Goal: Task Accomplishment & Management: Manage account settings

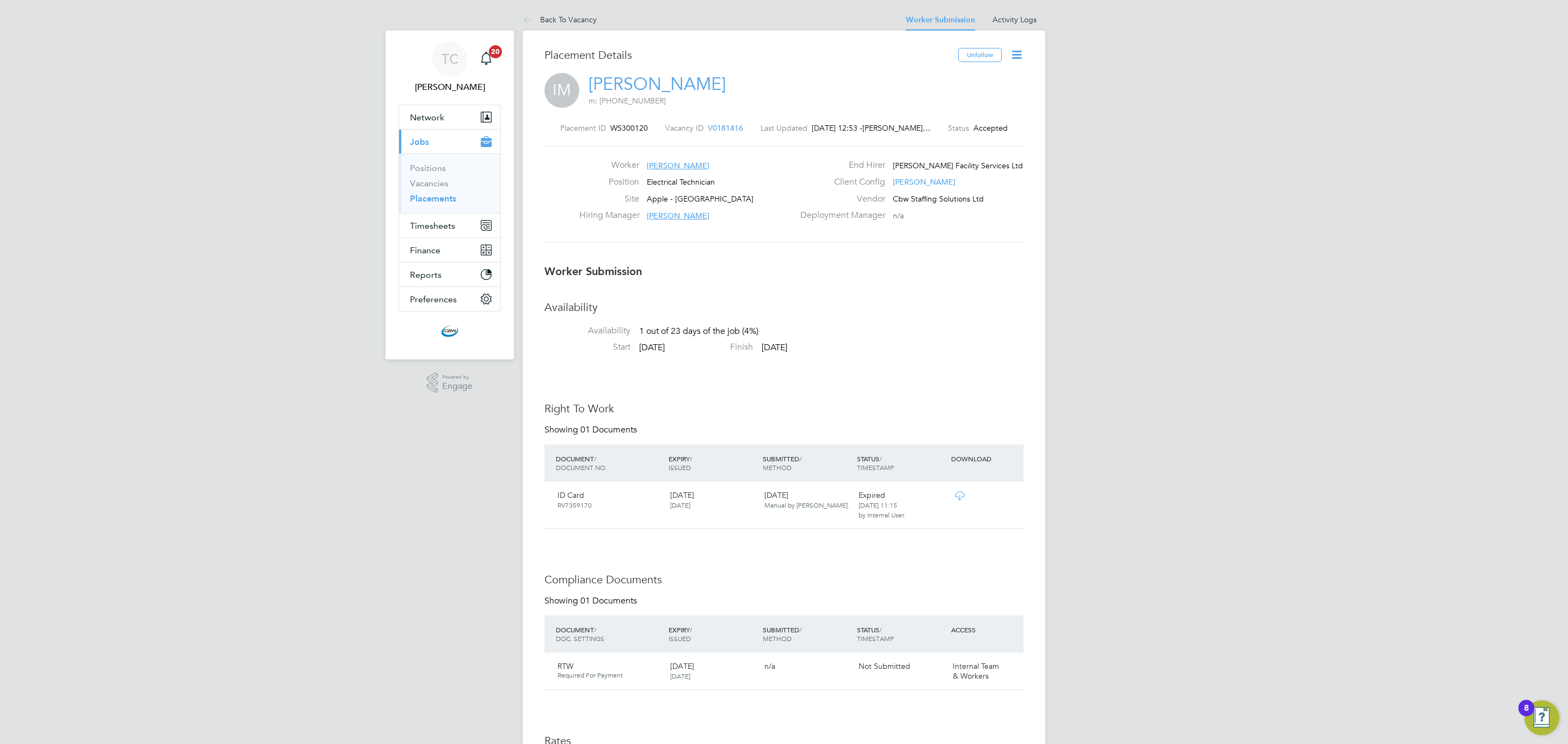
click at [1015, 52] on icon at bounding box center [1017, 55] width 14 height 14
click at [946, 132] on li "Confirm" at bounding box center [970, 133] width 101 height 15
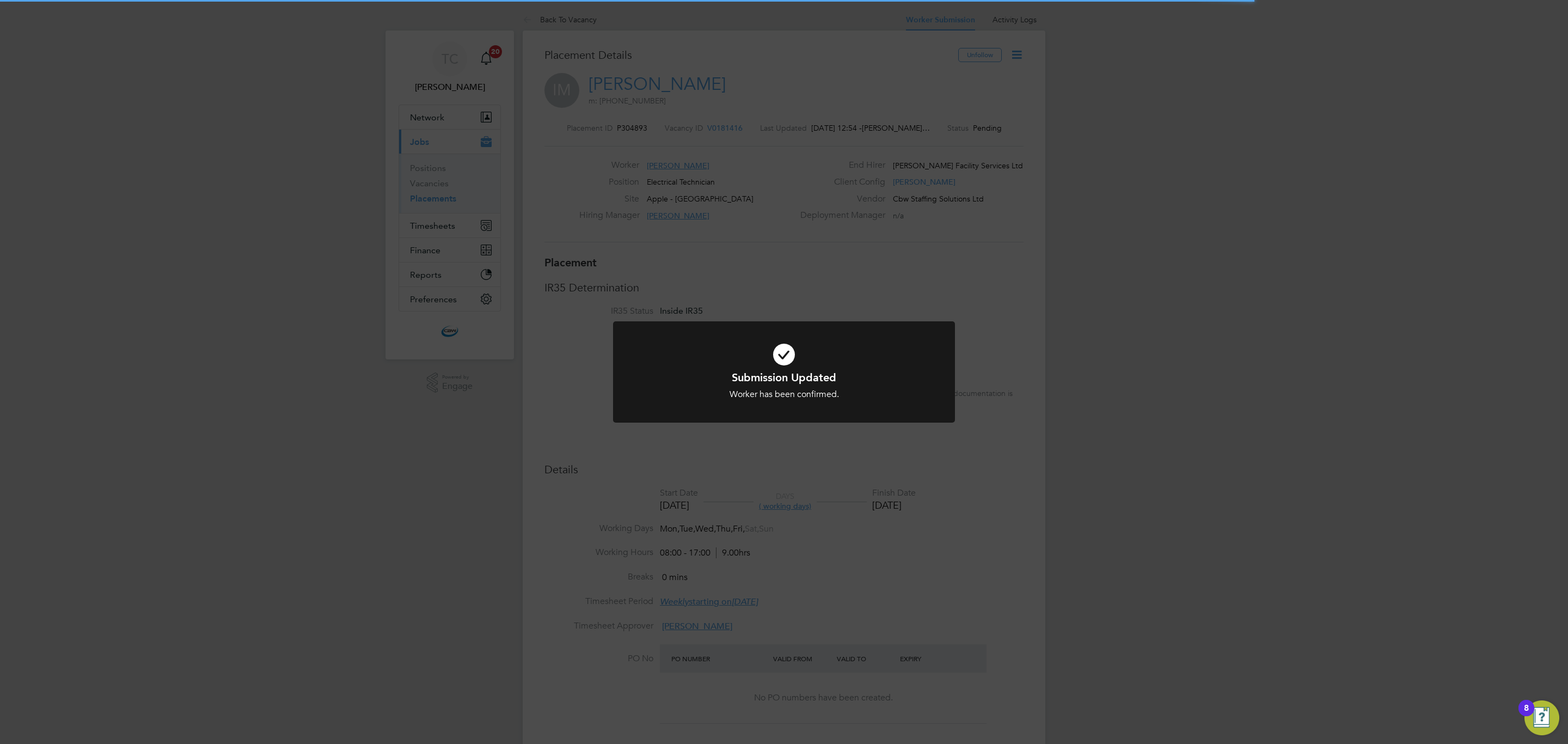
scroll to position [10, 54]
click at [954, 204] on div "Submission Updated Worker has been confirmed. Cancel Okay" at bounding box center [784, 372] width 1568 height 744
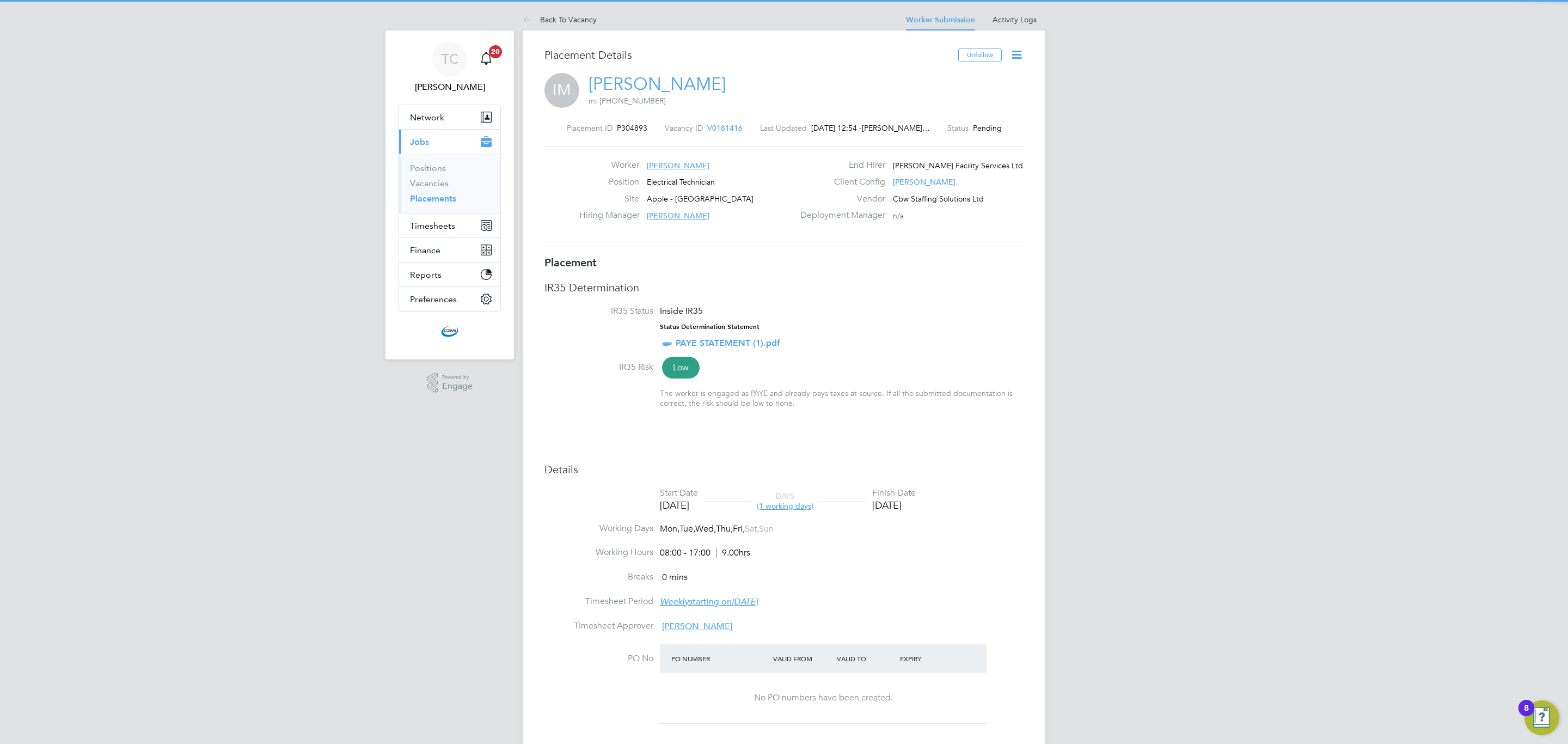
click at [1010, 54] on icon at bounding box center [1017, 55] width 14 height 14
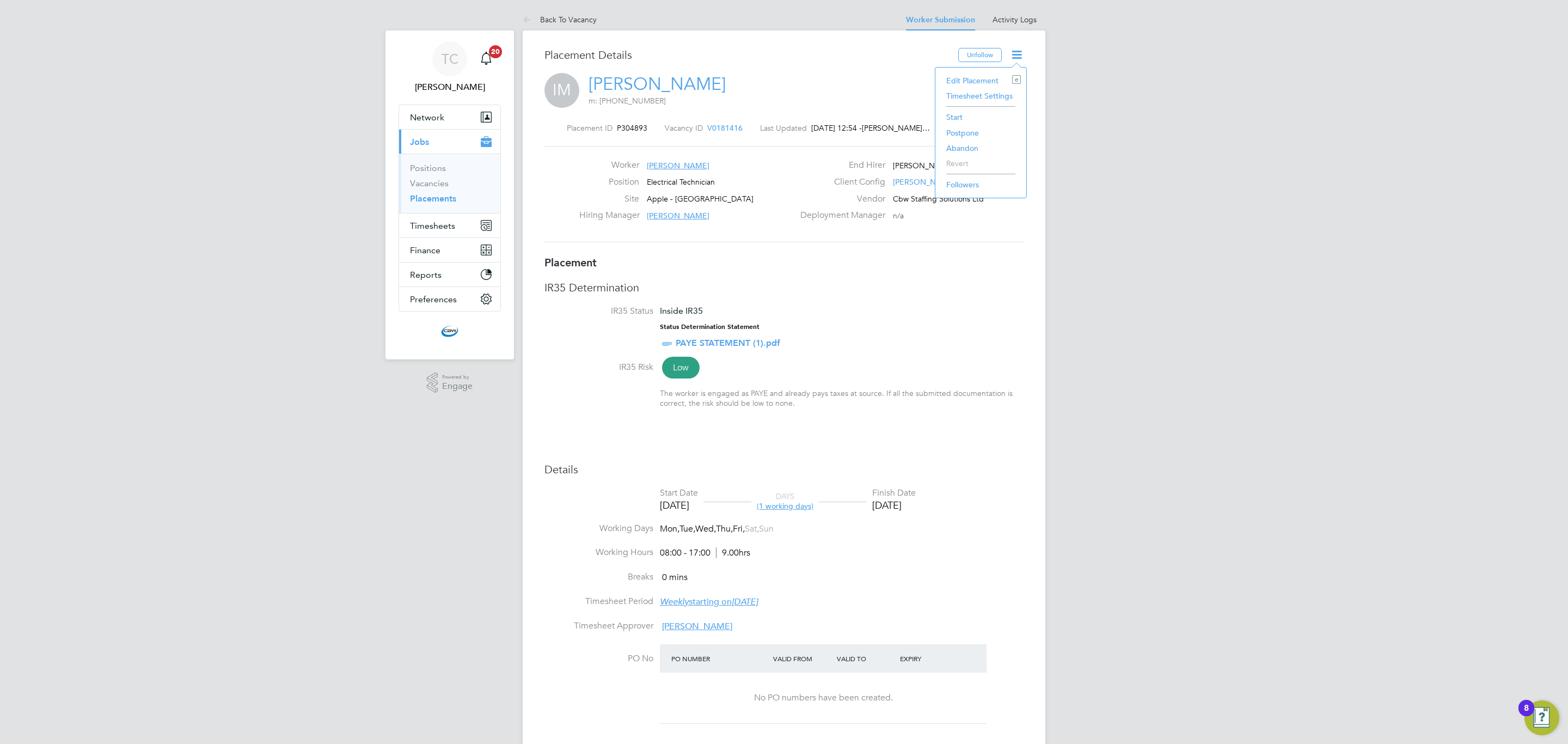
click at [954, 116] on li "Start" at bounding box center [980, 117] width 80 height 15
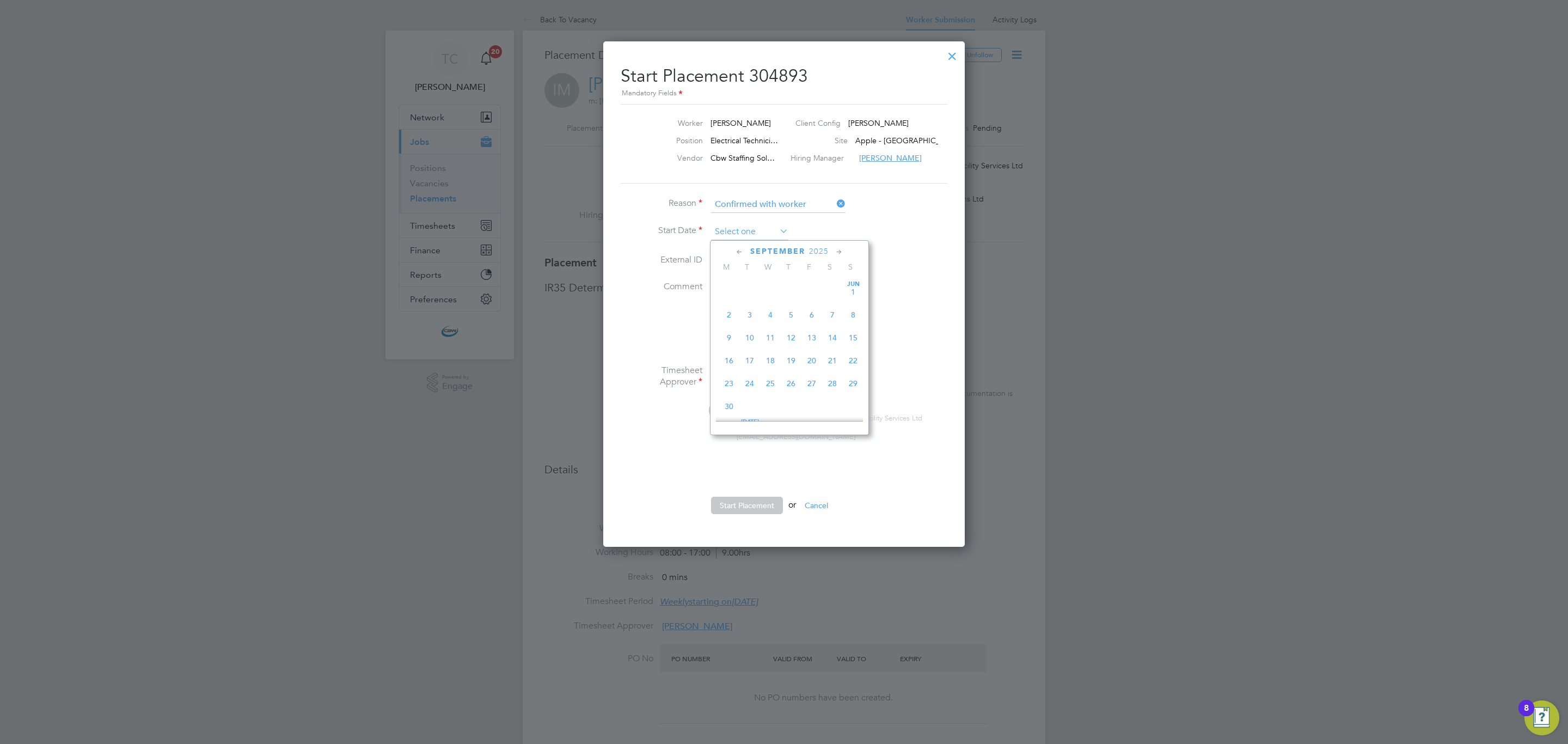
click at [753, 224] on input at bounding box center [749, 232] width 77 height 16
click at [812, 317] on span "26" at bounding box center [812, 310] width 21 height 21
type input "26 Sep 2025"
click at [744, 503] on button "Start Placement" at bounding box center [747, 505] width 72 height 17
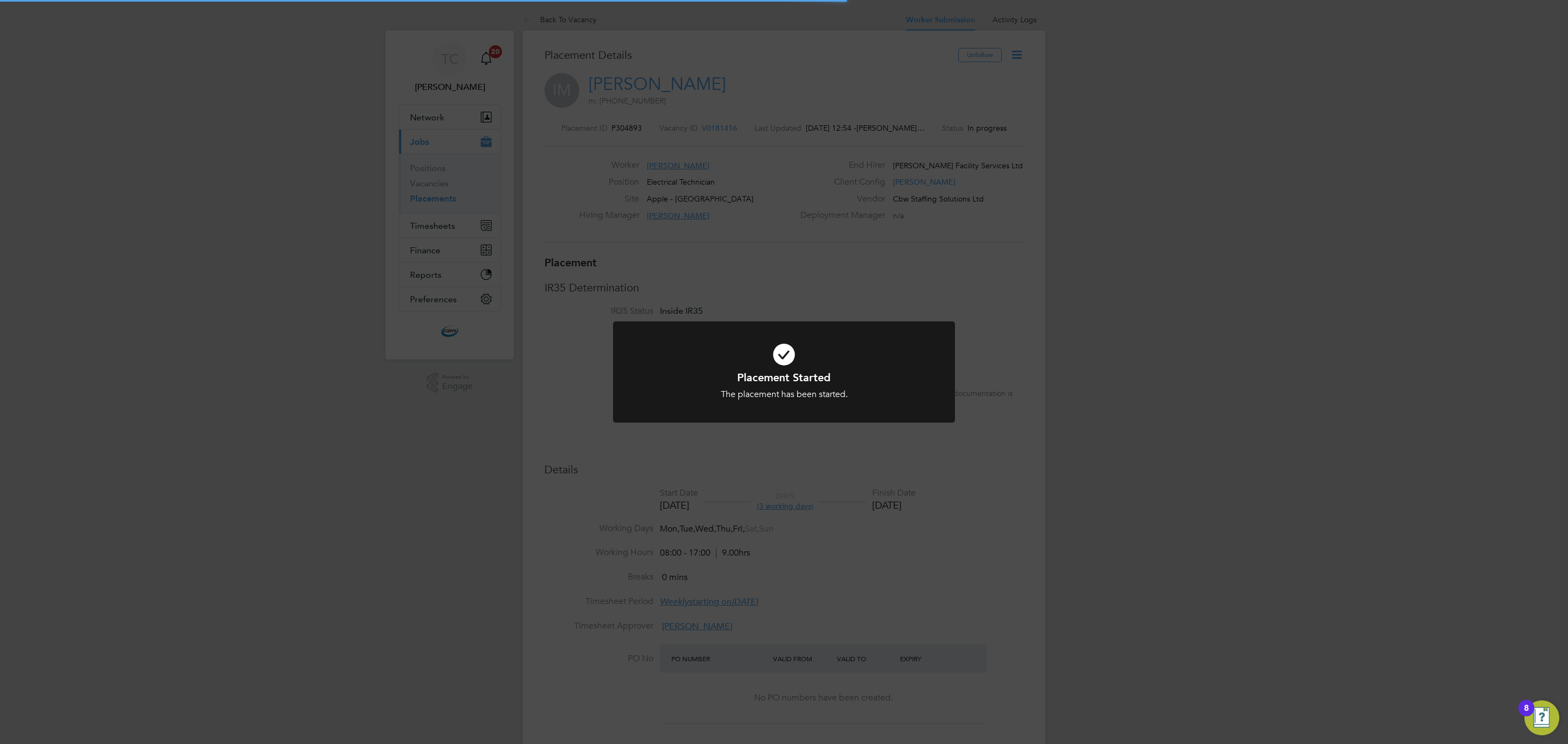
click at [541, 556] on div "Placement Started The placement has been started. Cancel Okay" at bounding box center [784, 372] width 1568 height 744
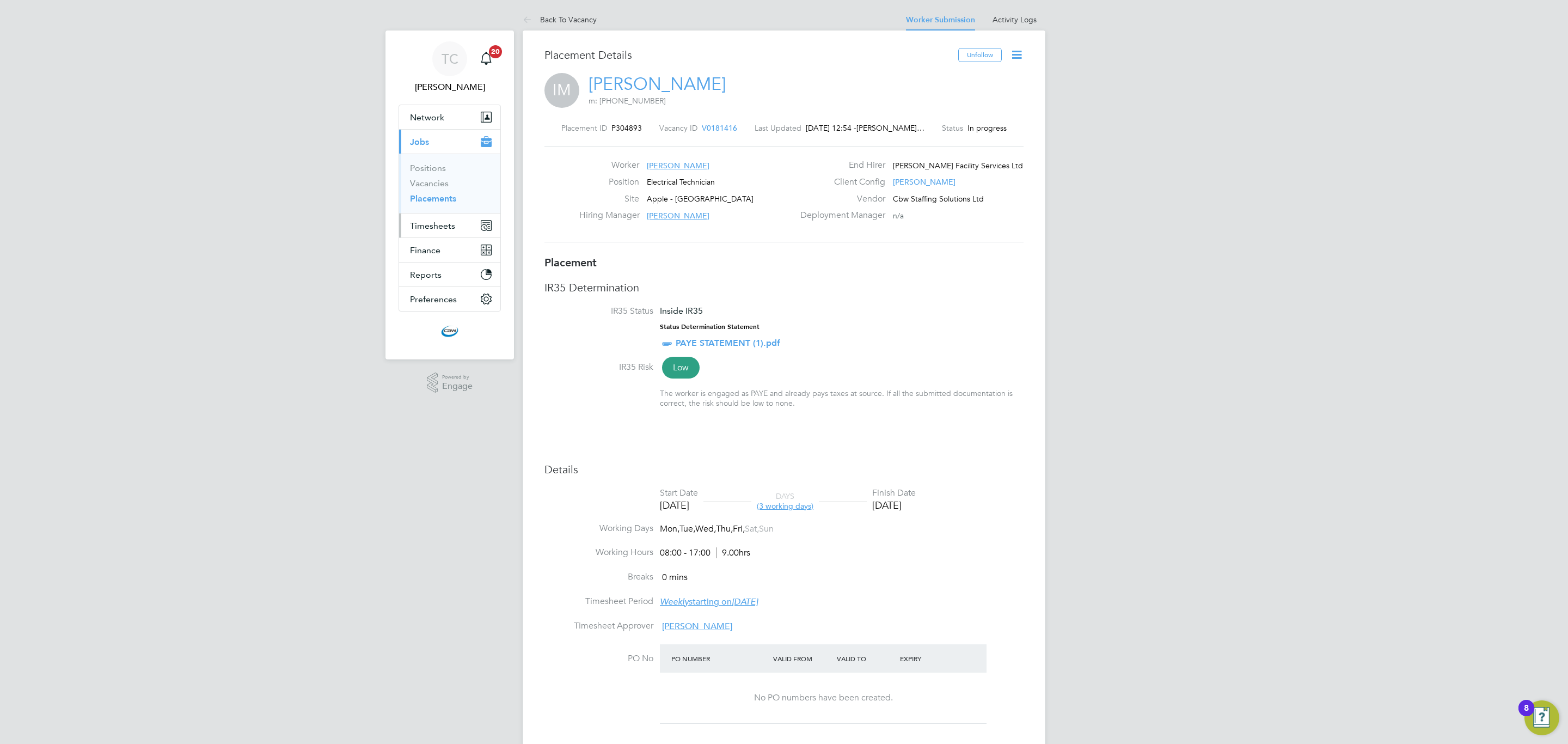
click at [445, 218] on button "Timesheets" at bounding box center [450, 225] width 101 height 24
click at [440, 195] on link "Timesheets" at bounding box center [432, 192] width 45 height 10
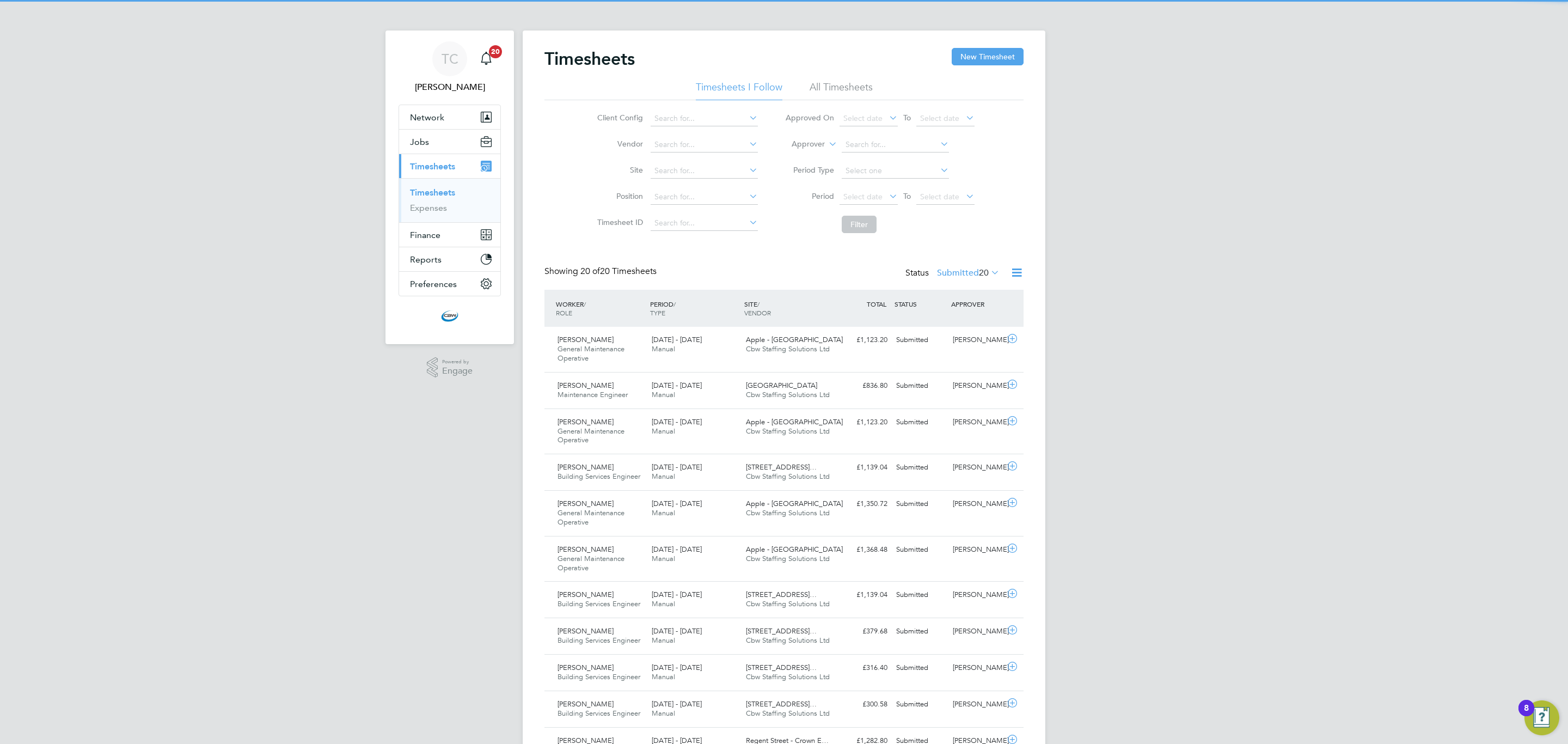
click at [973, 47] on div "Timesheets New Timesheet Timesheets I Follow All Timesheets Client Config Vendo…" at bounding box center [784, 604] width 523 height 1147
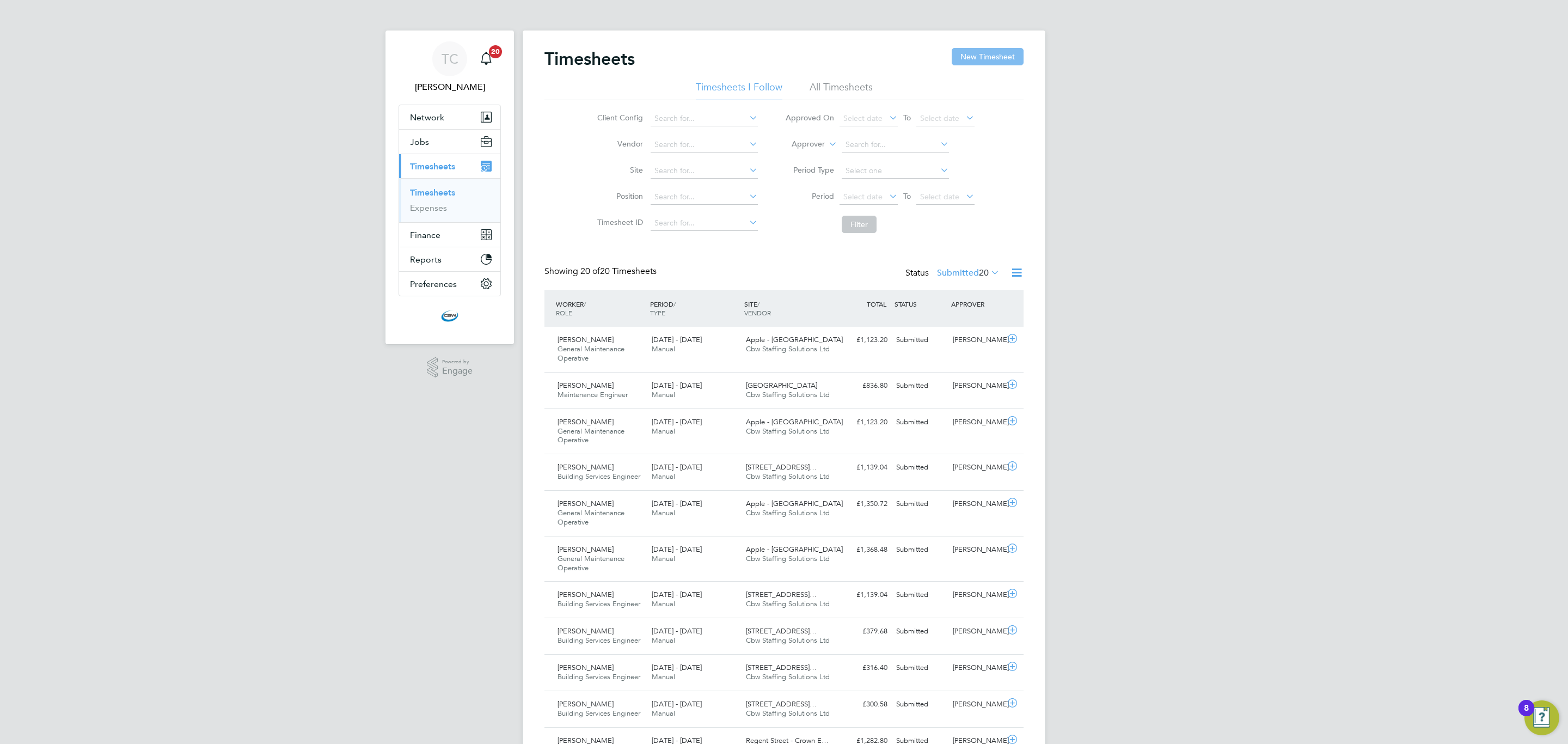
drag, startPoint x: 972, startPoint y: 51, endPoint x: 907, endPoint y: 82, distance: 72.0
click at [972, 52] on button "New Timesheet" at bounding box center [987, 56] width 72 height 17
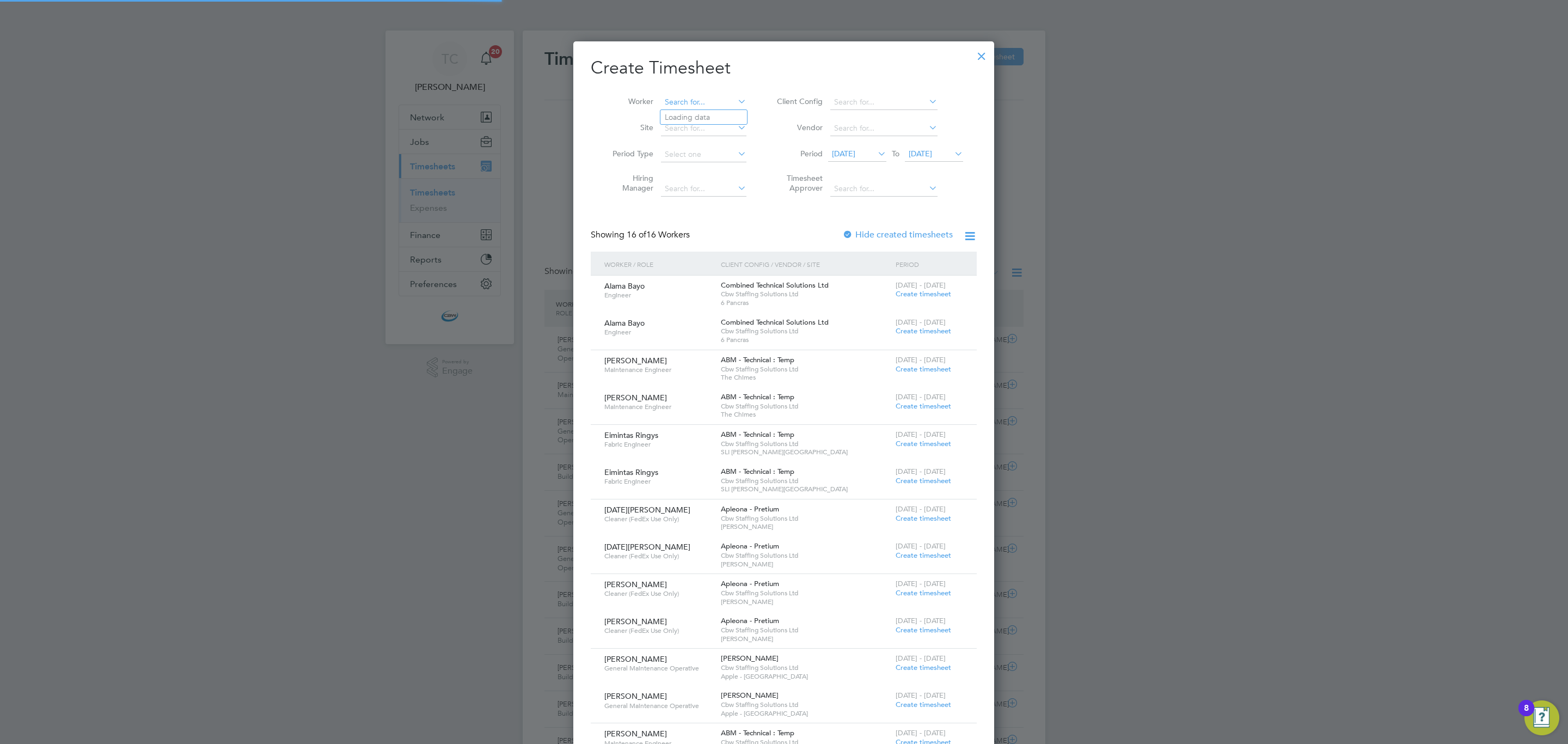
click at [720, 98] on input at bounding box center [704, 102] width 86 height 15
click at [710, 140] on li "Isaac Manu" at bounding box center [727, 146] width 134 height 14
type input "[PERSON_NAME]"
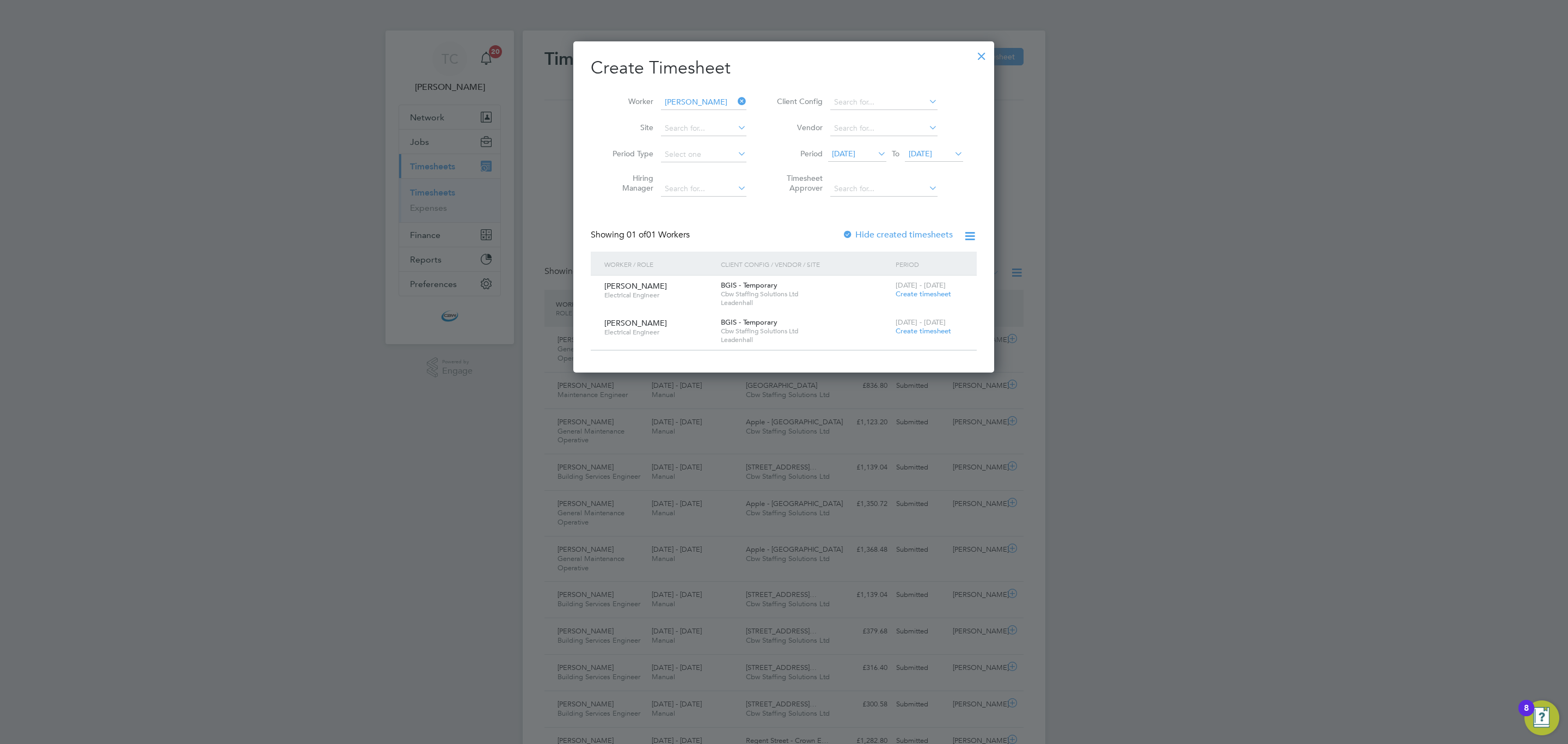
click at [951, 160] on span "[DATE]" at bounding box center [934, 154] width 58 height 14
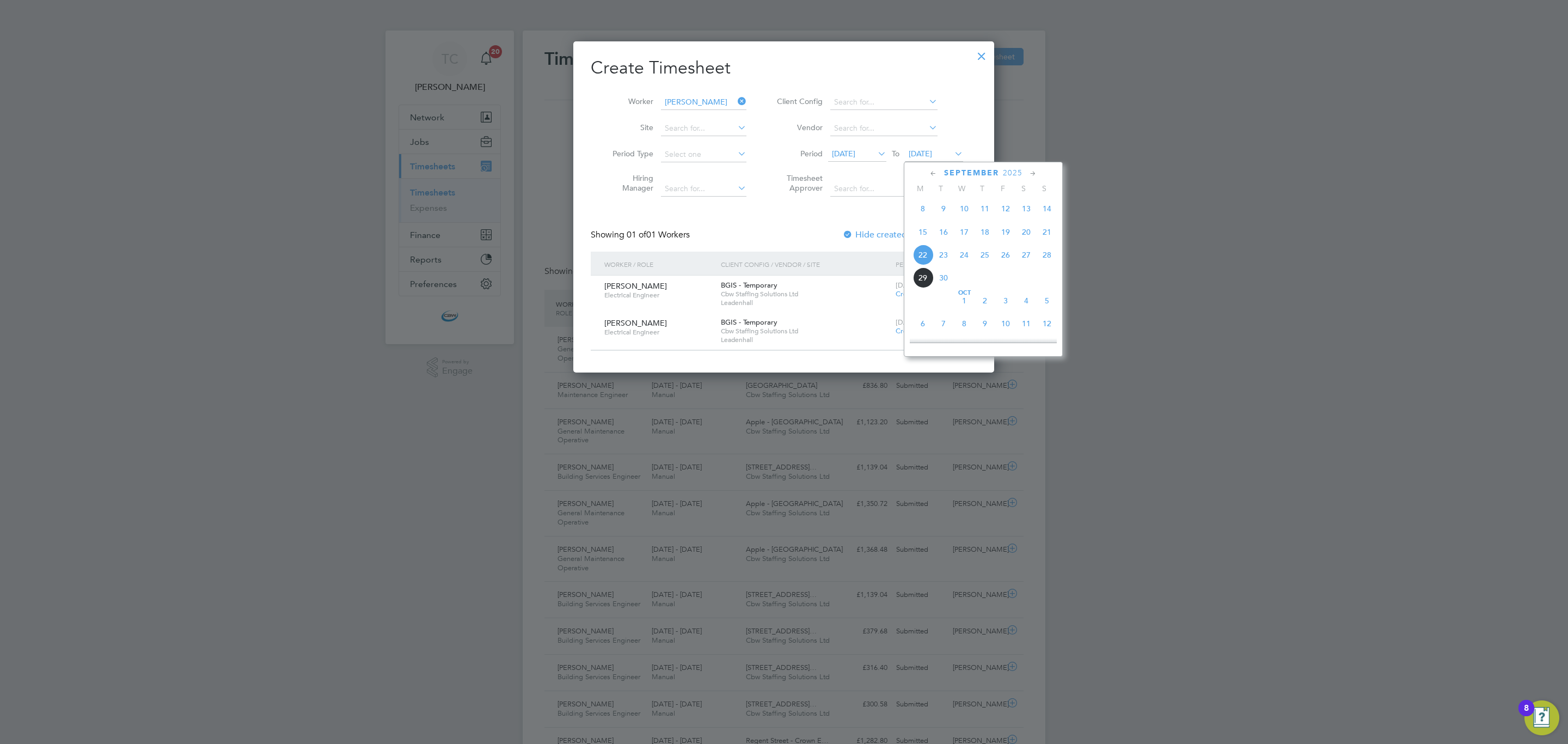
click at [1005, 308] on span "3" at bounding box center [1006, 301] width 21 height 21
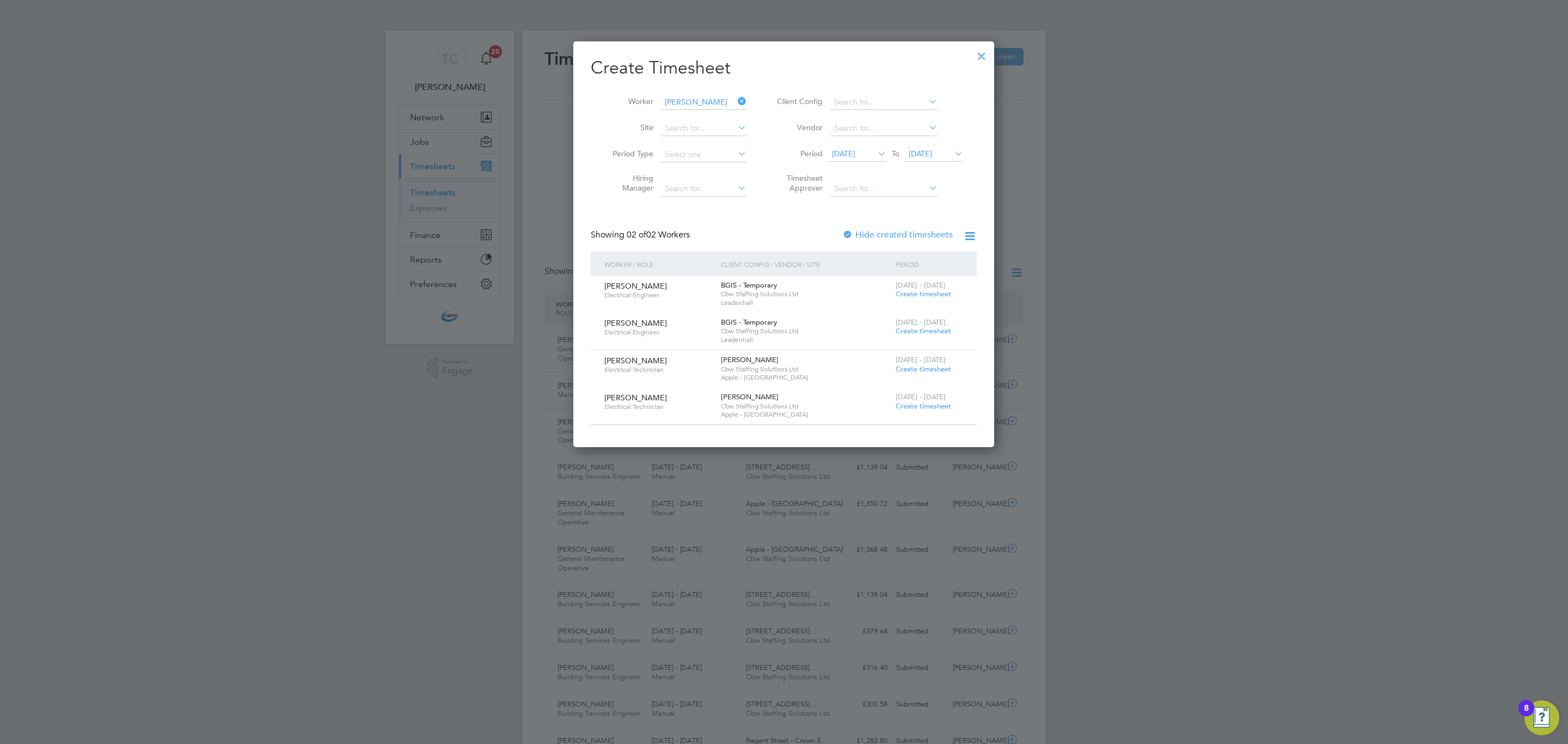
click at [928, 369] on span "Create timesheet" at bounding box center [923, 369] width 55 height 10
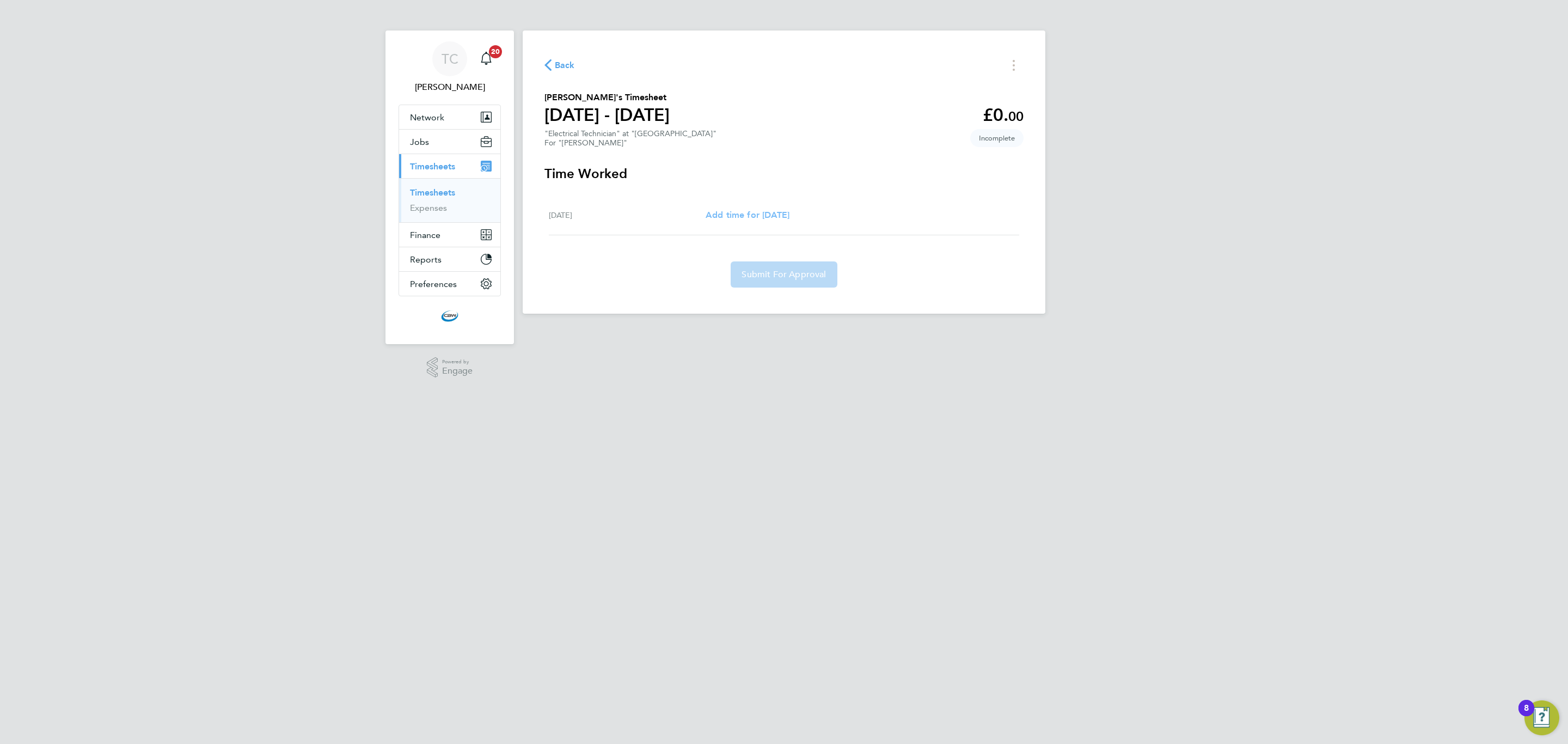
click at [769, 214] on span "Add time for [DATE]" at bounding box center [747, 214] width 84 height 10
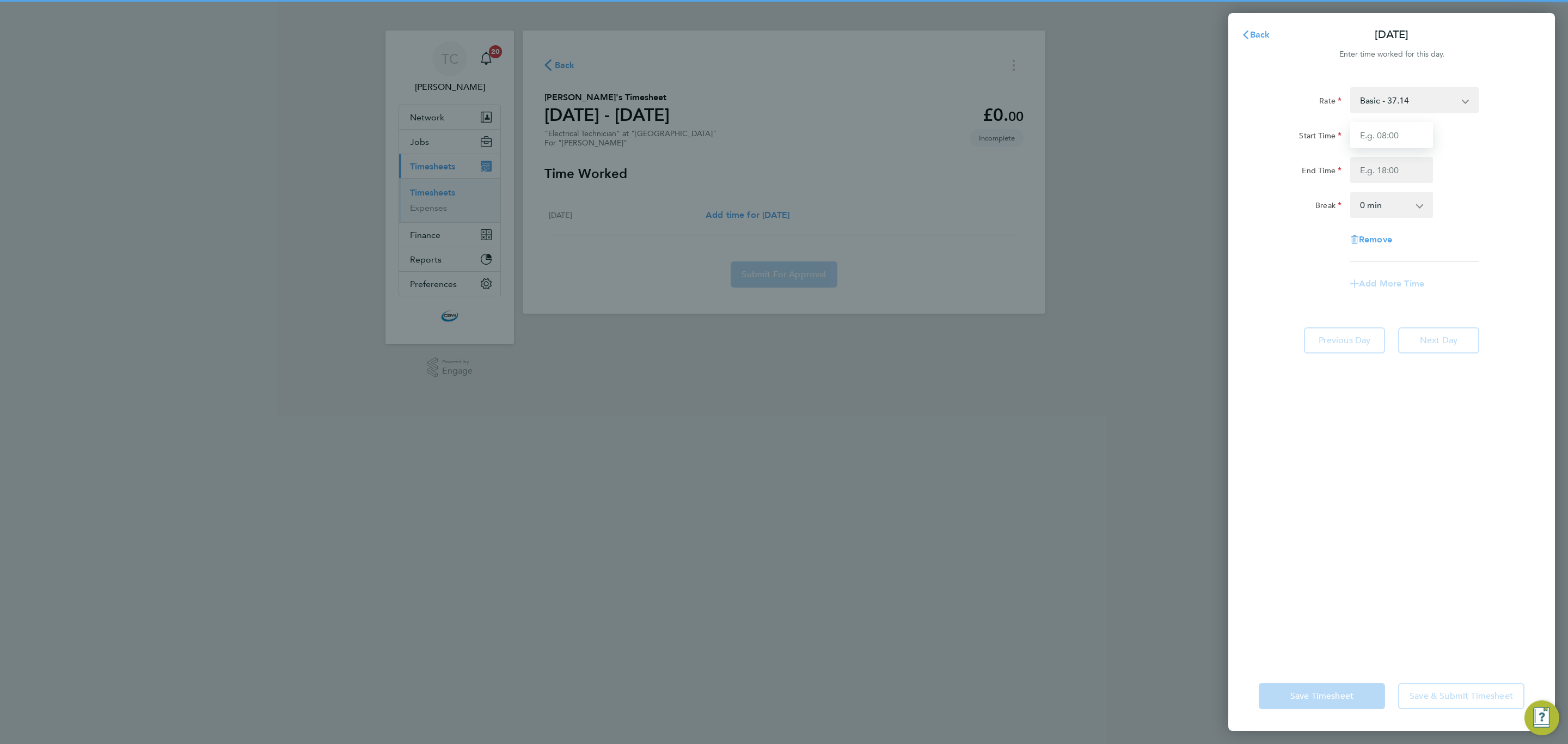
click at [1402, 136] on input "Start Time" at bounding box center [1391, 135] width 83 height 26
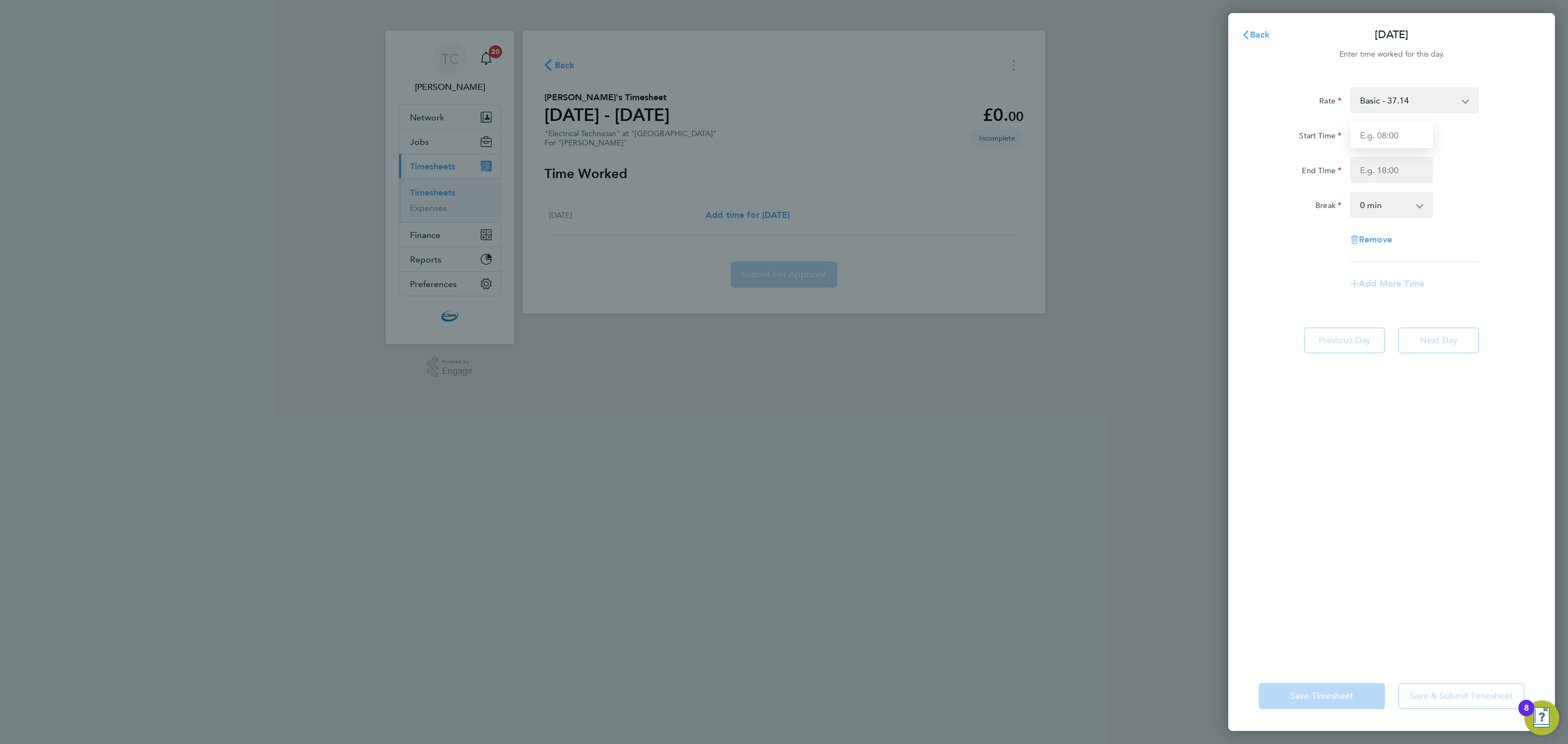
type input "08:00"
click at [1397, 170] on input "End Time" at bounding box center [1391, 170] width 83 height 26
type input "17:00"
click at [1395, 203] on select "0 min 15 min 30 min 45 min 60 min 75 min 90 min" at bounding box center [1385, 204] width 68 height 24
select select "60"
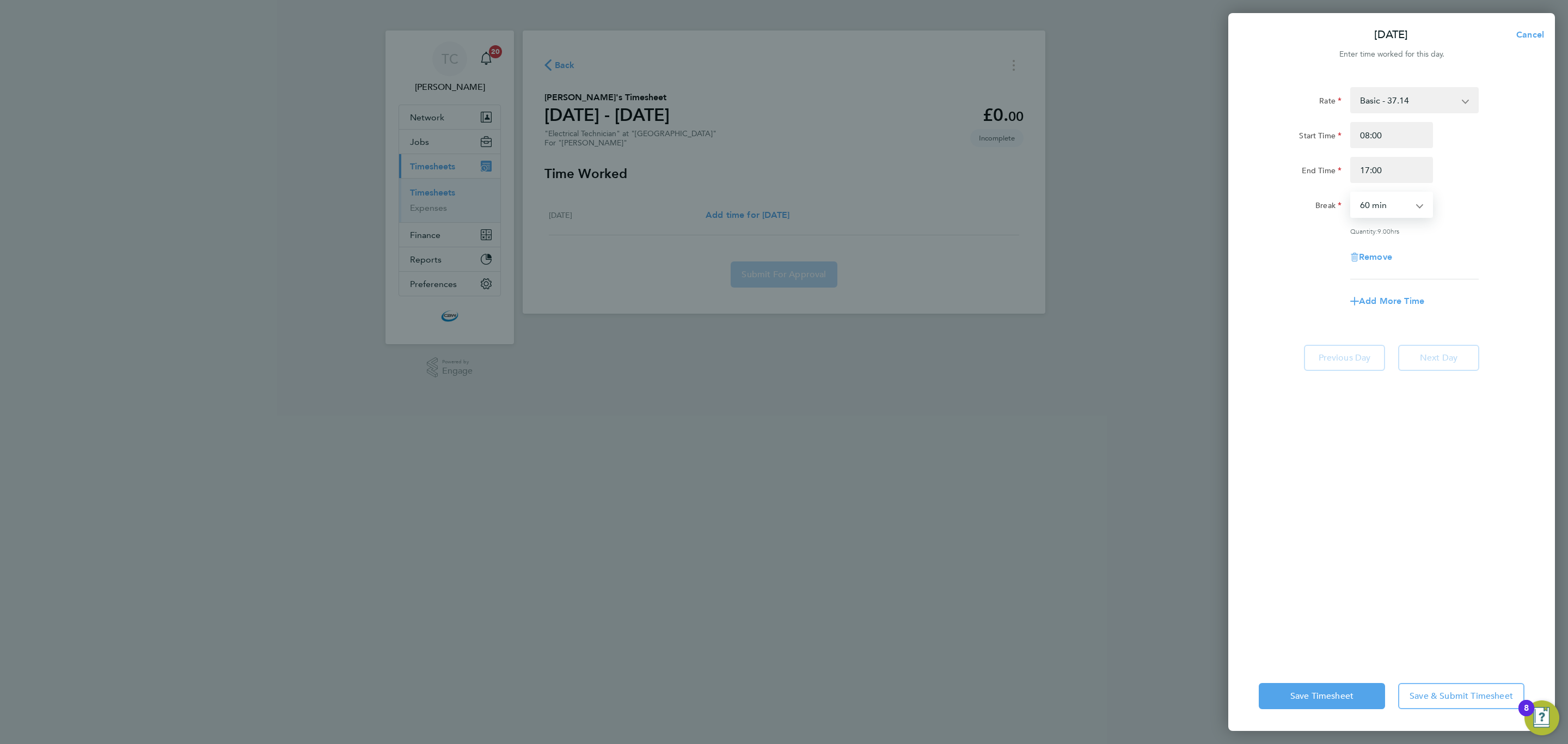
click at [1352, 193] on select "0 min 15 min 30 min 45 min 60 min 75 min 90 min" at bounding box center [1385, 204] width 68 height 24
click at [1421, 693] on span "Save & Submit Timesheet" at bounding box center [1461, 696] width 103 height 11
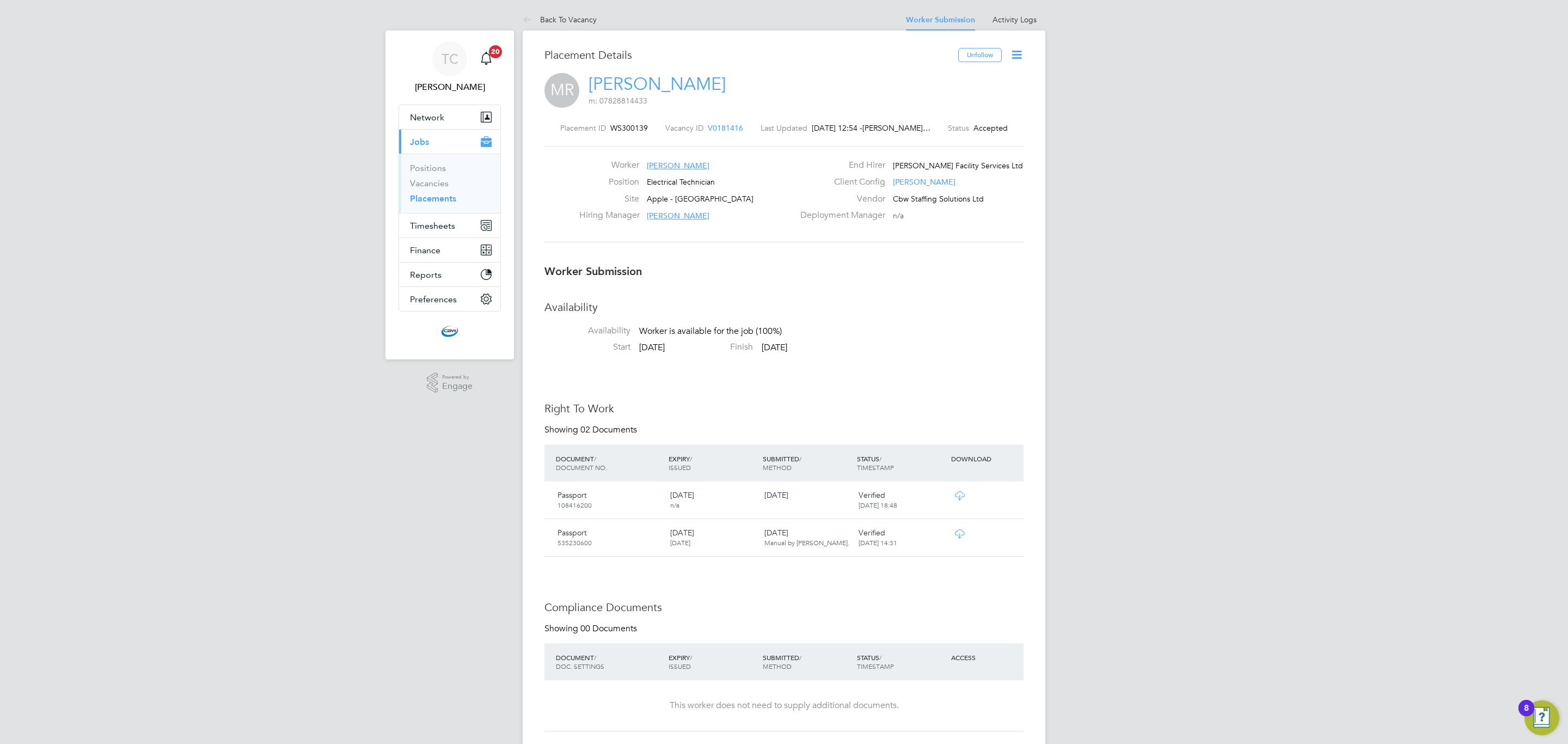
click at [1019, 52] on icon at bounding box center [1017, 55] width 14 height 14
click at [939, 129] on li "Confirm" at bounding box center [970, 133] width 101 height 15
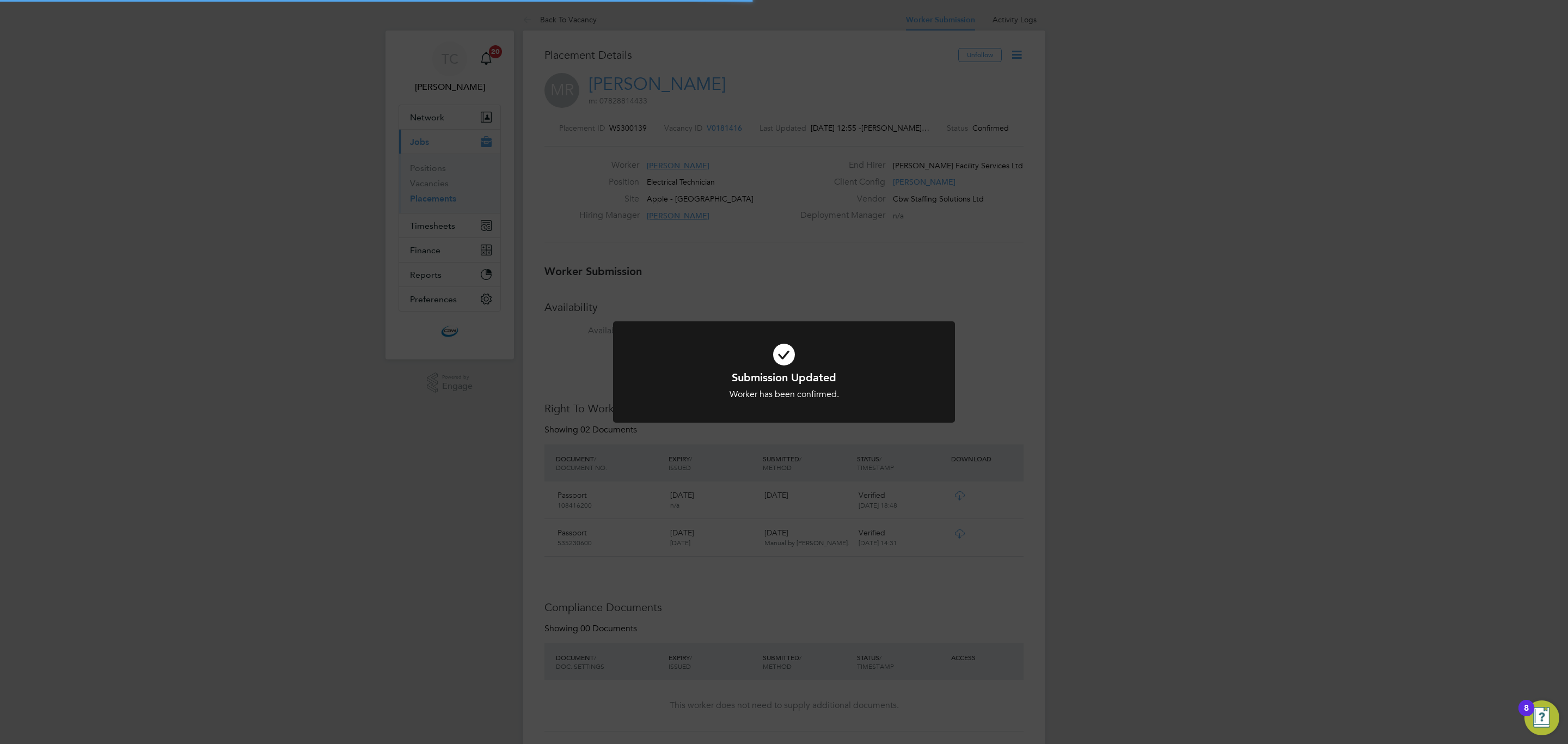
scroll to position [10, 61]
click at [991, 306] on div "Submission Updated Worker has been confirmed. Cancel Okay" at bounding box center [784, 372] width 1568 height 744
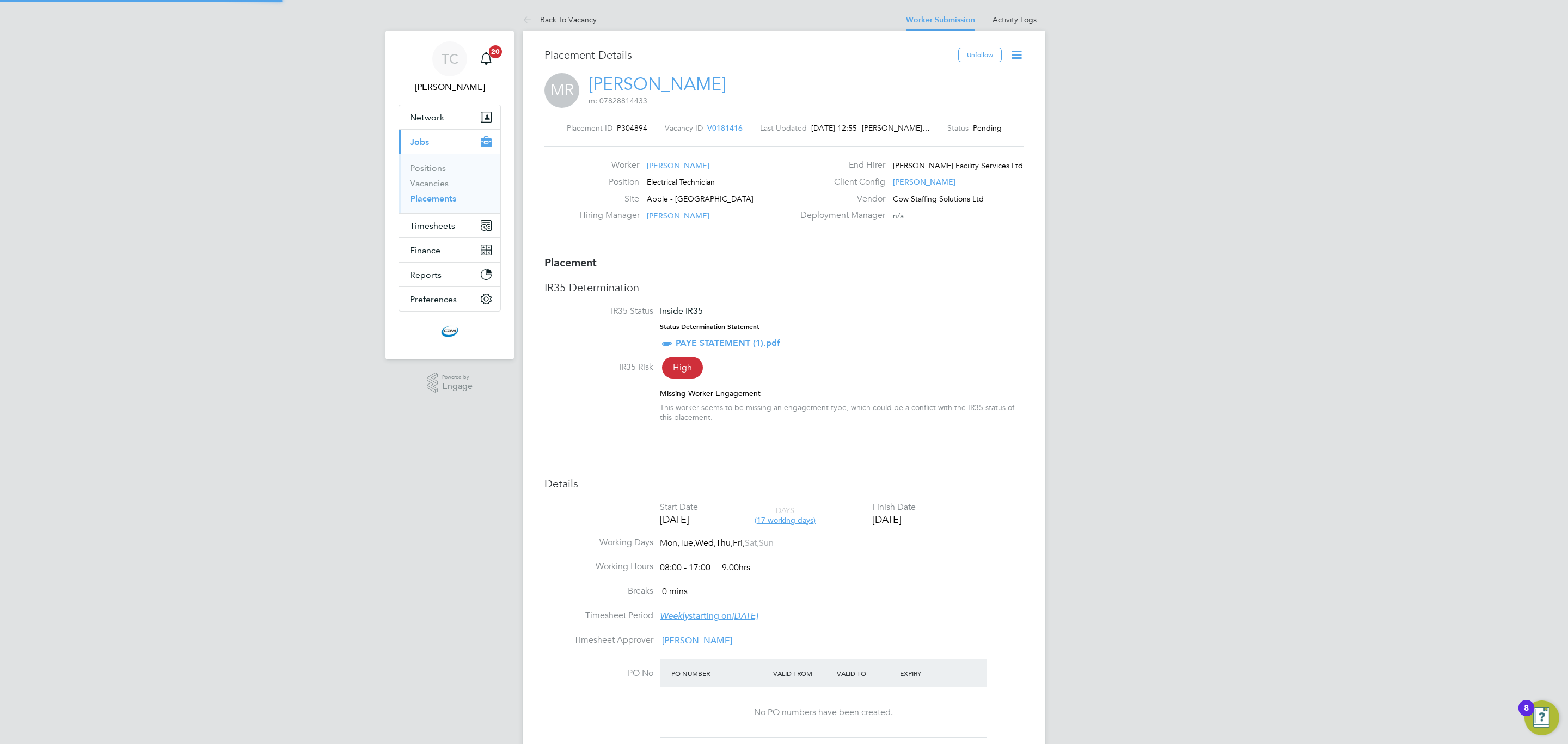
scroll to position [10, 80]
click at [1015, 51] on icon at bounding box center [1017, 55] width 14 height 14
click at [959, 118] on li "Start" at bounding box center [980, 117] width 80 height 15
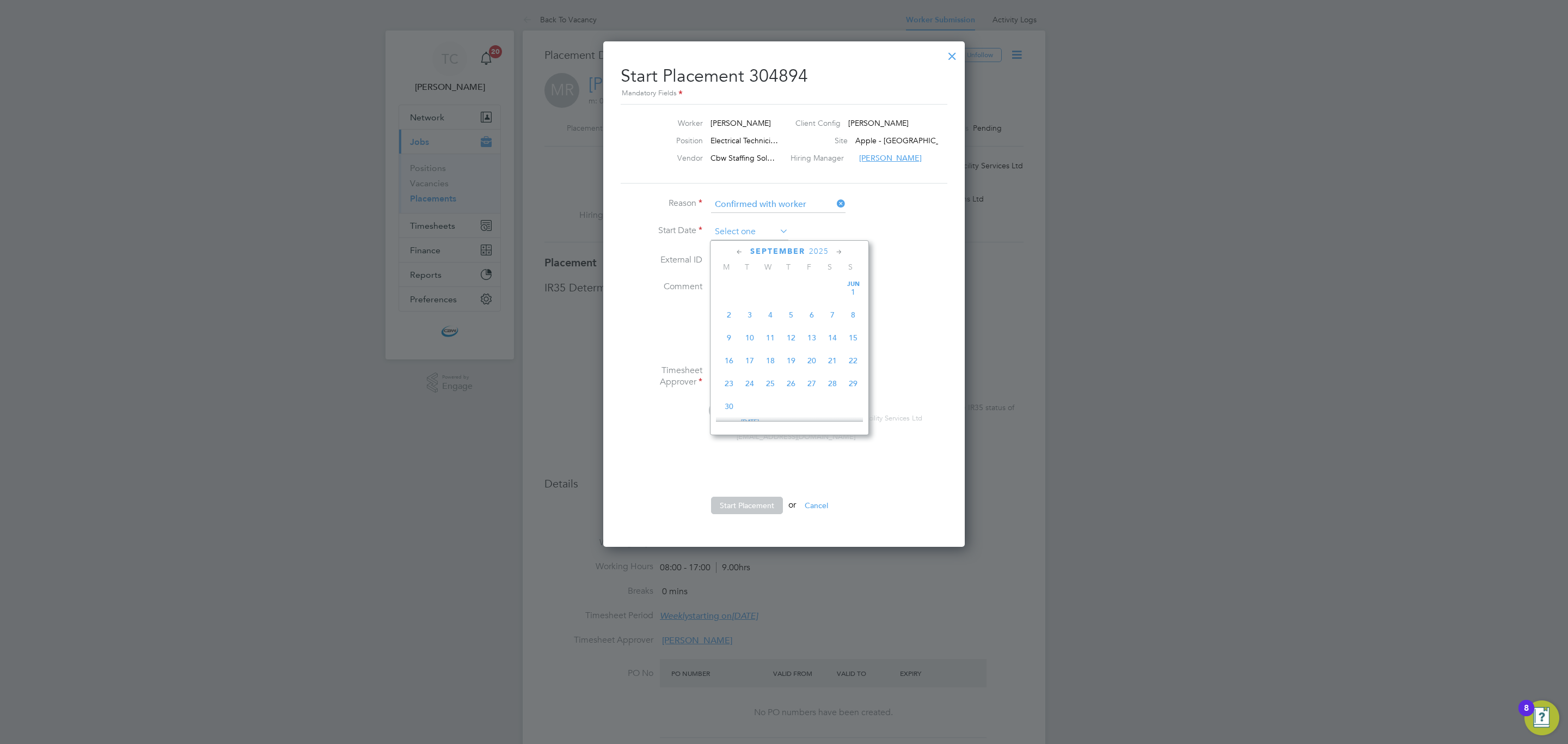
click at [736, 231] on input at bounding box center [749, 232] width 77 height 16
click at [796, 312] on span "25" at bounding box center [791, 310] width 21 height 21
type input "25 Sep 2025"
click at [765, 506] on button "Start Placement" at bounding box center [747, 505] width 72 height 17
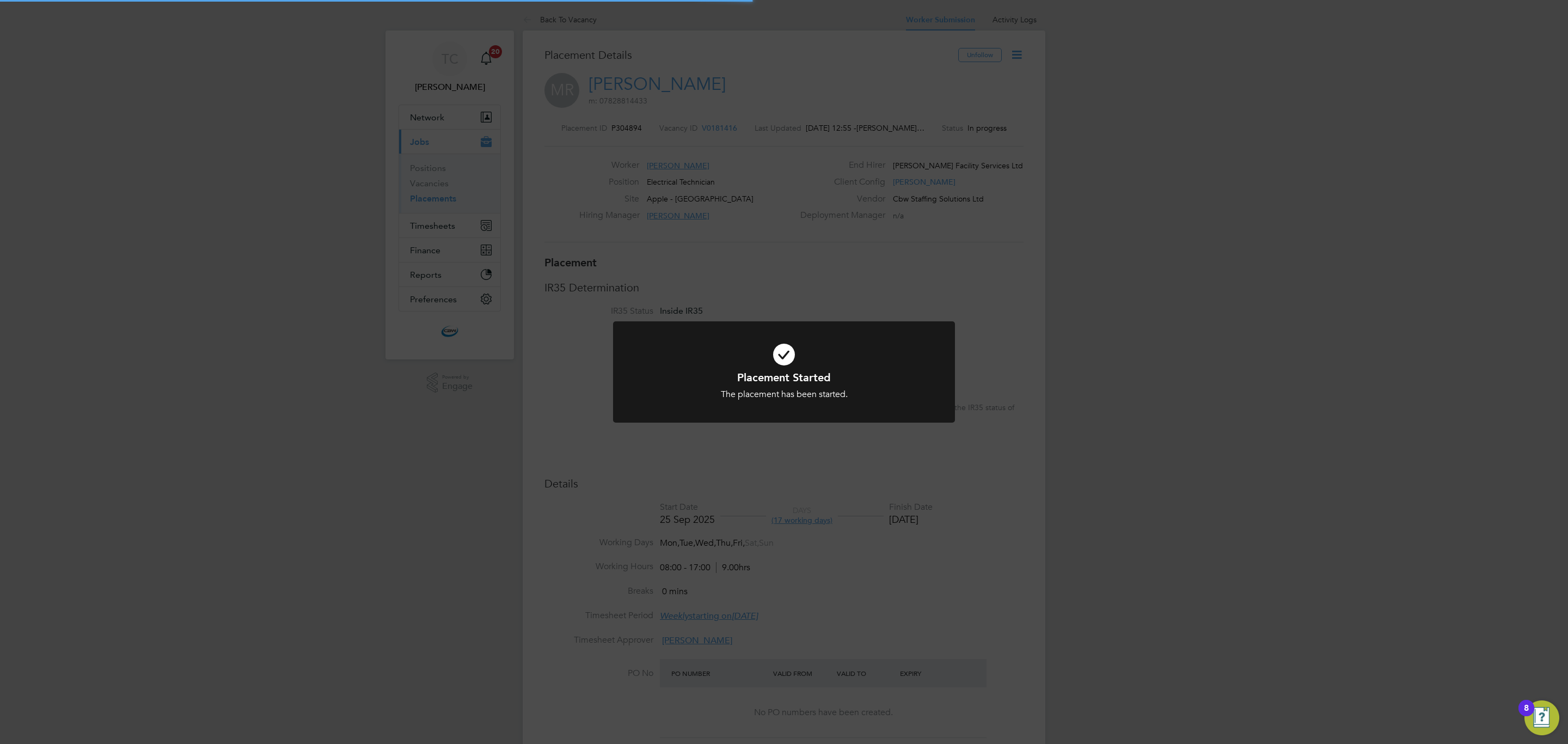
drag, startPoint x: 541, startPoint y: 534, endPoint x: 482, endPoint y: 309, distance: 232.6
click at [541, 531] on div "Placement Started The placement has been started. Cancel Okay" at bounding box center [784, 372] width 1568 height 744
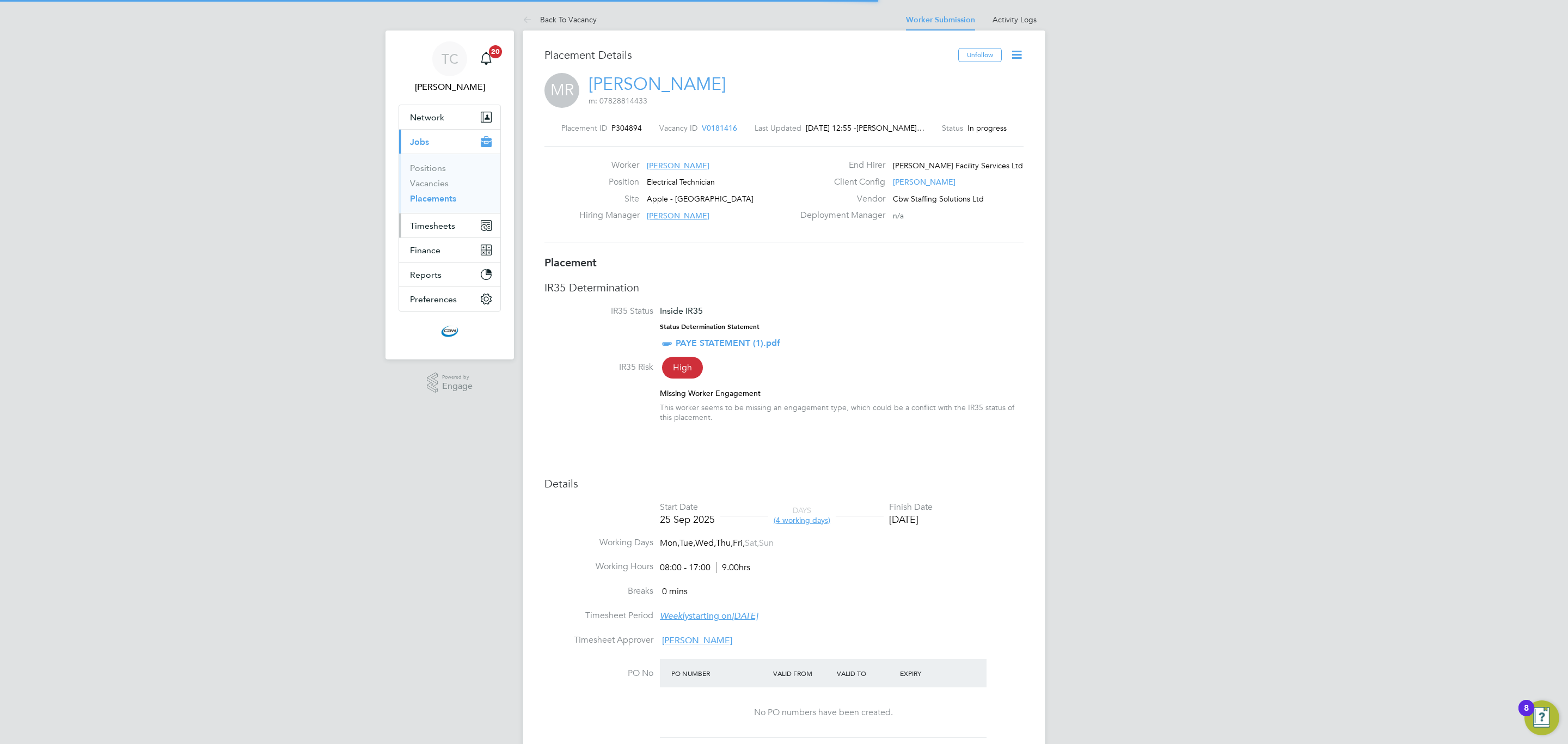
click at [447, 225] on span "Timesheets" at bounding box center [432, 225] width 45 height 10
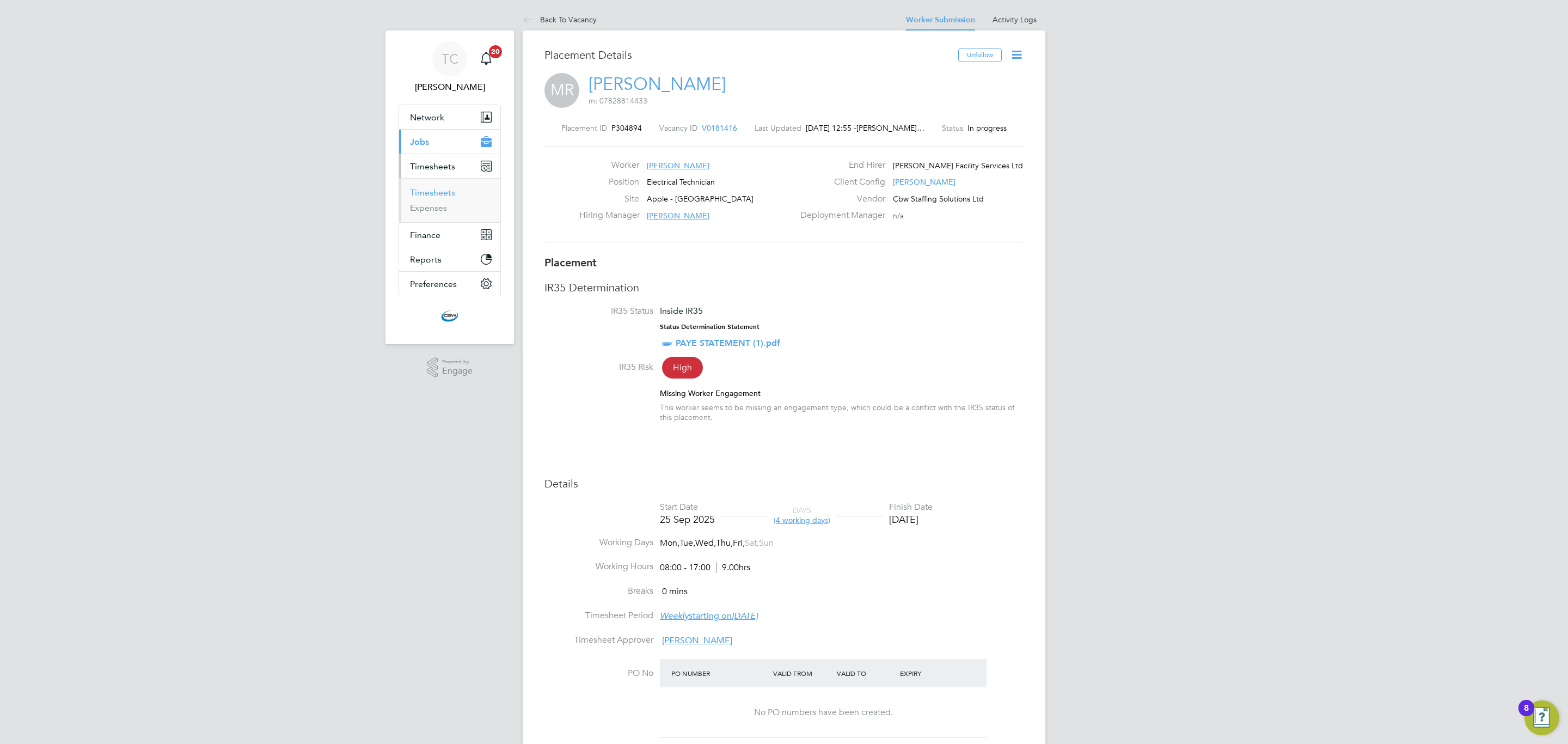
click at [445, 193] on link "Timesheets" at bounding box center [432, 192] width 45 height 10
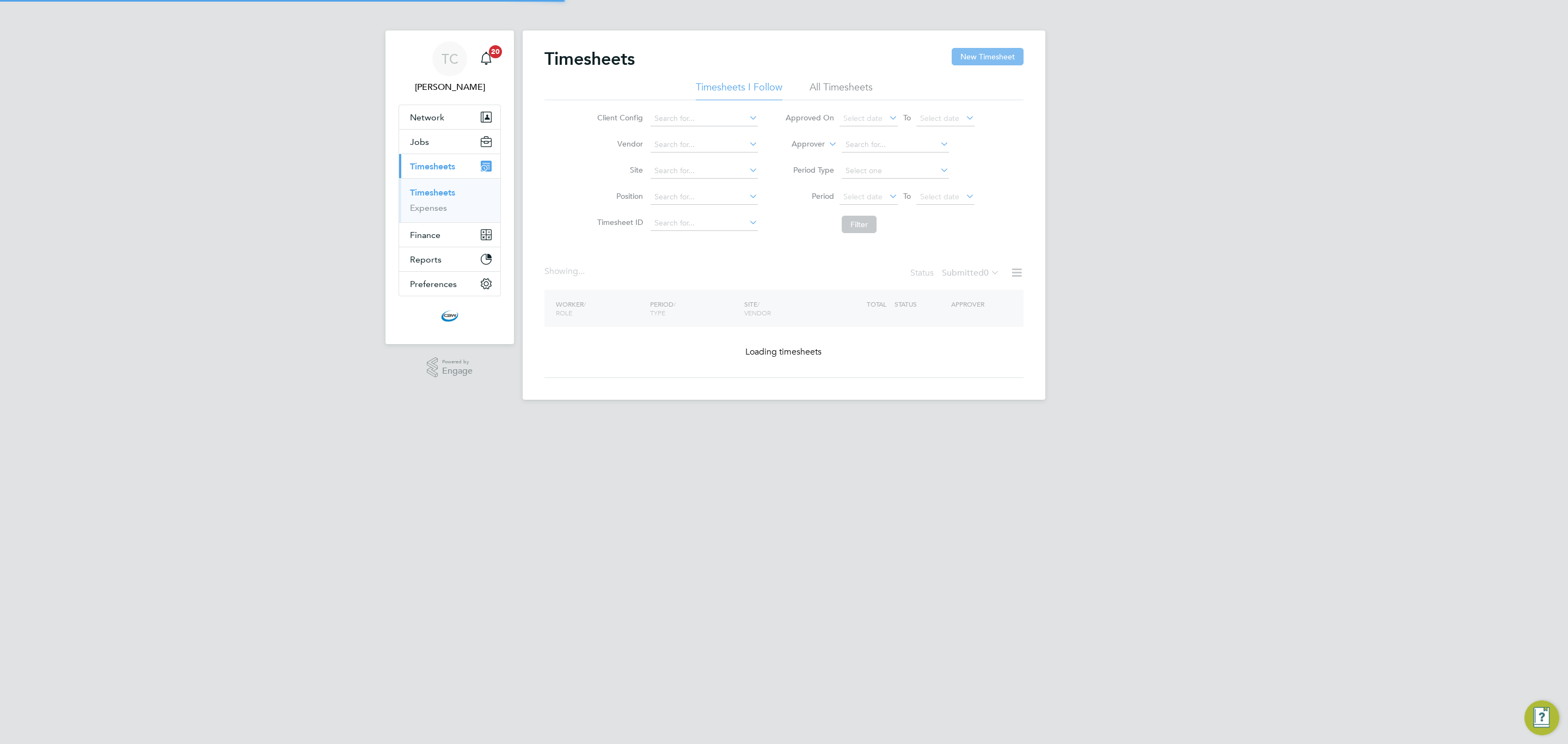
click at [1005, 59] on button "New Timesheet" at bounding box center [987, 56] width 72 height 17
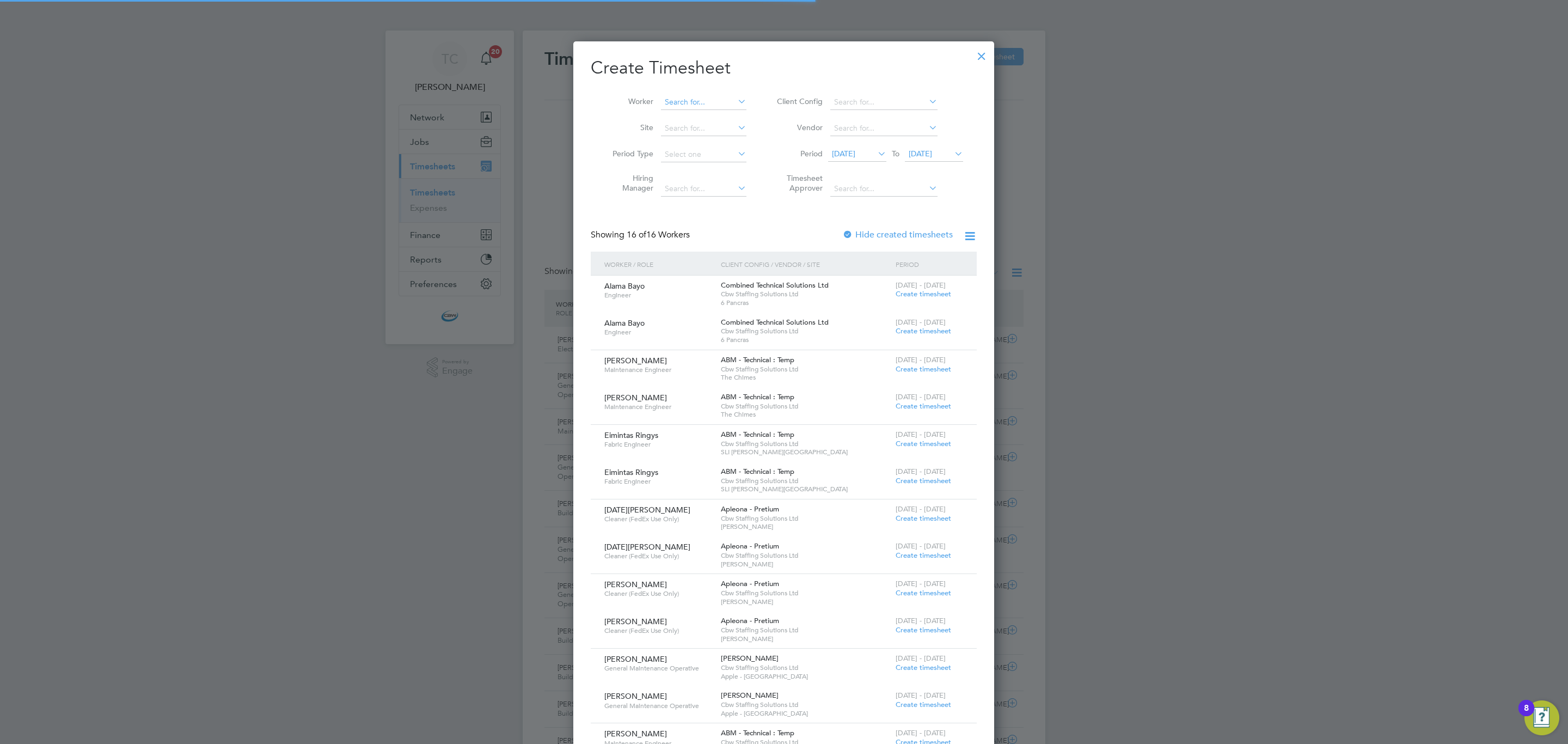
click at [683, 105] on input at bounding box center [704, 102] width 86 height 15
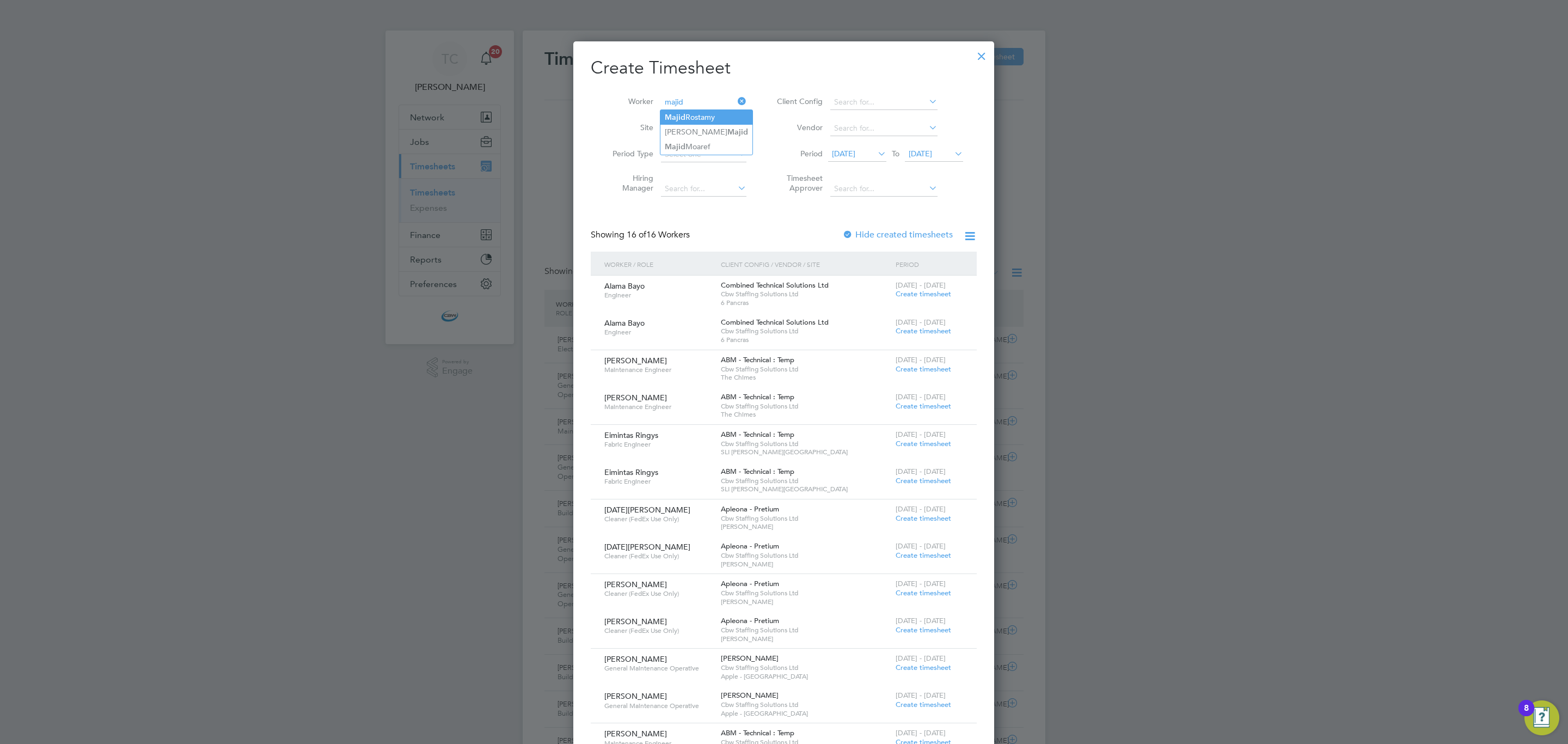
click at [701, 116] on li "Majid Rostamy" at bounding box center [706, 117] width 92 height 14
type input "[PERSON_NAME]"
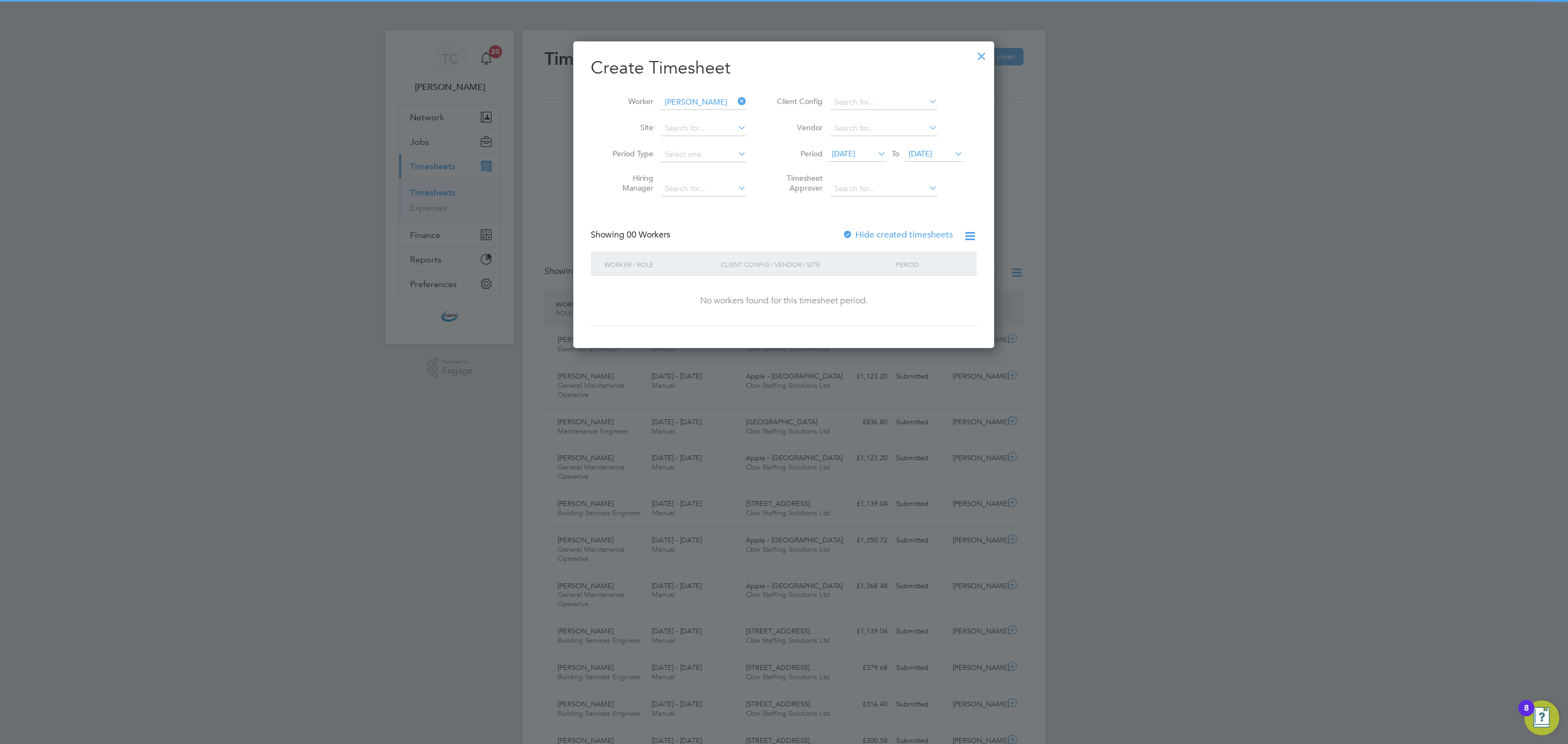
click at [900, 232] on label "Hide created timesheets" at bounding box center [897, 235] width 110 height 11
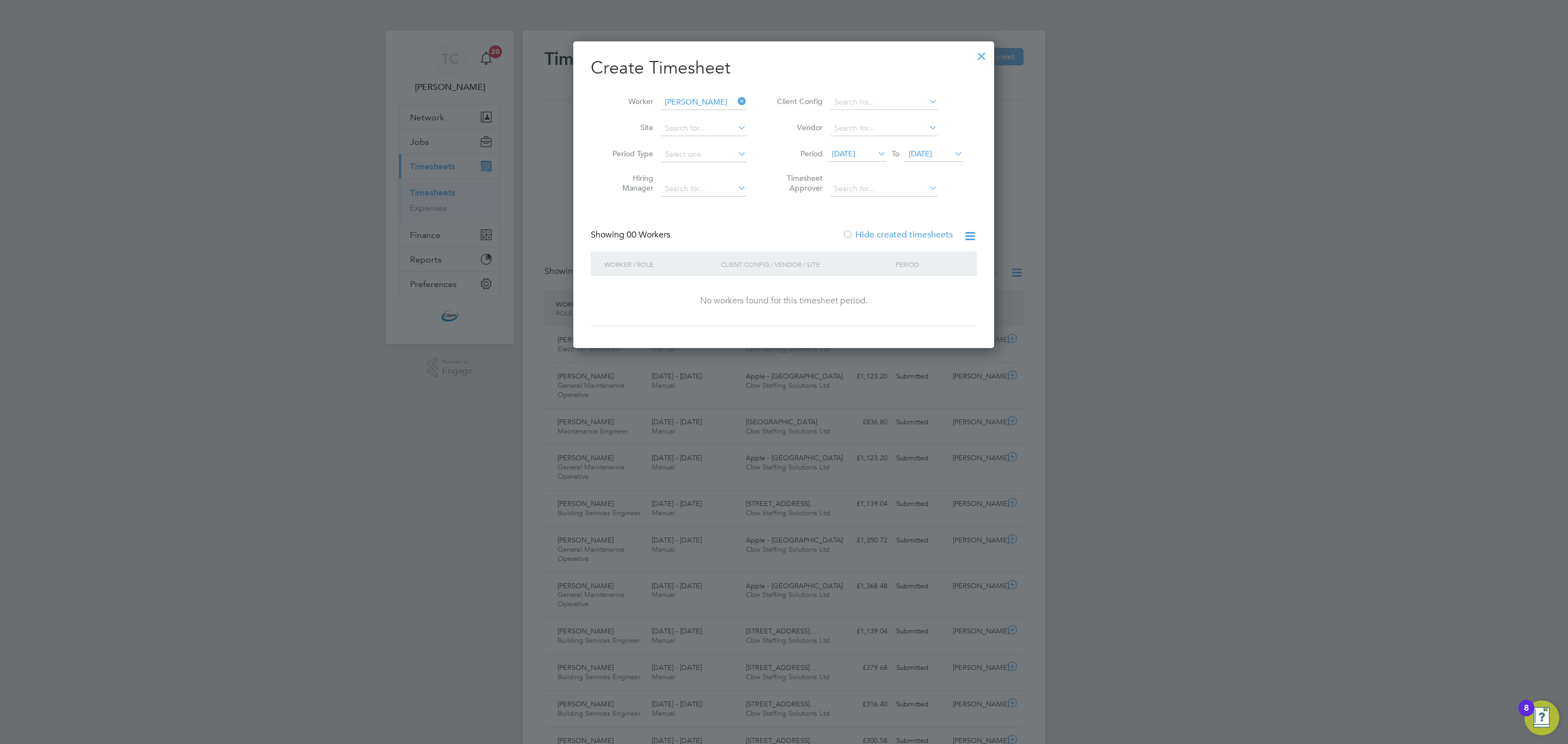
click at [900, 232] on label "Hide created timesheets" at bounding box center [897, 235] width 110 height 11
drag, startPoint x: 943, startPoint y: 149, endPoint x: 958, endPoint y: 201, distance: 54.1
click at [932, 149] on span "[DATE]" at bounding box center [920, 153] width 23 height 10
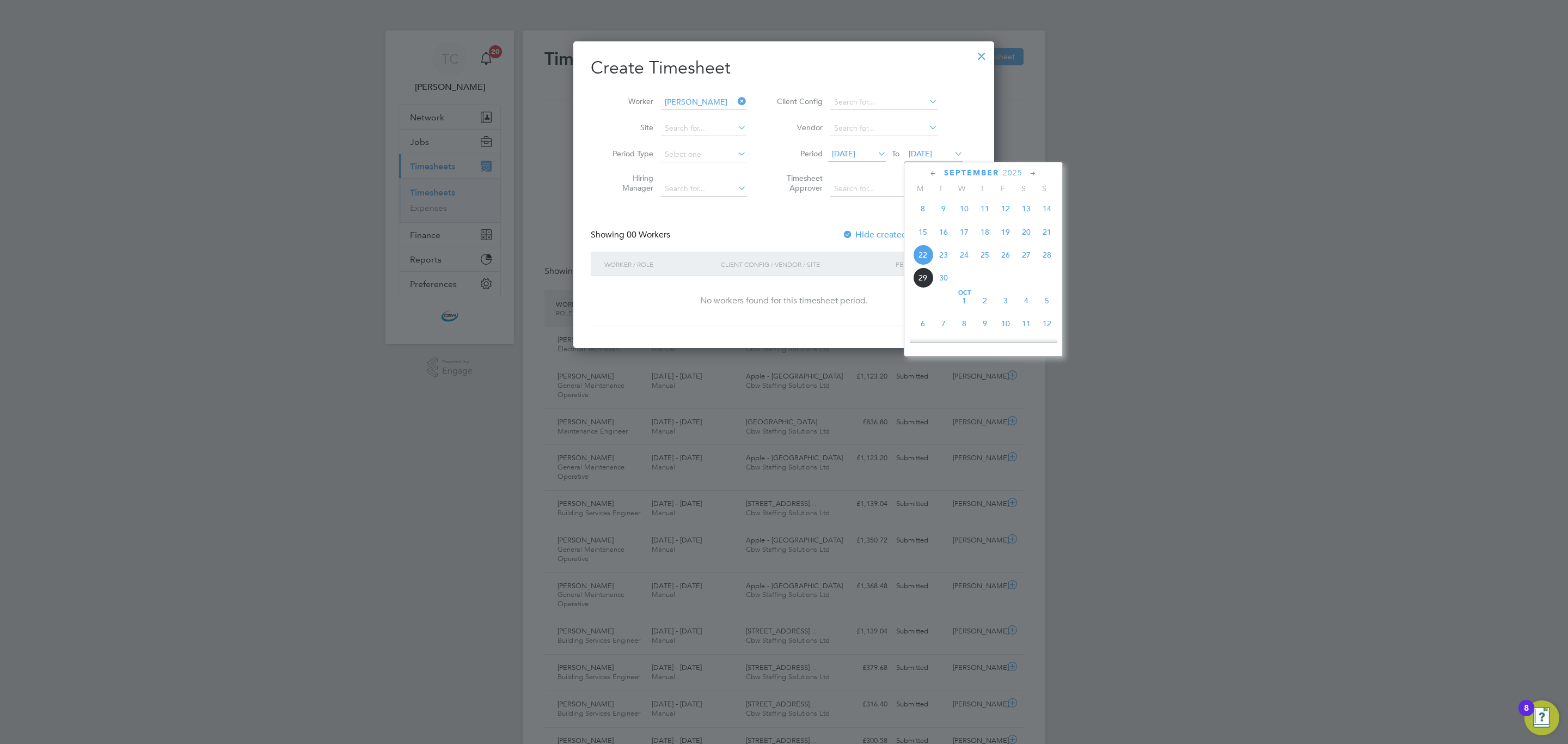
click at [1008, 290] on div "Sep 1 2 3 4 5 6 7 8 9 10 11 12 13 14 15 16 17 18 19 20 21 22 23 24 25 26 27 28 …" at bounding box center [990, 233] width 160 height 115
click at [1007, 296] on span "3" at bounding box center [1006, 301] width 21 height 21
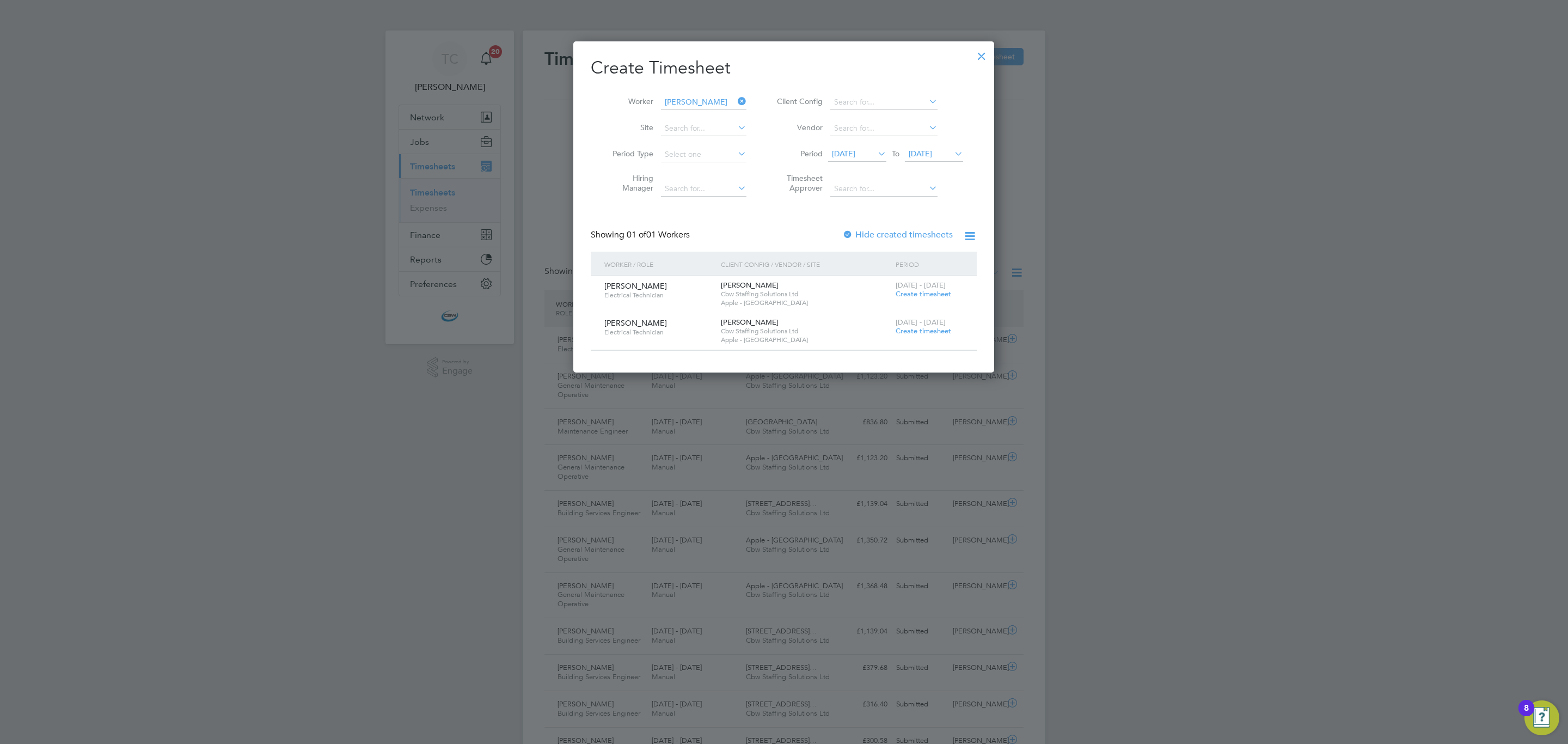
click at [922, 297] on span "Create timesheet" at bounding box center [923, 294] width 55 height 10
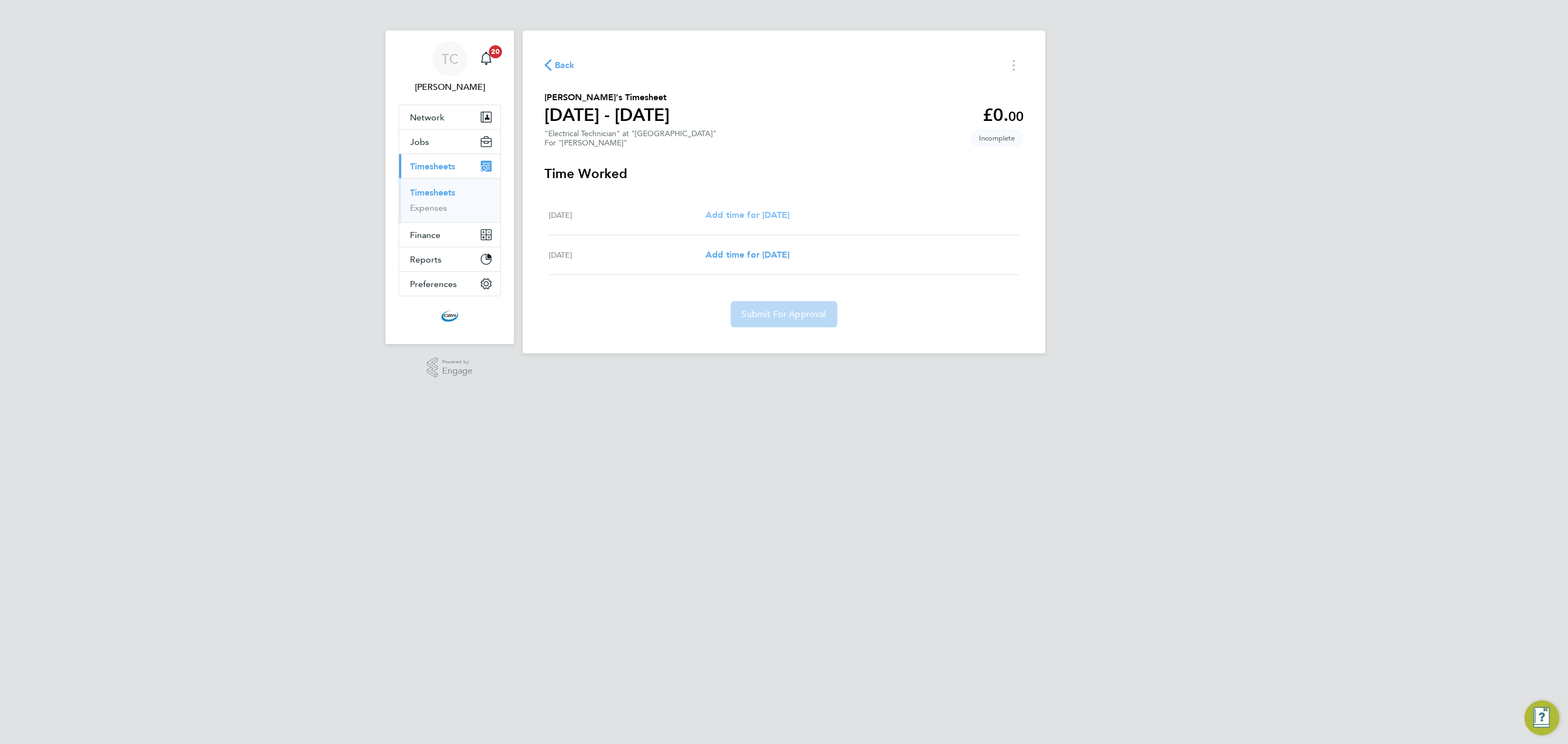
click at [757, 210] on span "Add time for Thu 25 Sep" at bounding box center [747, 214] width 84 height 10
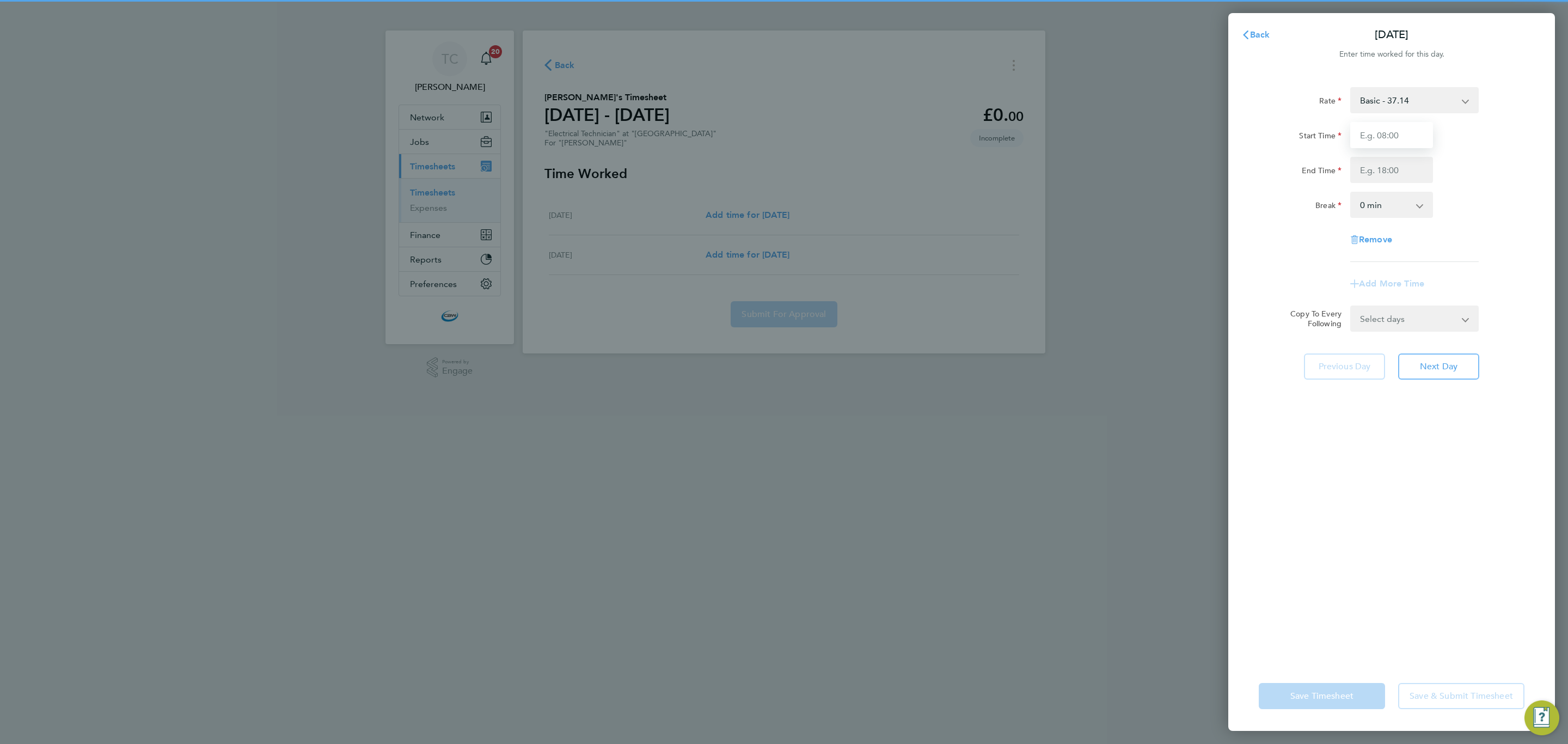
click at [1385, 139] on input "Start Time" at bounding box center [1391, 135] width 83 height 26
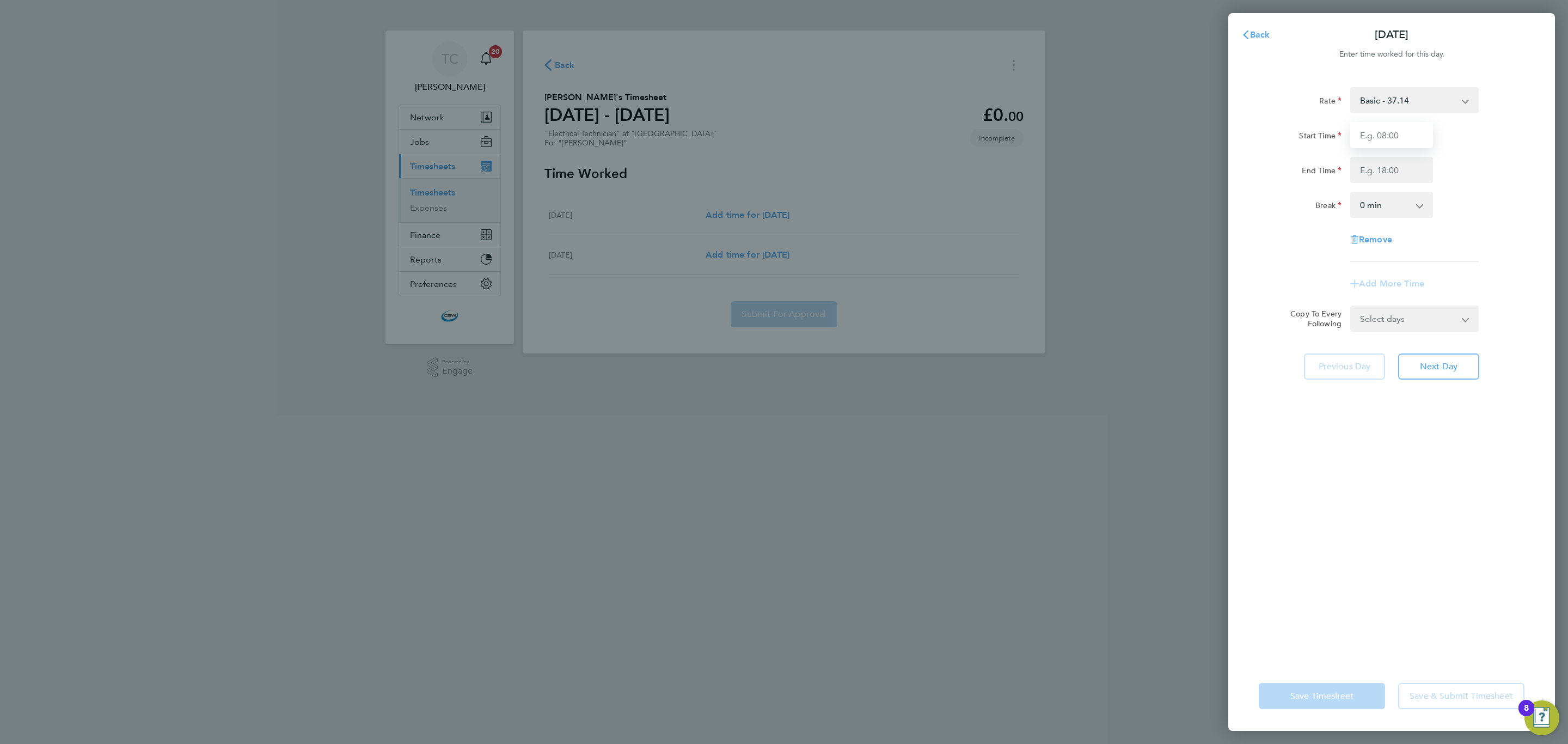
type input "08:00"
drag, startPoint x: 1399, startPoint y: 163, endPoint x: 1395, endPoint y: 182, distance: 19.4
click at [1399, 163] on input "End Time" at bounding box center [1391, 170] width 83 height 26
type input "17:00"
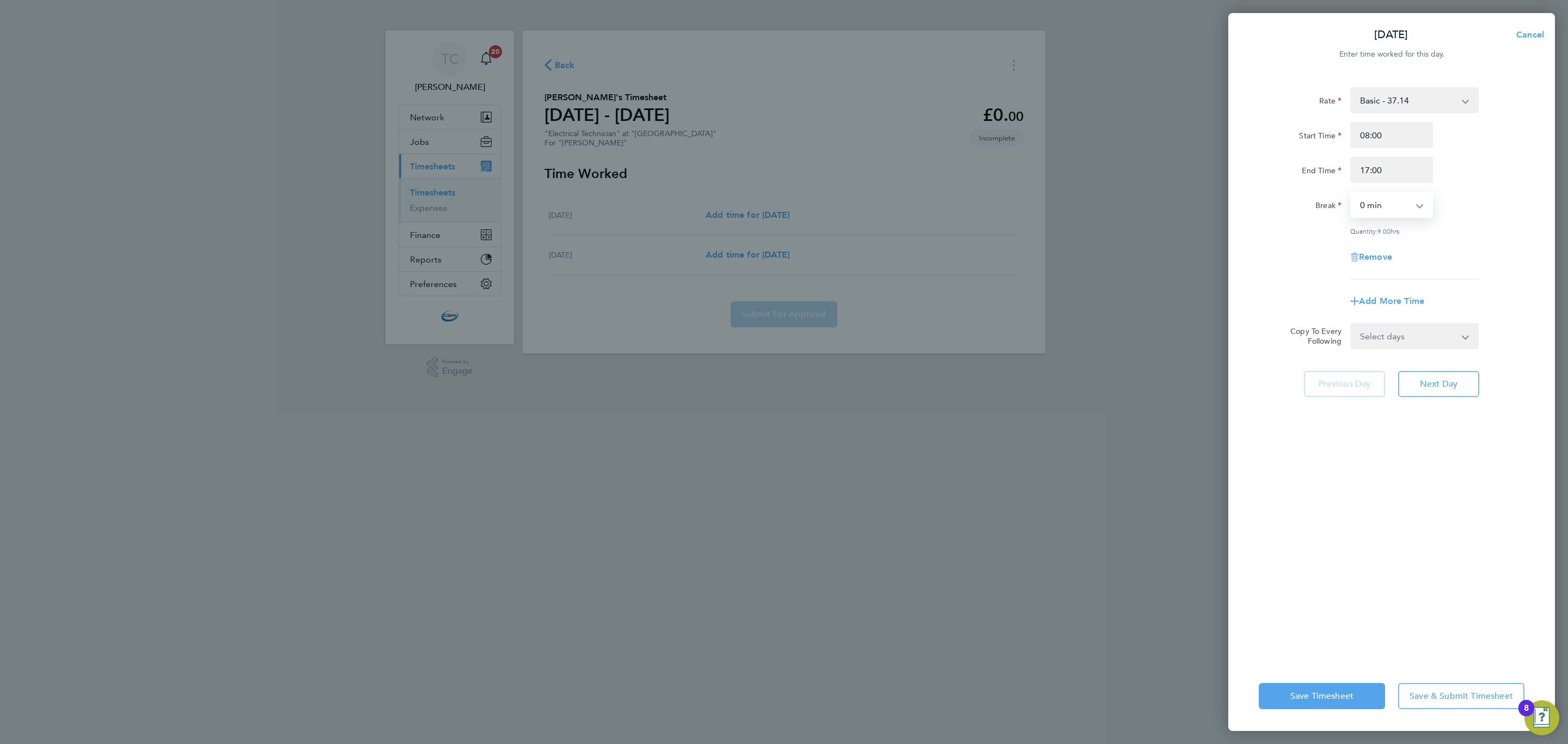
click at [1397, 216] on select "0 min 15 min 30 min 45 min 60 min 75 min 90 min" at bounding box center [1385, 204] width 68 height 24
select select "60"
click at [1352, 193] on select "0 min 15 min 30 min 45 min 60 min 75 min 90 min" at bounding box center [1385, 204] width 68 height 24
click at [1425, 699] on span "Save & Submit Timesheet" at bounding box center [1461, 696] width 103 height 11
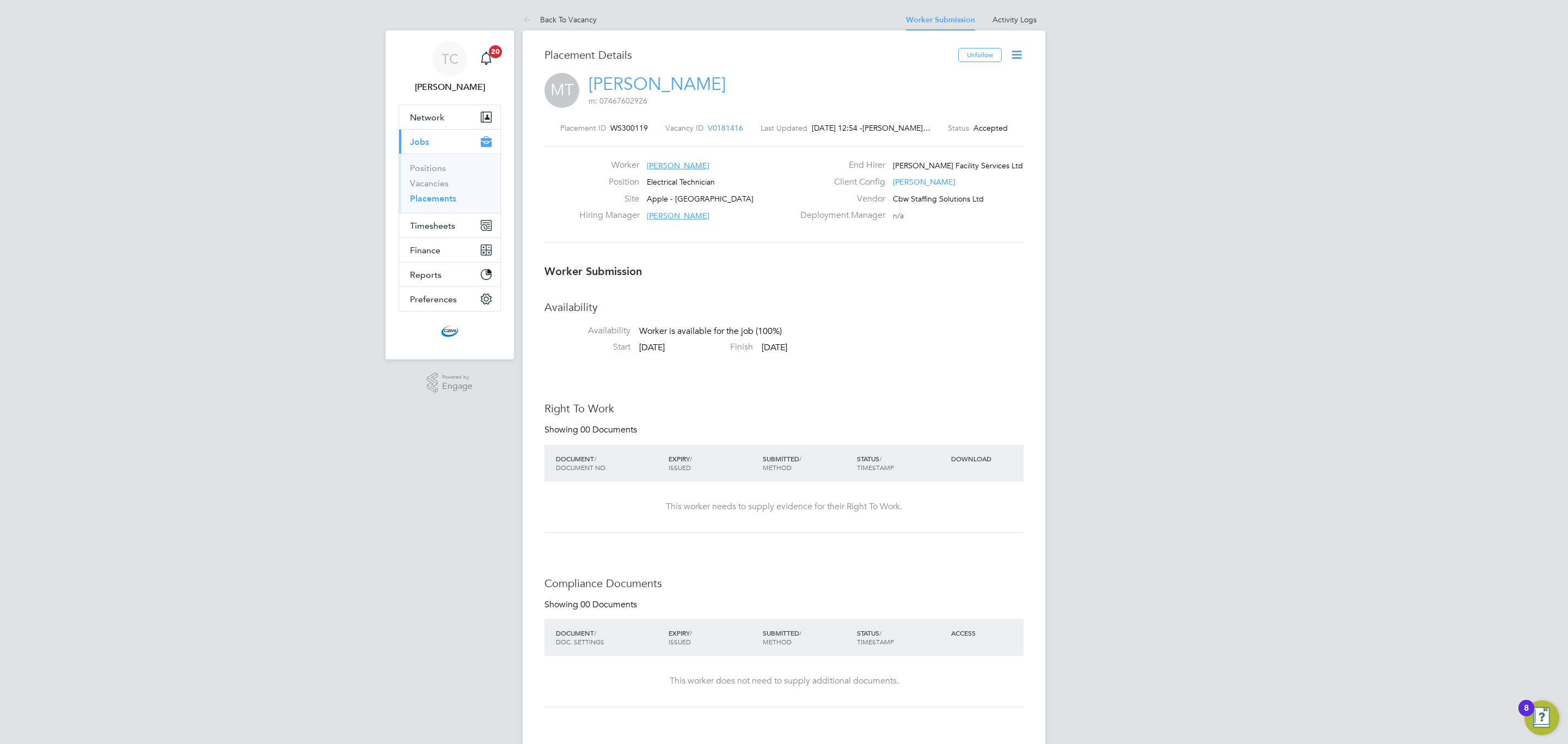
click at [1019, 57] on icon at bounding box center [1017, 55] width 14 height 14
click at [936, 134] on li "Confirm" at bounding box center [970, 133] width 101 height 15
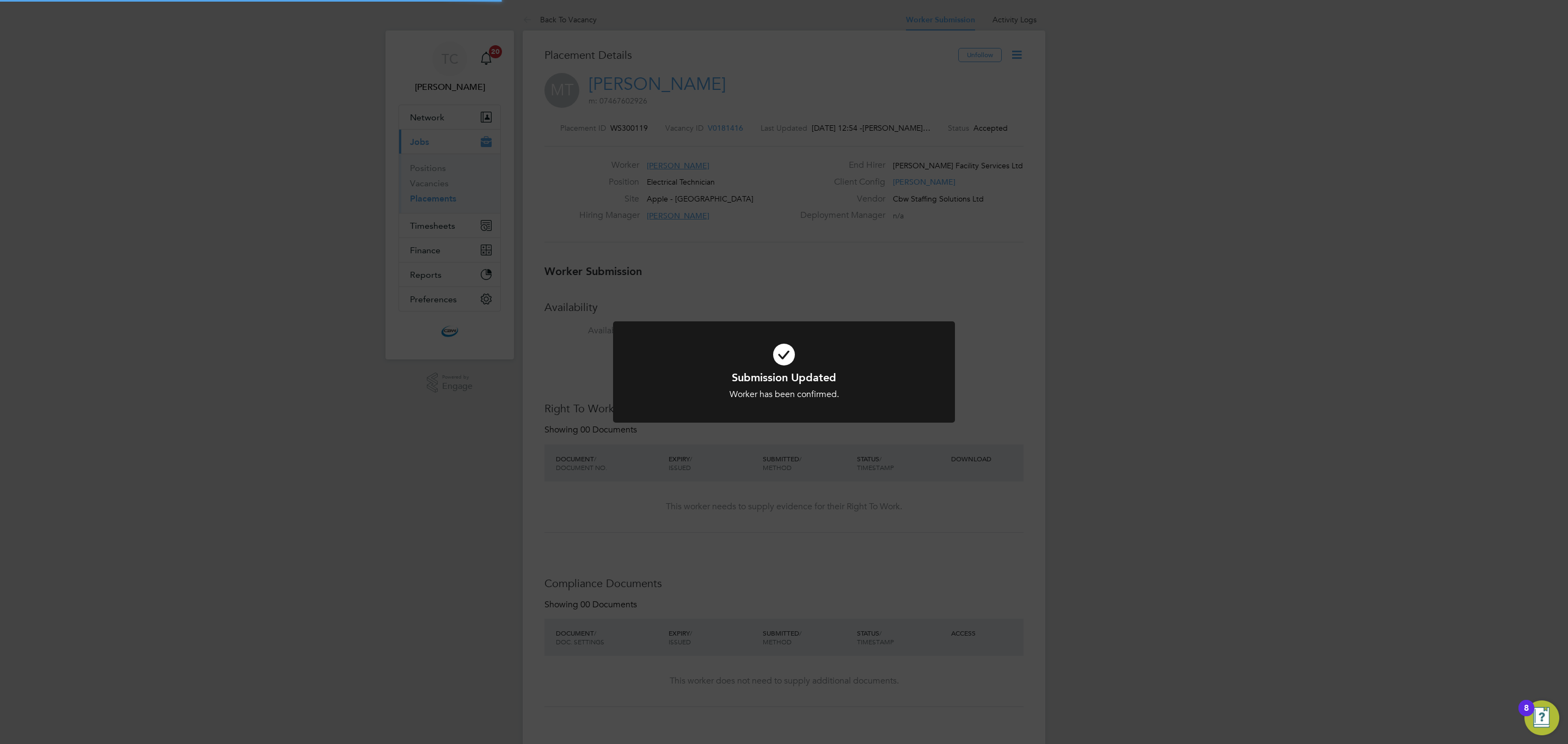
scroll to position [10, 61]
click at [1025, 325] on div "Submission Updated Worker has been confirmed. Cancel Okay" at bounding box center [784, 372] width 1568 height 744
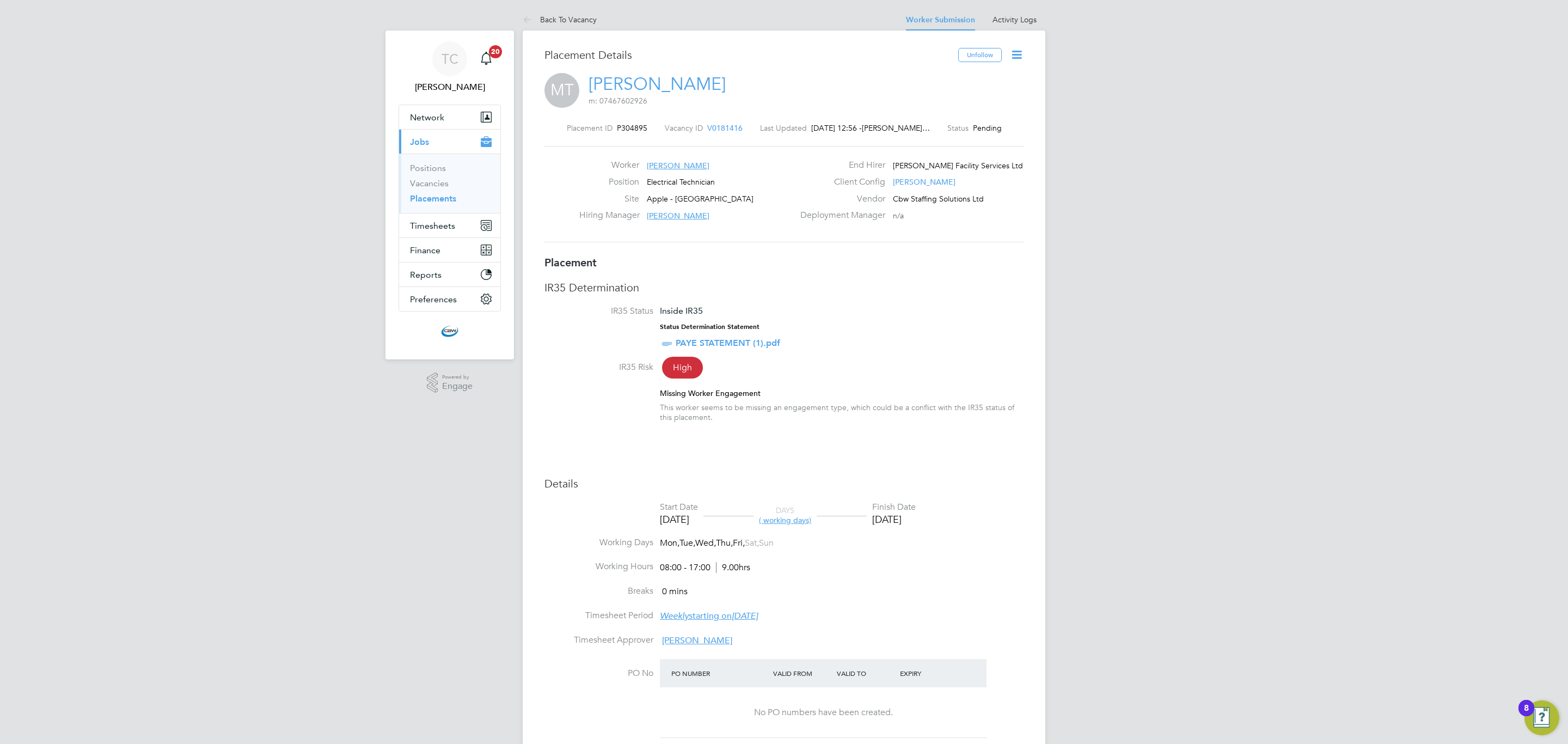
scroll to position [10, 80]
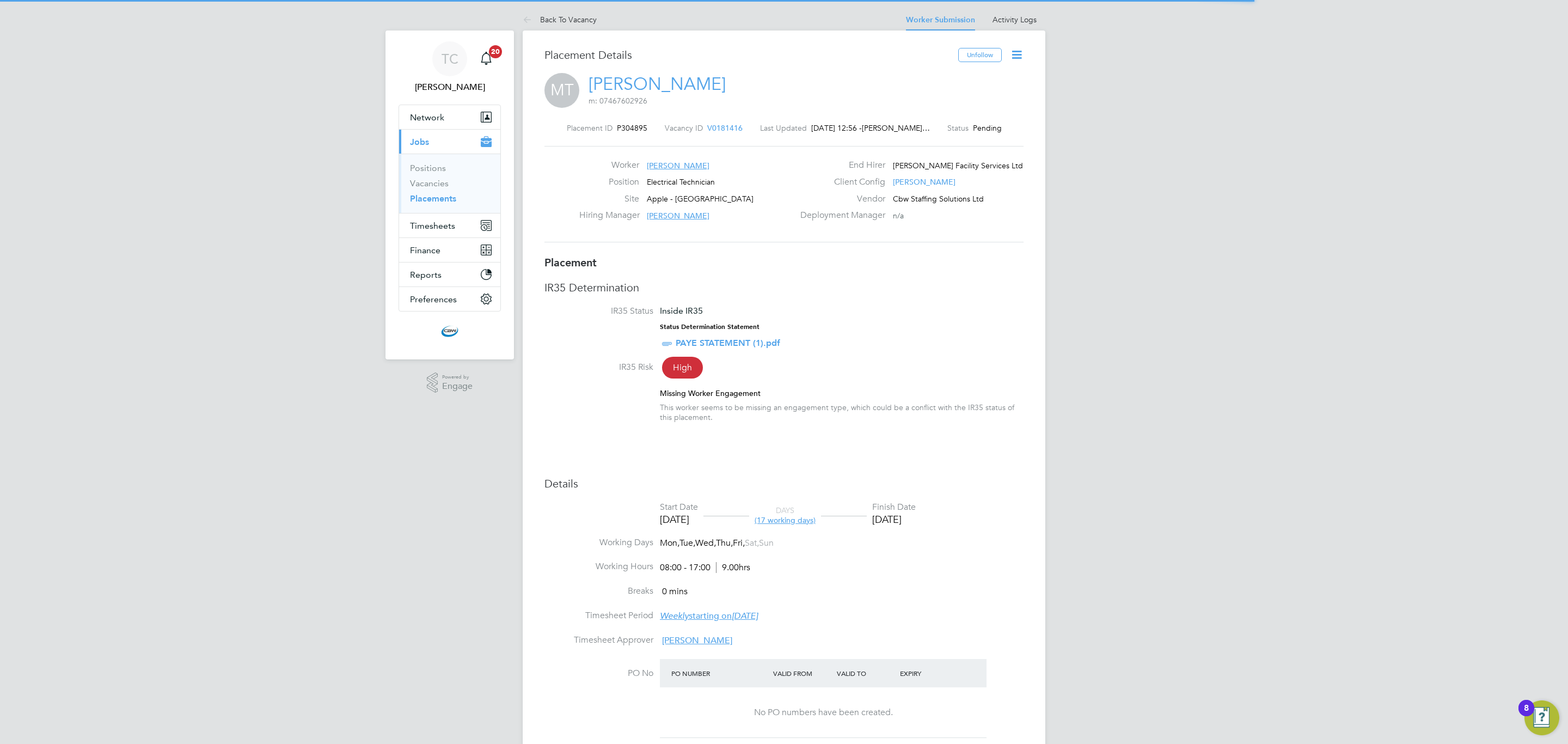
drag, startPoint x: 1013, startPoint y: 52, endPoint x: 969, endPoint y: 116, distance: 77.7
click at [1010, 58] on icon at bounding box center [1017, 55] width 14 height 14
click at [960, 118] on li "Start" at bounding box center [980, 117] width 80 height 15
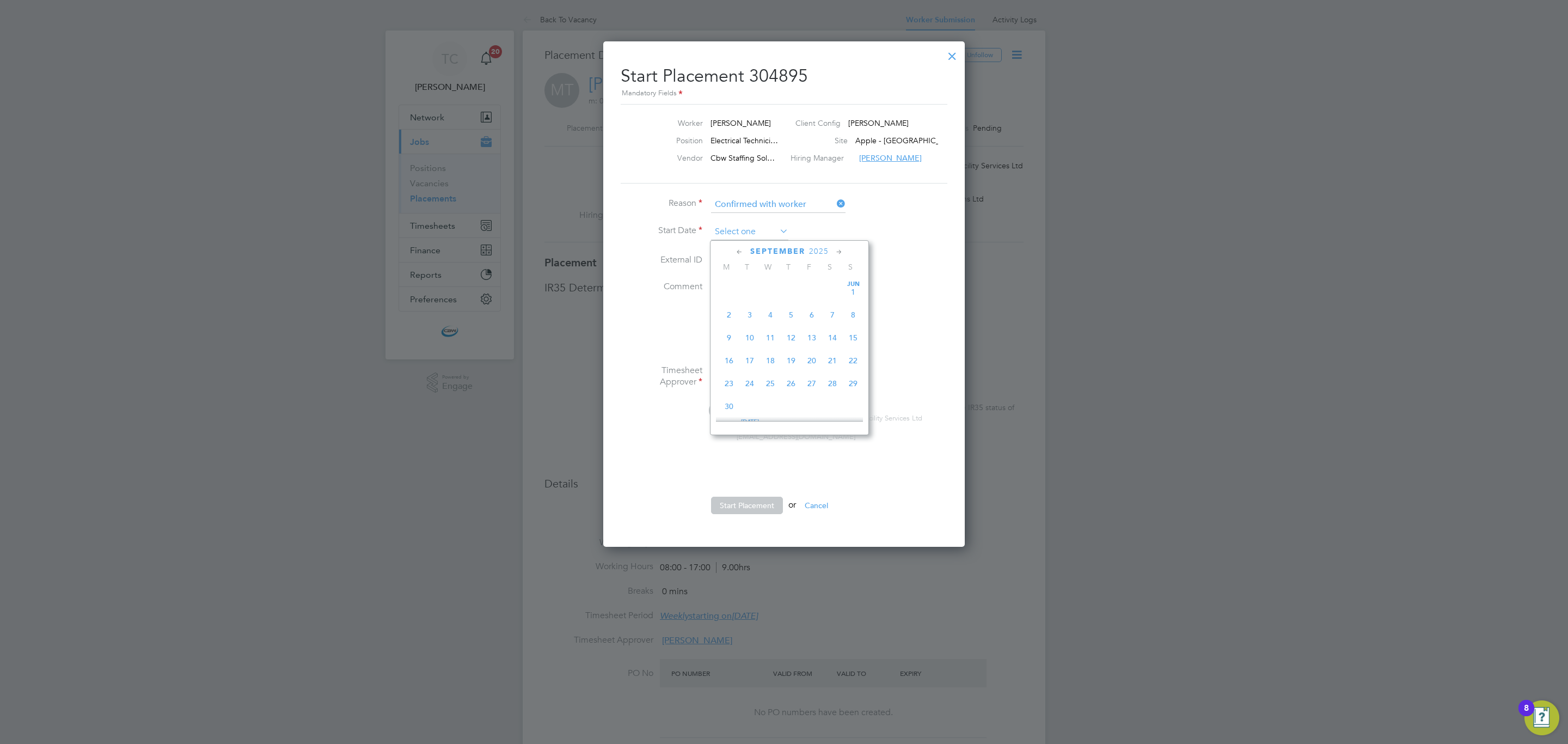
click at [745, 227] on input at bounding box center [749, 232] width 77 height 16
click at [747, 314] on span "23" at bounding box center [749, 310] width 21 height 21
type input "[DATE]"
click at [757, 499] on button "Start Placement" at bounding box center [747, 505] width 72 height 17
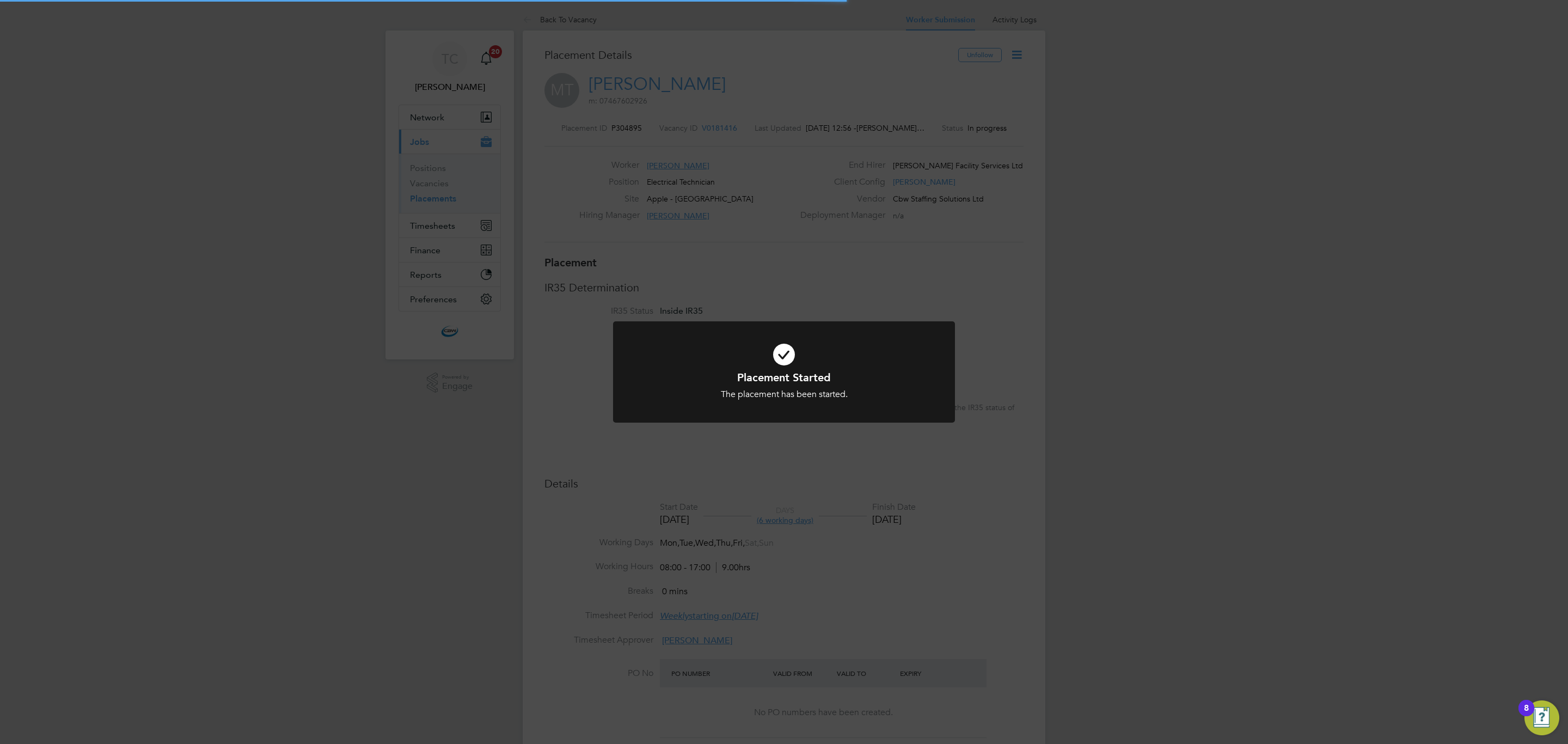
click at [341, 264] on div "Placement Started The placement has been started. Cancel Okay" at bounding box center [784, 372] width 1568 height 744
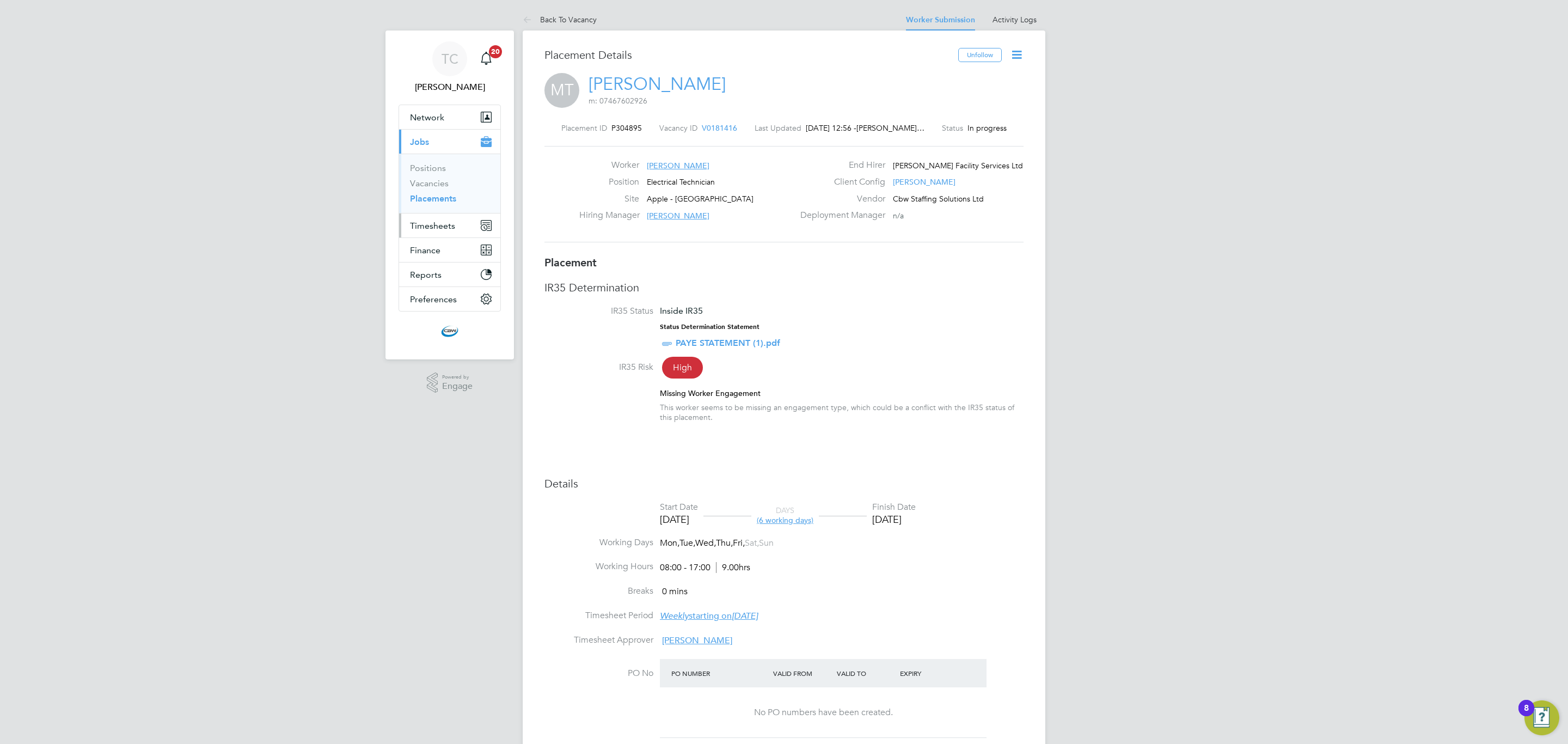
drag, startPoint x: 441, startPoint y: 230, endPoint x: 446, endPoint y: 222, distance: 9.4
click at [441, 230] on span "Timesheets" at bounding box center [432, 225] width 45 height 10
click at [446, 193] on link "Timesheets" at bounding box center [432, 192] width 45 height 10
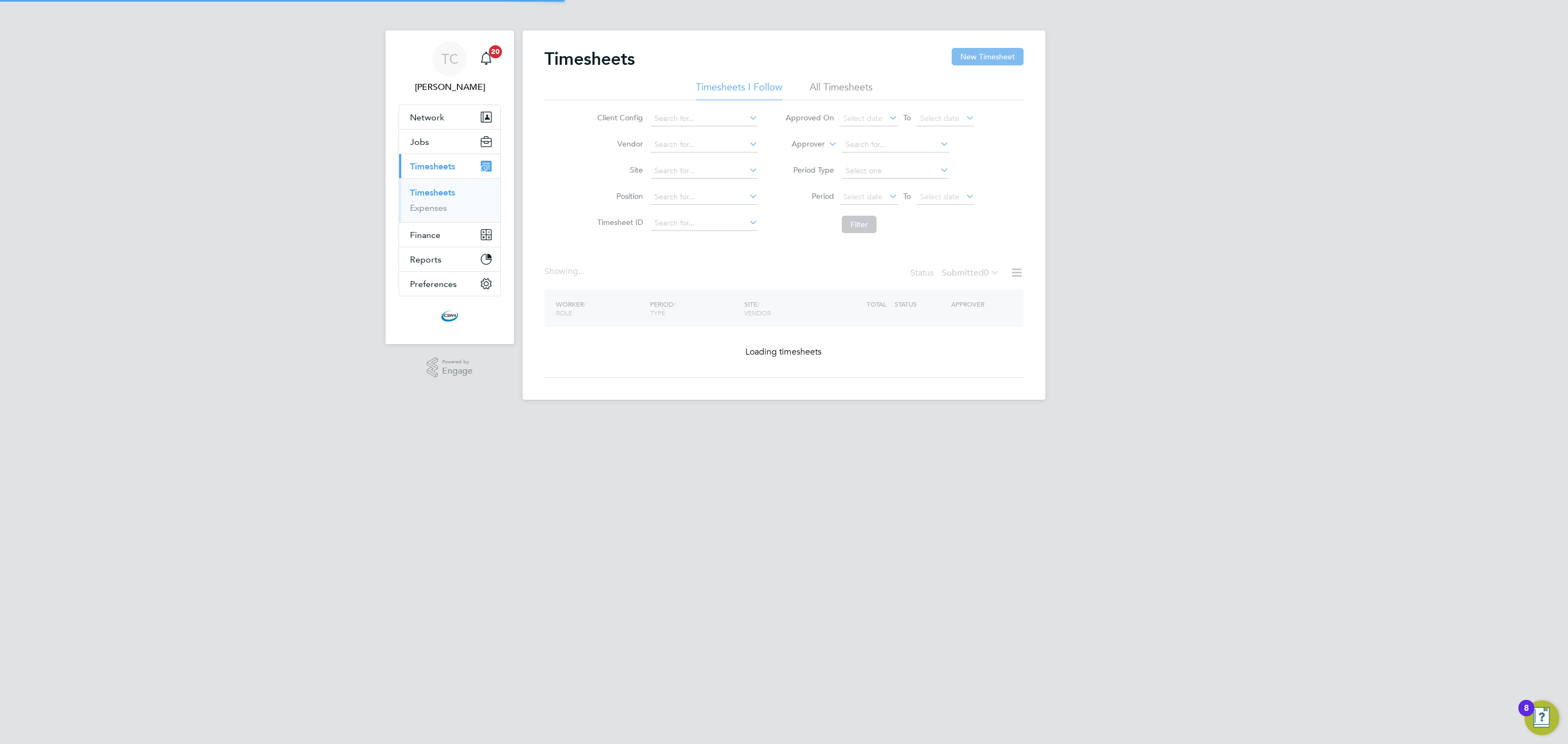
click at [973, 58] on button "New Timesheet" at bounding box center [987, 56] width 72 height 17
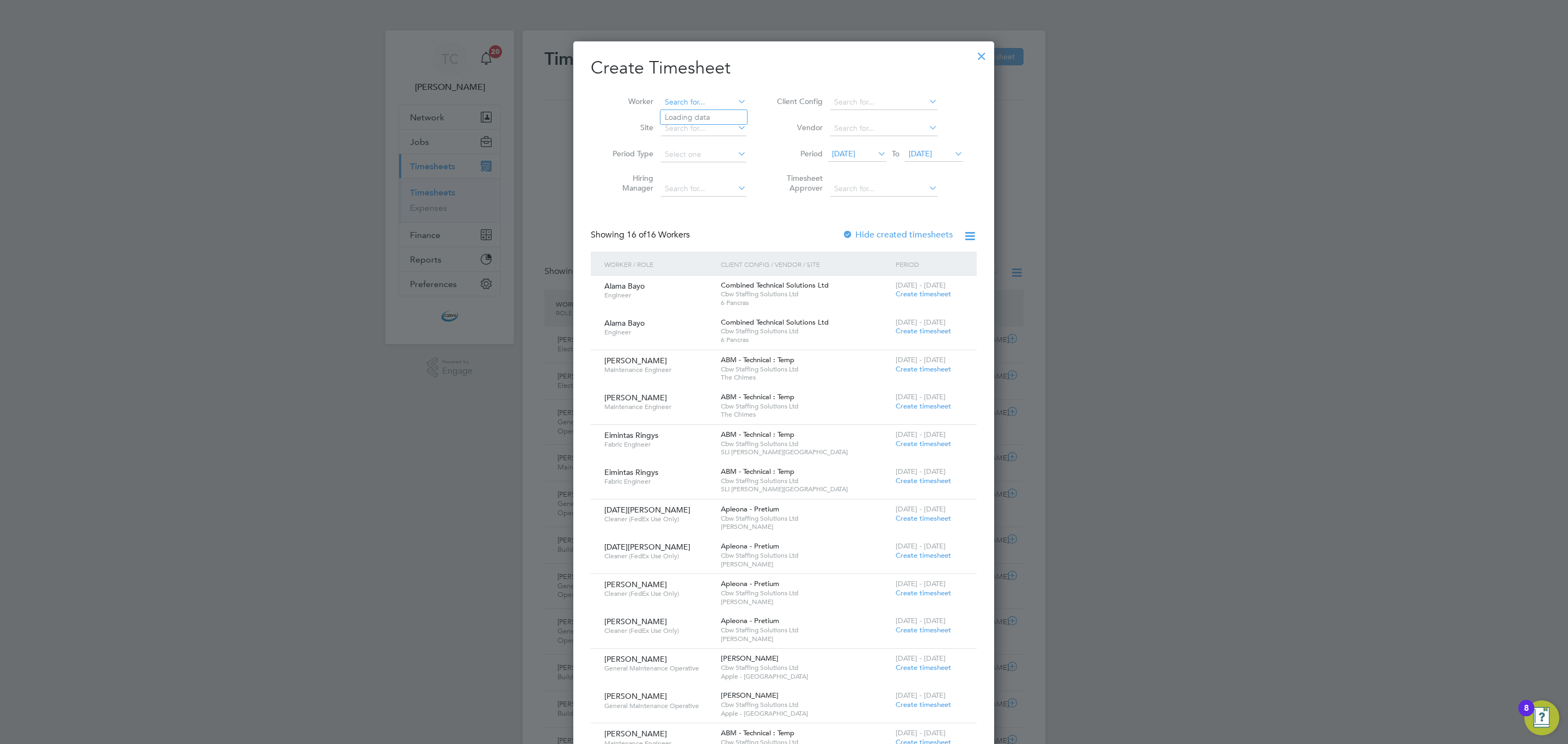
click at [690, 110] on div "Timesheets New Timesheet Timesheets I Follow All Timesheets Client Config Vendo…" at bounding box center [784, 640] width 523 height 1219
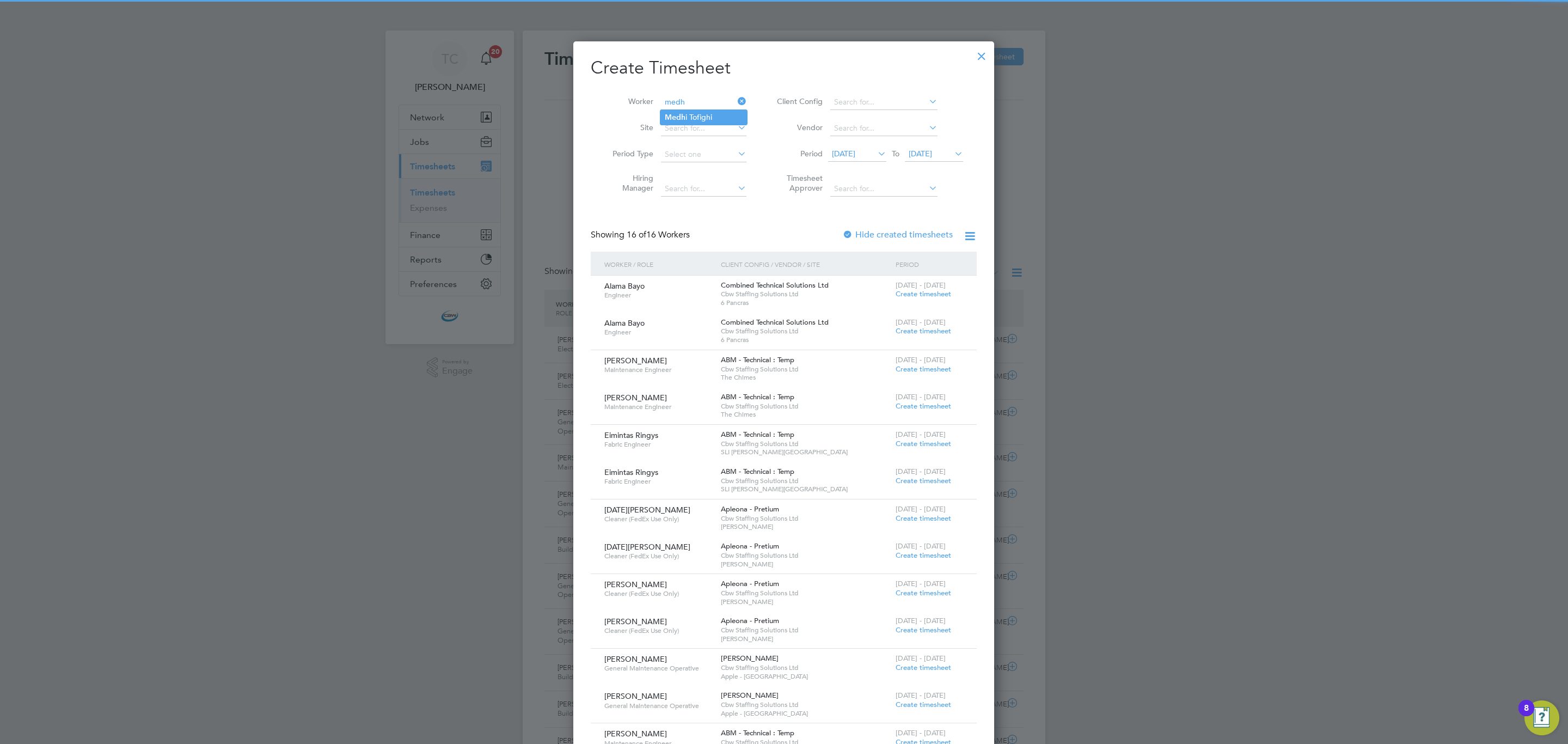
click at [704, 114] on li "Medh i Tofighi" at bounding box center [704, 117] width 86 height 14
type input "[PERSON_NAME]"
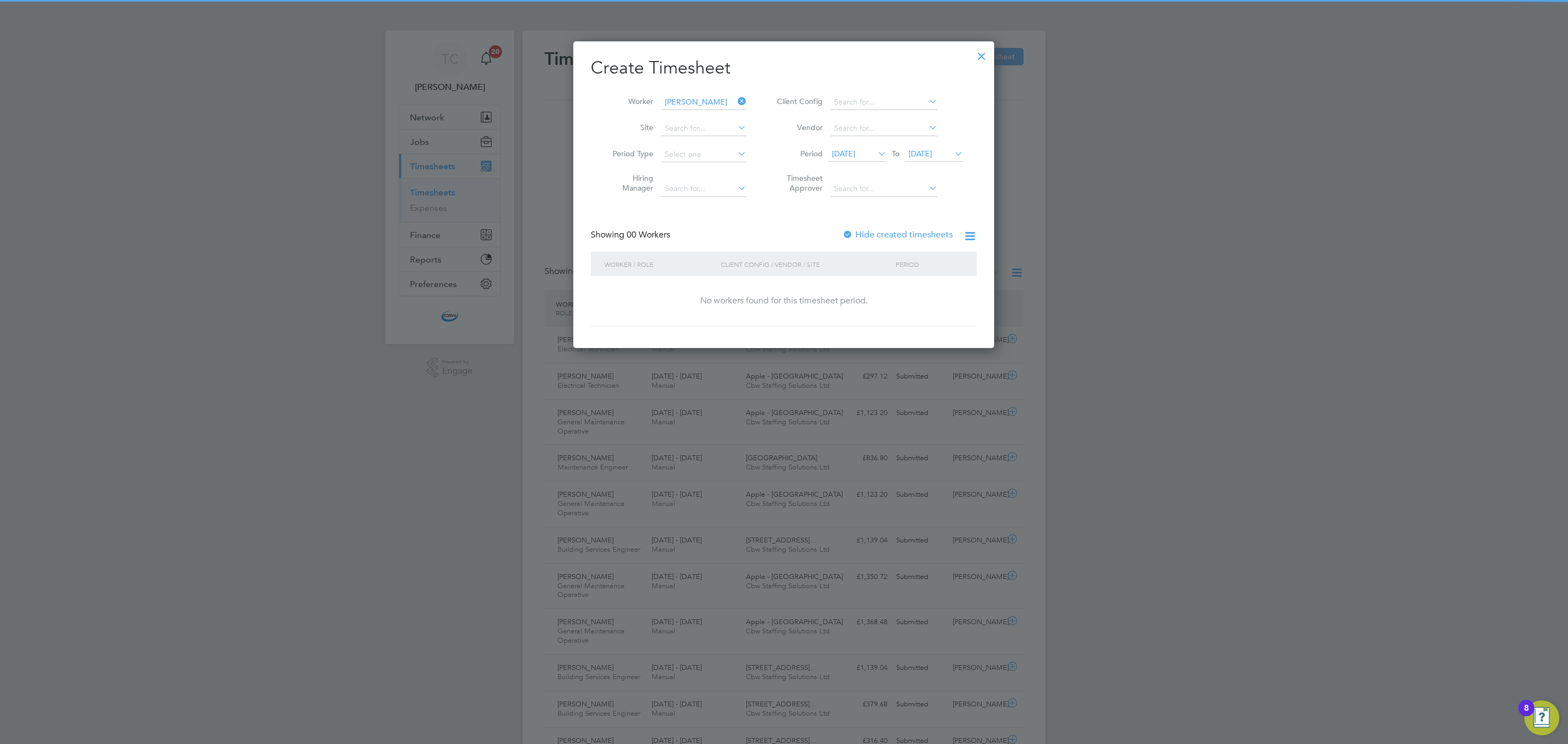
click at [933, 160] on span "[DATE]" at bounding box center [934, 154] width 58 height 14
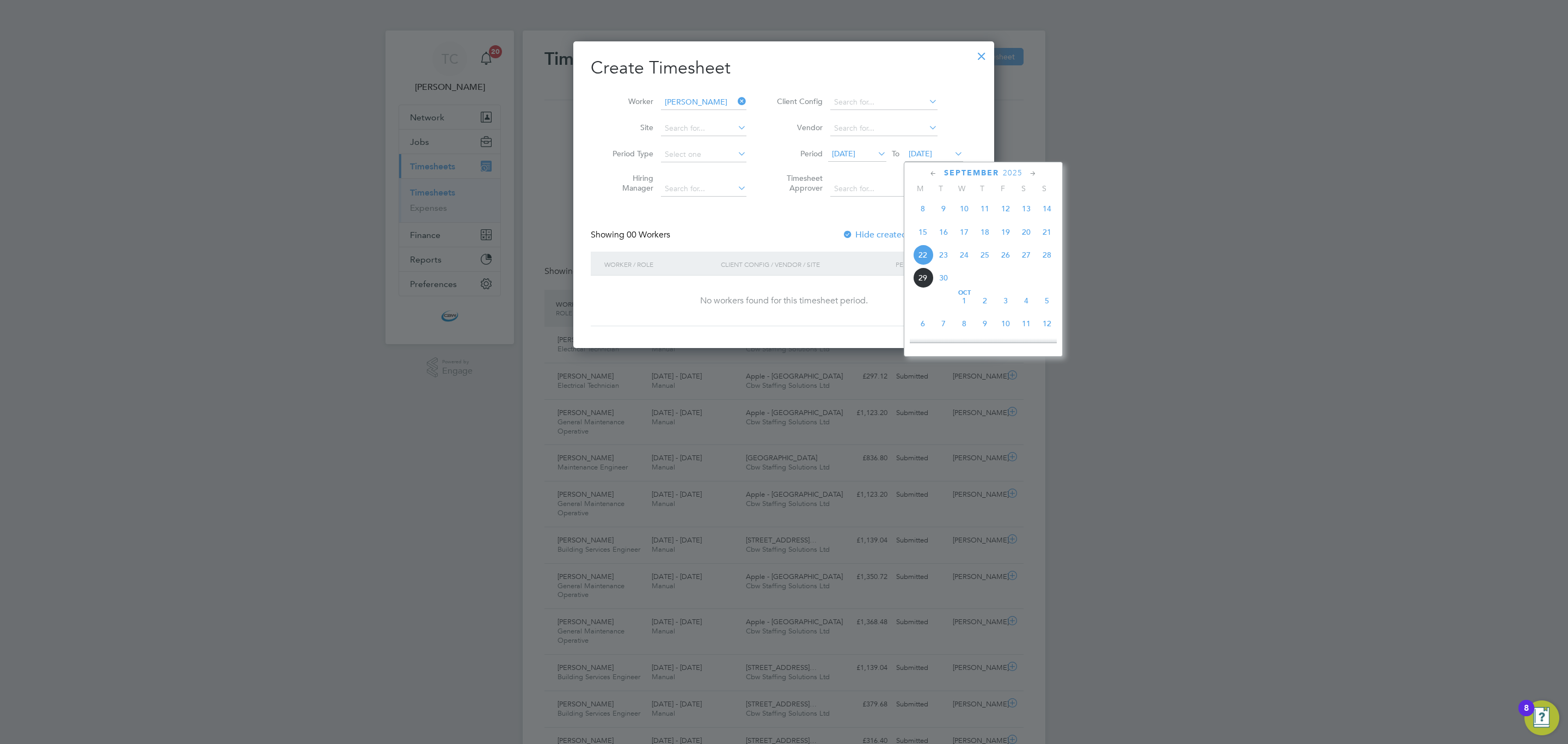
click at [1001, 302] on span "3" at bounding box center [1006, 301] width 21 height 21
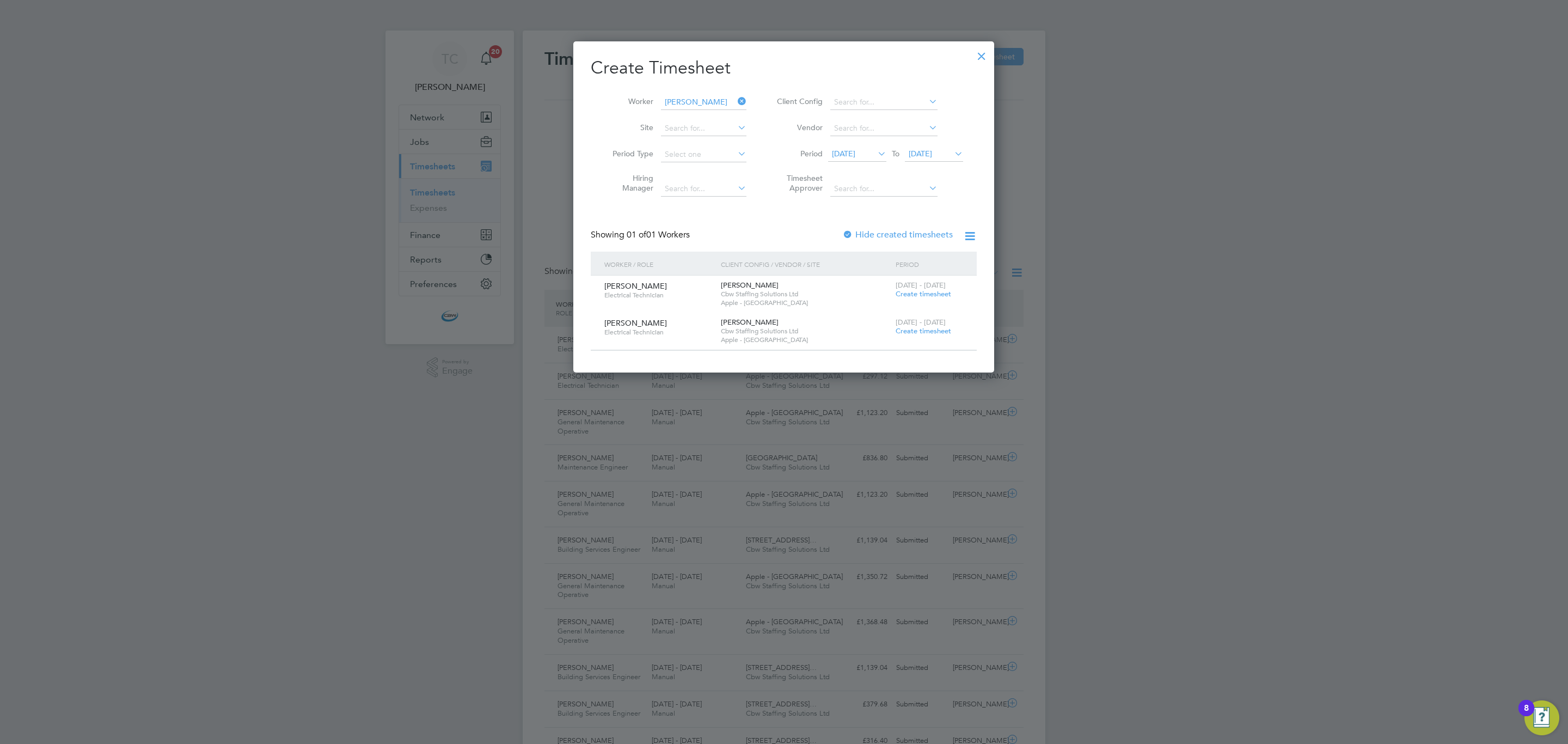
click at [917, 294] on span "Create timesheet" at bounding box center [923, 294] width 55 height 10
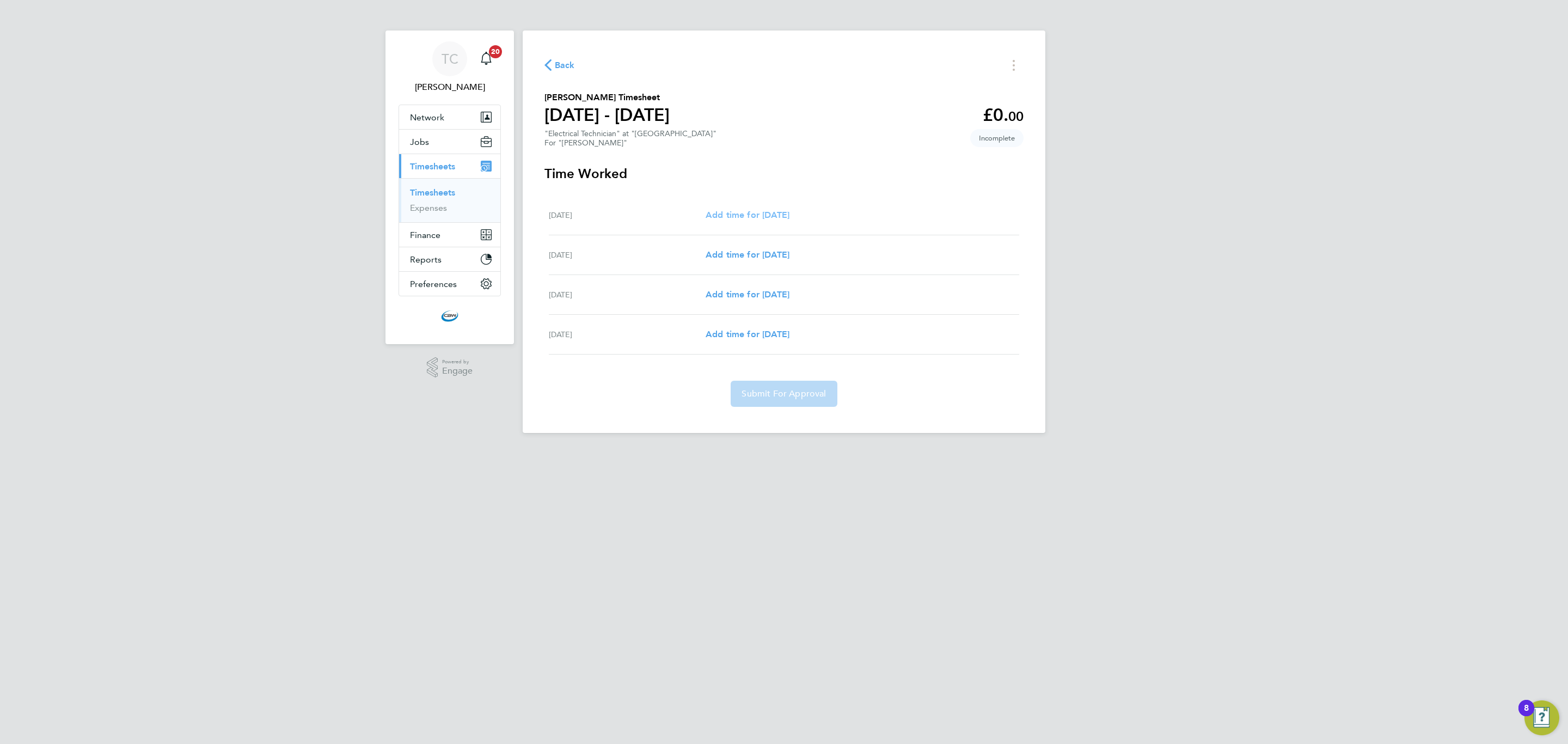
click at [774, 216] on span "Add time for Tue 23 Sep" at bounding box center [747, 214] width 84 height 10
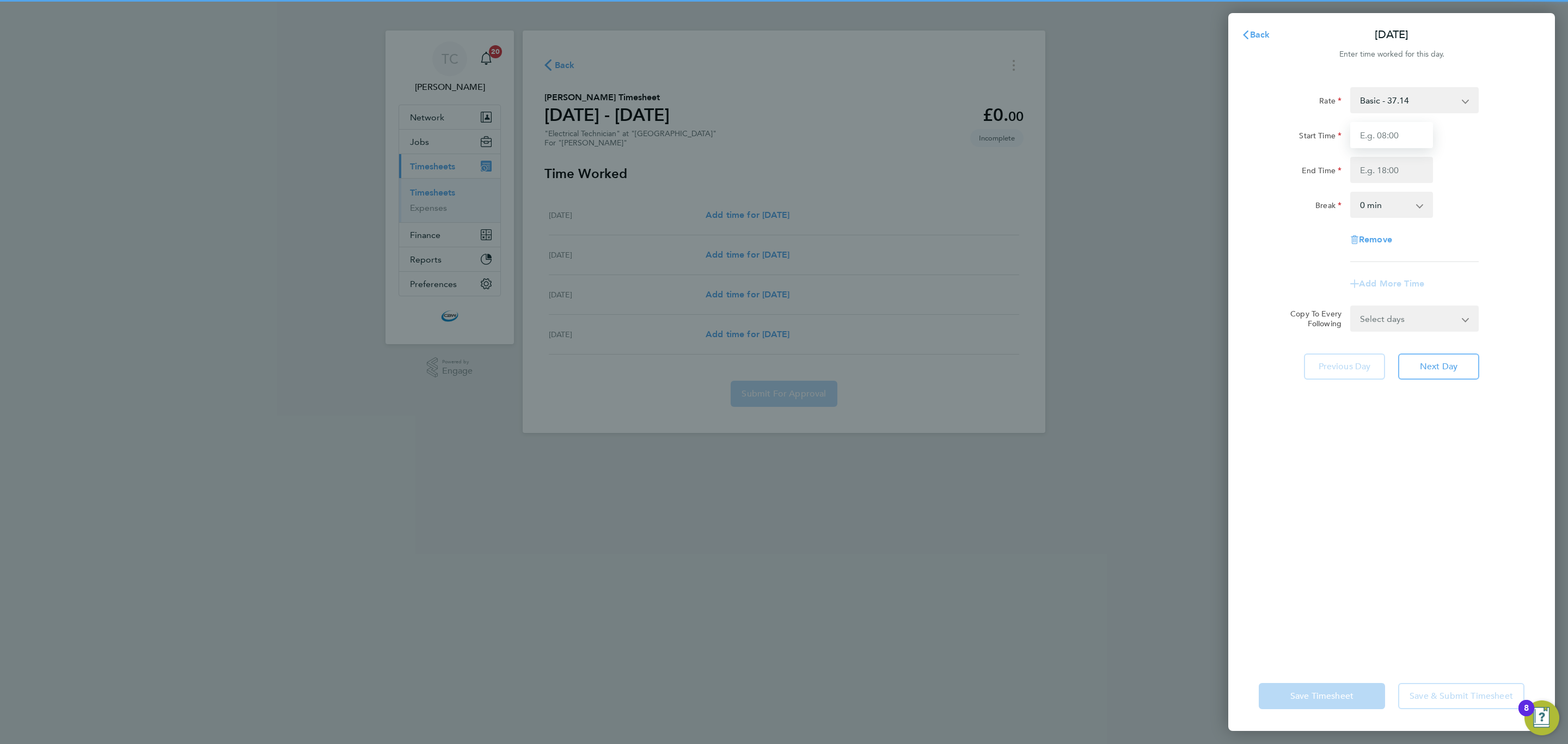
click at [1382, 142] on input "Start Time" at bounding box center [1391, 135] width 83 height 26
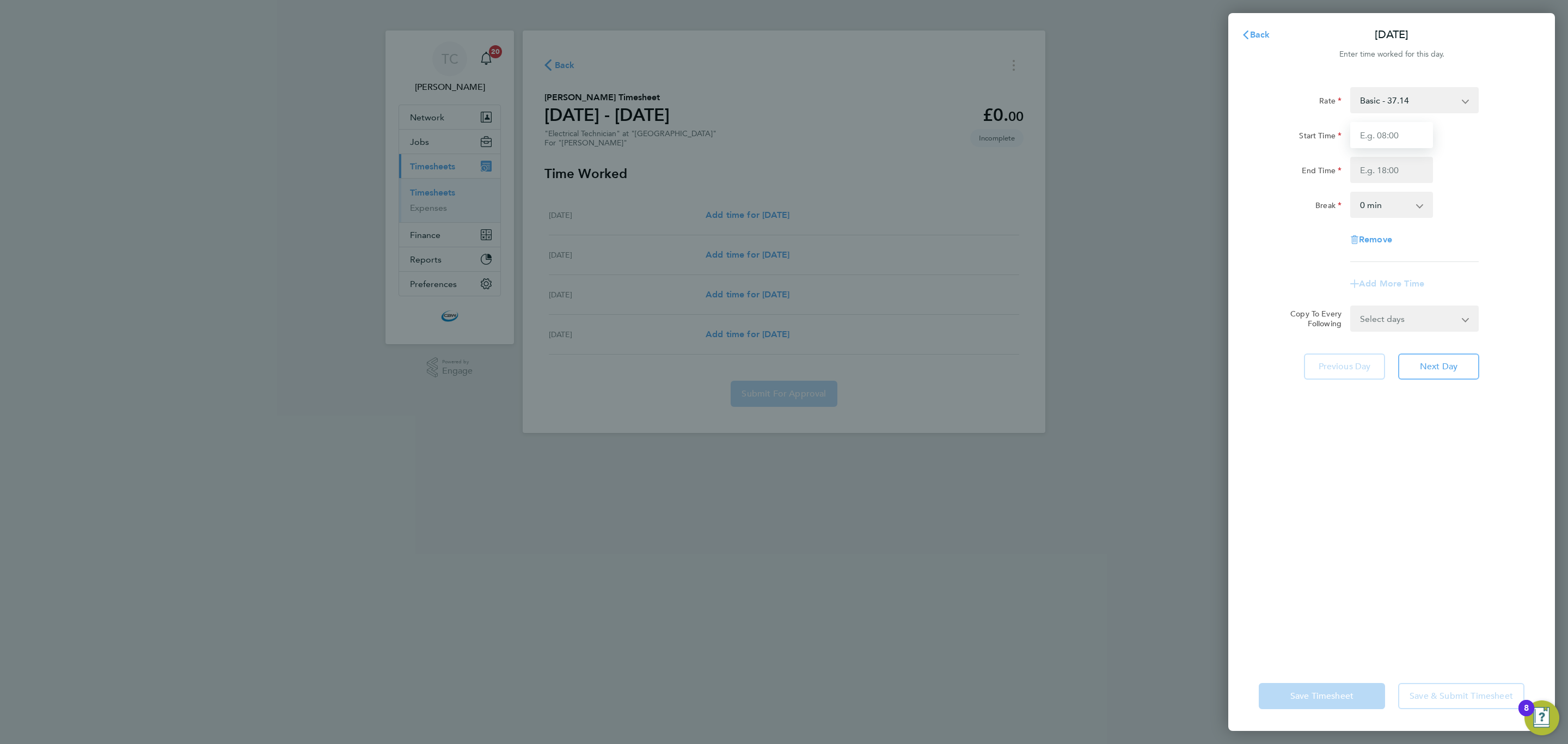
type input "08:00"
click at [1391, 174] on input "End Time" at bounding box center [1391, 170] width 83 height 26
type input "17:00"
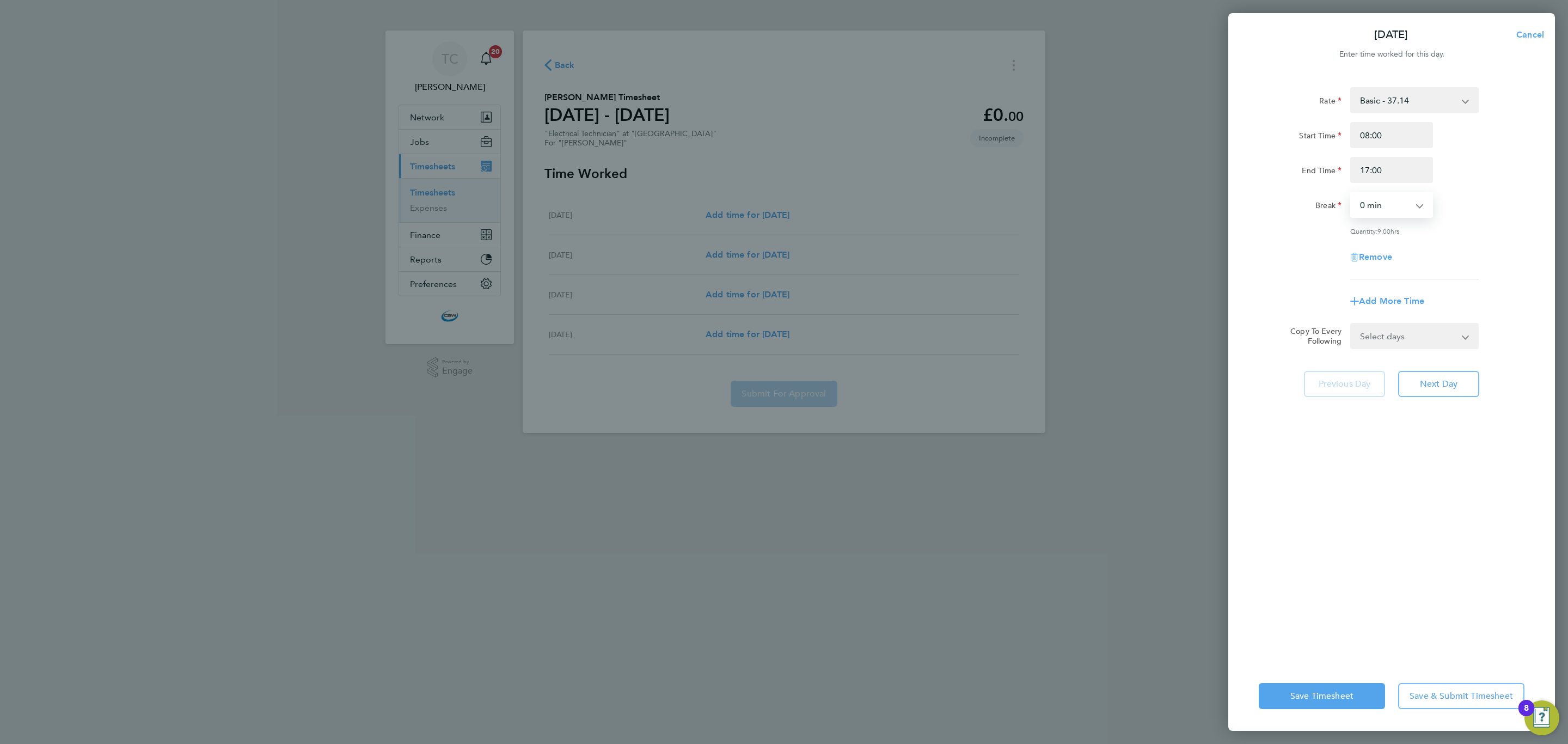
click at [1384, 208] on select "0 min 15 min 30 min 45 min 60 min 75 min 90 min" at bounding box center [1385, 204] width 68 height 24
select select "60"
click at [1352, 193] on select "0 min 15 min 30 min 45 min 60 min 75 min 90 min" at bounding box center [1385, 204] width 68 height 24
click at [1415, 686] on button "Save & Submit Timesheet" at bounding box center [1461, 696] width 126 height 26
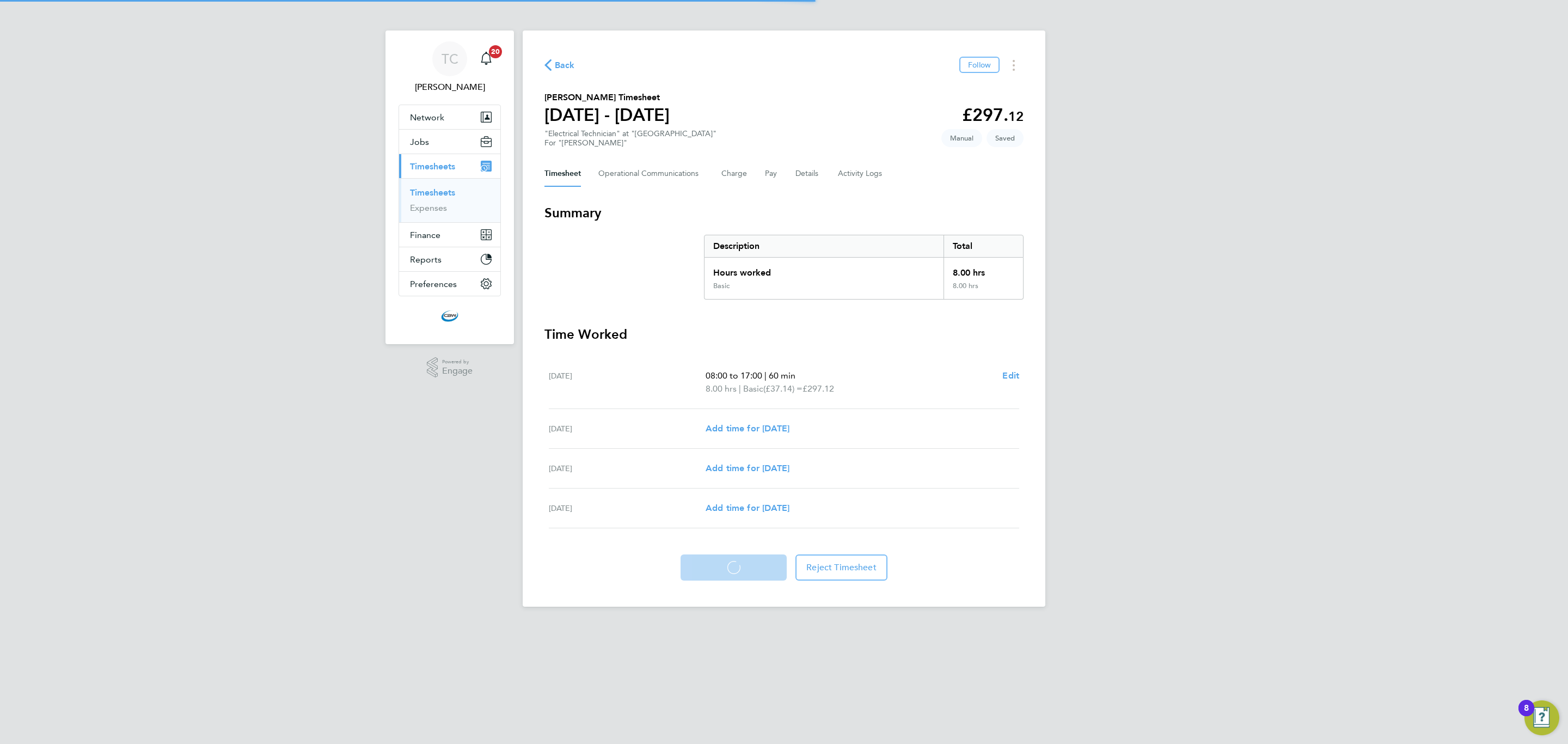
click at [953, 624] on html "TC Tom Cheek Notifications 20 Applications: Network Team Members Businesses Sit…" at bounding box center [784, 312] width 1568 height 624
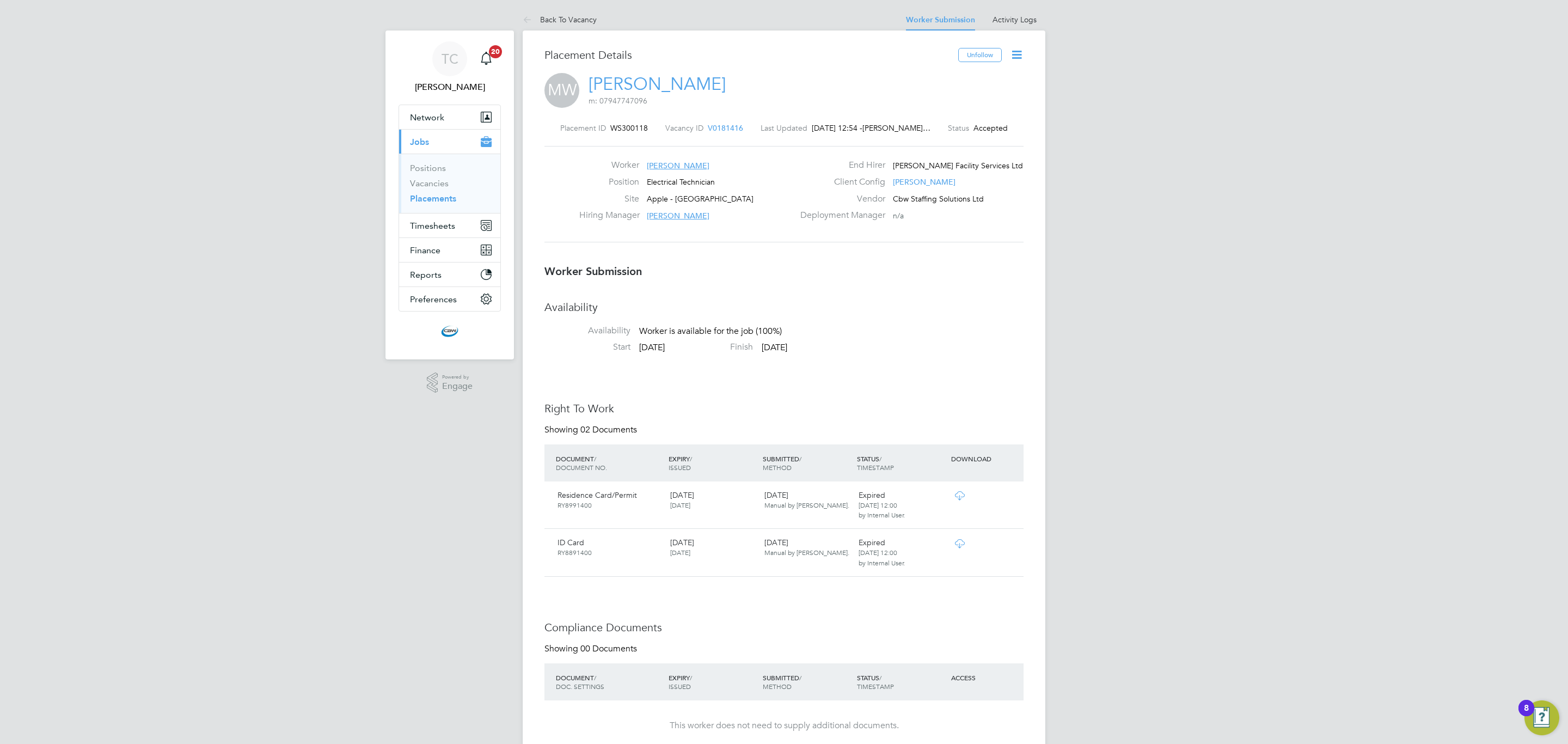
drag, startPoint x: 1017, startPoint y: 52, endPoint x: 995, endPoint y: 82, distance: 37.2
click at [1017, 52] on icon at bounding box center [1017, 55] width 14 height 14
click at [928, 132] on li "Confirm" at bounding box center [970, 133] width 101 height 15
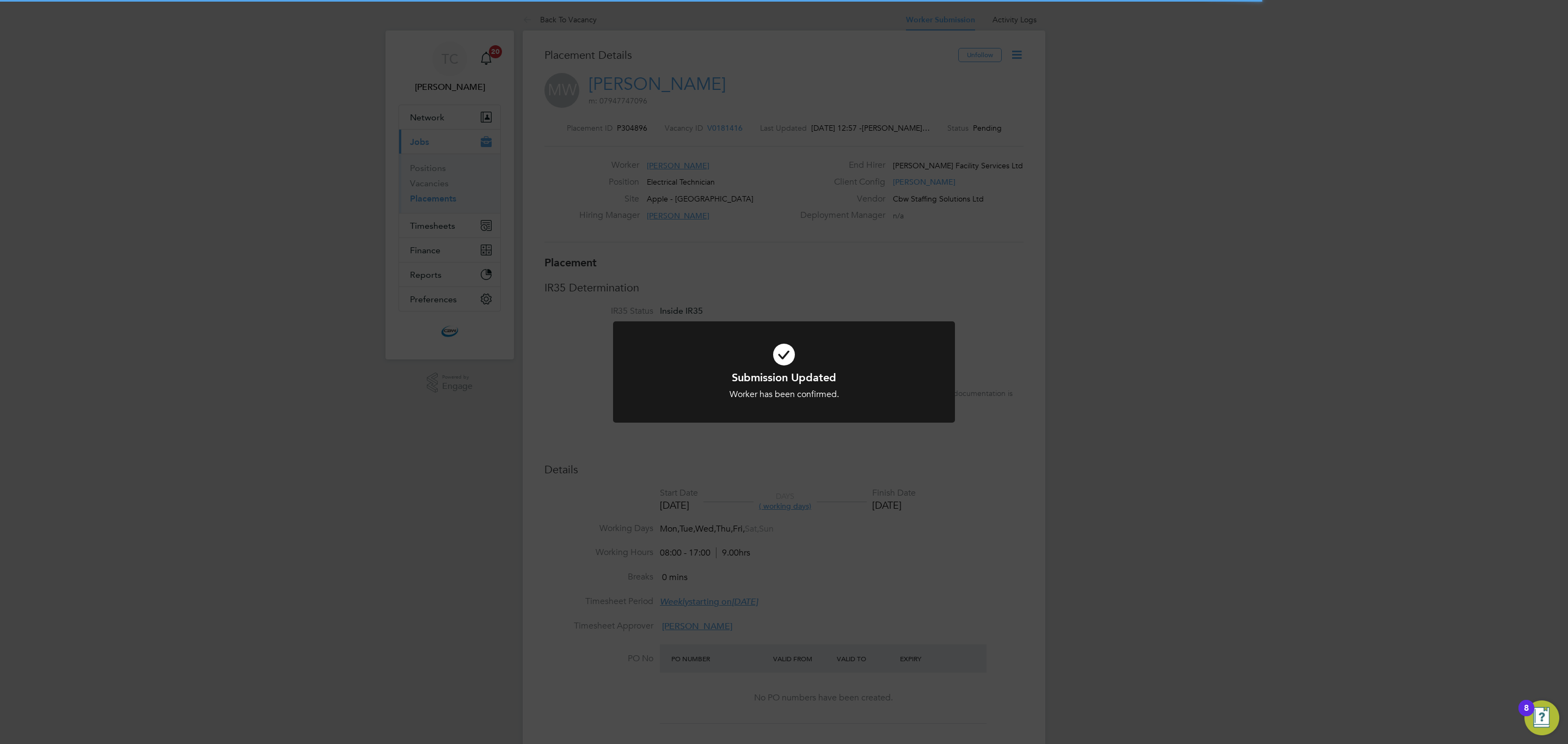
scroll to position [10, 80]
click at [707, 370] on h1 "Submission Updated" at bounding box center [784, 377] width 283 height 14
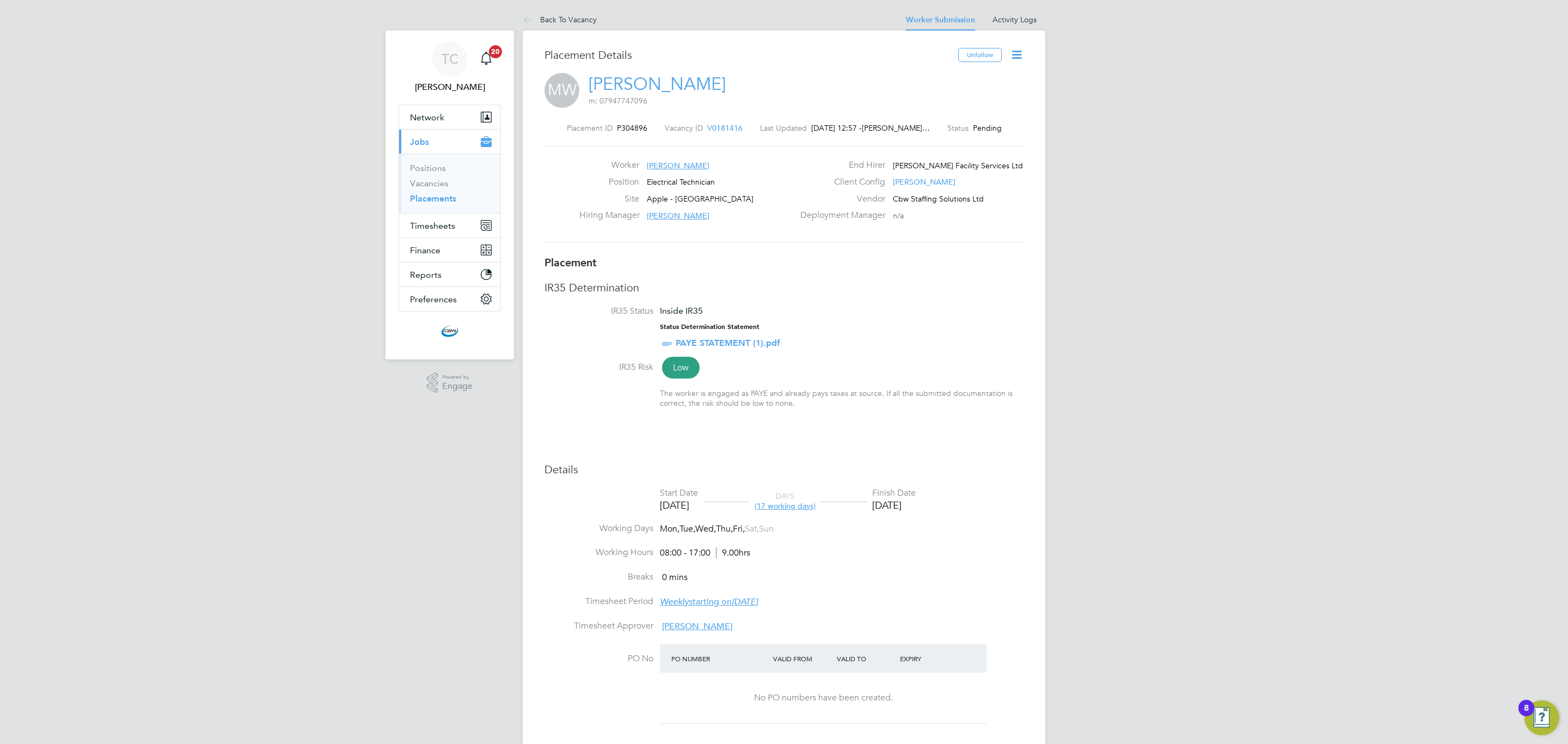
click at [1010, 49] on icon at bounding box center [1017, 55] width 14 height 14
drag, startPoint x: 958, startPoint y: 119, endPoint x: 773, endPoint y: 190, distance: 198.2
click at [956, 119] on li "Start" at bounding box center [980, 117] width 80 height 15
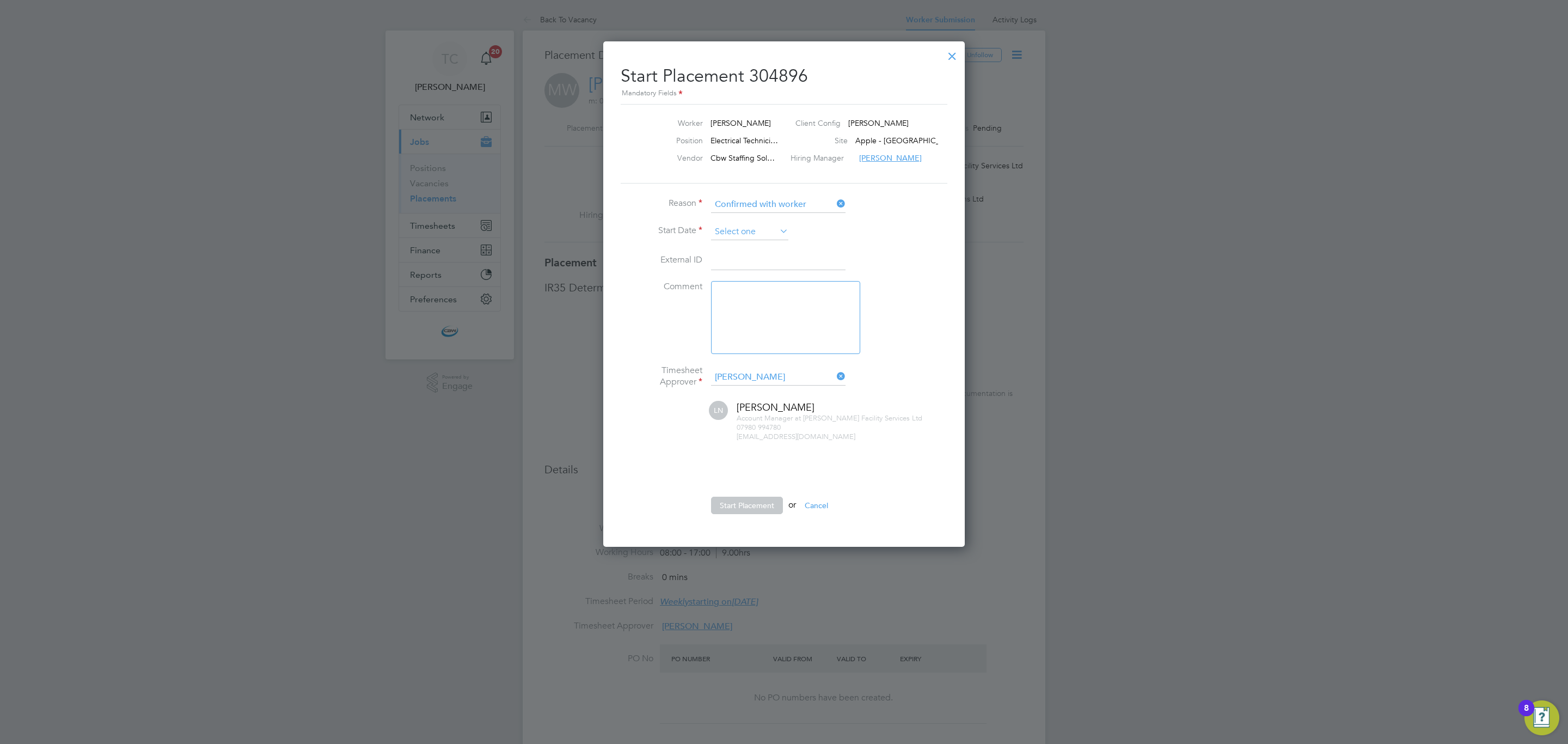
click at [738, 227] on input at bounding box center [749, 232] width 77 height 16
click at [729, 315] on span "22" at bounding box center [729, 310] width 21 height 21
type input "[DATE]"
click at [749, 513] on button "Start Placement" at bounding box center [747, 505] width 72 height 17
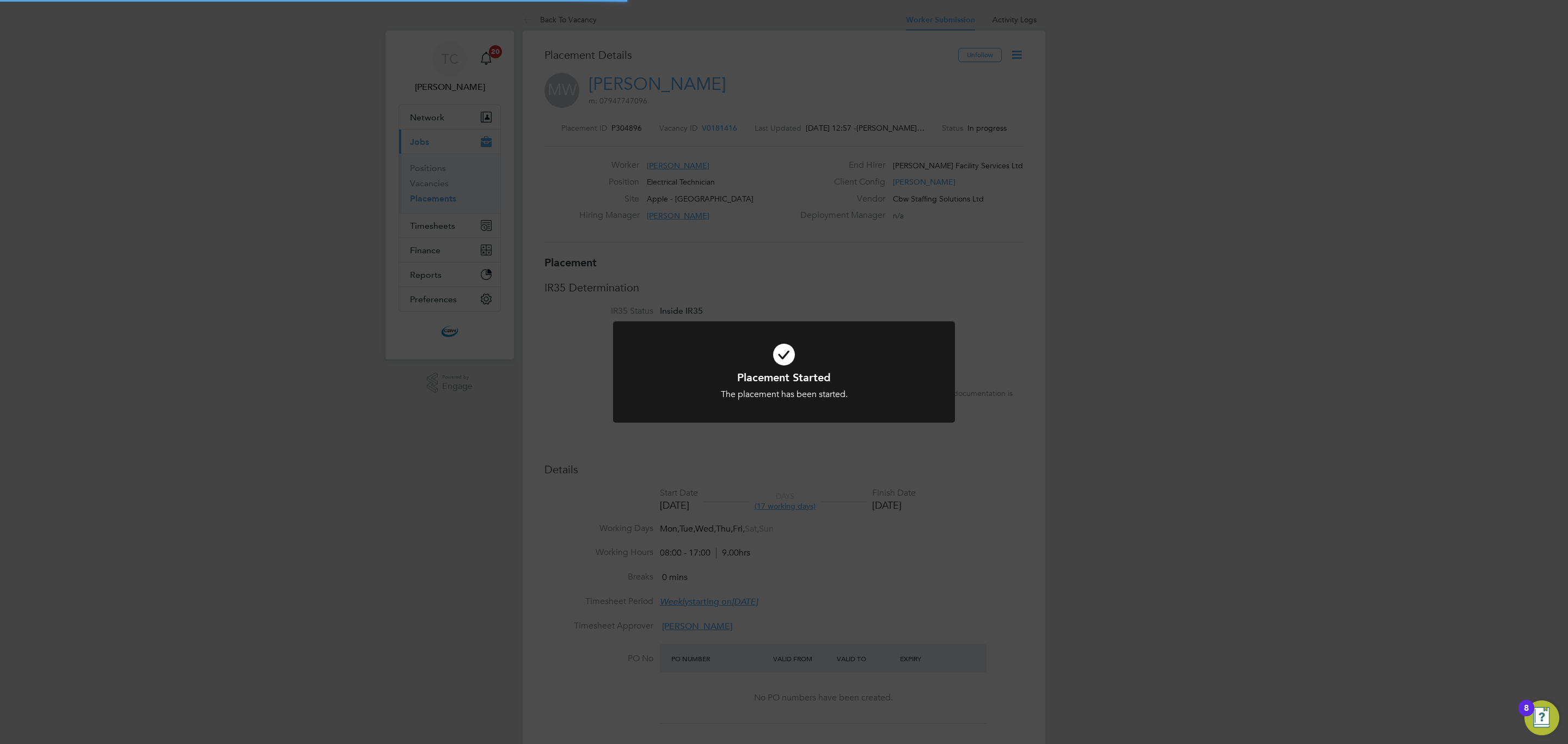
drag, startPoint x: 471, startPoint y: 517, endPoint x: 472, endPoint y: 336, distance: 181.0
click at [473, 500] on div "Placement Started The placement has been started. Cancel Okay" at bounding box center [784, 372] width 1568 height 744
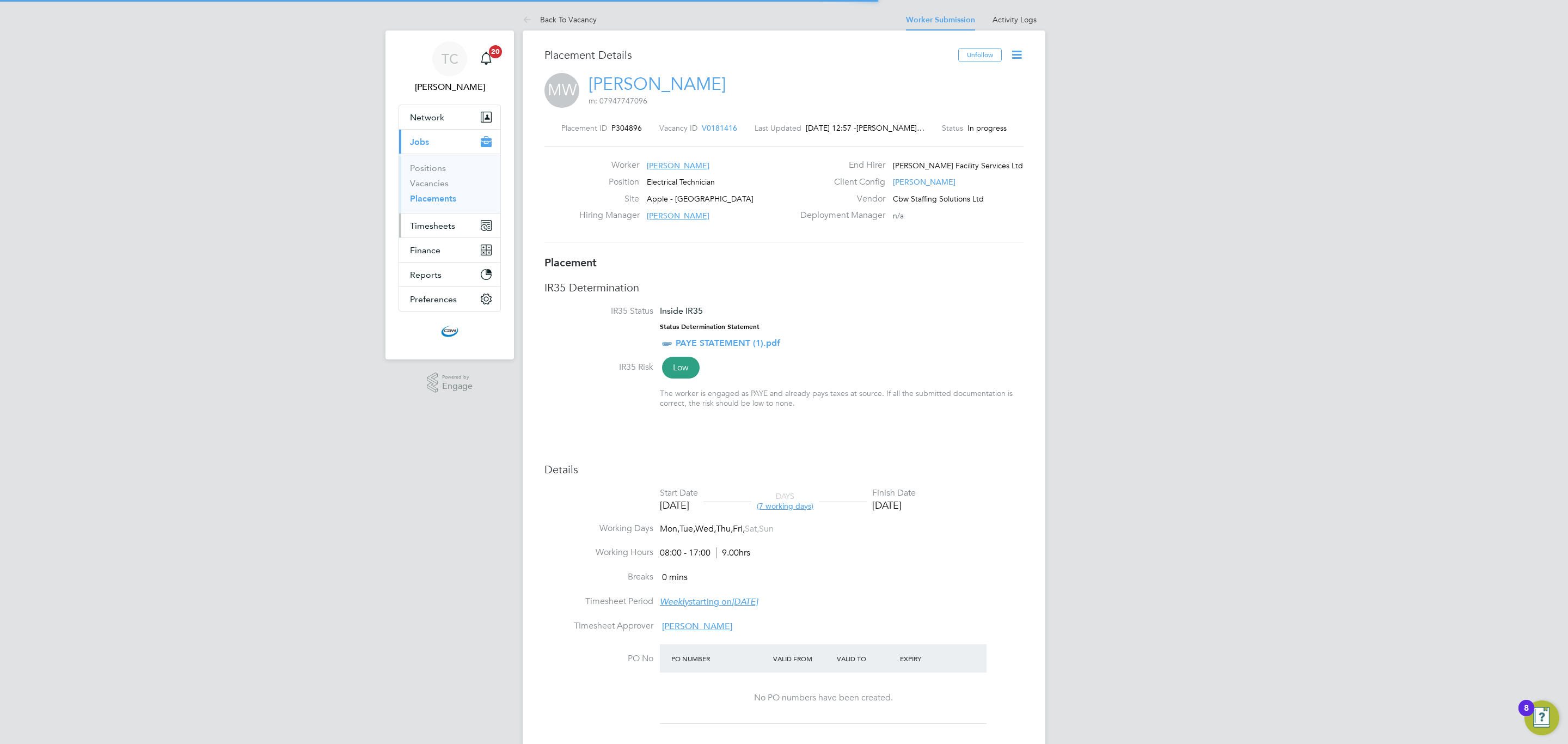
click at [442, 225] on span "Timesheets" at bounding box center [432, 225] width 45 height 10
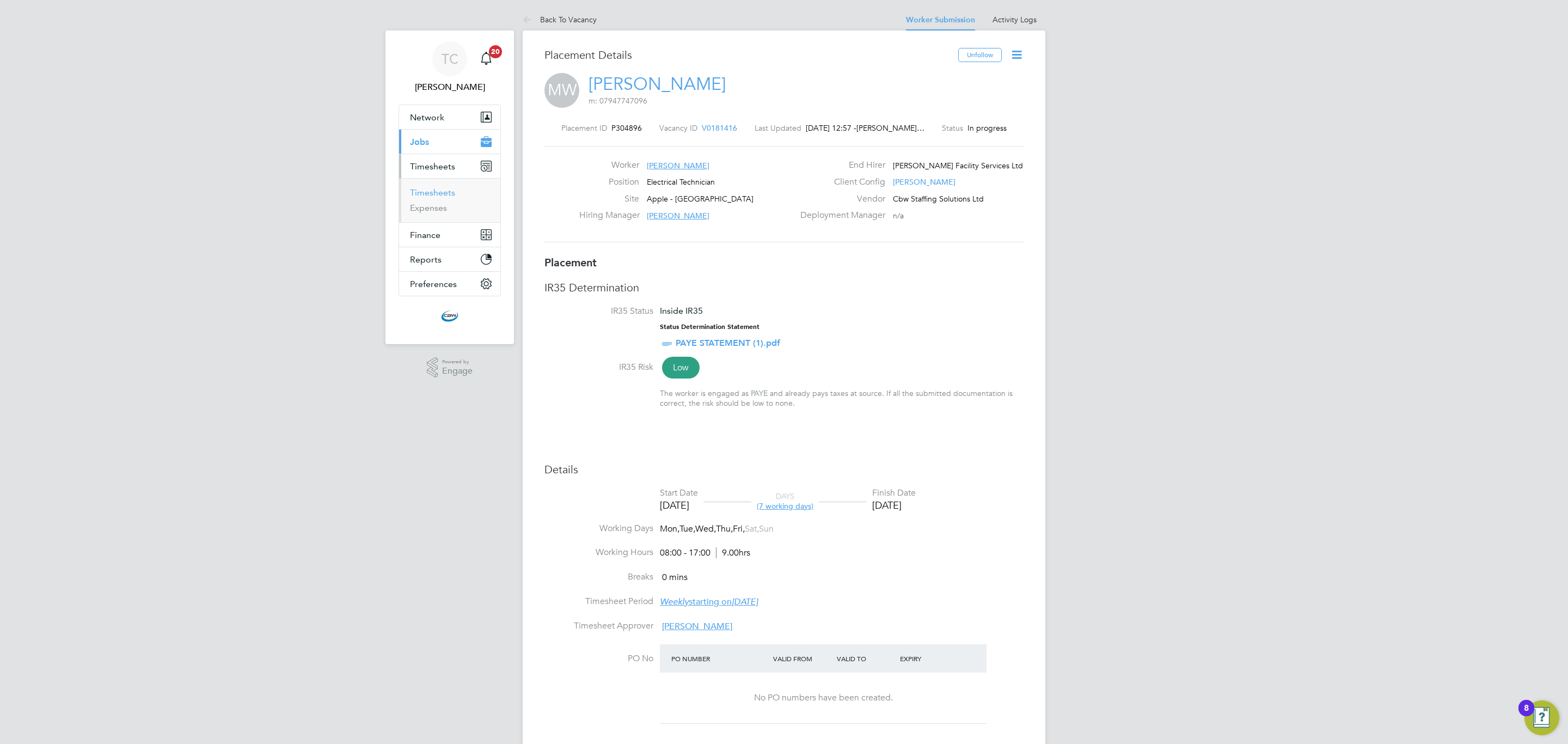
click at [431, 193] on link "Timesheets" at bounding box center [432, 192] width 45 height 10
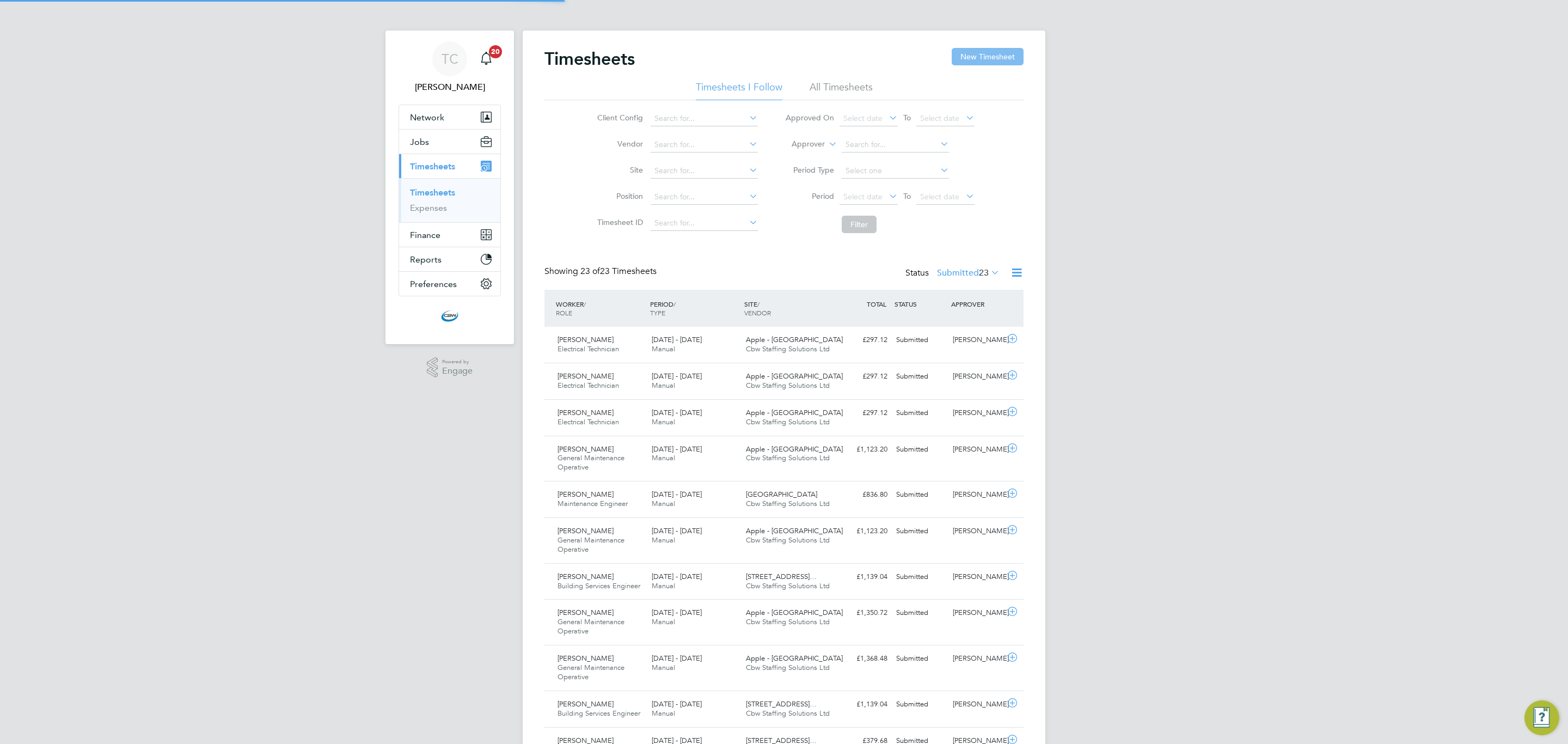
click at [991, 64] on button "New Timesheet" at bounding box center [987, 56] width 72 height 17
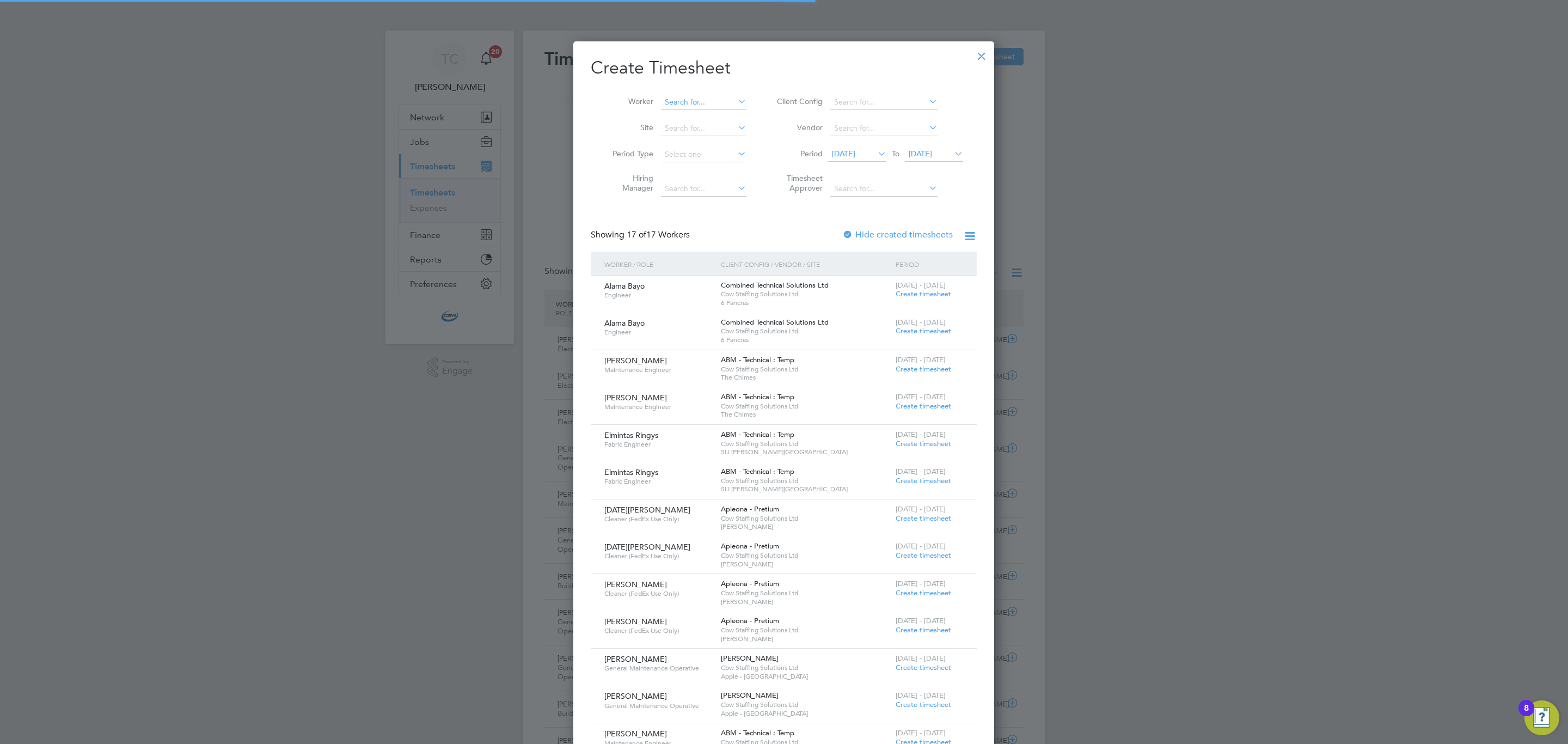
click at [671, 102] on input at bounding box center [704, 102] width 86 height 15
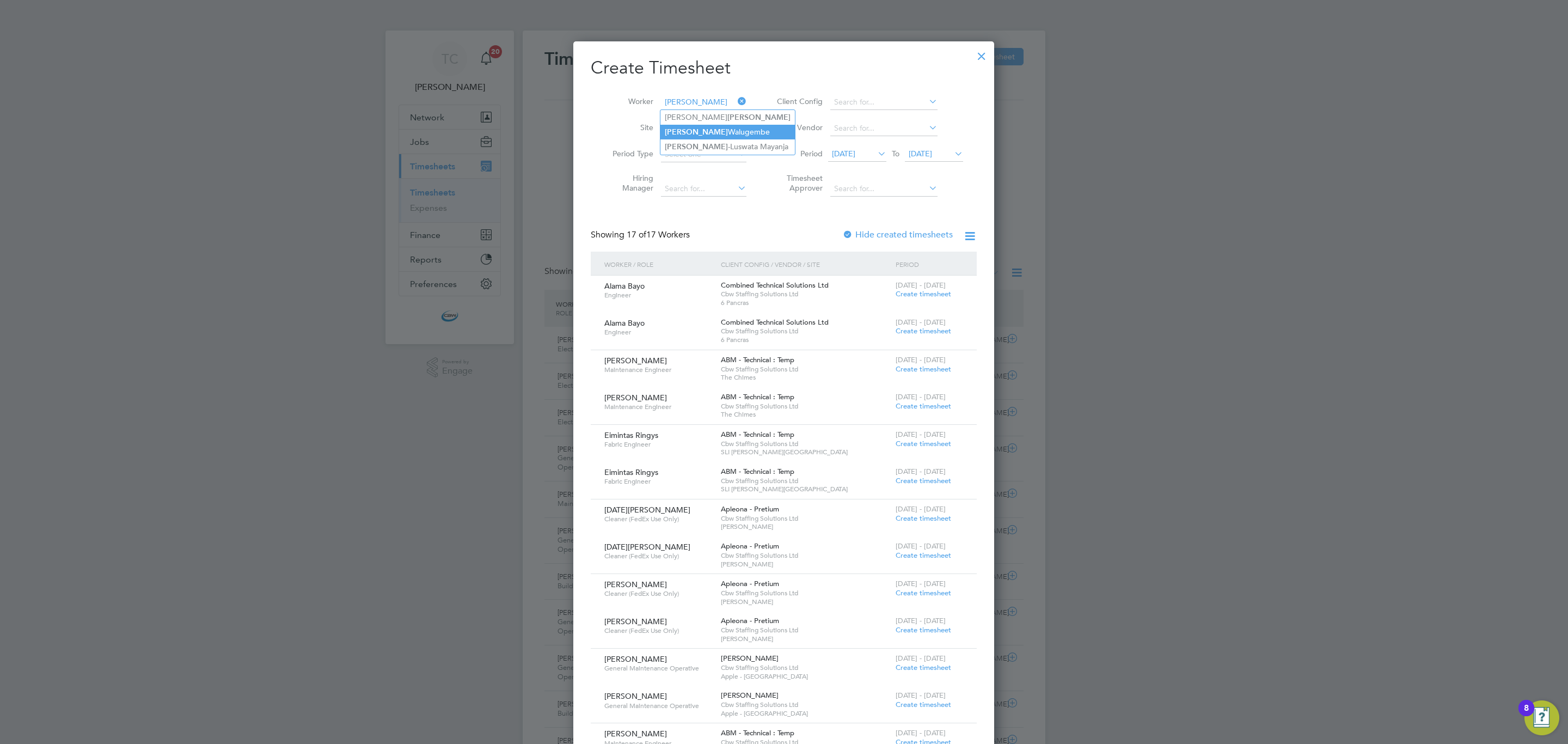
click at [719, 132] on li "Moses Walugembe" at bounding box center [727, 132] width 134 height 14
type input "Moses Walugembe"
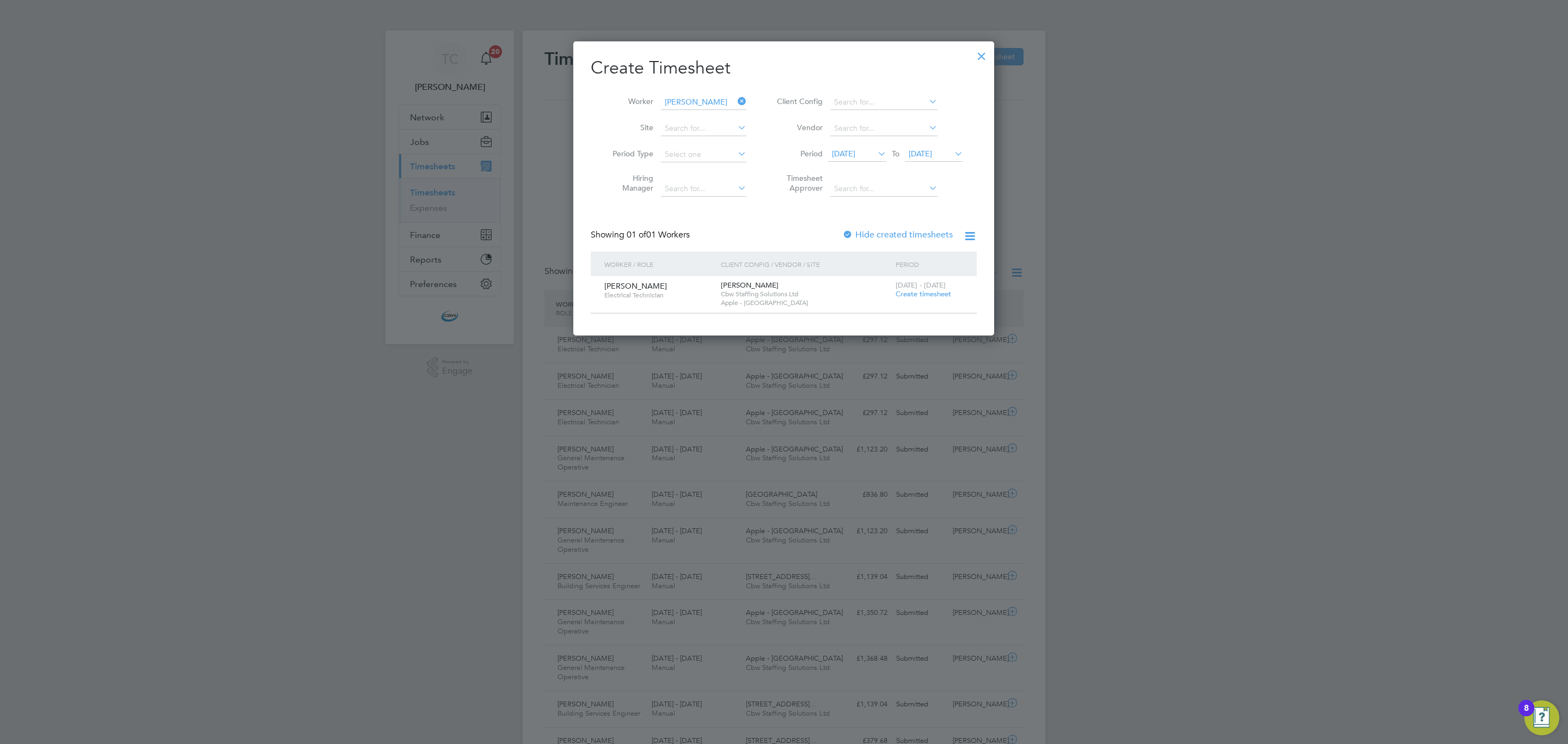
click at [904, 290] on span "Create timesheet" at bounding box center [923, 294] width 55 height 10
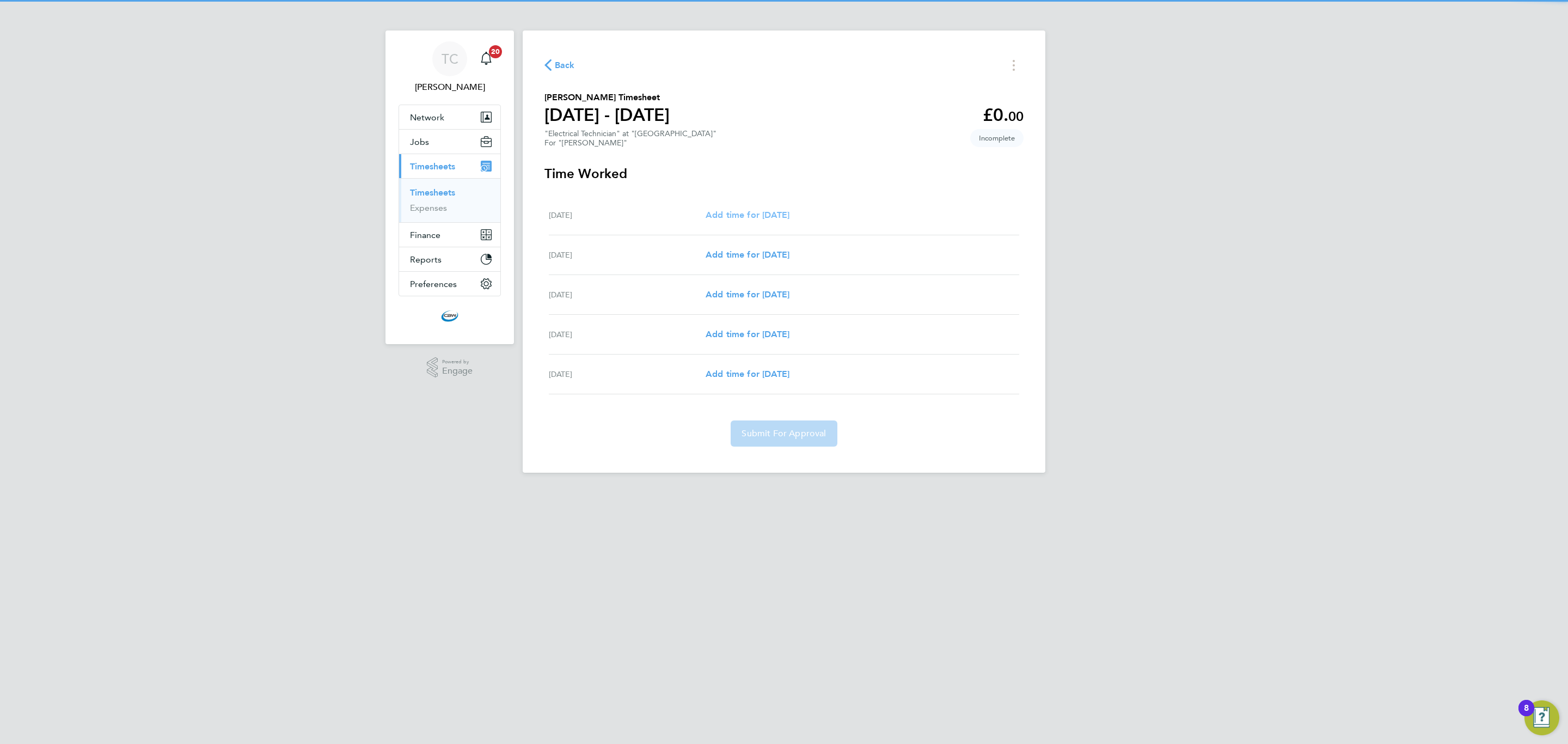
click at [779, 212] on span "Add time for Mon 22 Sep" at bounding box center [747, 214] width 84 height 10
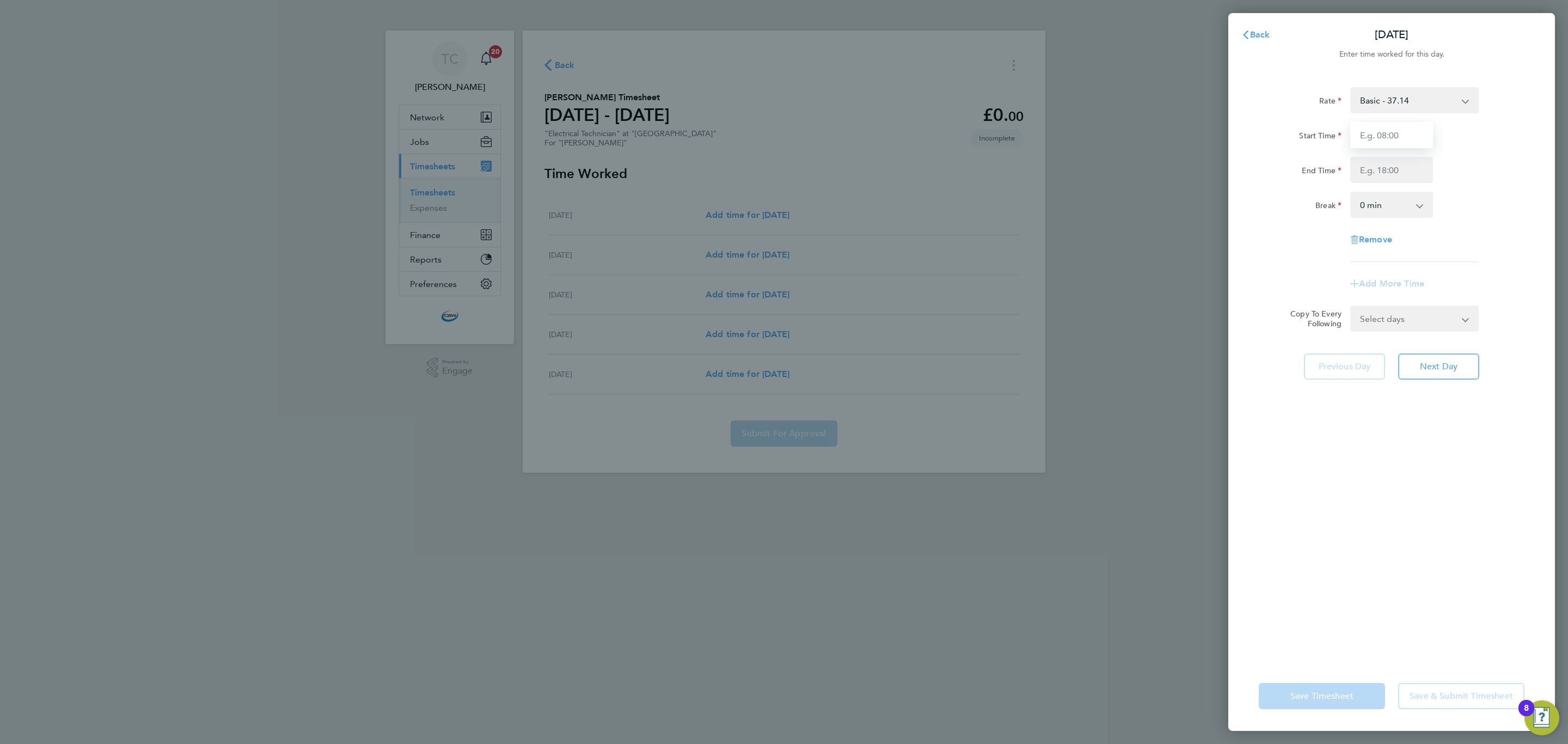
click at [1381, 140] on input "Start Time" at bounding box center [1391, 135] width 83 height 26
type input "08:00"
drag, startPoint x: 1369, startPoint y: 162, endPoint x: 1369, endPoint y: 171, distance: 9.0
click at [1369, 162] on input "End Time" at bounding box center [1391, 170] width 83 height 26
type input "17:00"
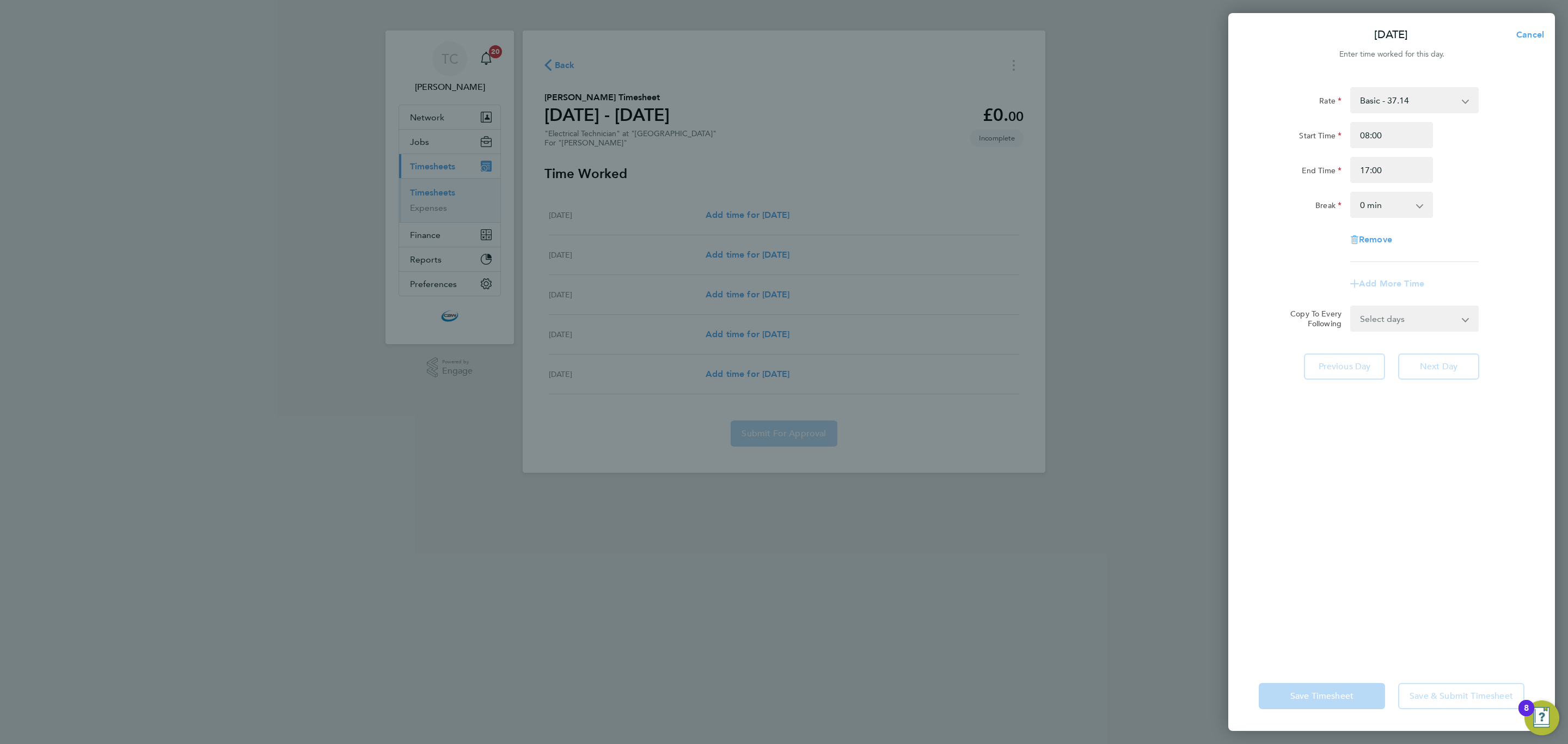
drag, startPoint x: 1376, startPoint y: 204, endPoint x: 1376, endPoint y: 214, distance: 10.0
click at [1376, 204] on select "0 min 15 min 30 min 45 min 60 min 75 min 90 min" at bounding box center [1385, 204] width 68 height 24
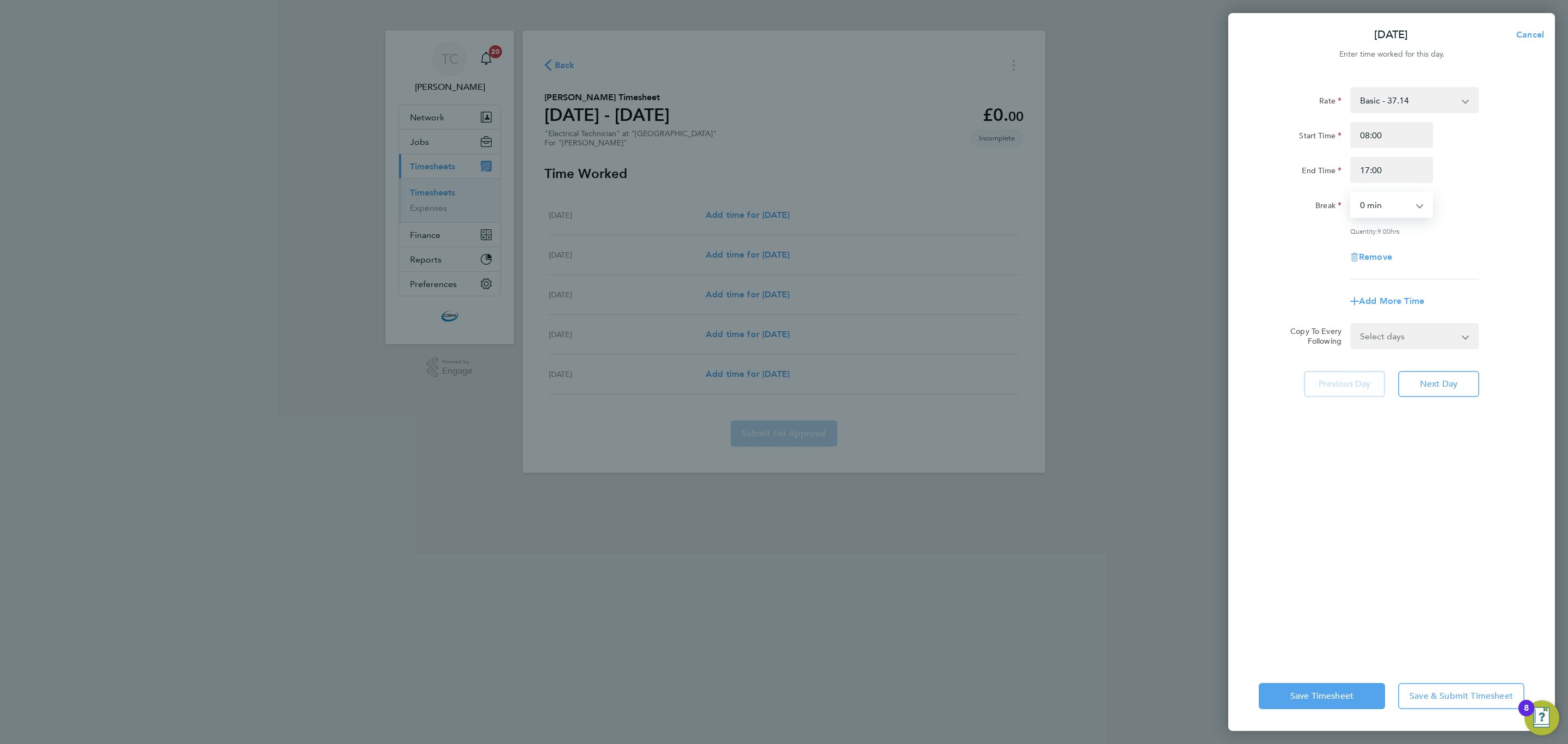
select select "60"
click at [1352, 193] on select "0 min 15 min 30 min 45 min 60 min 75 min 90 min" at bounding box center [1385, 204] width 68 height 24
drag, startPoint x: 1445, startPoint y: 689, endPoint x: 1300, endPoint y: 634, distance: 155.1
click at [1444, 689] on button "Save & Submit Timesheet" at bounding box center [1461, 696] width 126 height 26
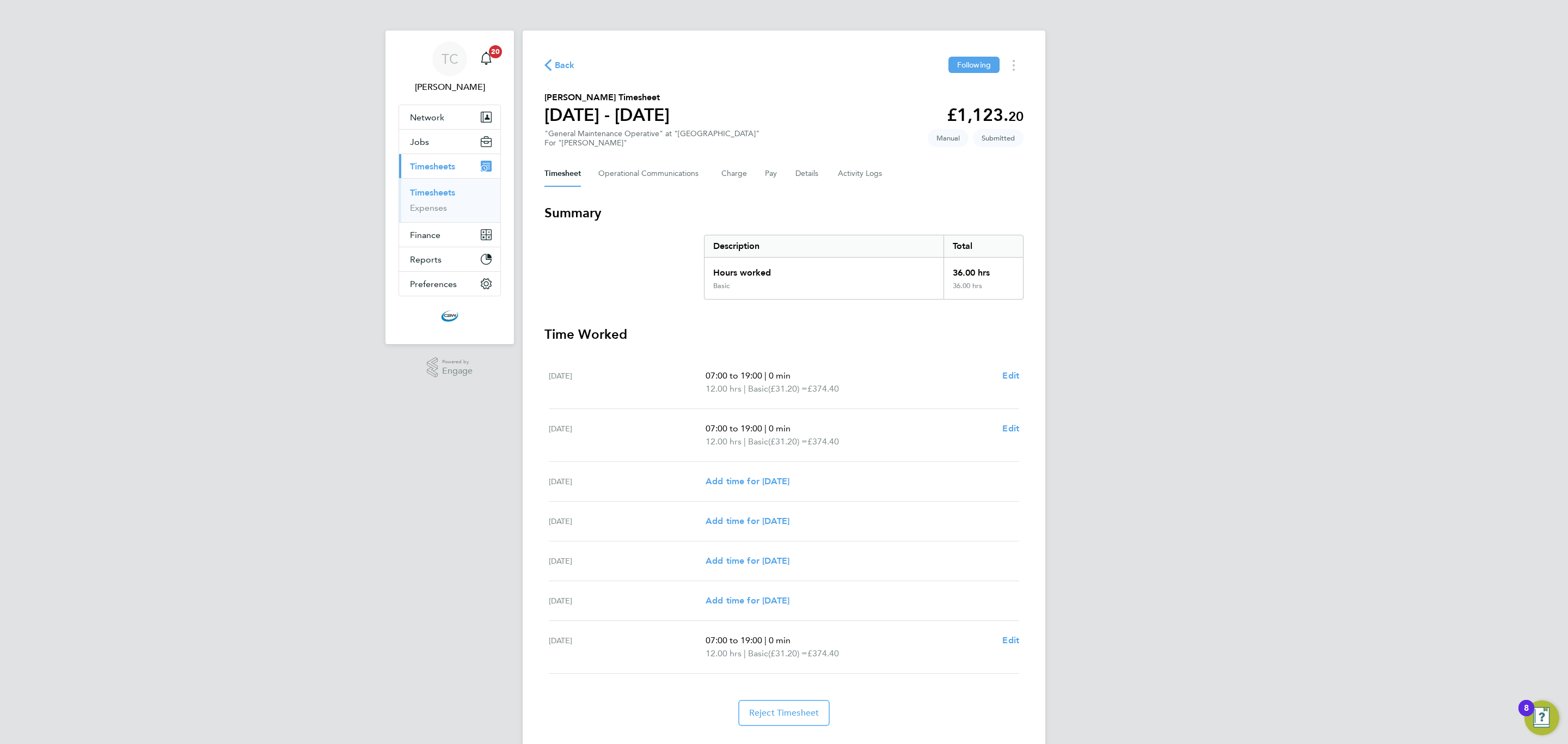
click at [441, 193] on link "Timesheets" at bounding box center [432, 192] width 45 height 10
click at [0, 0] on h2 "Create Timesheet" at bounding box center [0, 0] width 0 height 0
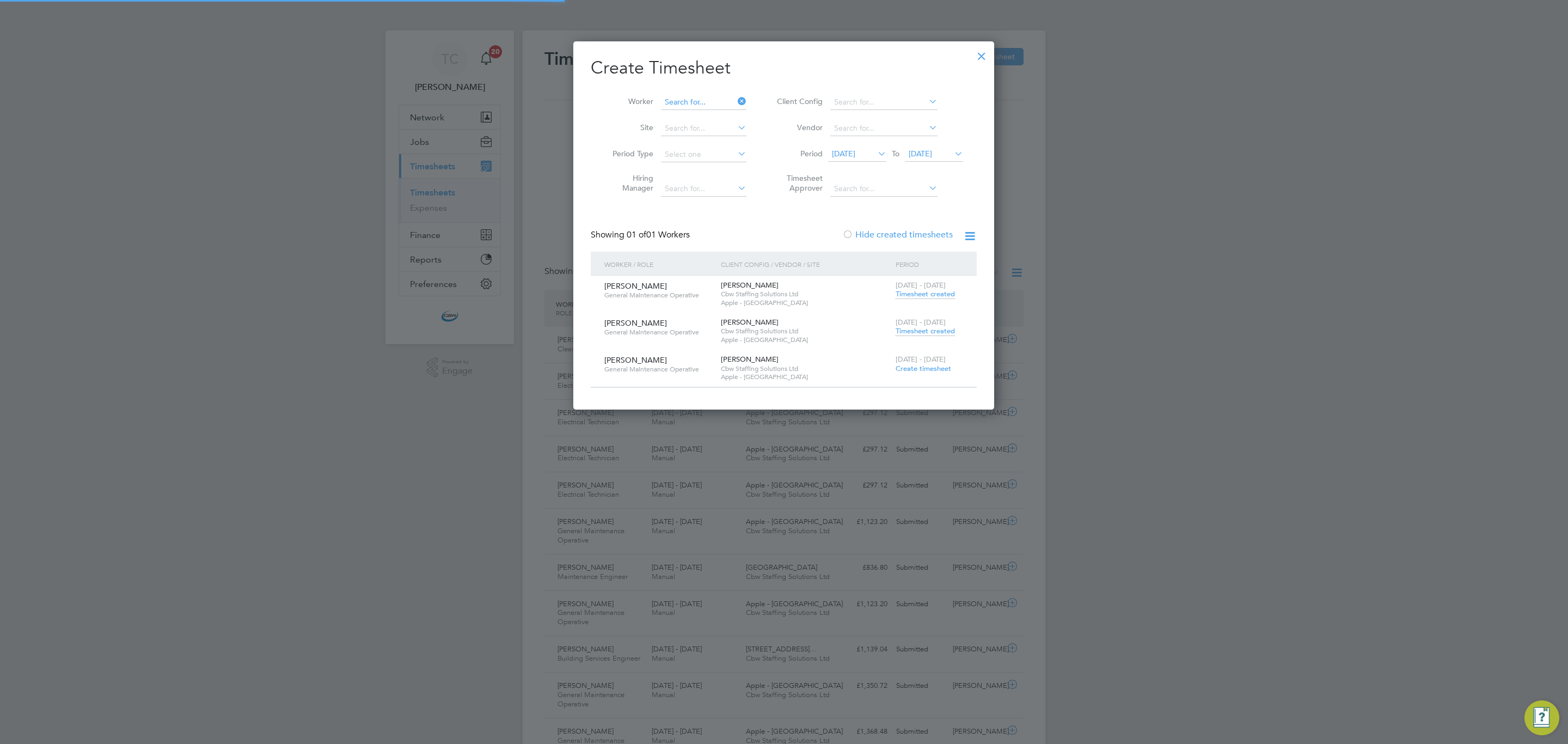
click at [704, 95] on input at bounding box center [704, 102] width 86 height 15
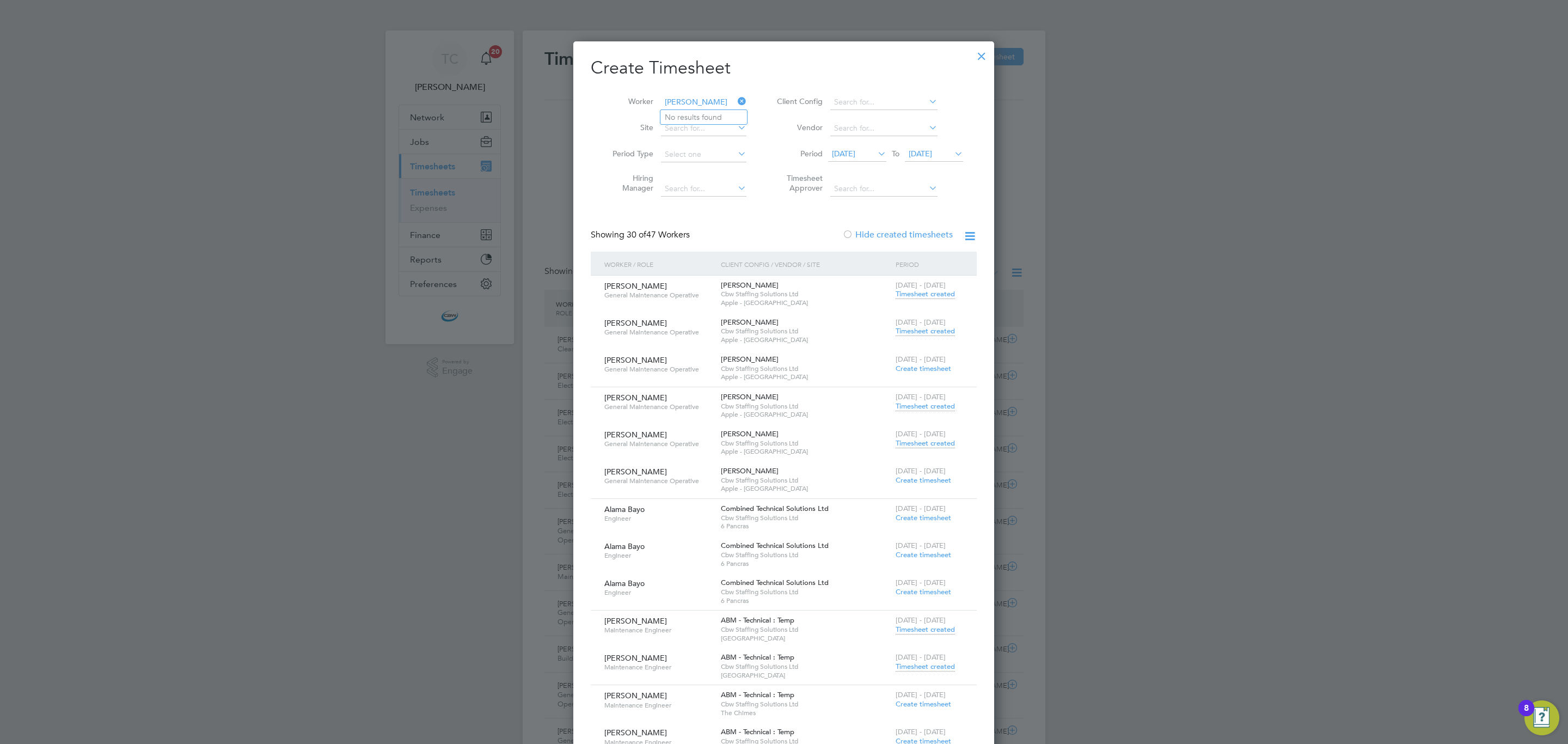
click at [684, 97] on input "galli" at bounding box center [704, 102] width 86 height 15
click at [701, 119] on li "Martin G iles" at bounding box center [706, 117] width 91 height 14
type input "Martin Giles"
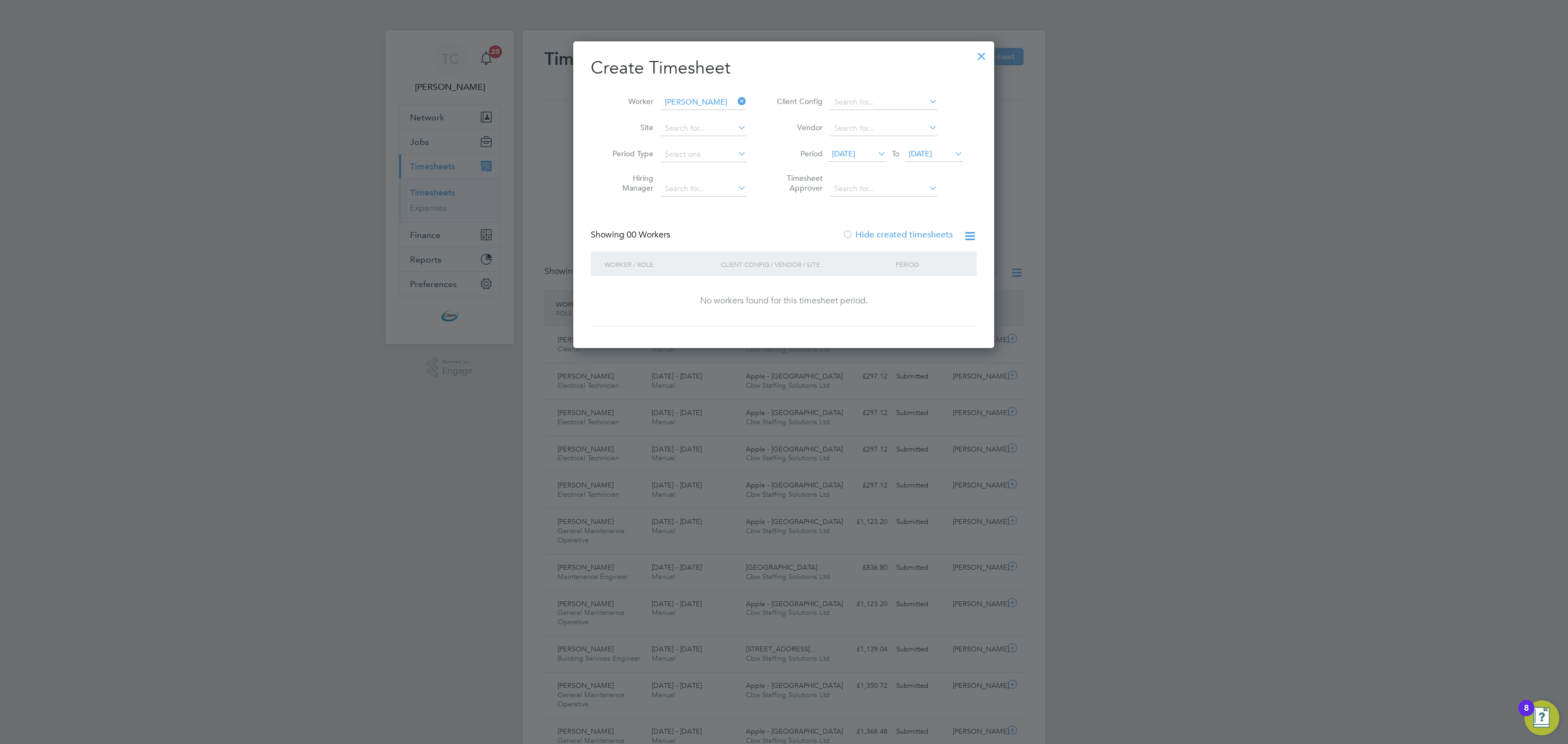
click at [991, 47] on div at bounding box center [982, 53] width 20 height 20
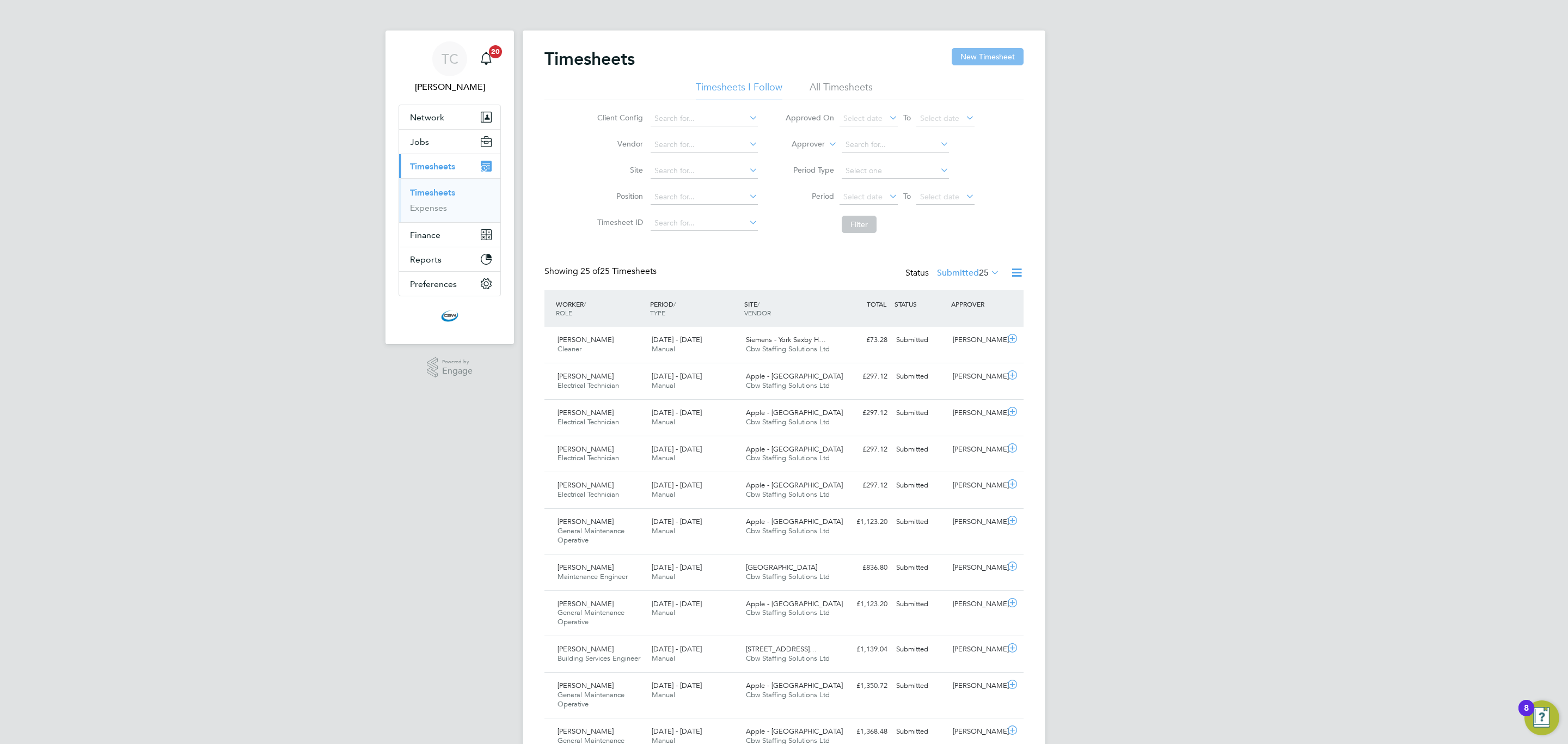
click at [1010, 57] on button "New Timesheet" at bounding box center [987, 56] width 72 height 17
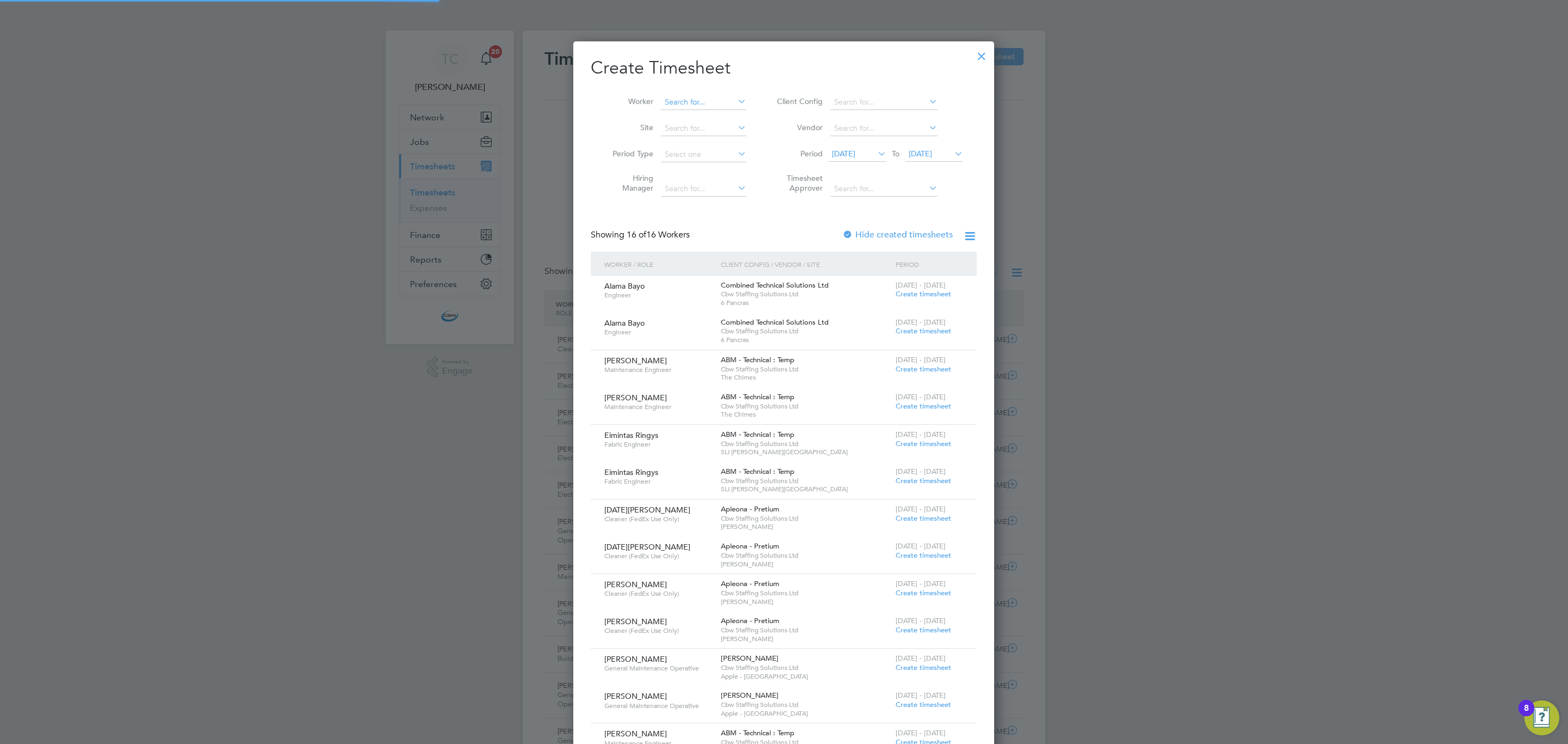
click at [689, 103] on input at bounding box center [704, 102] width 86 height 15
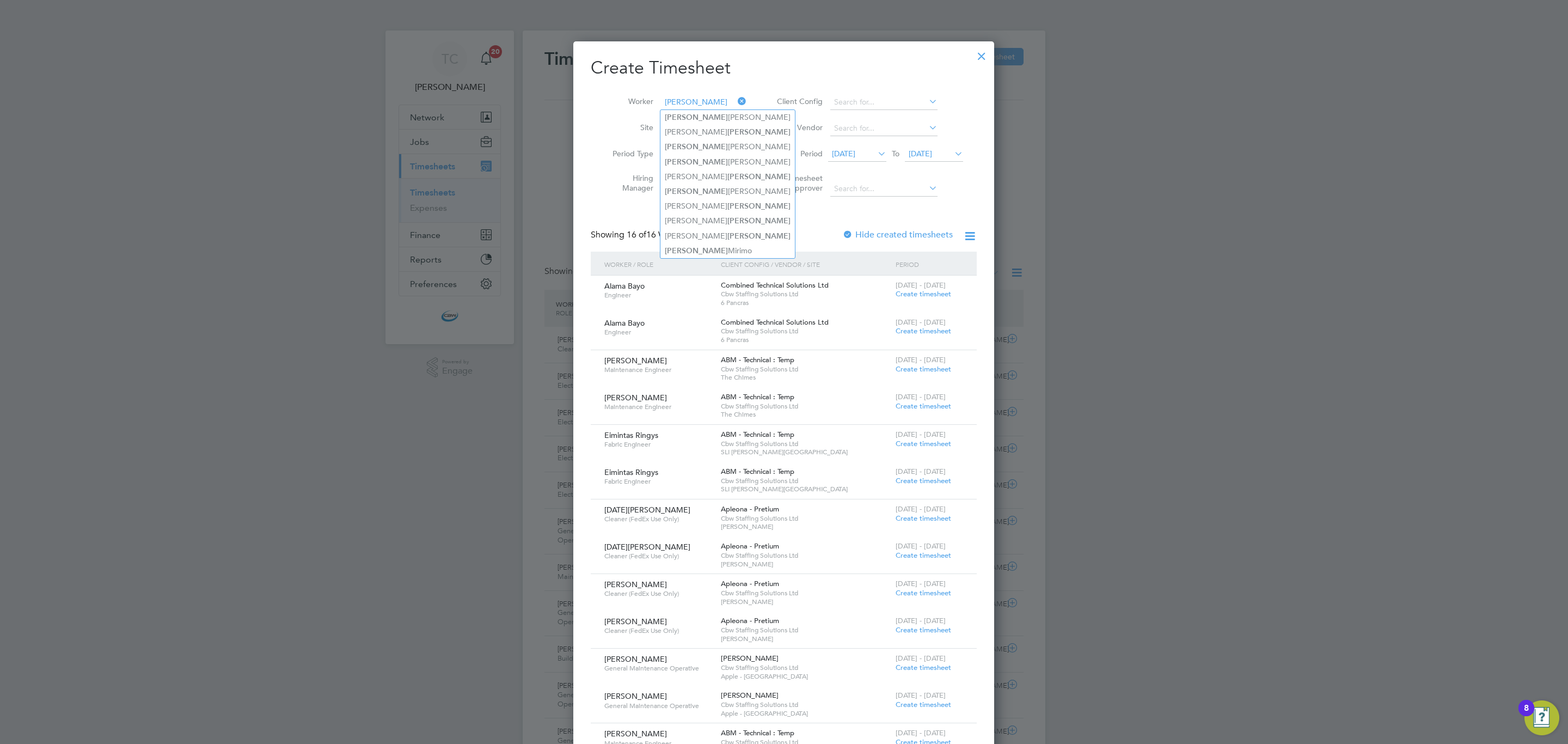
type input "martin"
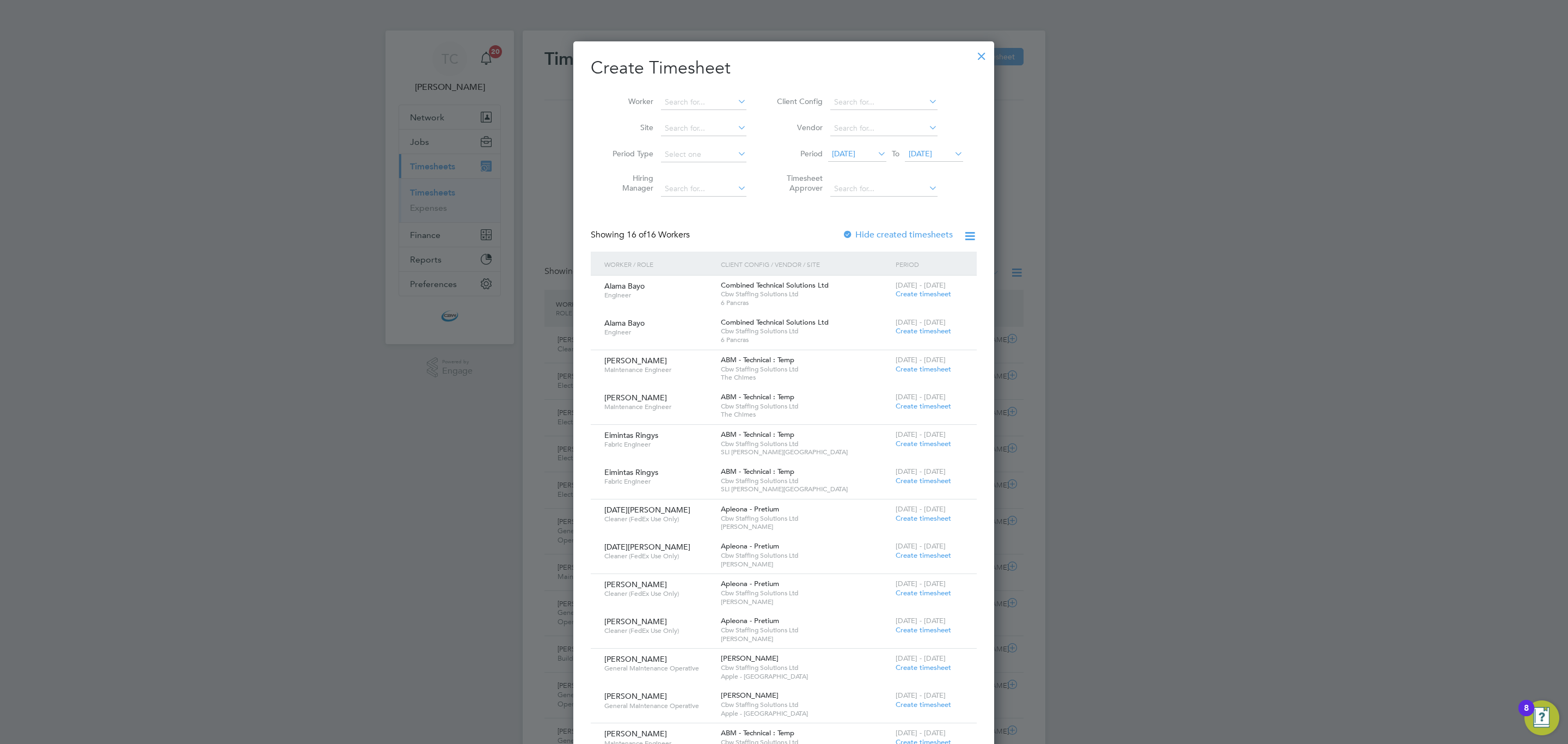
click at [991, 52] on div at bounding box center [982, 53] width 20 height 20
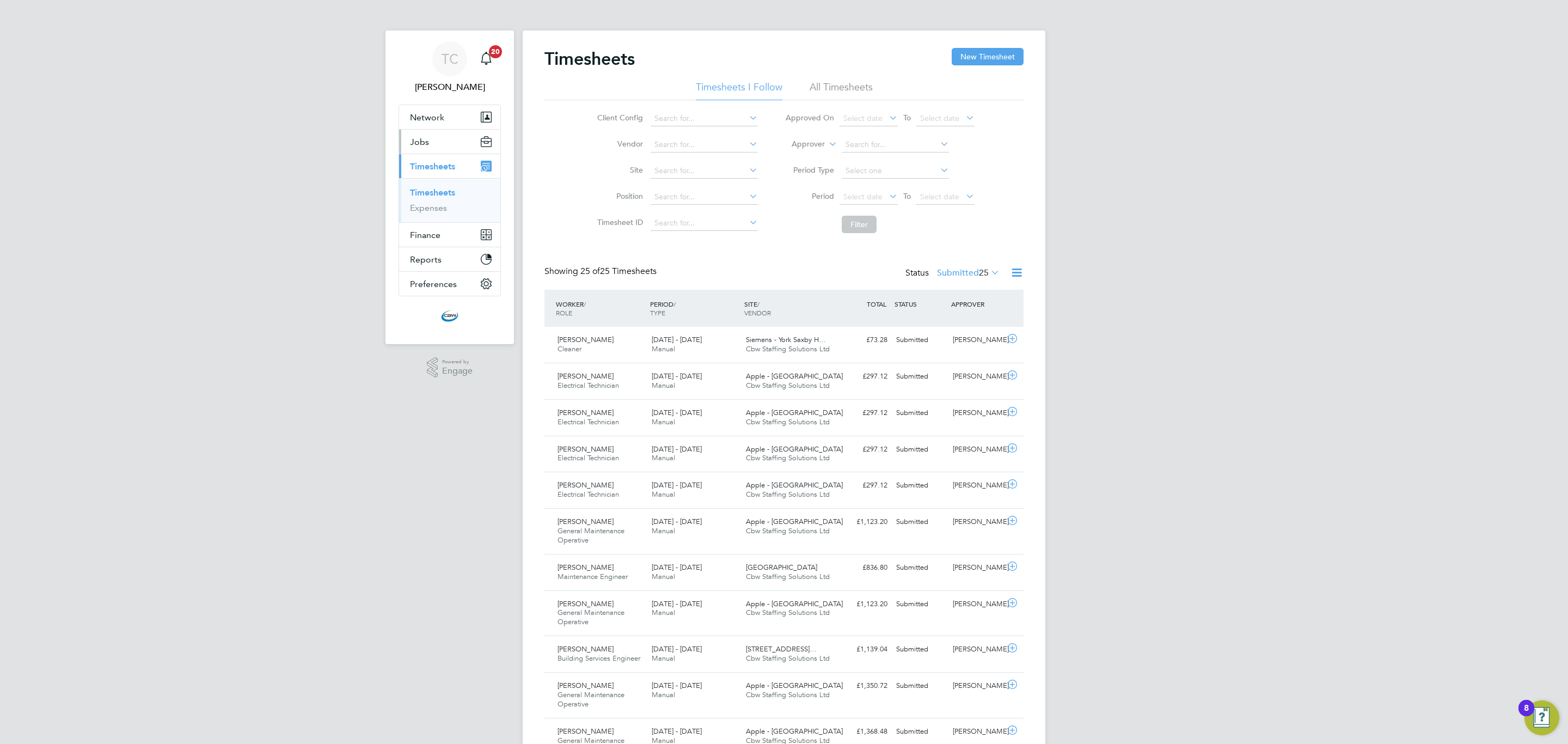
scroll to position [28, 95]
click at [425, 140] on span "Jobs" at bounding box center [419, 141] width 19 height 10
click at [447, 186] on link "Vacancies" at bounding box center [429, 183] width 38 height 10
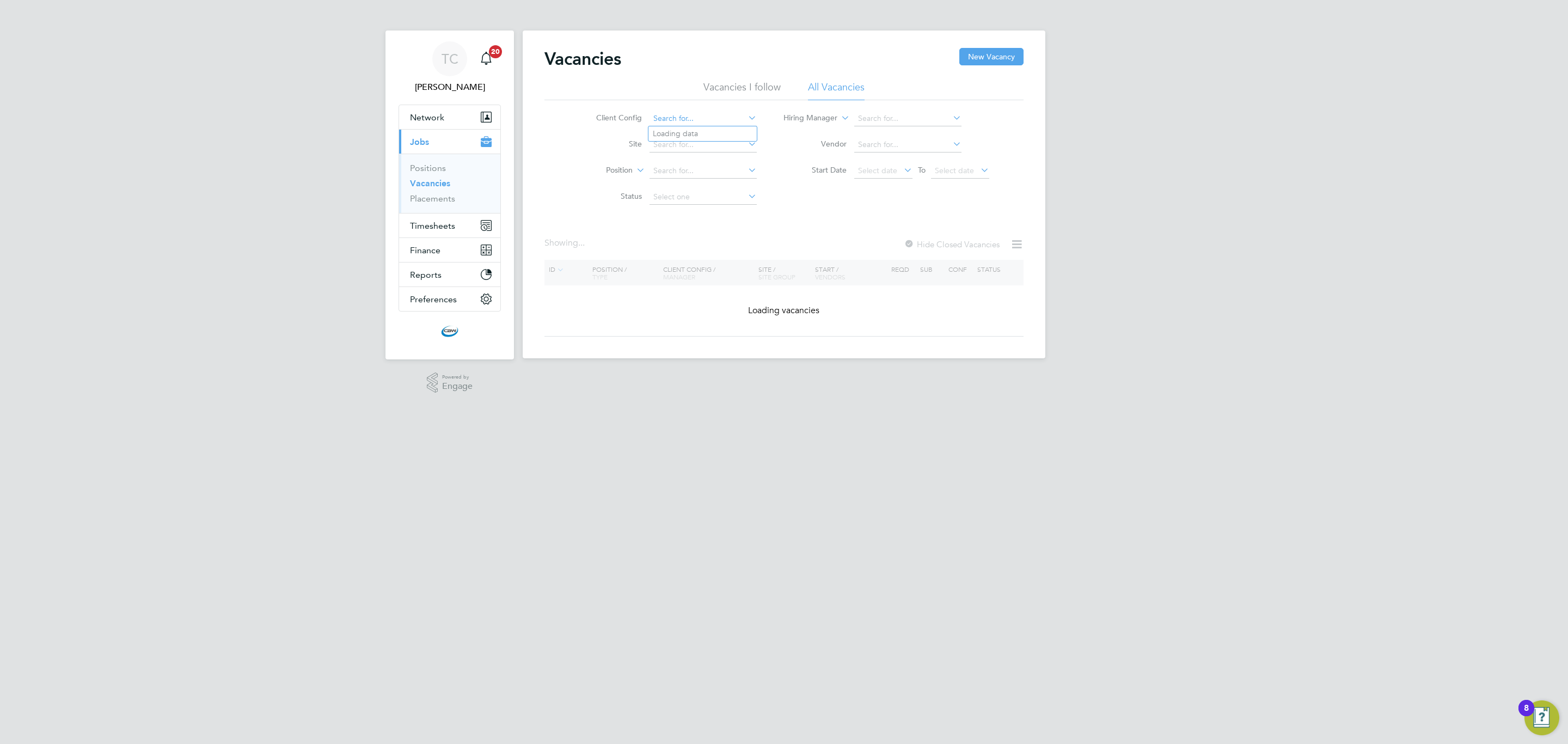
click at [706, 113] on input at bounding box center [703, 119] width 108 height 15
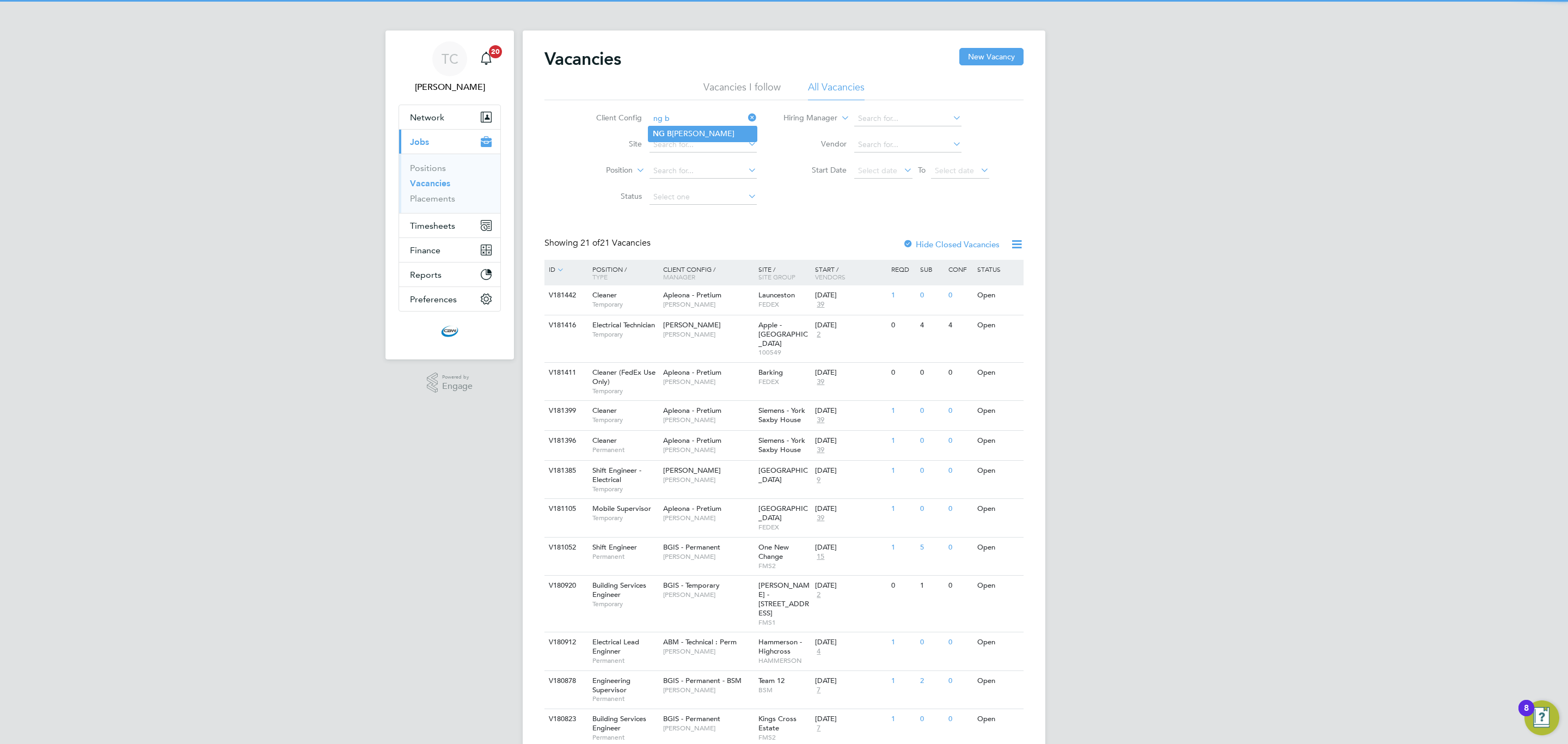
click at [688, 134] on li "NG B ailey" at bounding box center [703, 133] width 108 height 14
type input "[PERSON_NAME]"
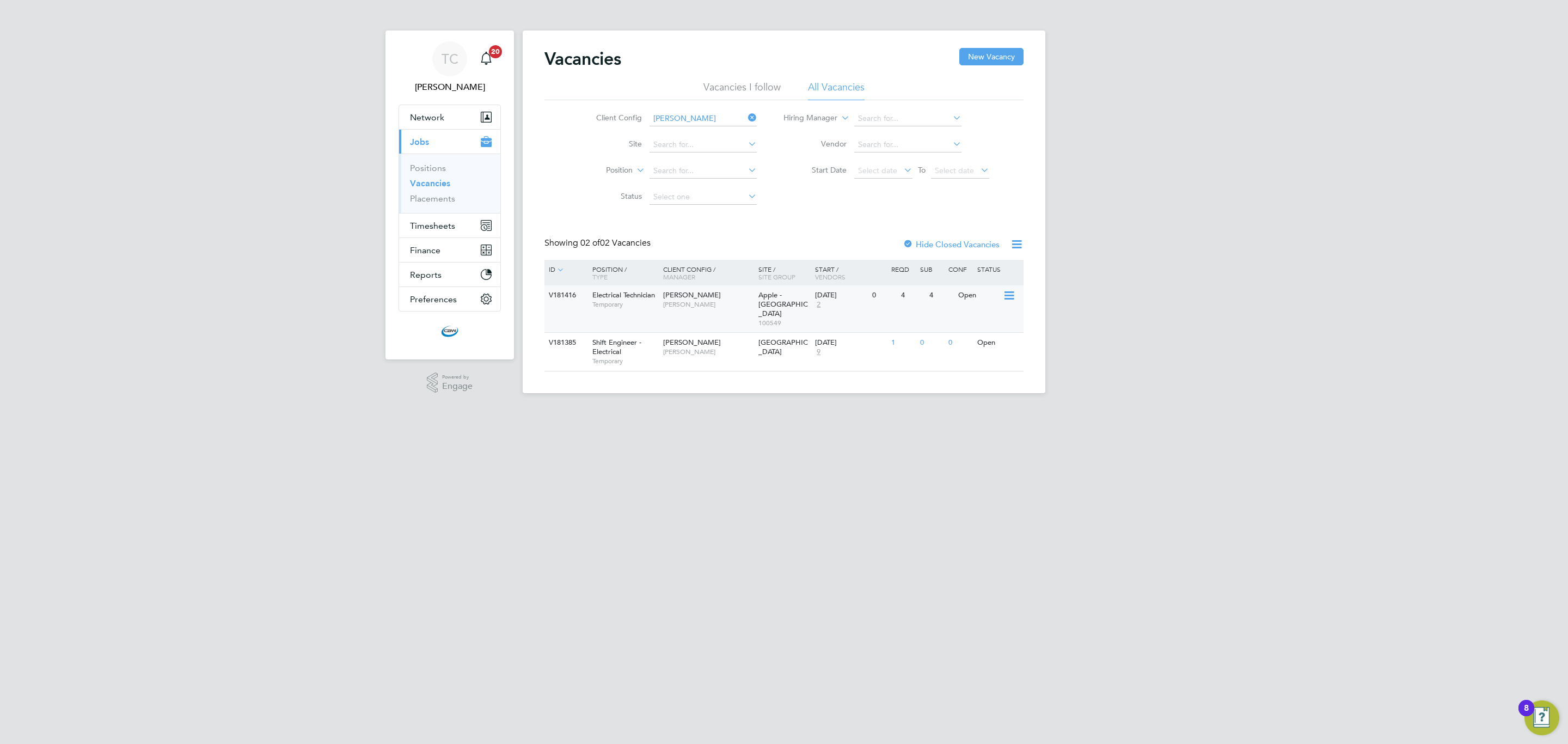
click at [915, 303] on div "4" at bounding box center [912, 295] width 28 height 20
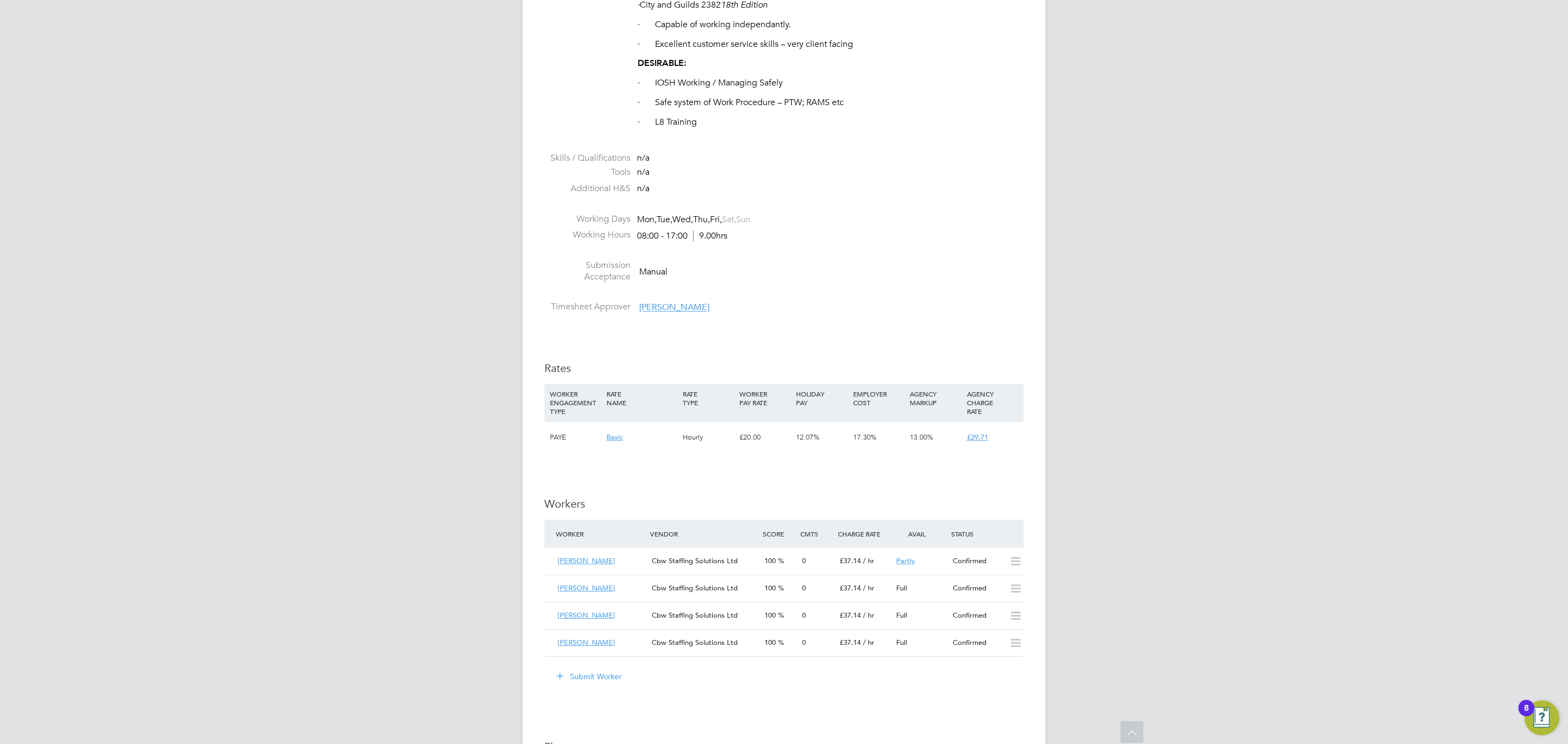
scroll to position [1225, 0]
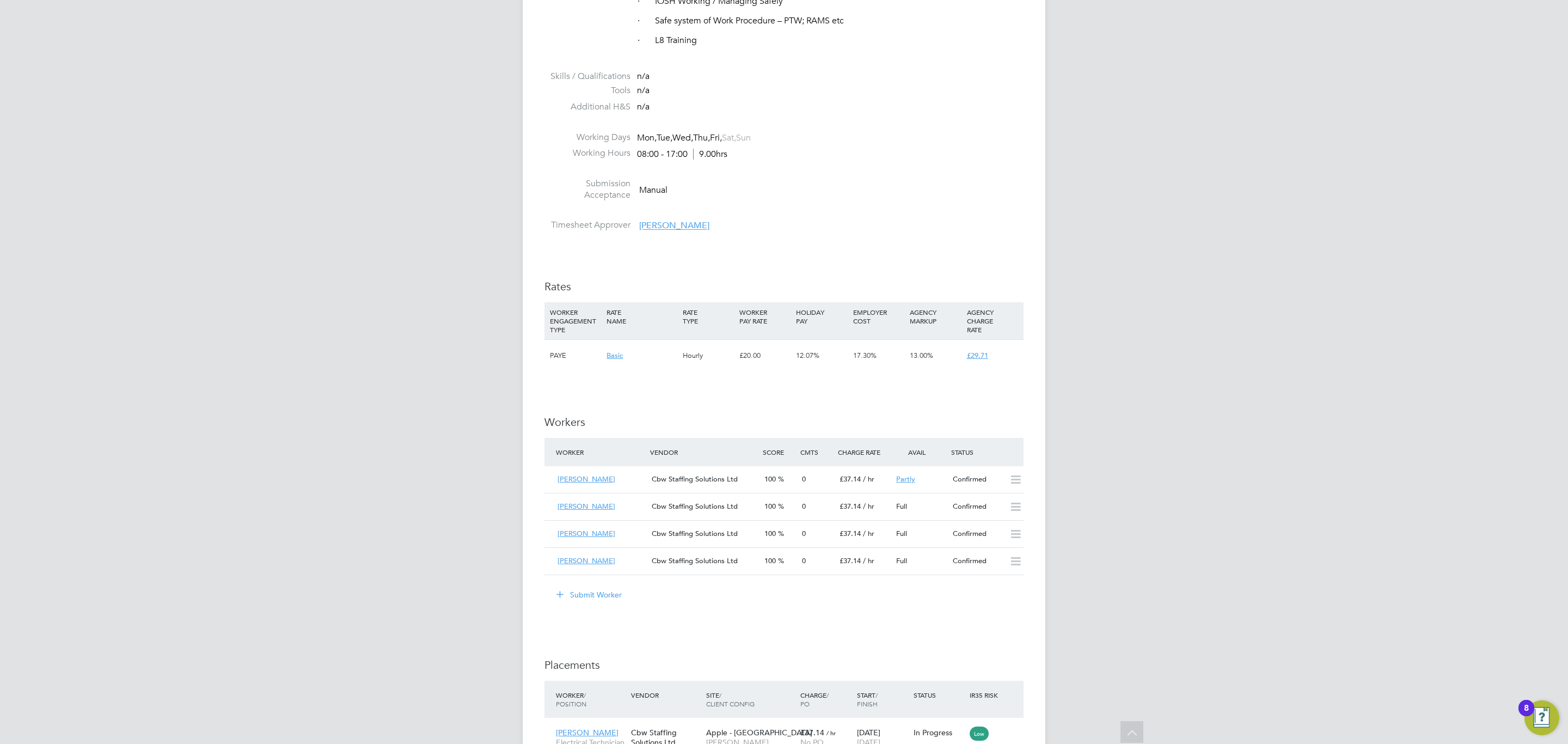
click at [603, 600] on button "Submit Worker" at bounding box center [589, 594] width 82 height 17
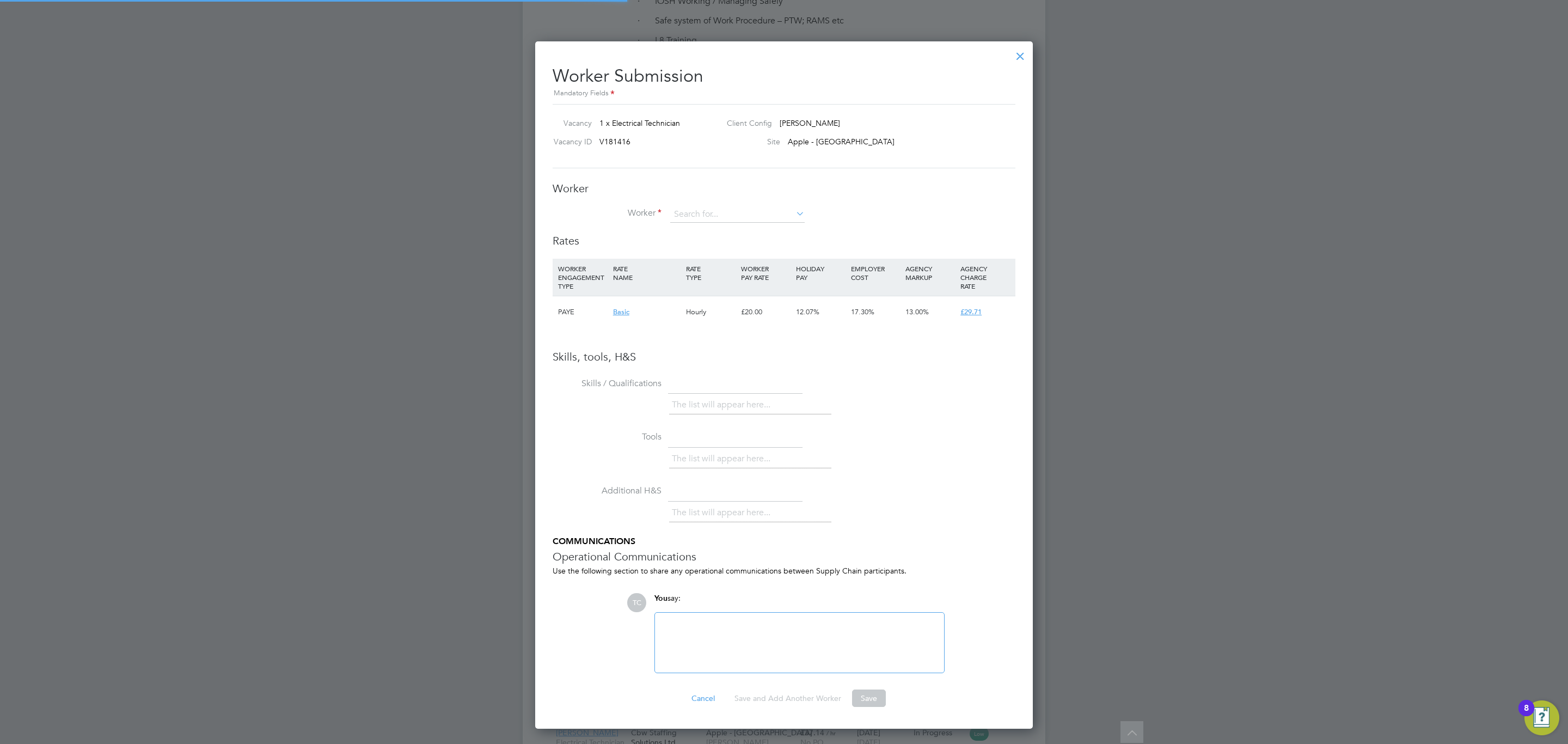
scroll to position [690, 498]
click at [702, 209] on input at bounding box center [737, 214] width 134 height 16
click at [717, 245] on li "[PERSON_NAME] (MGailiss)" at bounding box center [738, 245] width 136 height 14
type input "[PERSON_NAME] (MGailiss)"
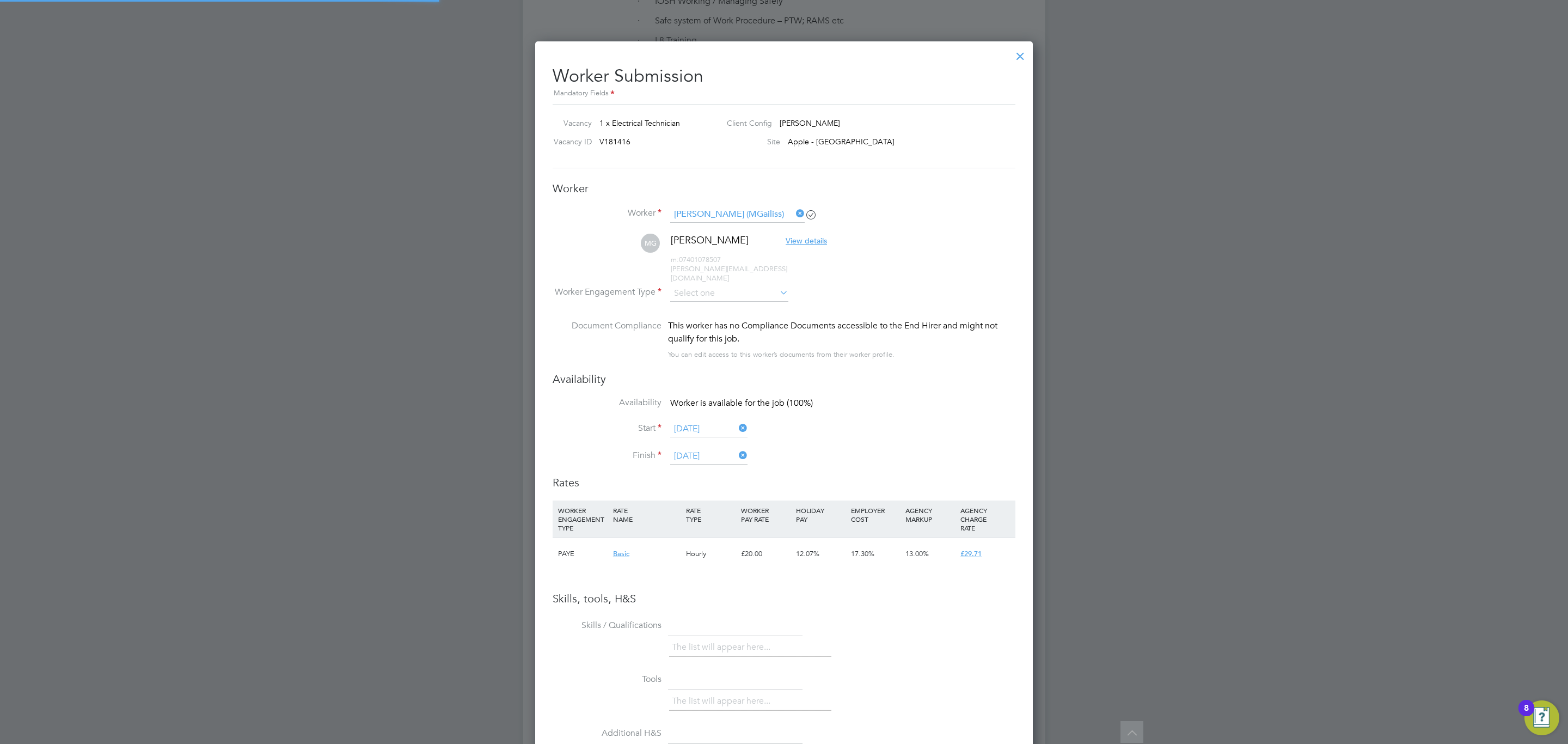
scroll to position [932, 498]
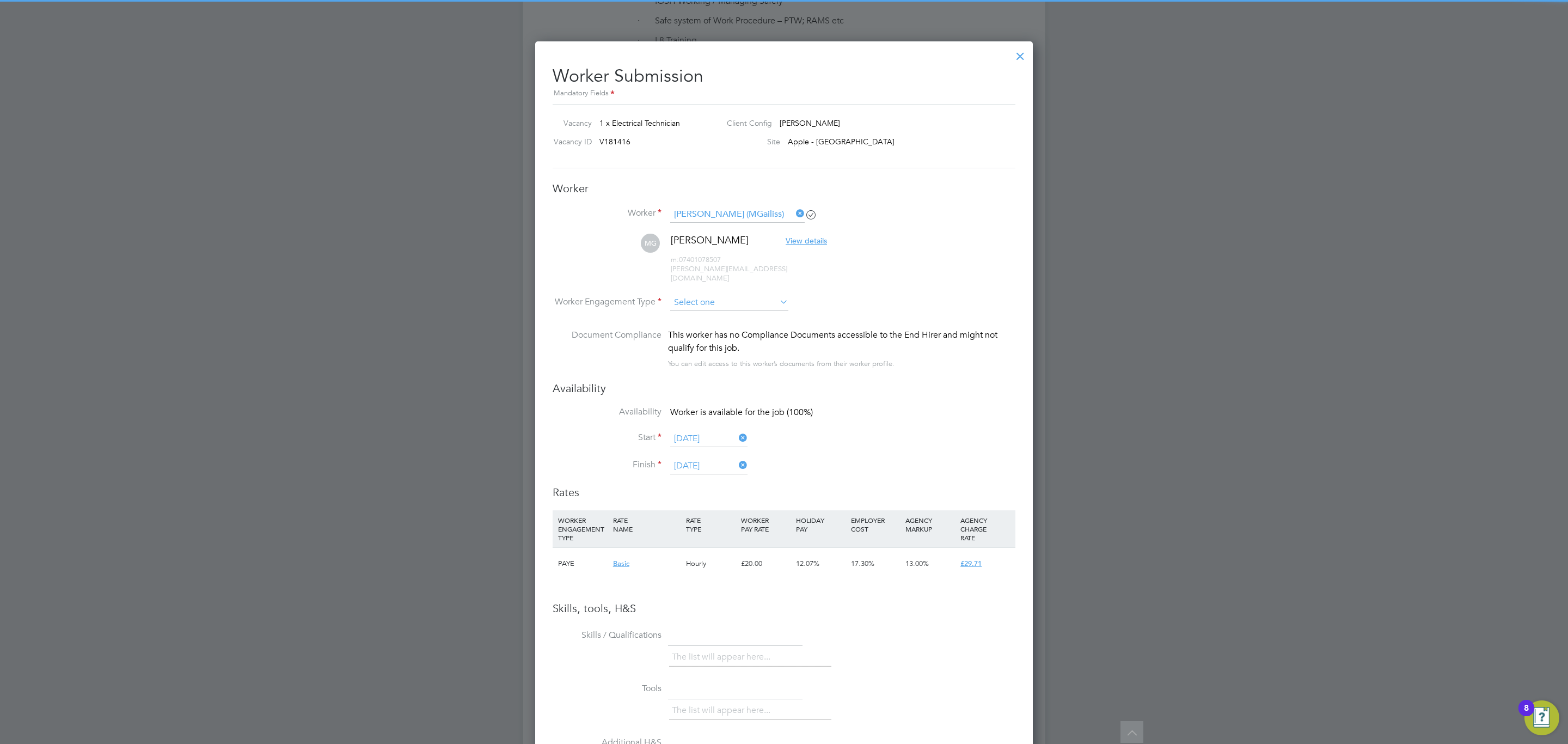
click at [741, 295] on input at bounding box center [729, 303] width 118 height 16
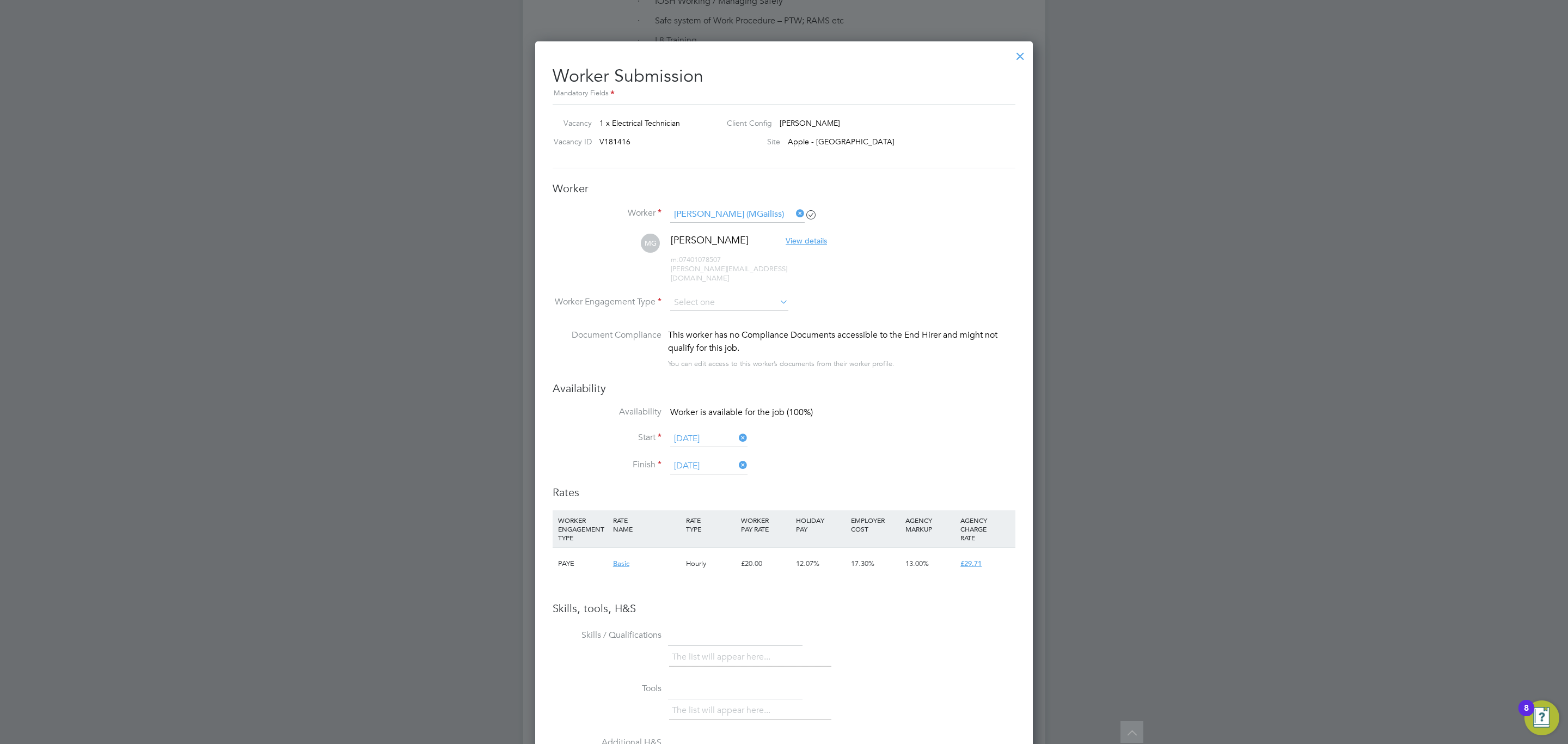
click at [730, 324] on li "PAYE" at bounding box center [730, 323] width 119 height 14
type input "PAYE"
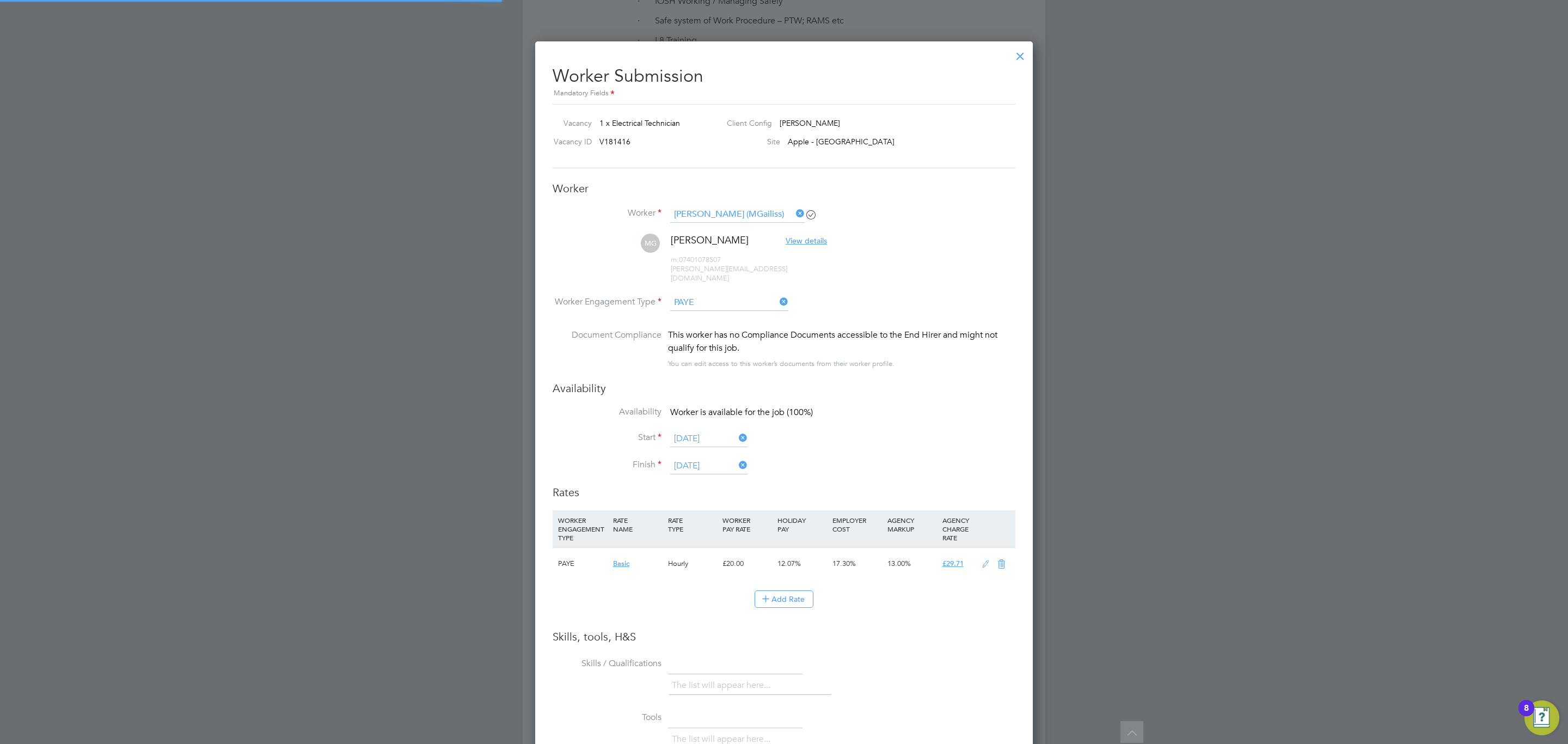
scroll to position [33, 55]
click at [985, 560] on icon at bounding box center [986, 564] width 14 height 9
click at [745, 595] on input "20" at bounding box center [747, 604] width 49 height 18
type input "2"
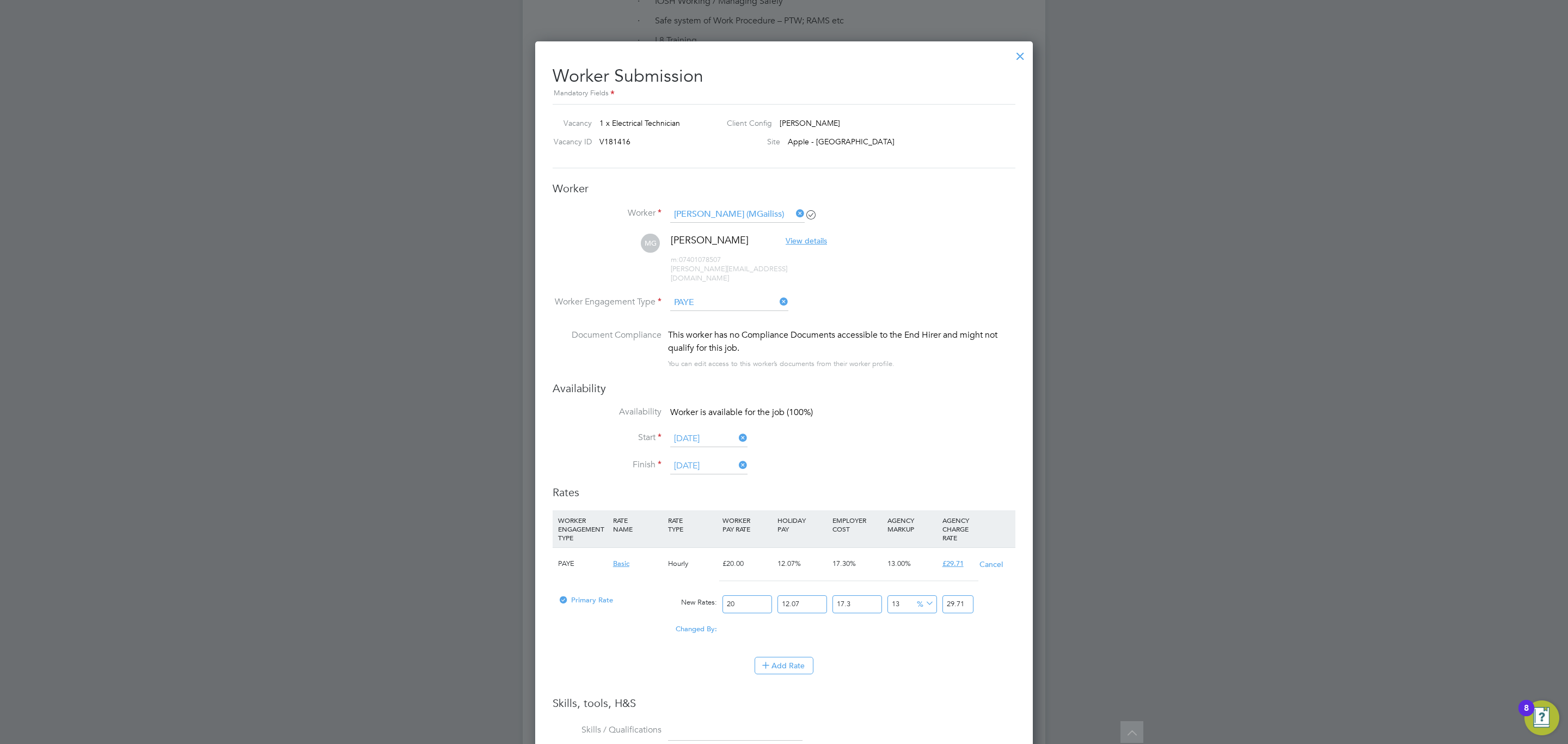
type input "2.970953286"
type input "21"
type input "31.195009503"
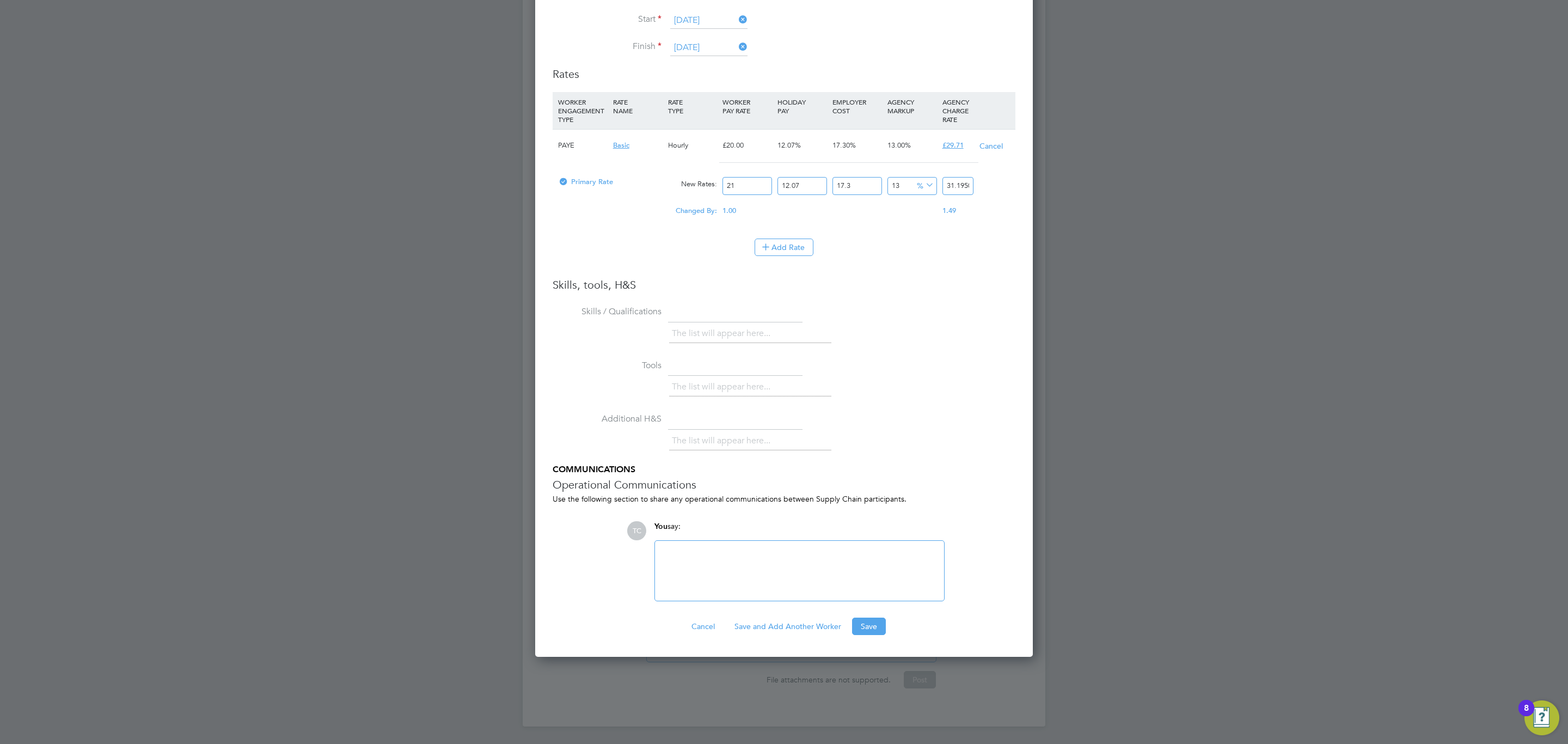
scroll to position [1646, 0]
type input "21"
click at [858, 617] on button "Save" at bounding box center [869, 625] width 34 height 17
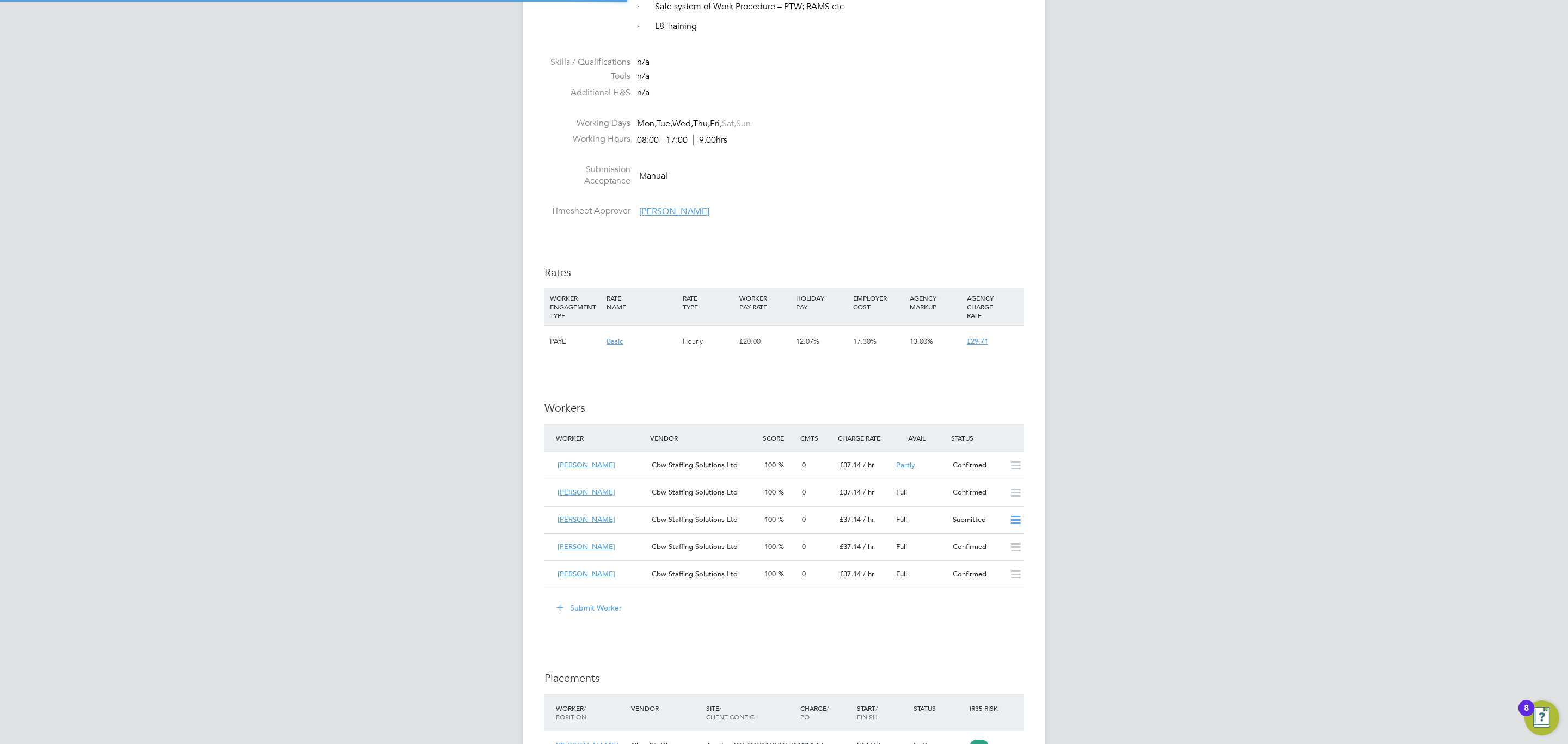
scroll to position [5, 5]
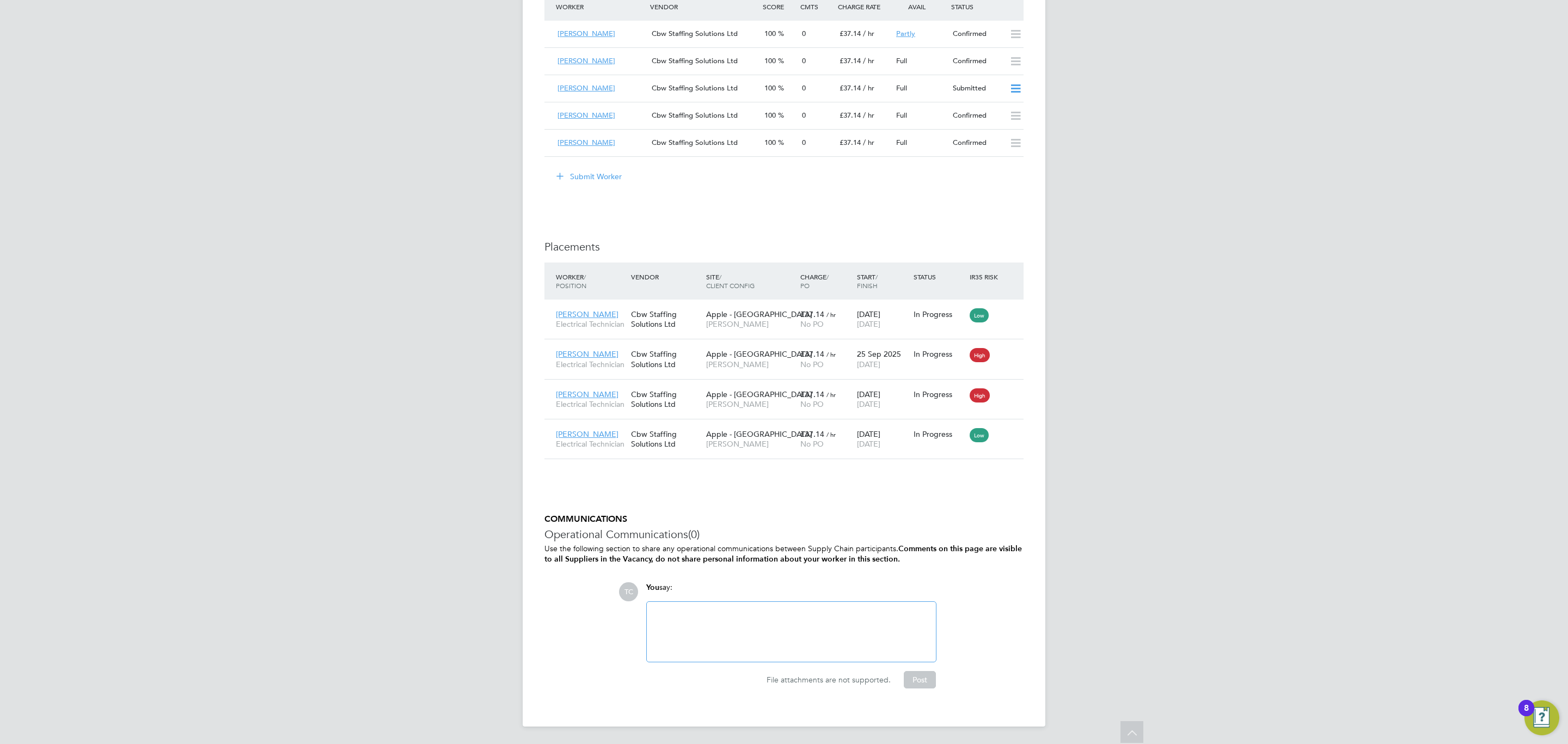
click at [708, 613] on div at bounding box center [791, 632] width 276 height 47
click at [801, 626] on div "@Lucy North ​ please could you authorise Martin Gallis the GMO at battersea and…" at bounding box center [791, 632] width 276 height 47
click at [910, 685] on button "Post" at bounding box center [919, 679] width 32 height 17
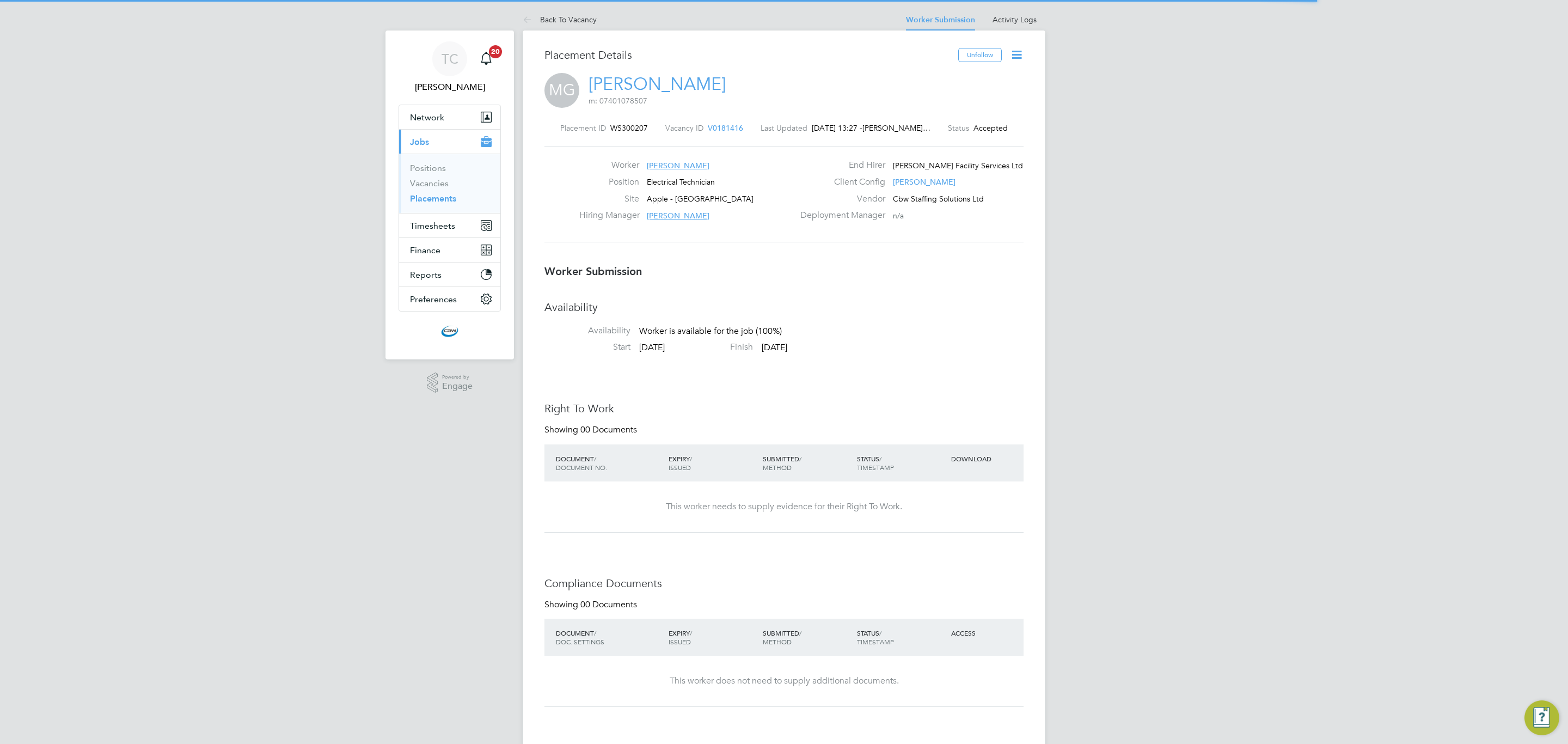
click at [1021, 57] on icon at bounding box center [1017, 55] width 14 height 14
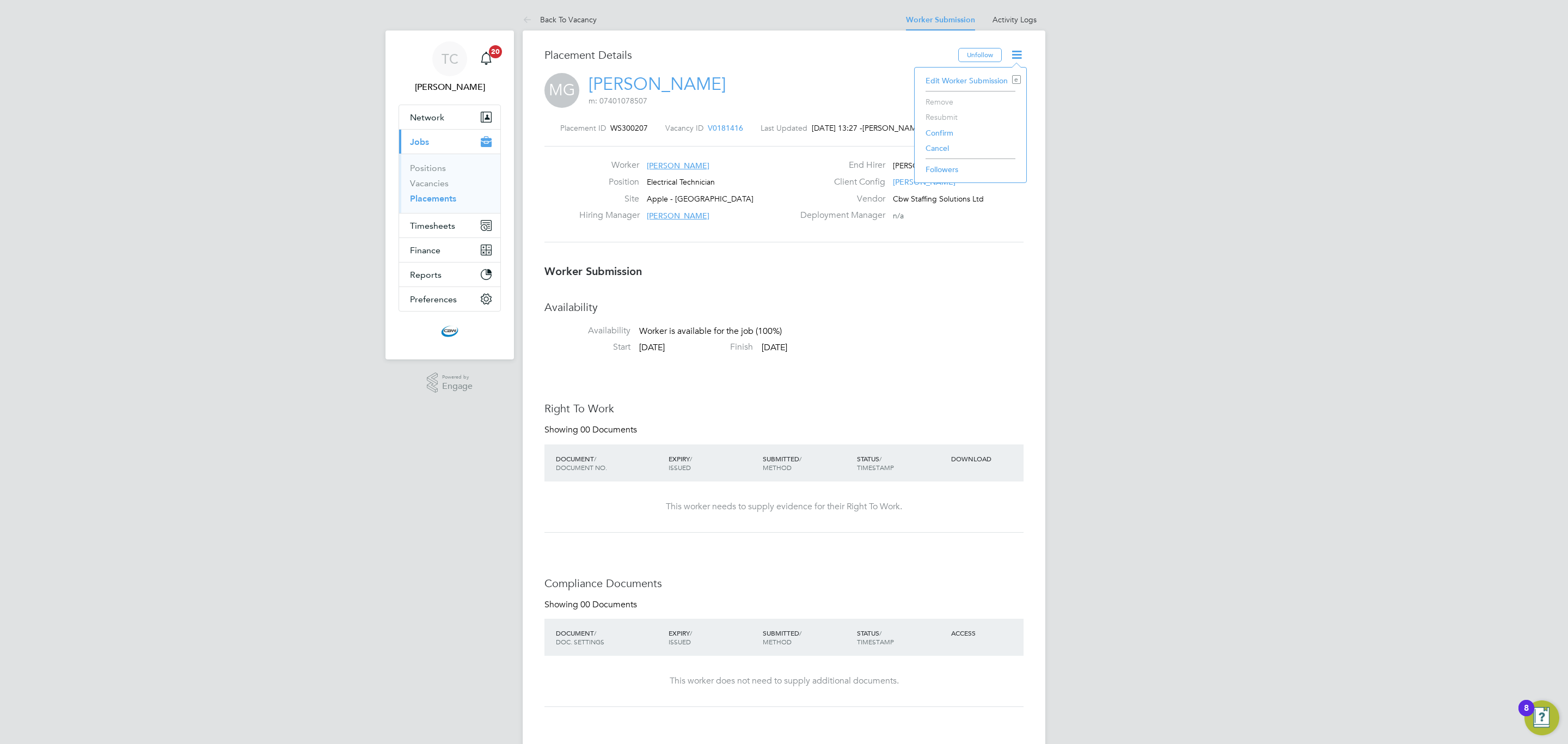
click at [945, 132] on li "Confirm" at bounding box center [970, 133] width 101 height 15
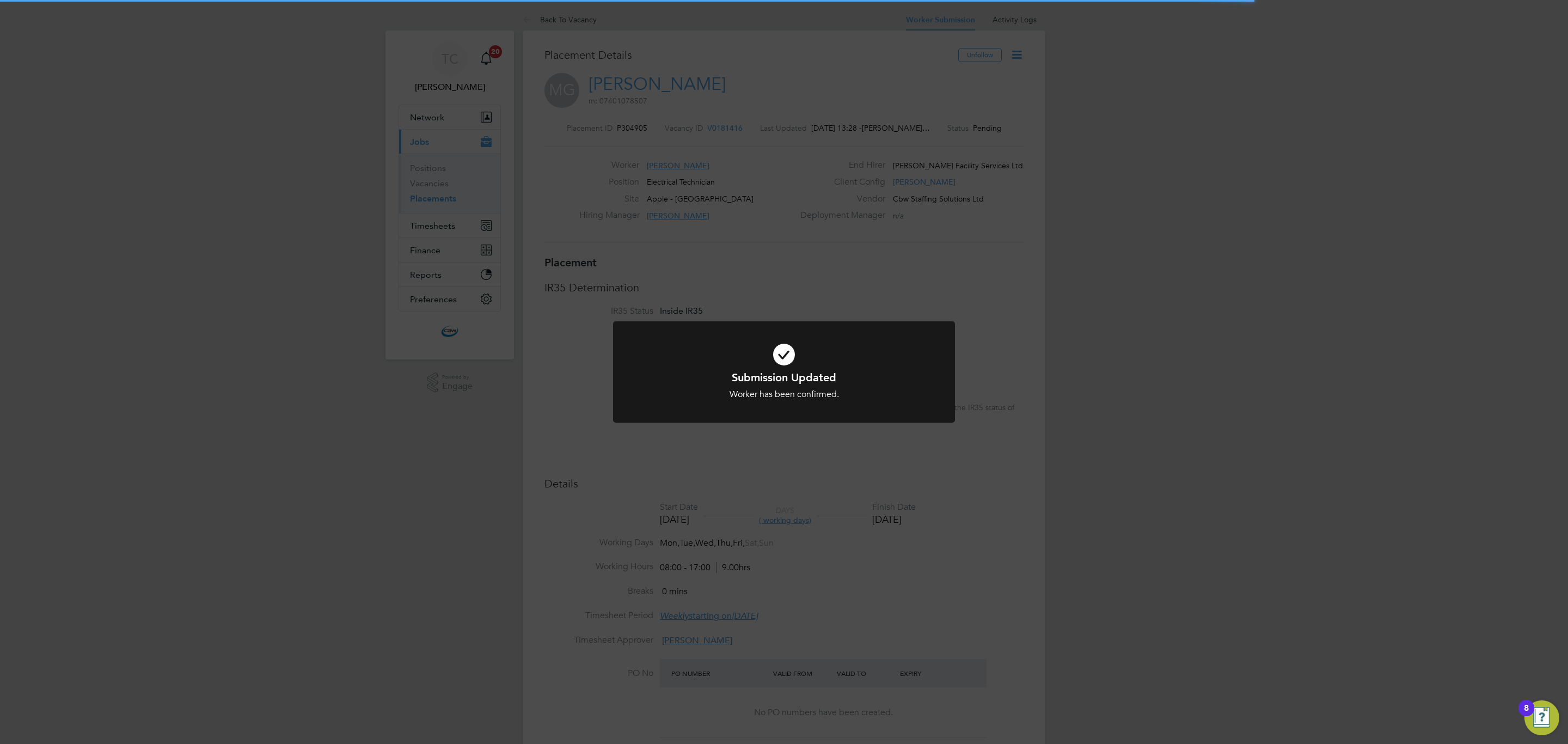
scroll to position [25, 480]
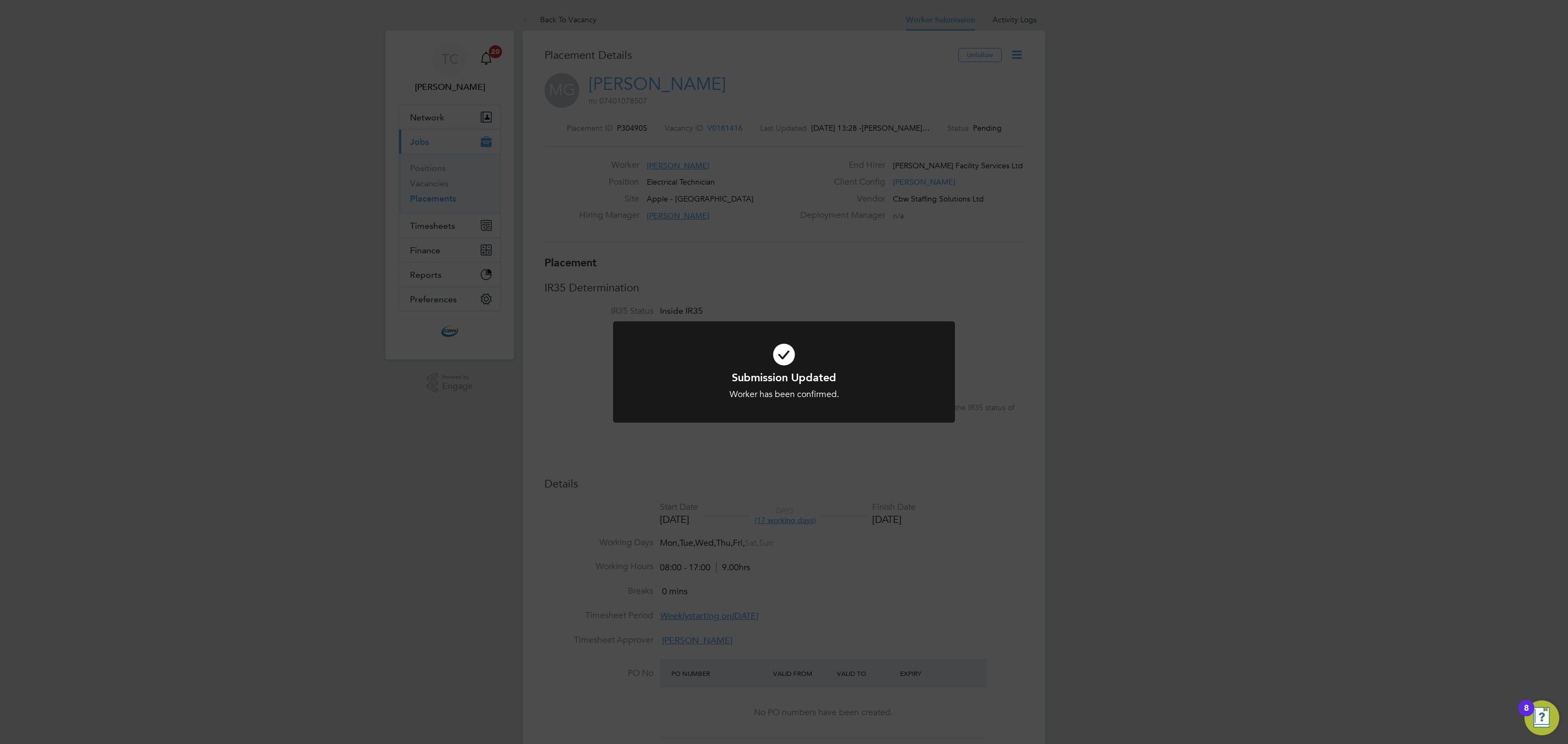
click at [874, 230] on div "Submission Updated Worker has been confirmed. Cancel Okay" at bounding box center [784, 372] width 1568 height 744
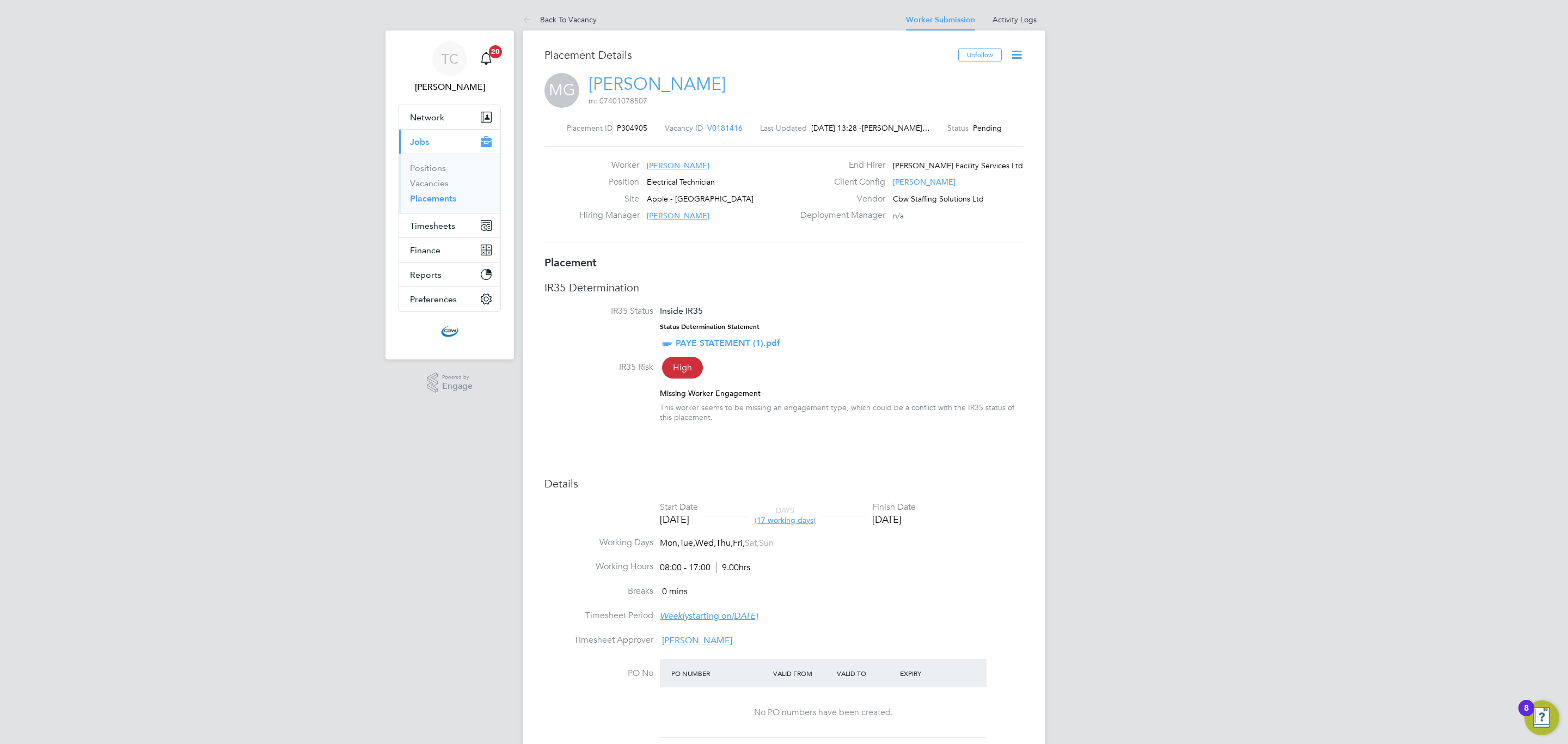
click at [1015, 49] on icon at bounding box center [1017, 55] width 14 height 14
click at [960, 115] on li "Start" at bounding box center [980, 117] width 80 height 15
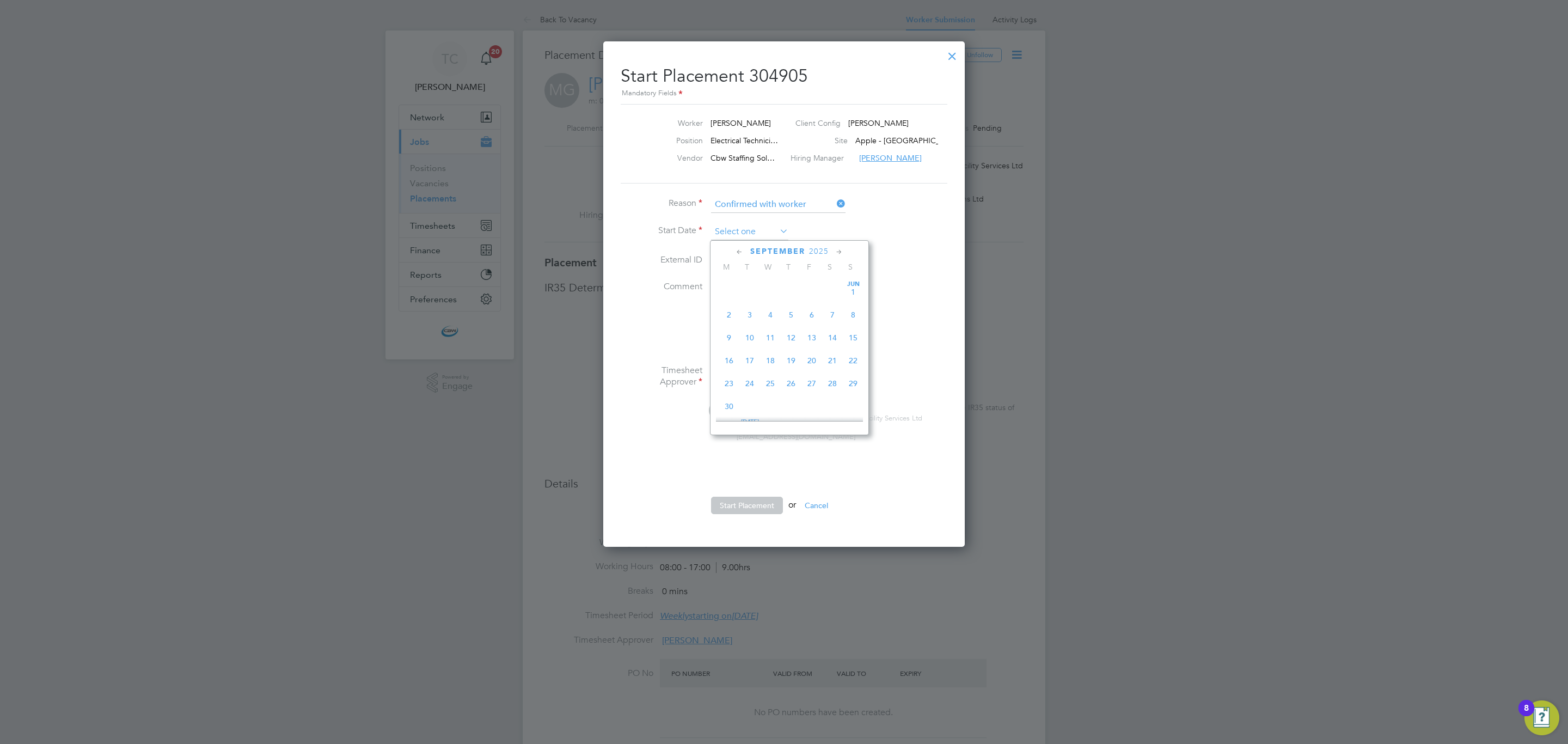
click at [748, 237] on input at bounding box center [749, 232] width 77 height 16
click at [729, 290] on span "15" at bounding box center [729, 287] width 21 height 21
type input "15 Sep 2025"
click at [743, 506] on button "Start Placement" at bounding box center [747, 505] width 72 height 17
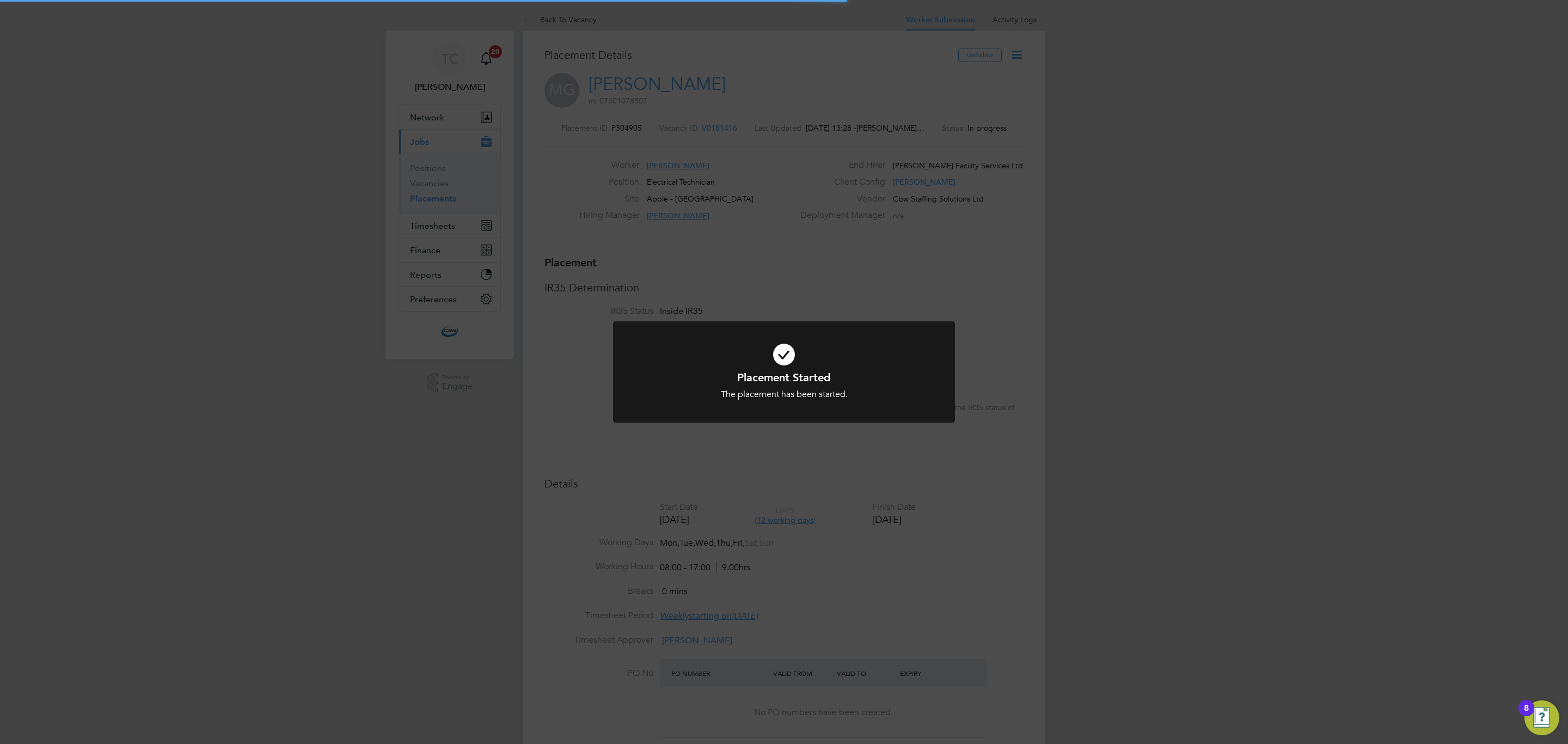
click at [558, 544] on div "Placement Started The placement has been started. Cancel Okay" at bounding box center [784, 372] width 1568 height 744
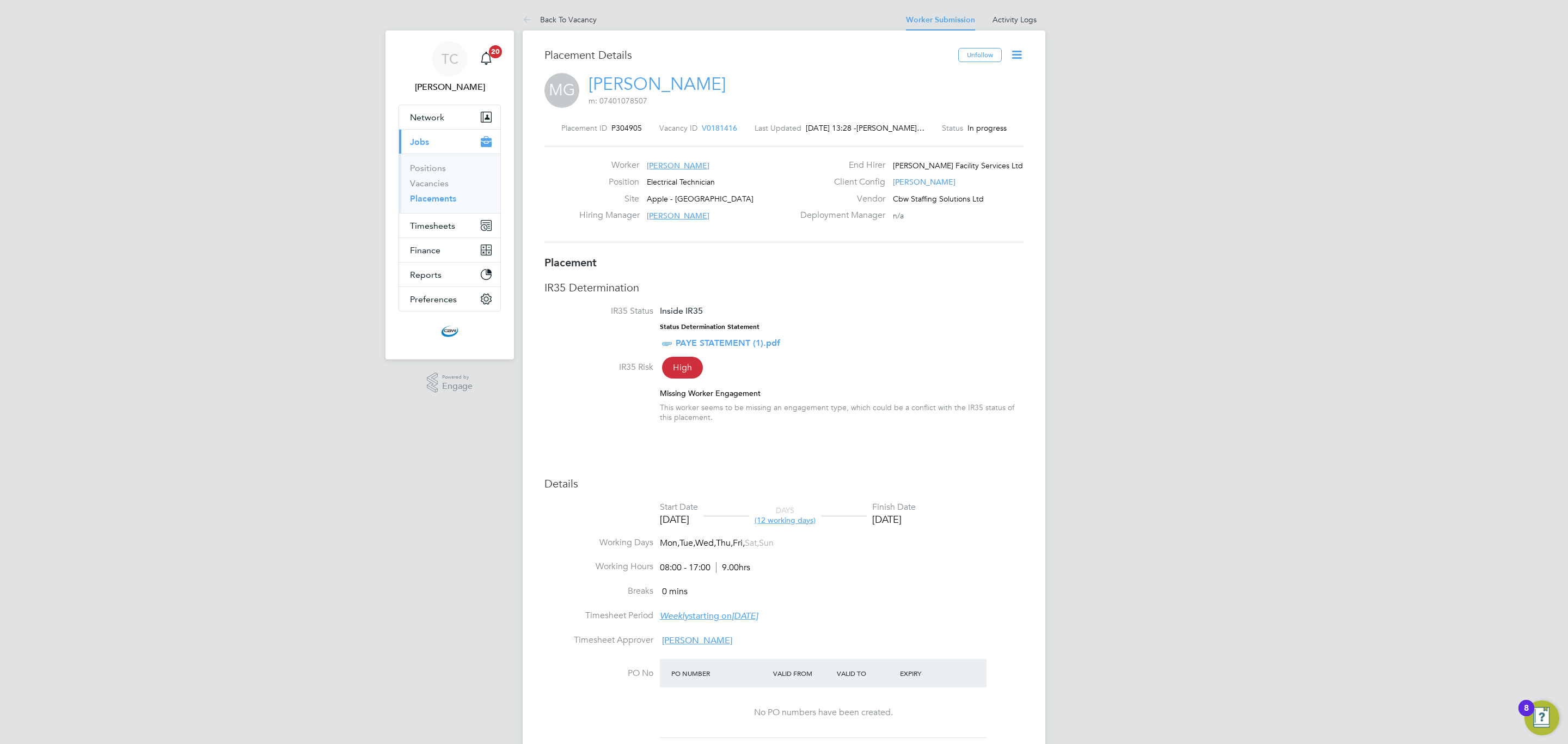
click at [1020, 51] on icon at bounding box center [1017, 55] width 14 height 14
click at [453, 234] on button "Timesheets" at bounding box center [450, 225] width 101 height 24
click at [425, 186] on ul "Timesheets Expenses" at bounding box center [450, 200] width 101 height 44
click at [423, 195] on link "Timesheets" at bounding box center [432, 192] width 45 height 10
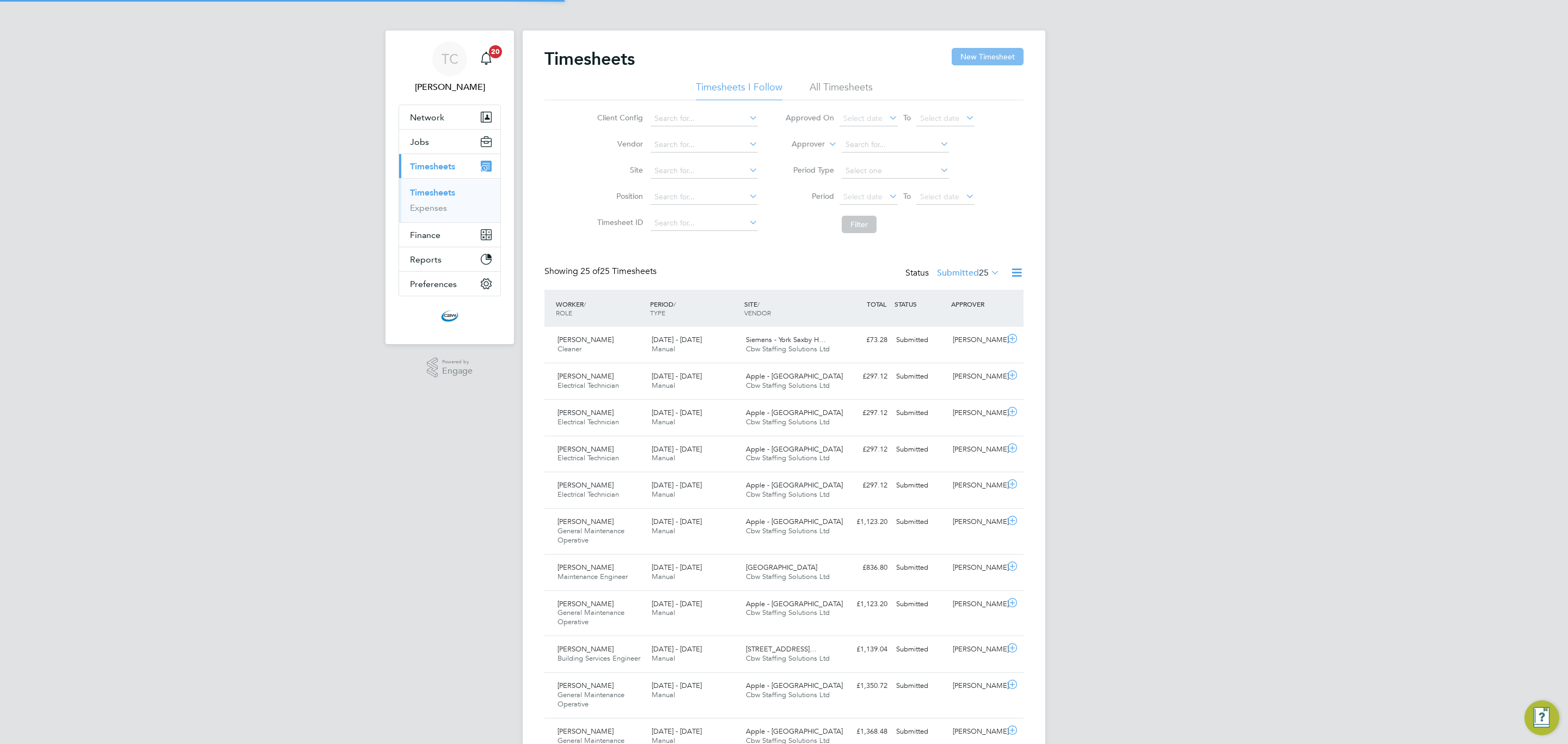
click at [999, 51] on button "New Timesheet" at bounding box center [987, 56] width 72 height 17
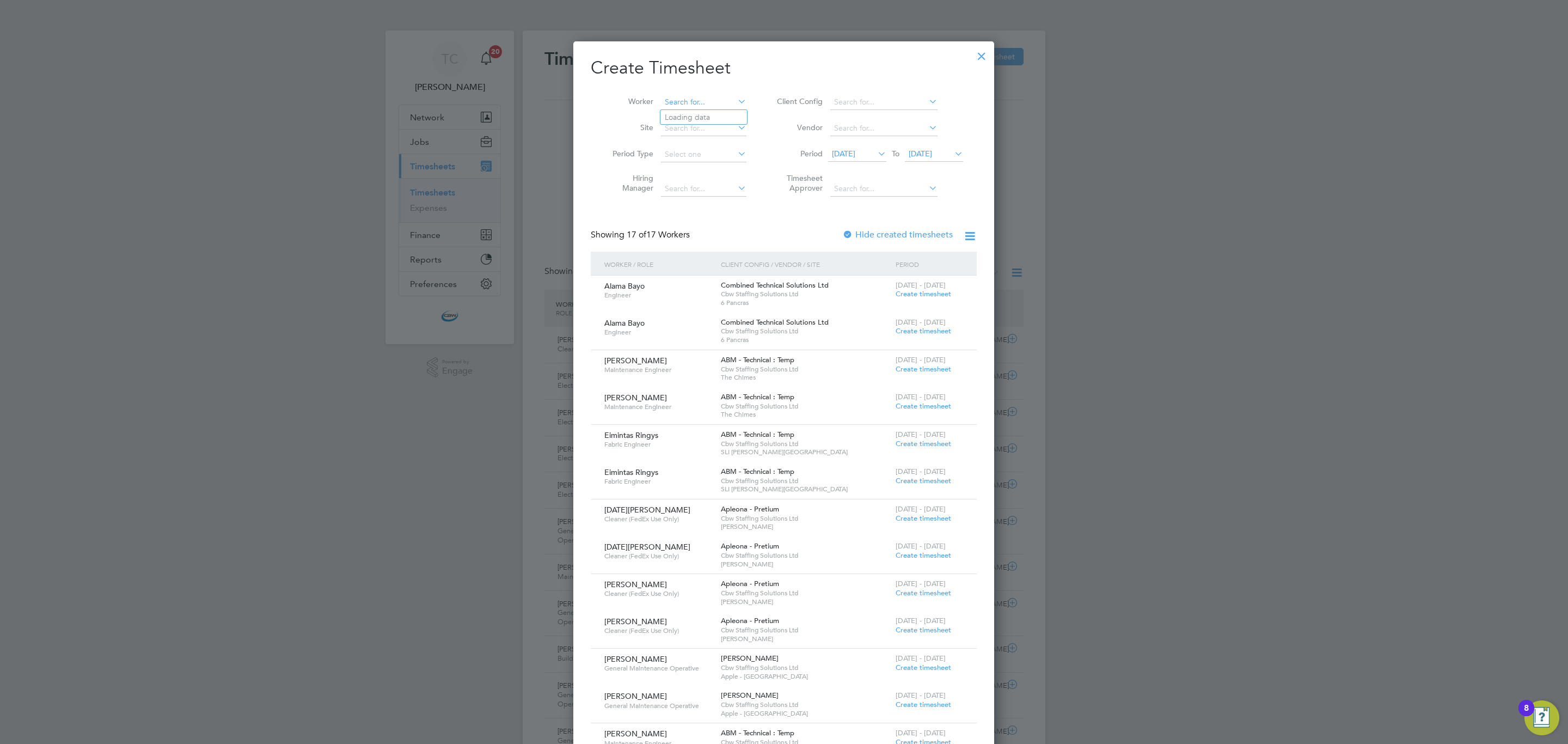
click at [727, 103] on input at bounding box center [704, 102] width 86 height 15
click at [704, 125] on li "Martin Gai liss" at bounding box center [745, 132] width 169 height 14
type input "Martin Gailiss"
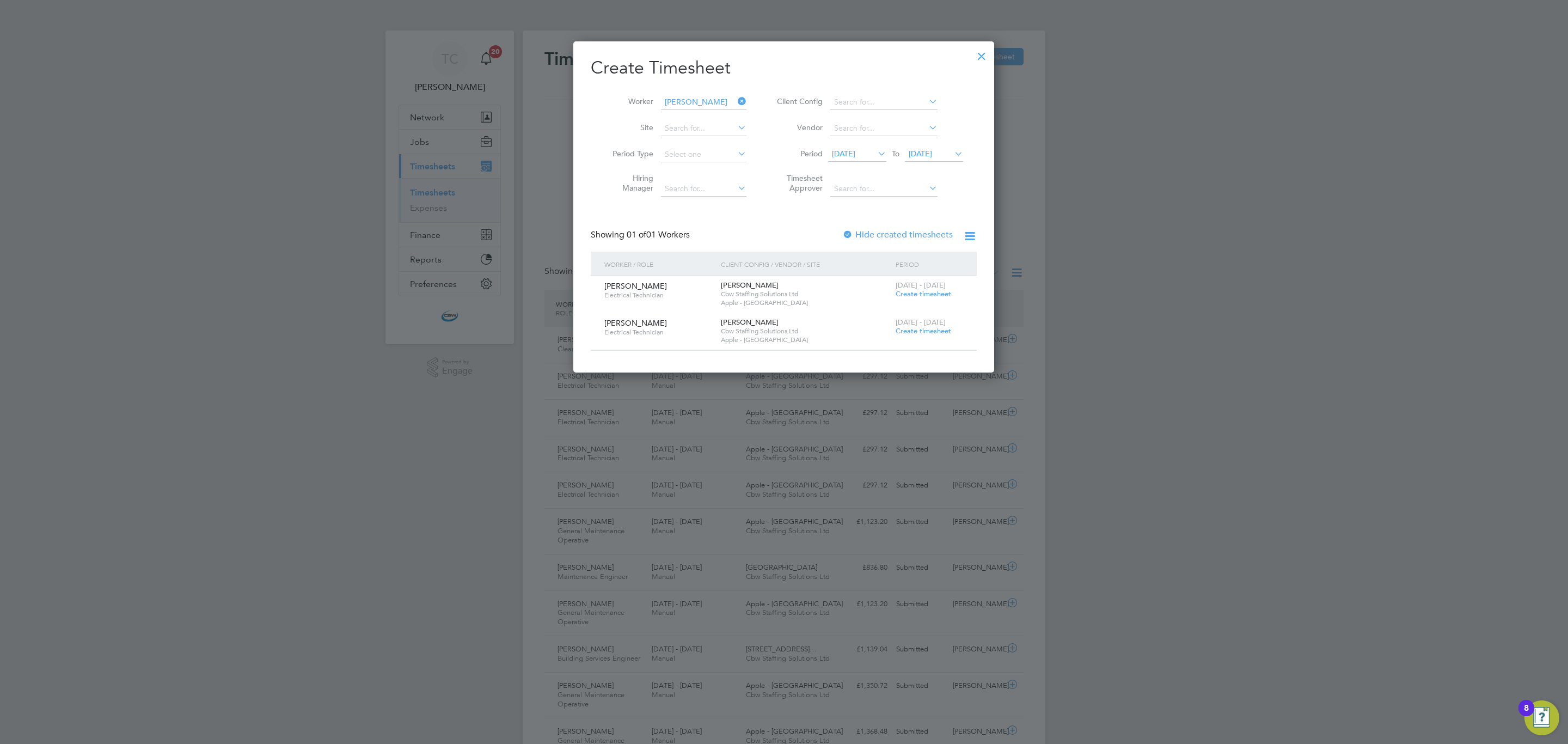
click at [914, 293] on span "Create timesheet" at bounding box center [923, 294] width 55 height 10
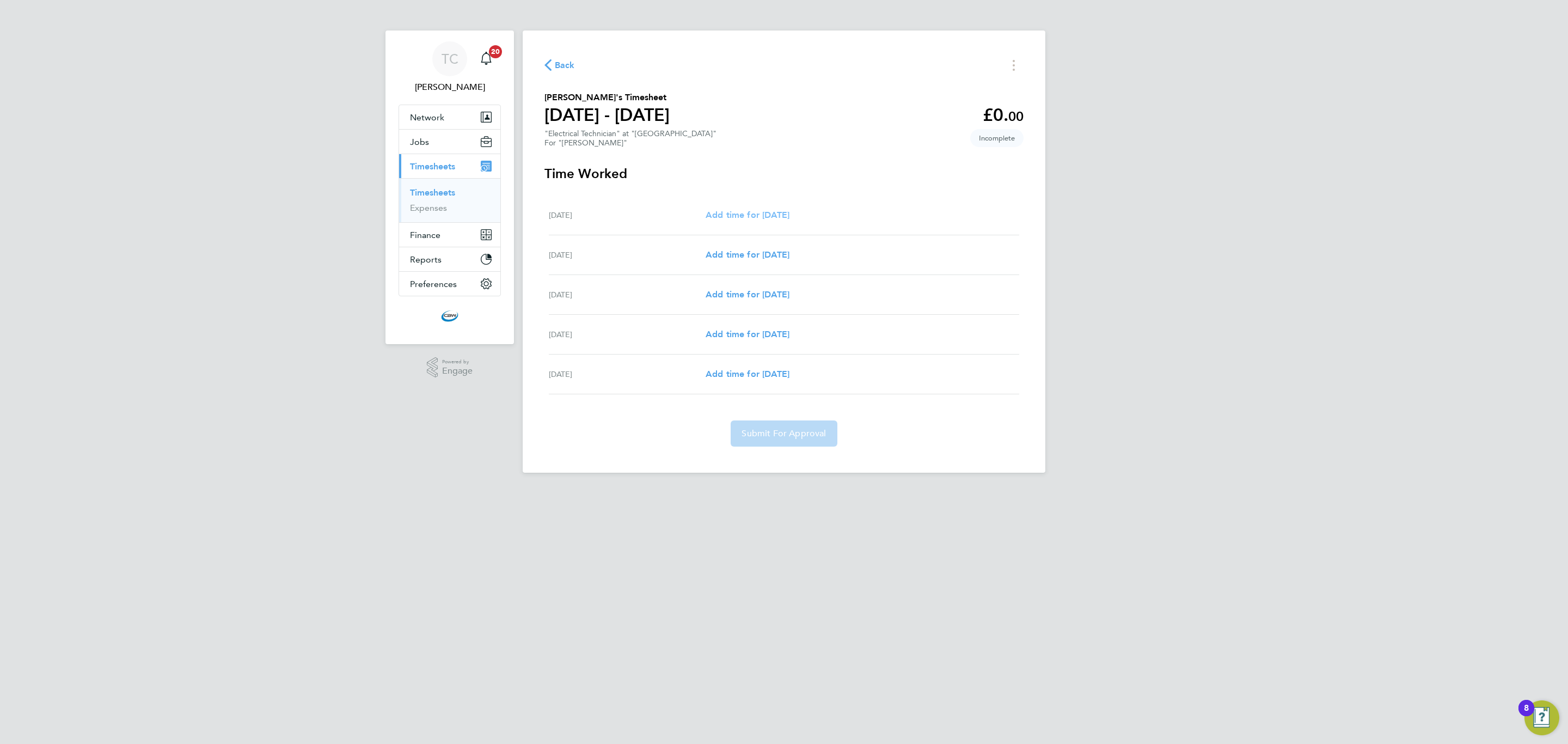
click at [789, 218] on span "Add time for Mon 15 Sep" at bounding box center [747, 214] width 84 height 10
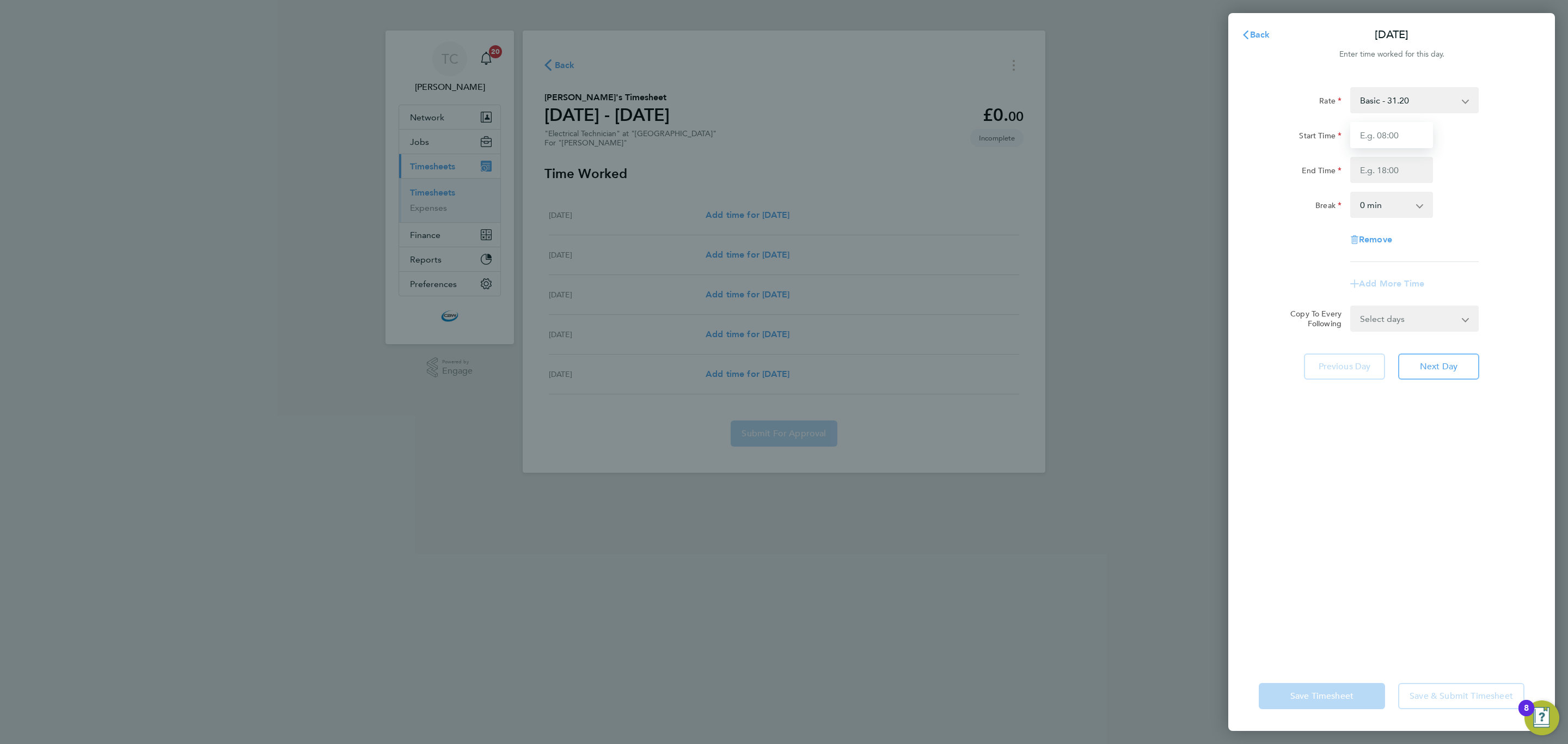
click at [1394, 131] on input "Start Time" at bounding box center [1391, 135] width 83 height 26
type input "07:00"
type input "19:00"
click at [1426, 338] on select "Select days Day Tuesday Wednesday Thursday Friday" at bounding box center [1408, 336] width 114 height 24
select select "DAY"
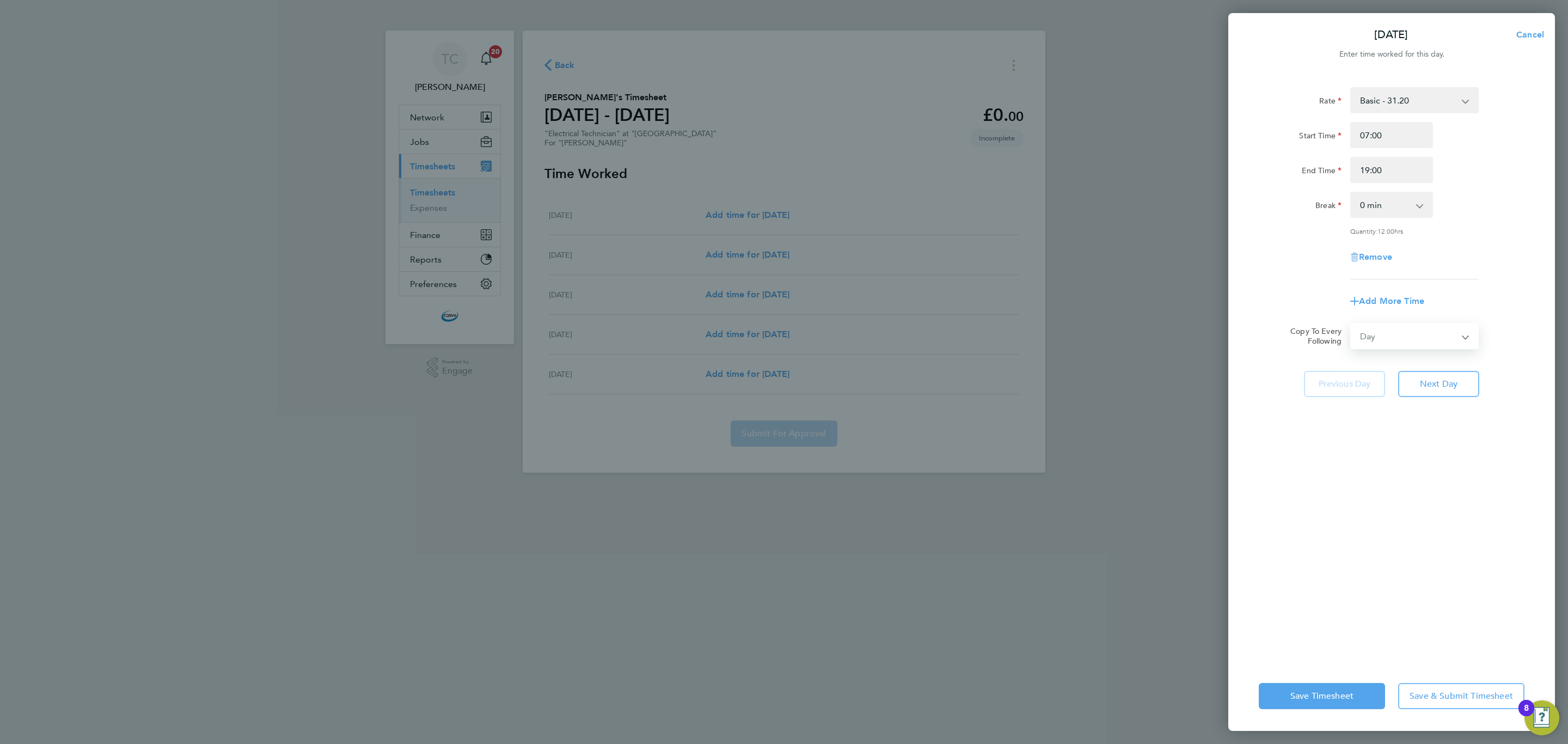
click at [1352, 324] on select "Select days Day Tuesday Wednesday Thursday Friday" at bounding box center [1408, 336] width 114 height 24
select select "2025-09-19"
click at [1292, 691] on span "Save Timesheet" at bounding box center [1322, 696] width 63 height 11
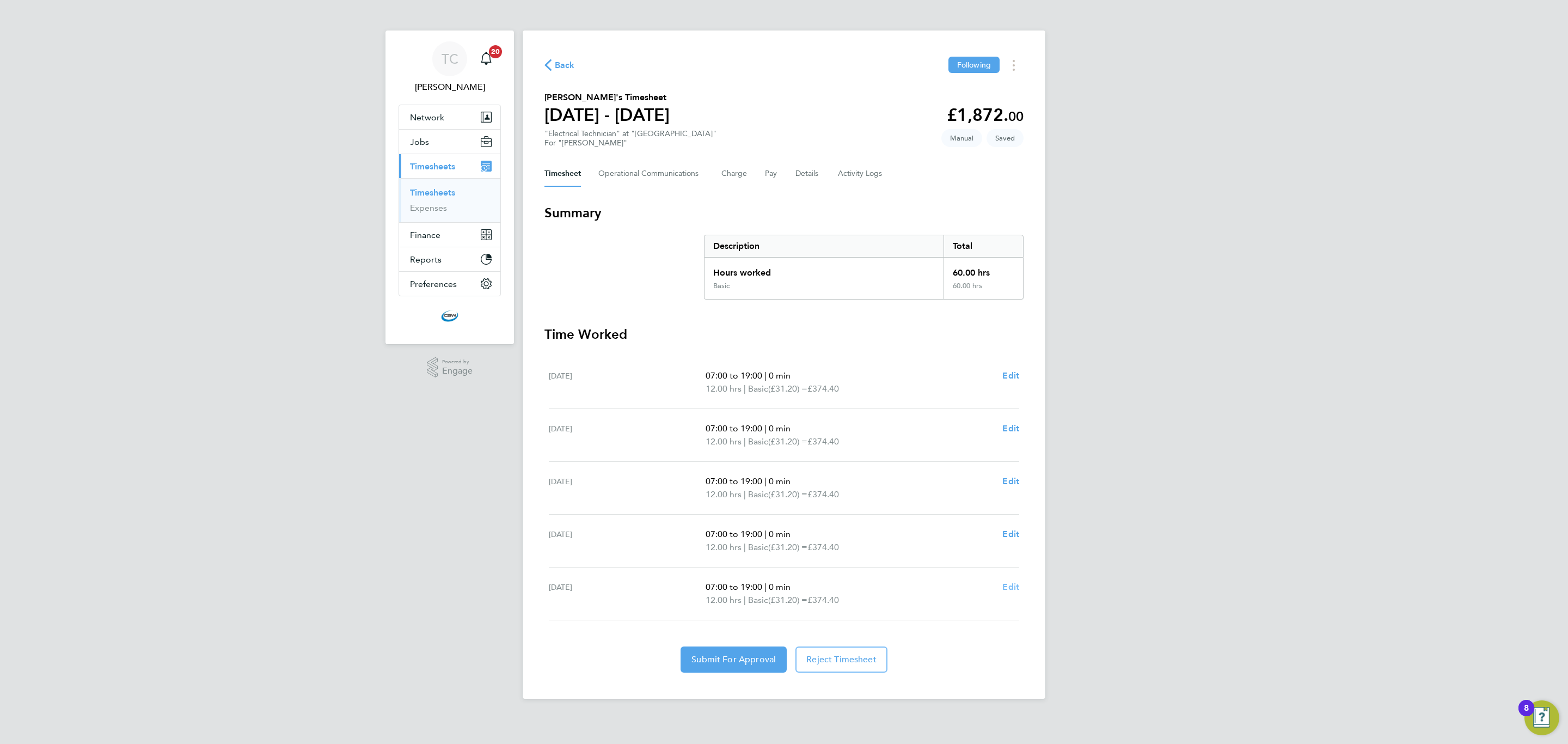
click at [1004, 591] on span "Edit" at bounding box center [1010, 586] width 17 height 10
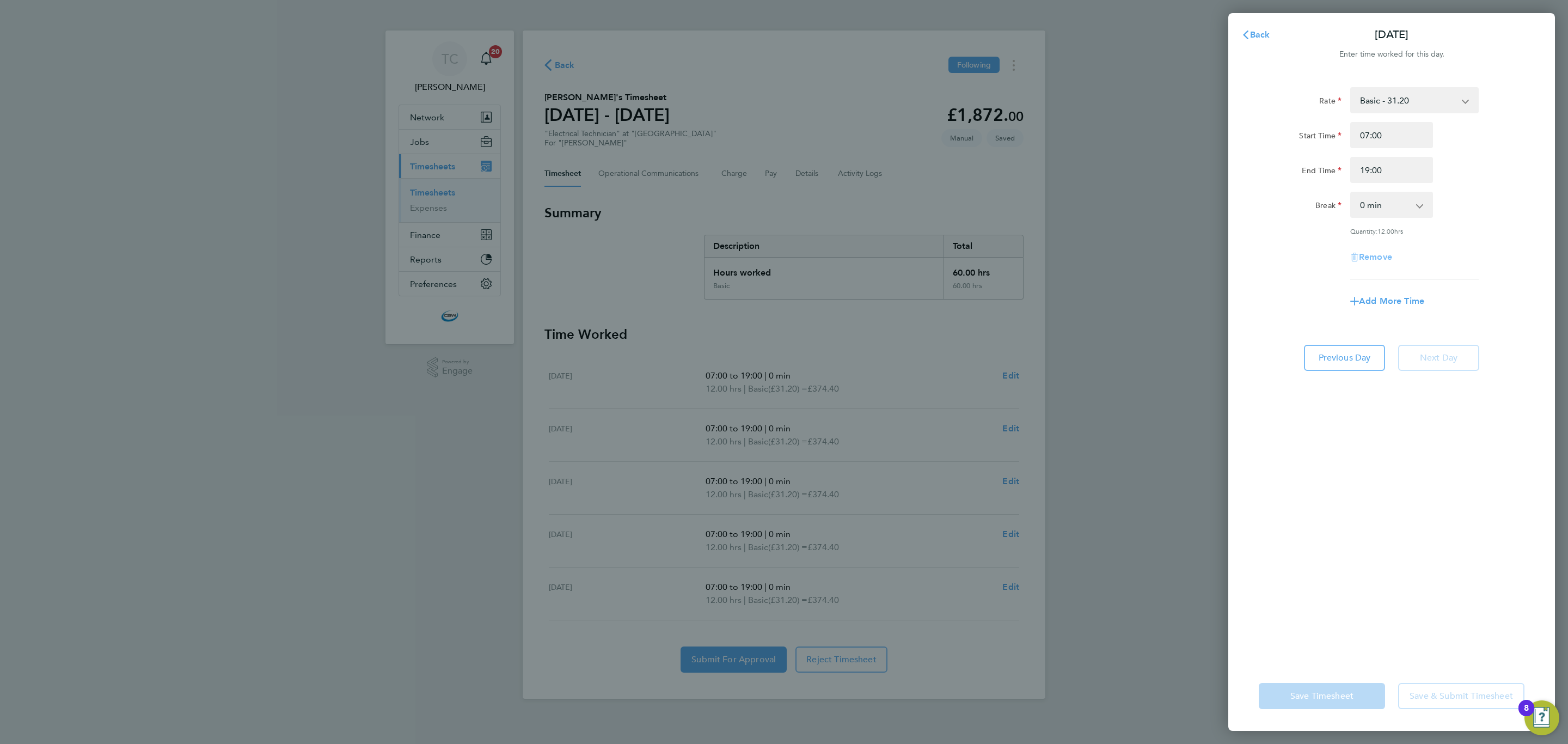
click at [1378, 253] on span "Remove" at bounding box center [1376, 256] width 33 height 10
select select "null"
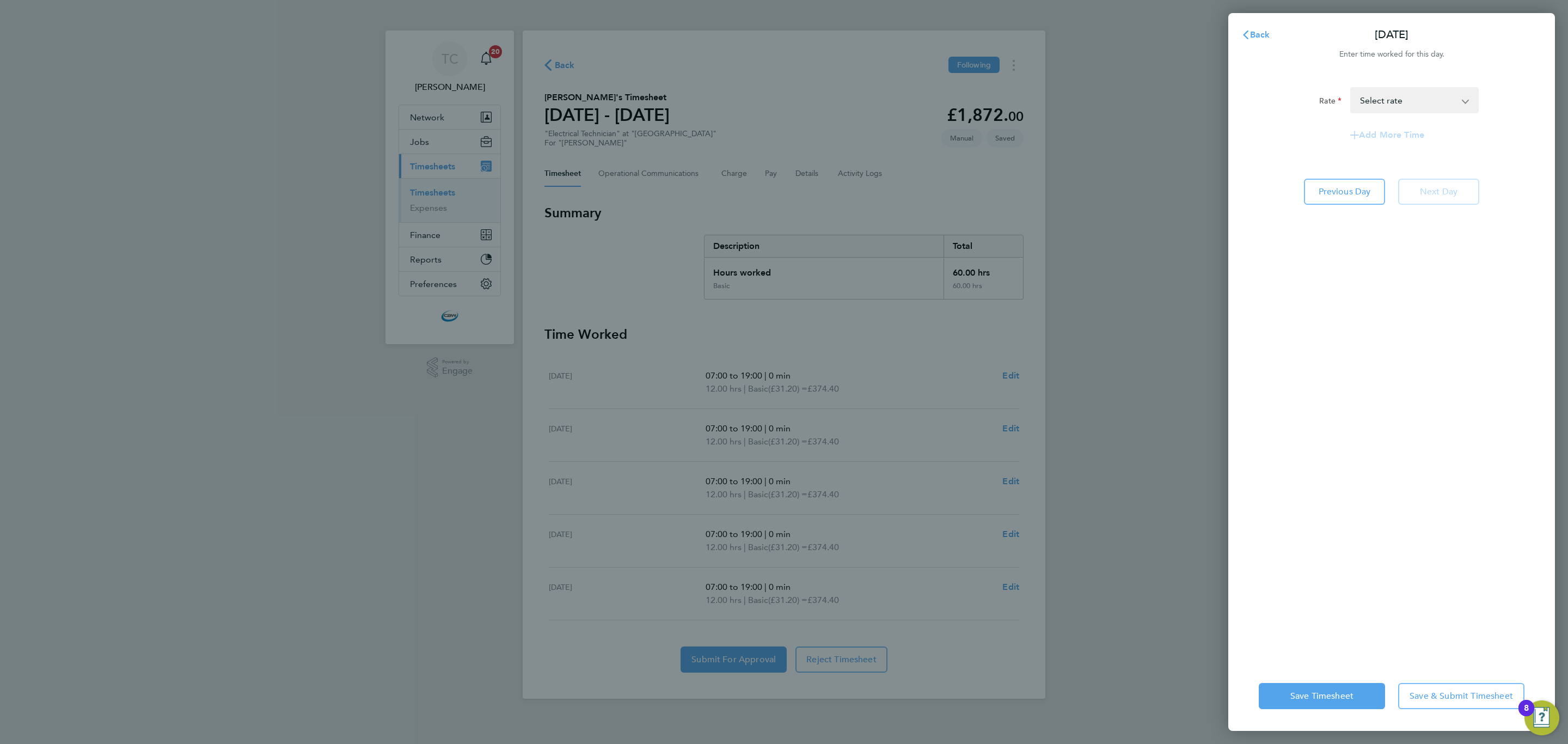
click at [1261, 680] on div "Save Timesheet Save & Submit Timesheet" at bounding box center [1391, 696] width 327 height 70
click at [1263, 689] on button "Save Timesheet" at bounding box center [1322, 696] width 126 height 26
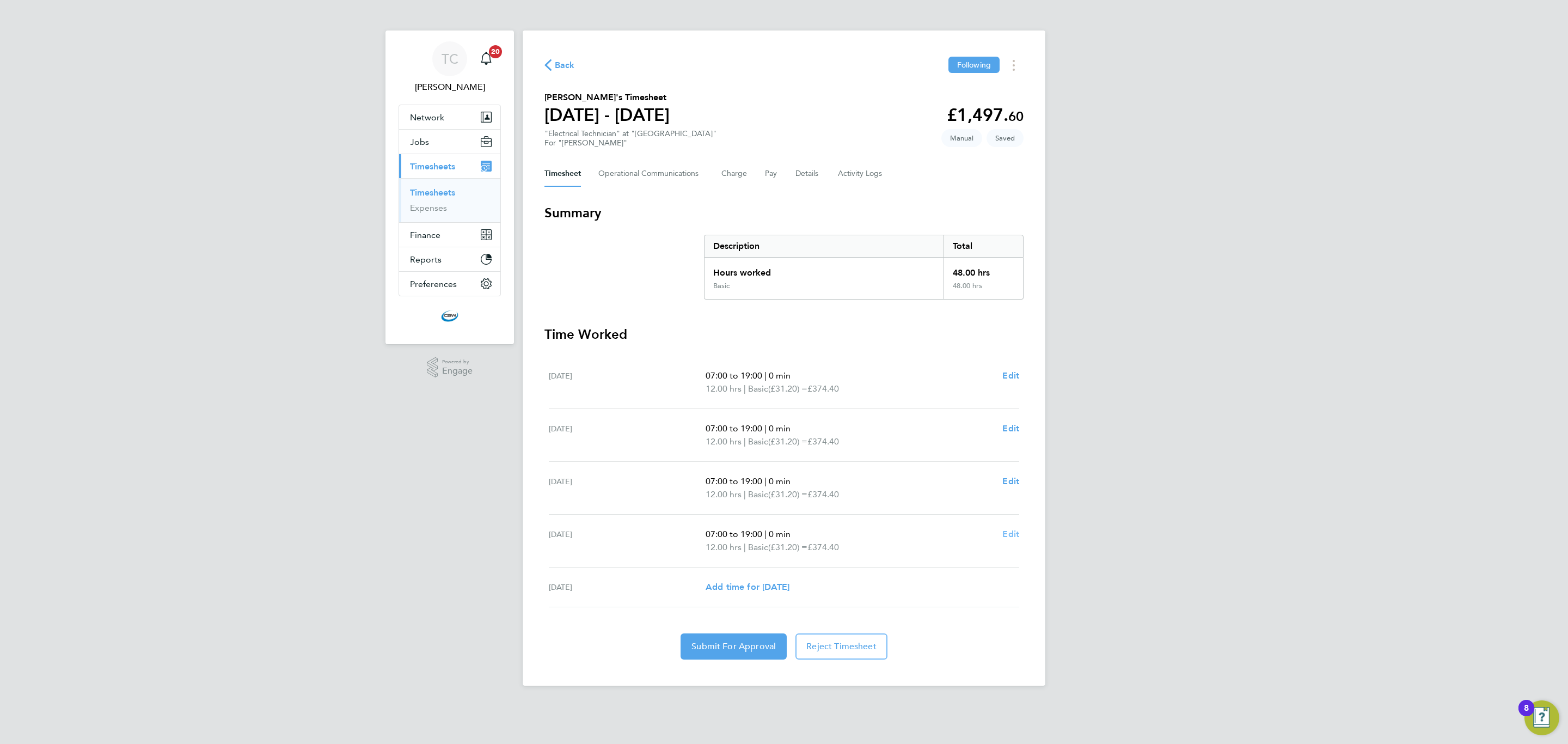
click at [1013, 538] on span "Edit" at bounding box center [1010, 534] width 17 height 10
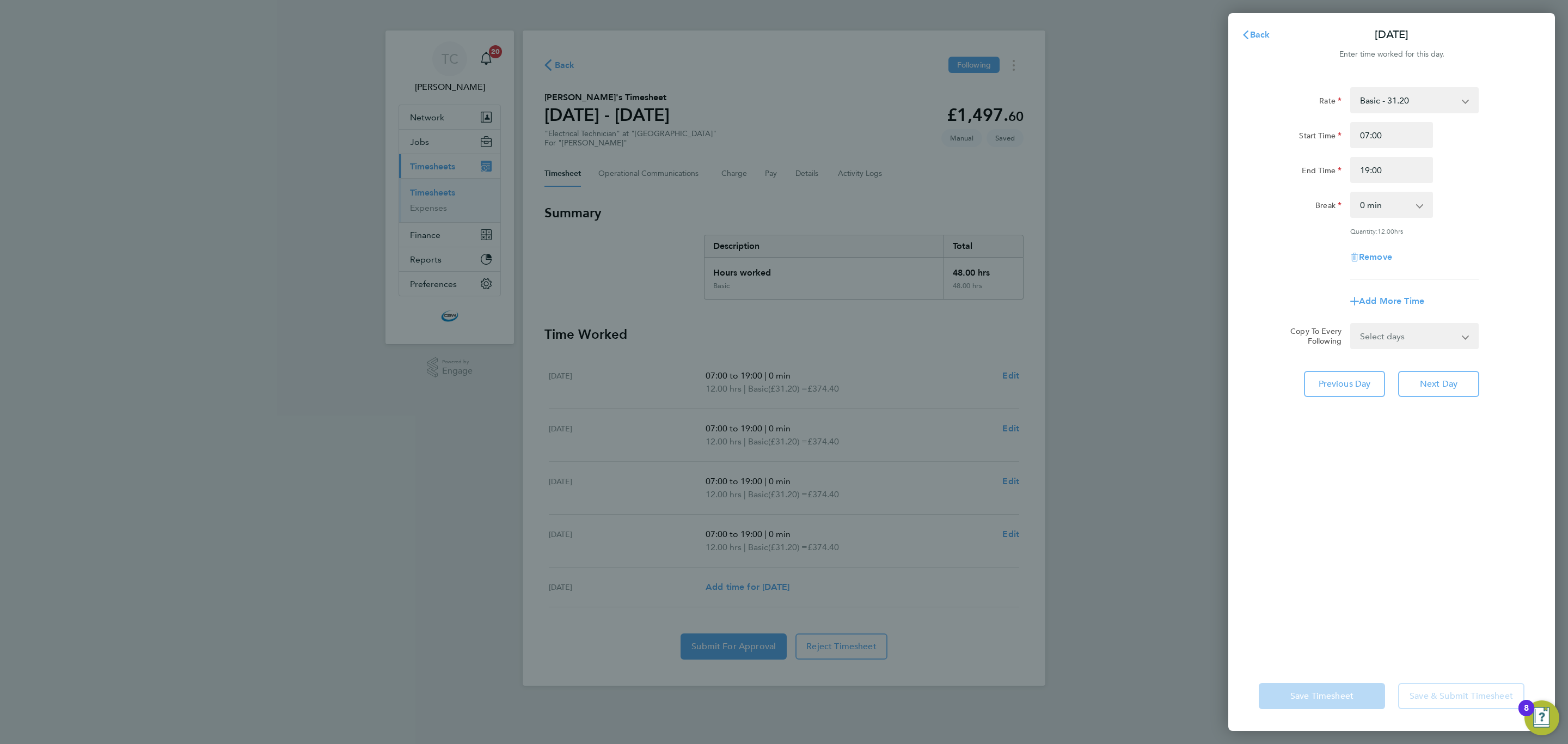
click at [1379, 261] on div "Remove" at bounding box center [1392, 257] width 92 height 26
drag, startPoint x: 1378, startPoint y: 250, endPoint x: 1271, endPoint y: 564, distance: 331.7
click at [1376, 253] on span "Remove" at bounding box center [1376, 256] width 33 height 10
select select "null"
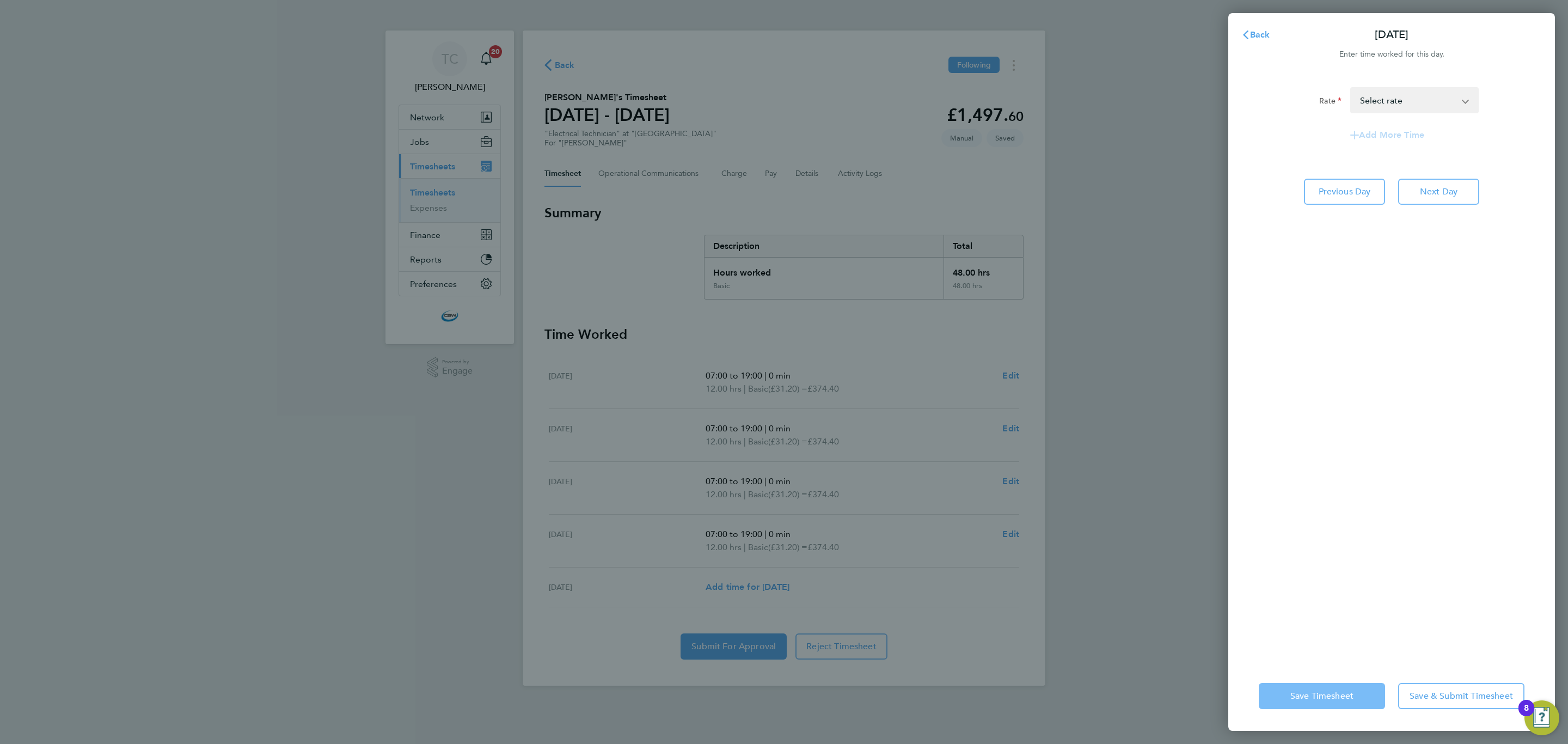
click at [1288, 701] on button "Save Timesheet" at bounding box center [1322, 696] width 126 height 26
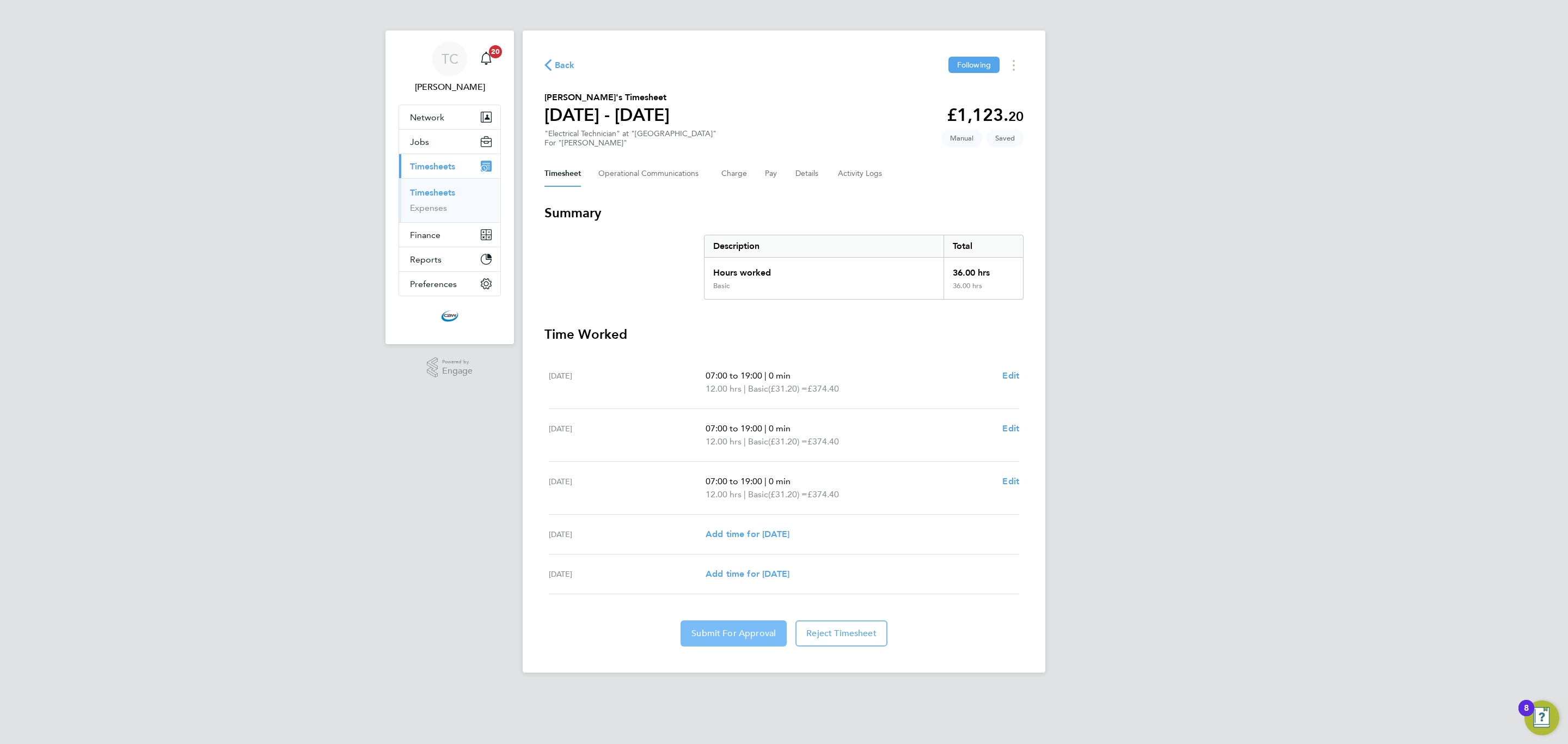
click at [732, 638] on span "Submit For Approval" at bounding box center [733, 633] width 84 height 11
click at [561, 64] on span "Back" at bounding box center [564, 65] width 20 height 13
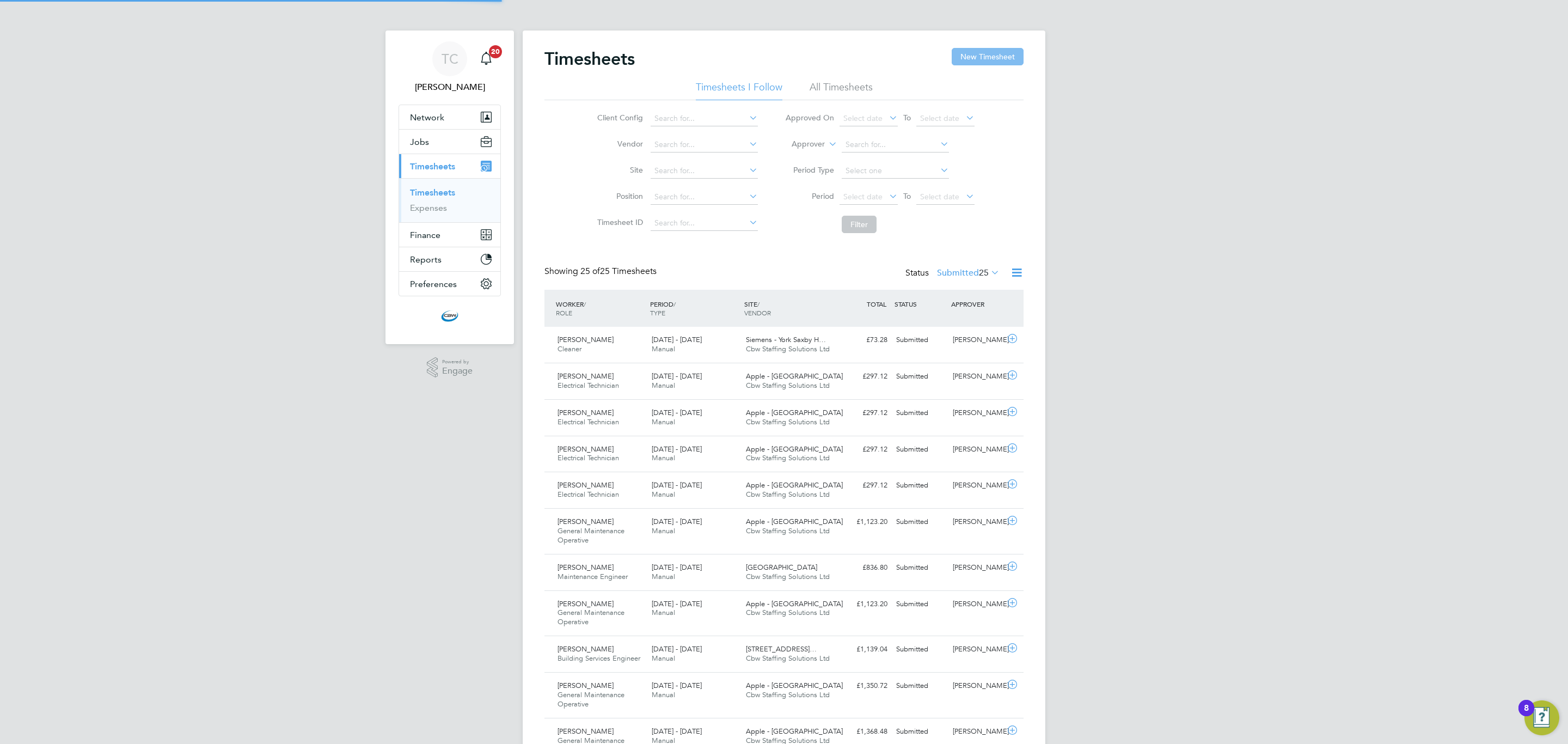
click at [1004, 60] on button "New Timesheet" at bounding box center [987, 56] width 72 height 17
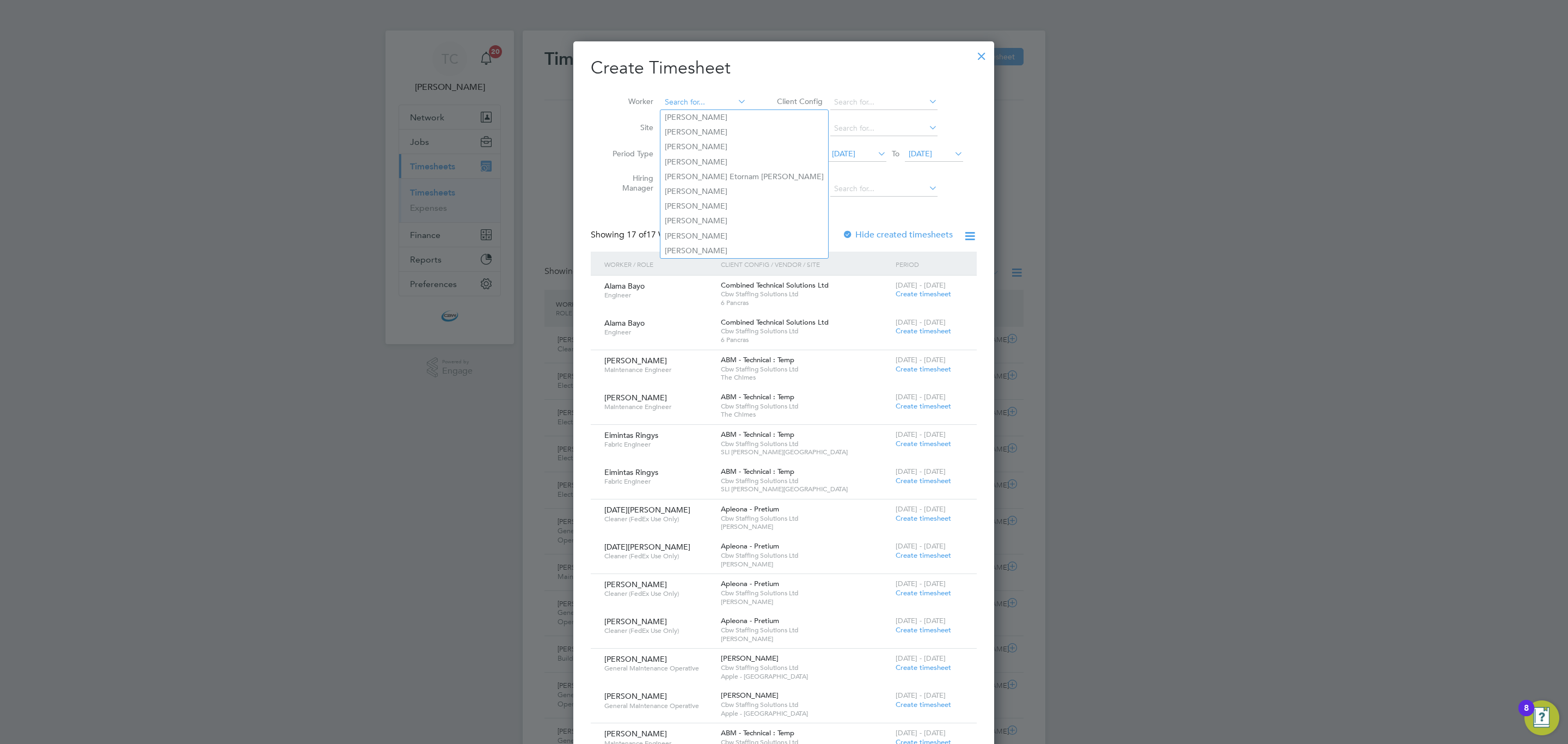
click at [715, 108] on input at bounding box center [704, 102] width 86 height 15
click at [727, 127] on b "[PERSON_NAME]" at bounding box center [759, 132] width 63 height 10
type input "[PERSON_NAME]"
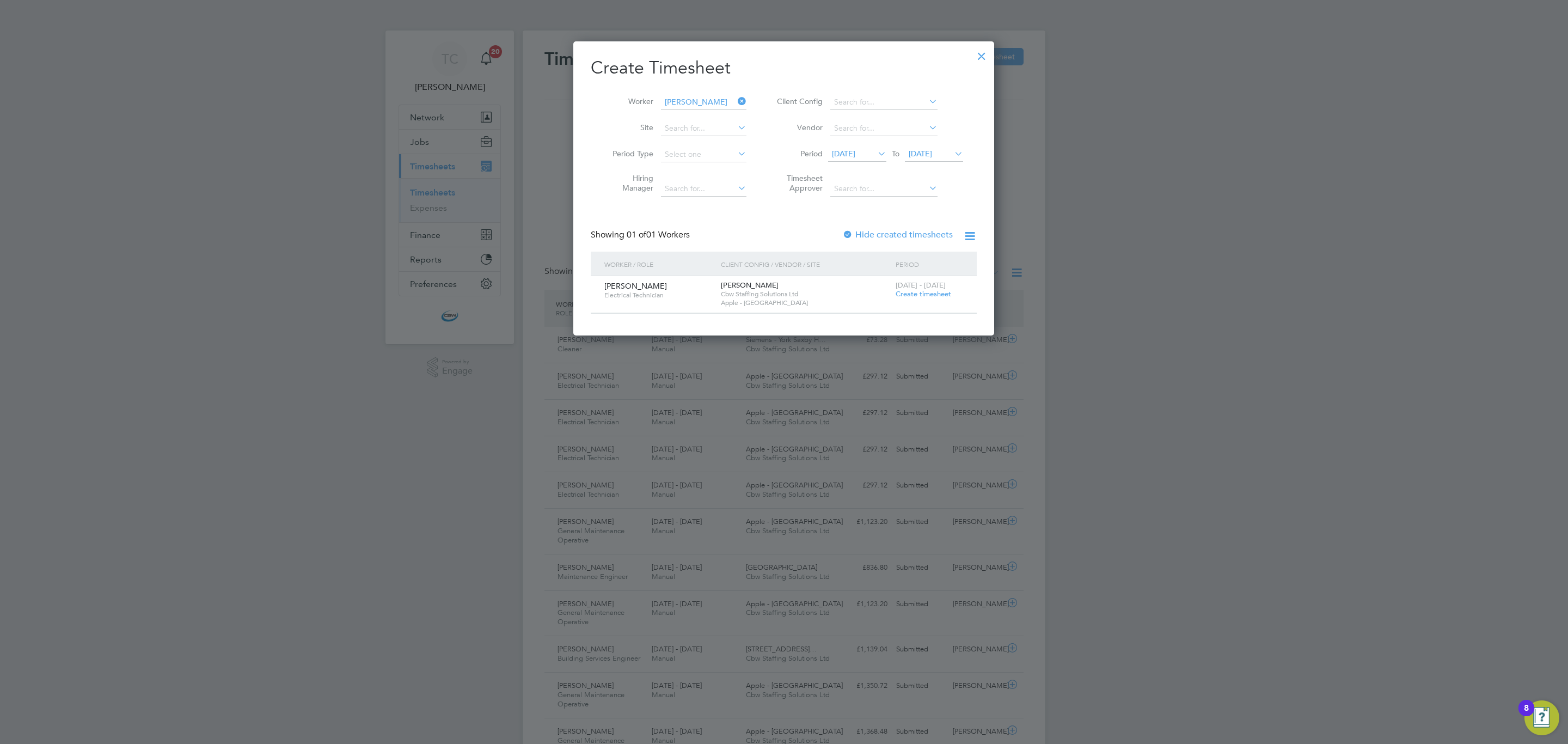
click at [930, 295] on span "Create timesheet" at bounding box center [923, 294] width 55 height 10
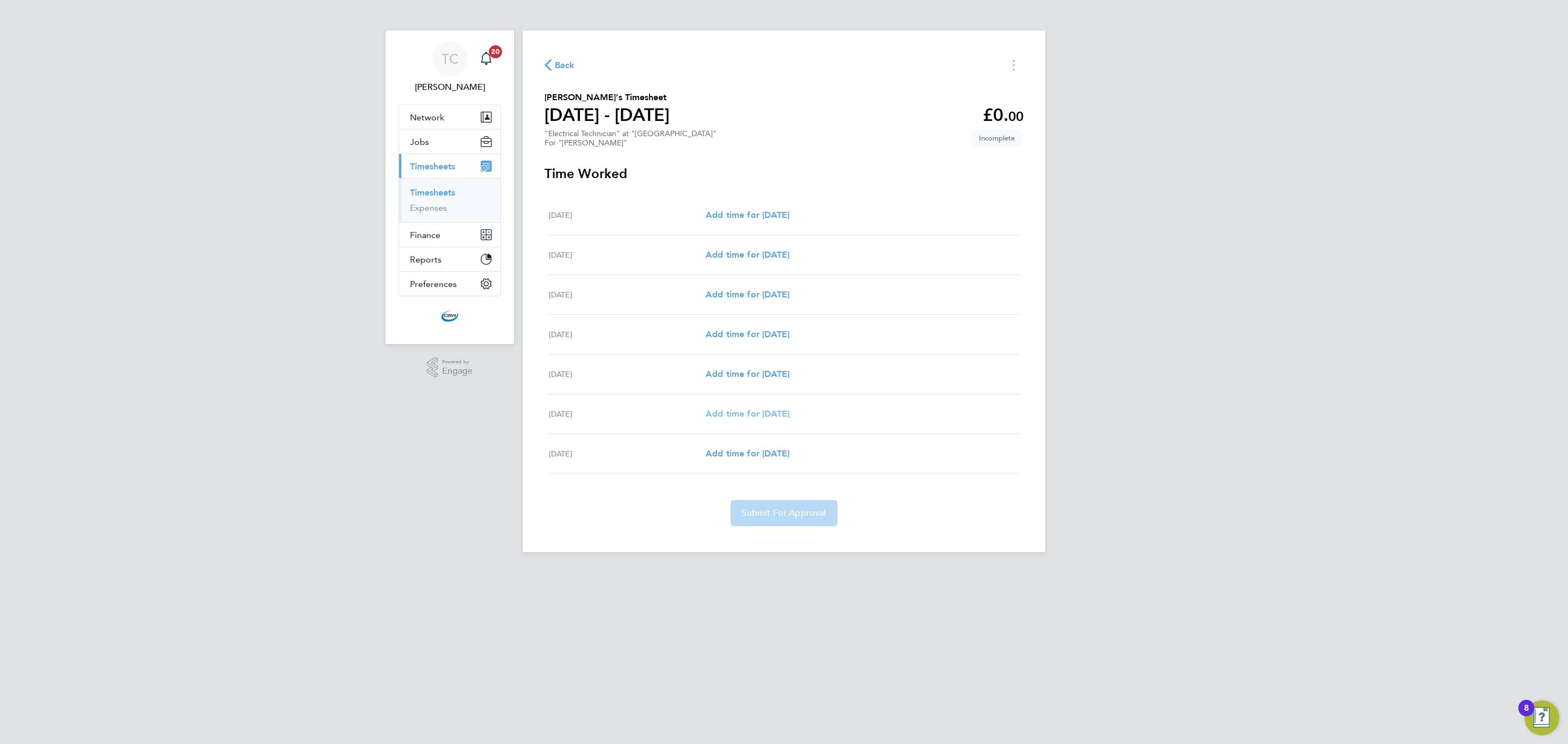
click at [763, 417] on span "Add time for [DATE]" at bounding box center [747, 413] width 84 height 10
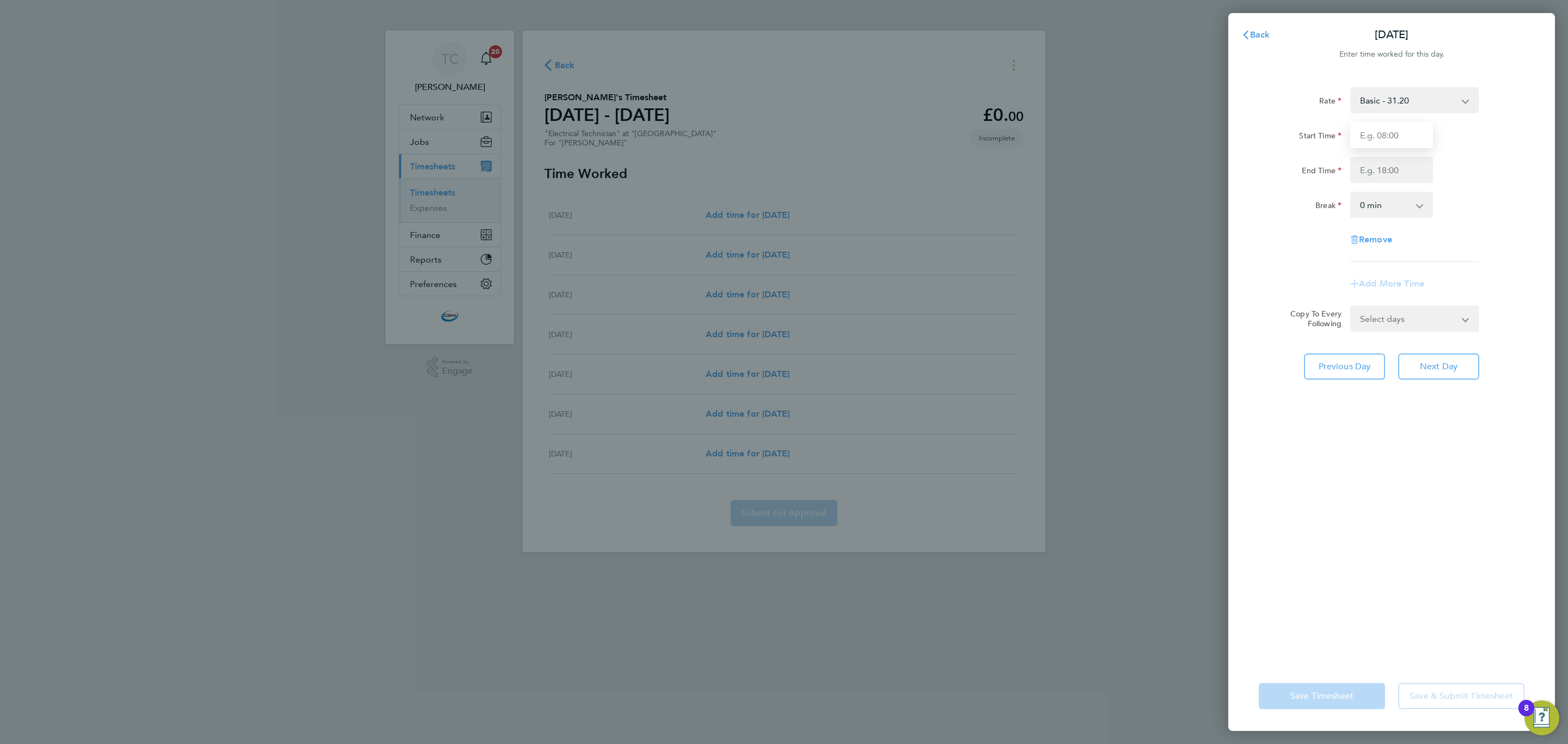
click at [1397, 123] on input "Start Time" at bounding box center [1391, 135] width 83 height 26
type input "07:00"
type input "19:00"
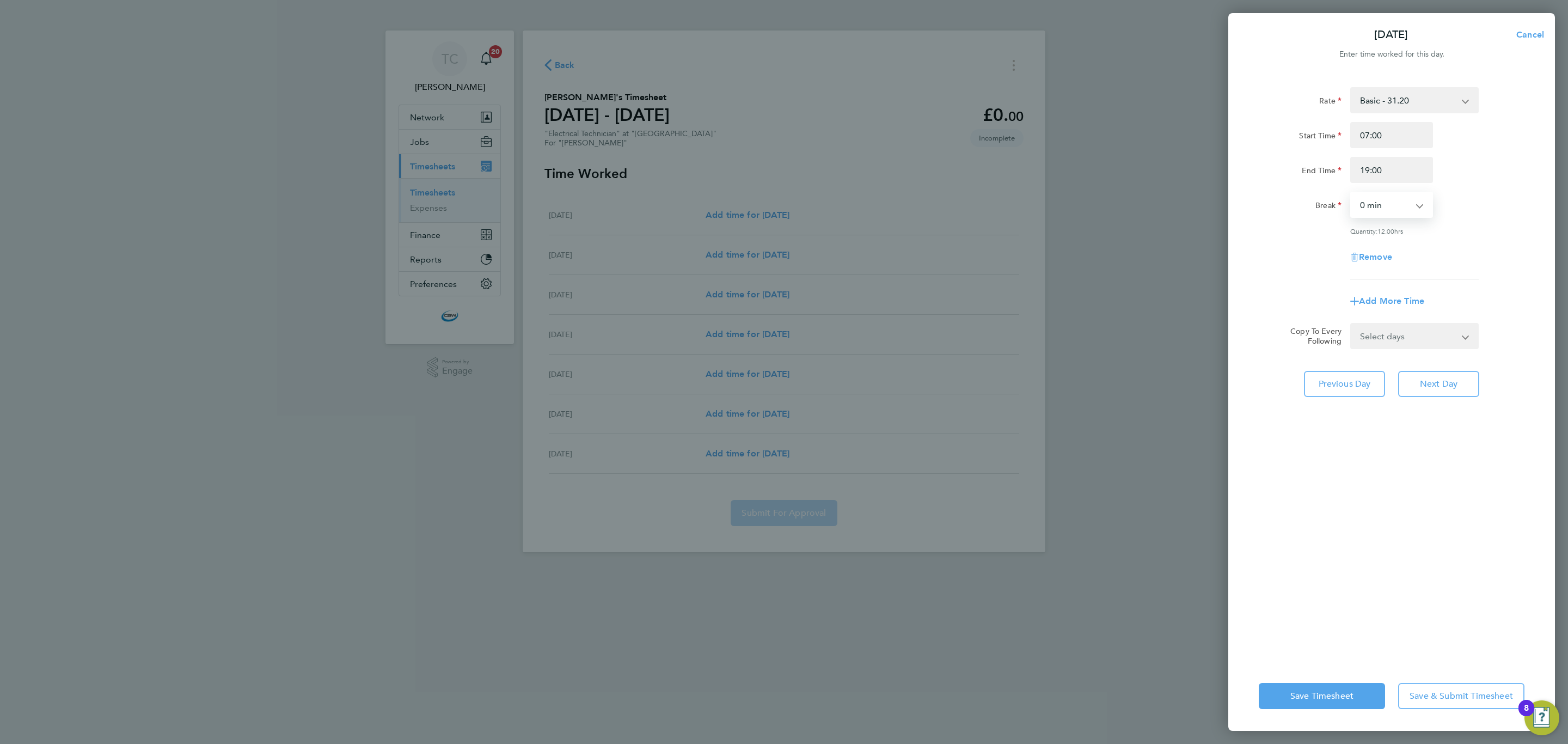
click at [1421, 330] on select "Select days [DATE]" at bounding box center [1408, 336] width 114 height 24
select select "FRI"
click at [1352, 324] on select "Select days [DATE]" at bounding box center [1408, 336] width 114 height 24
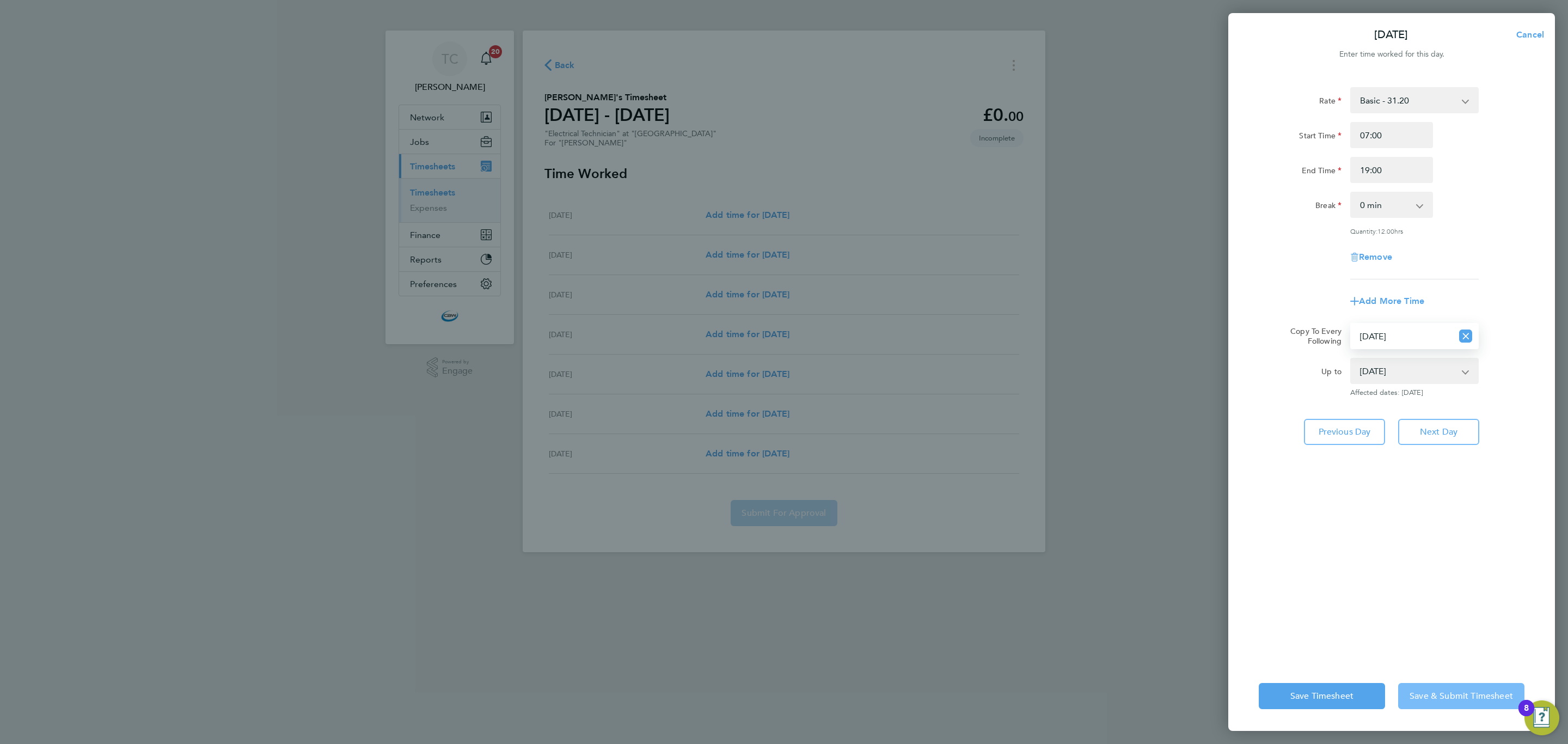
click at [1429, 706] on button "Save & Submit Timesheet" at bounding box center [1461, 696] width 126 height 26
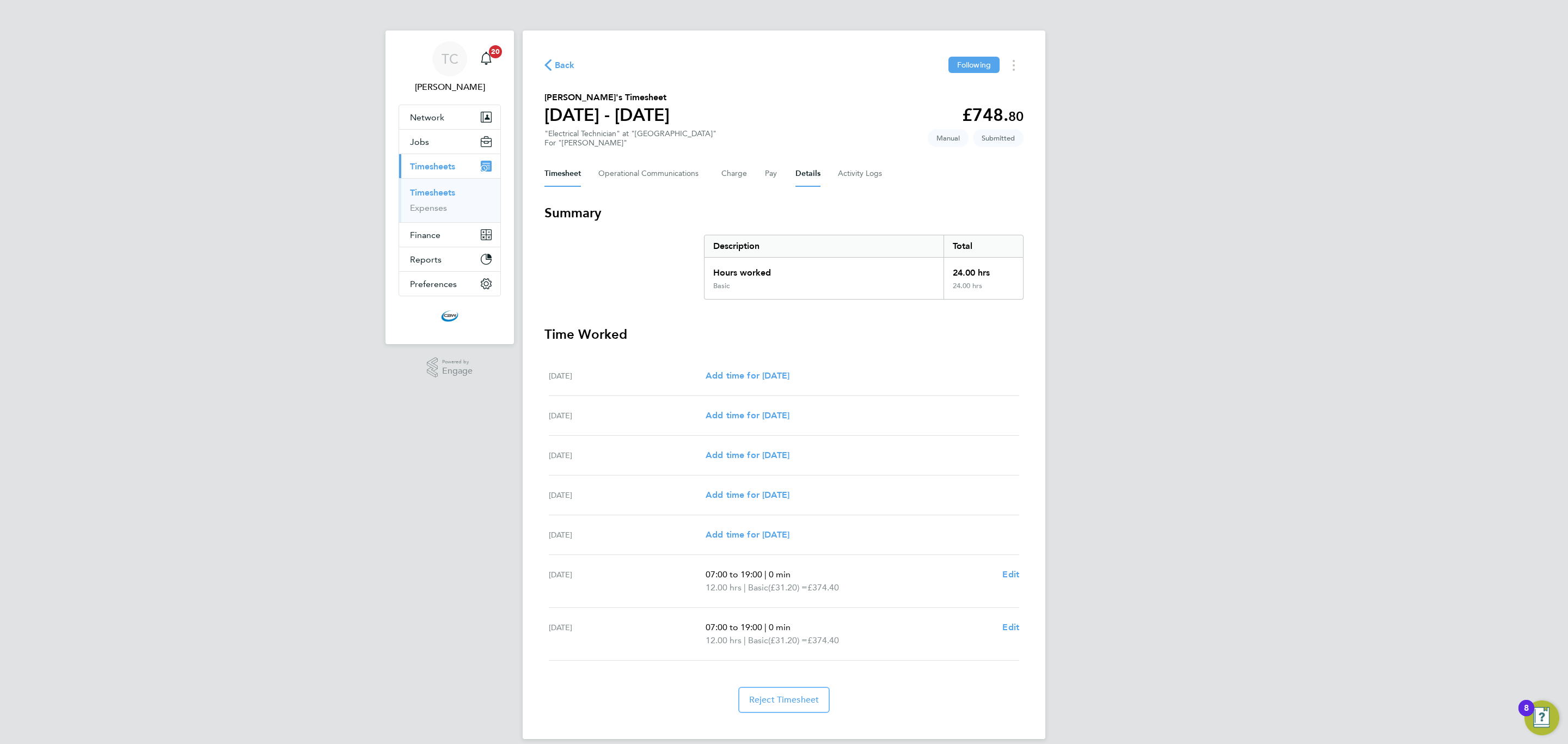
click at [815, 169] on button "Details" at bounding box center [808, 173] width 25 height 26
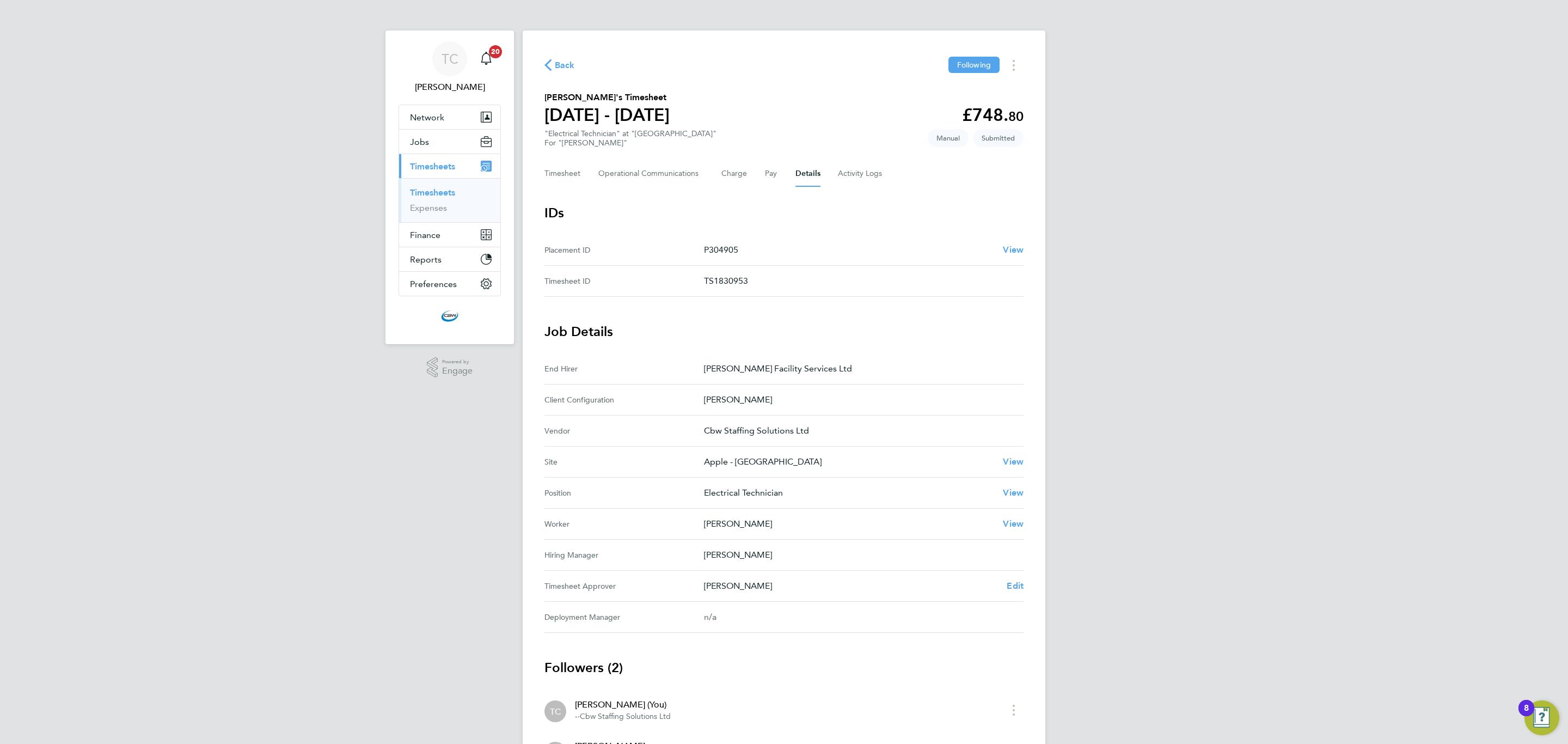
drag, startPoint x: 755, startPoint y: 244, endPoint x: 711, endPoint y: 245, distance: 44.0
click at [711, 245] on p "P304905" at bounding box center [849, 249] width 290 height 13
copy p "304905"
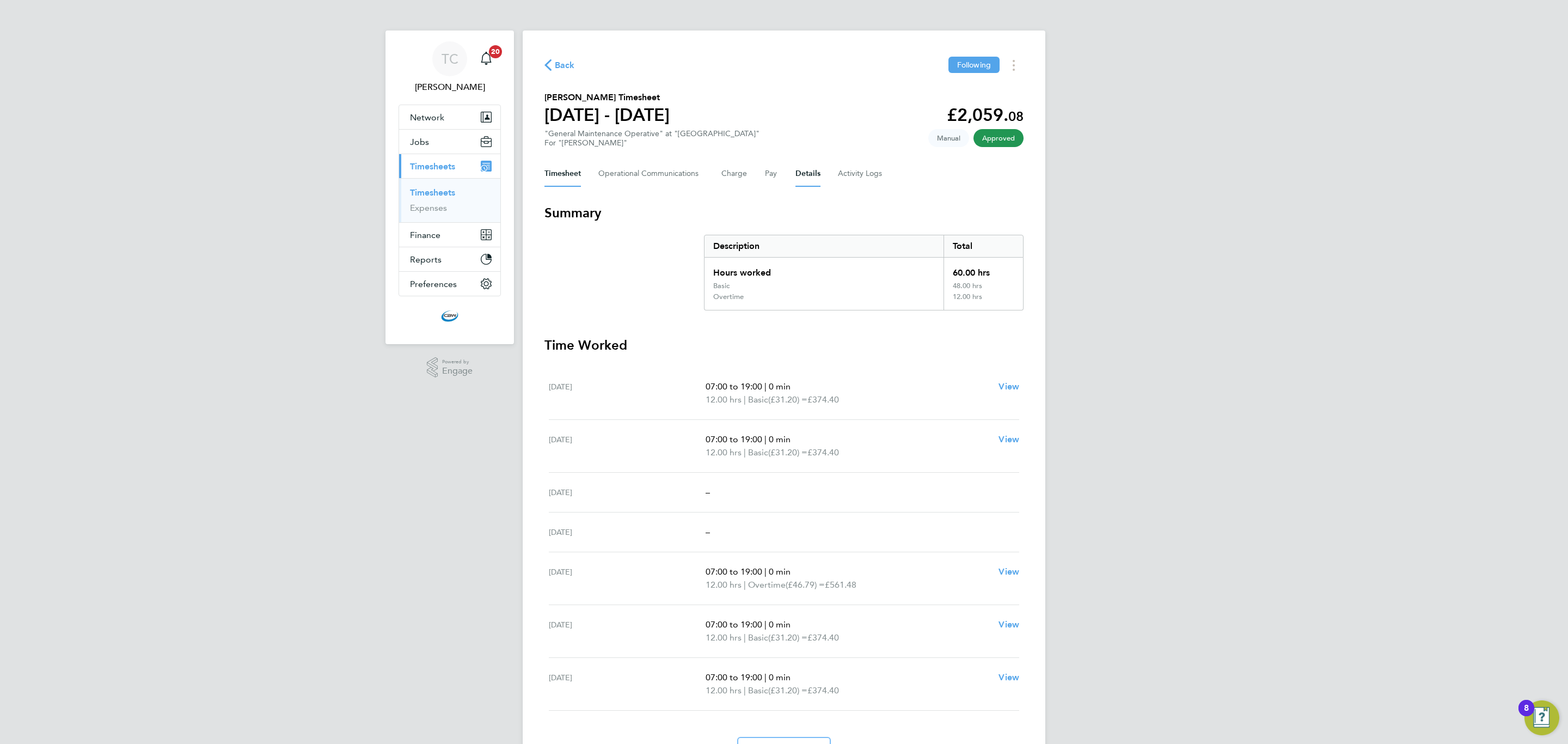
click at [795, 173] on button "Details" at bounding box center [808, 173] width 25 height 26
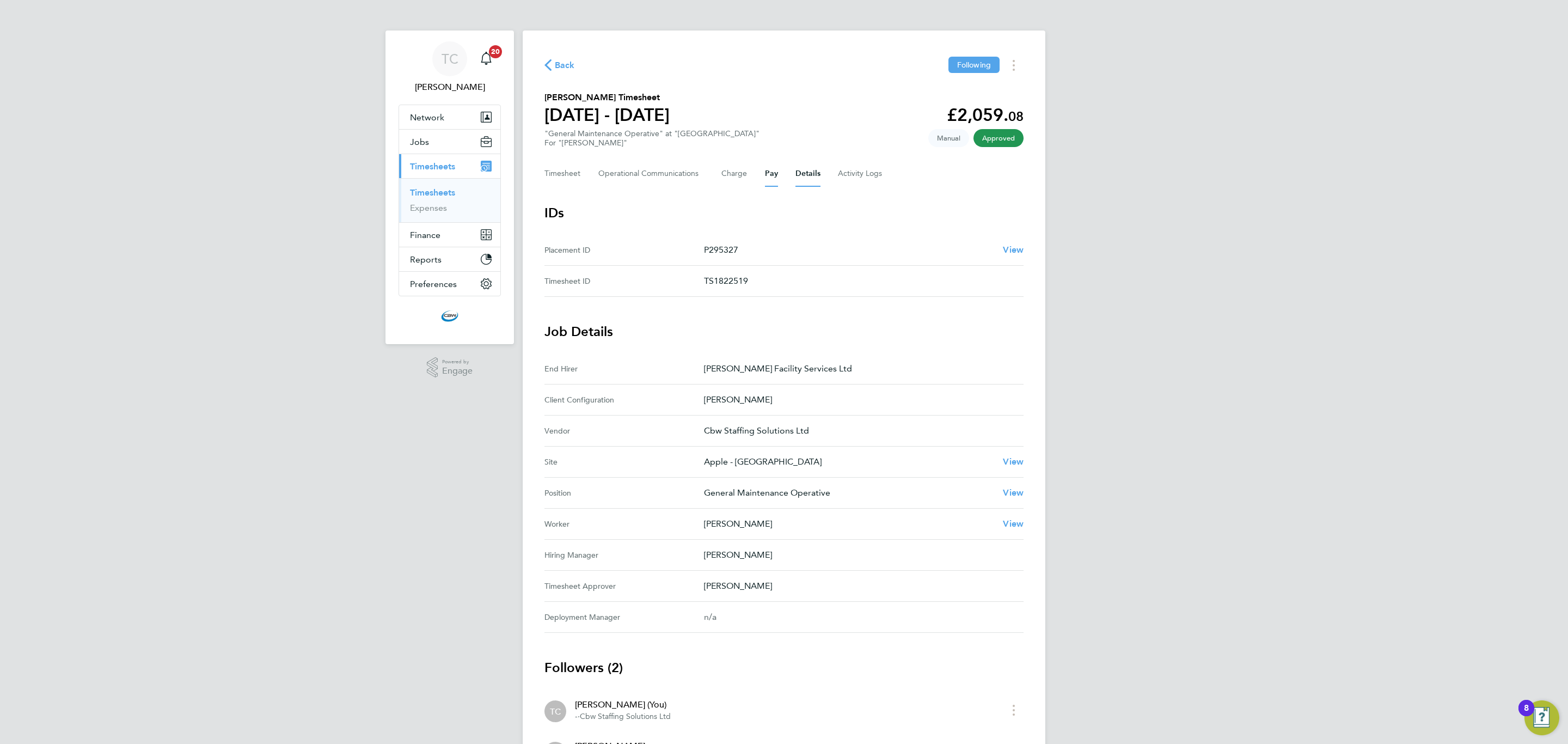
click at [767, 172] on button "Pay" at bounding box center [771, 173] width 13 height 26
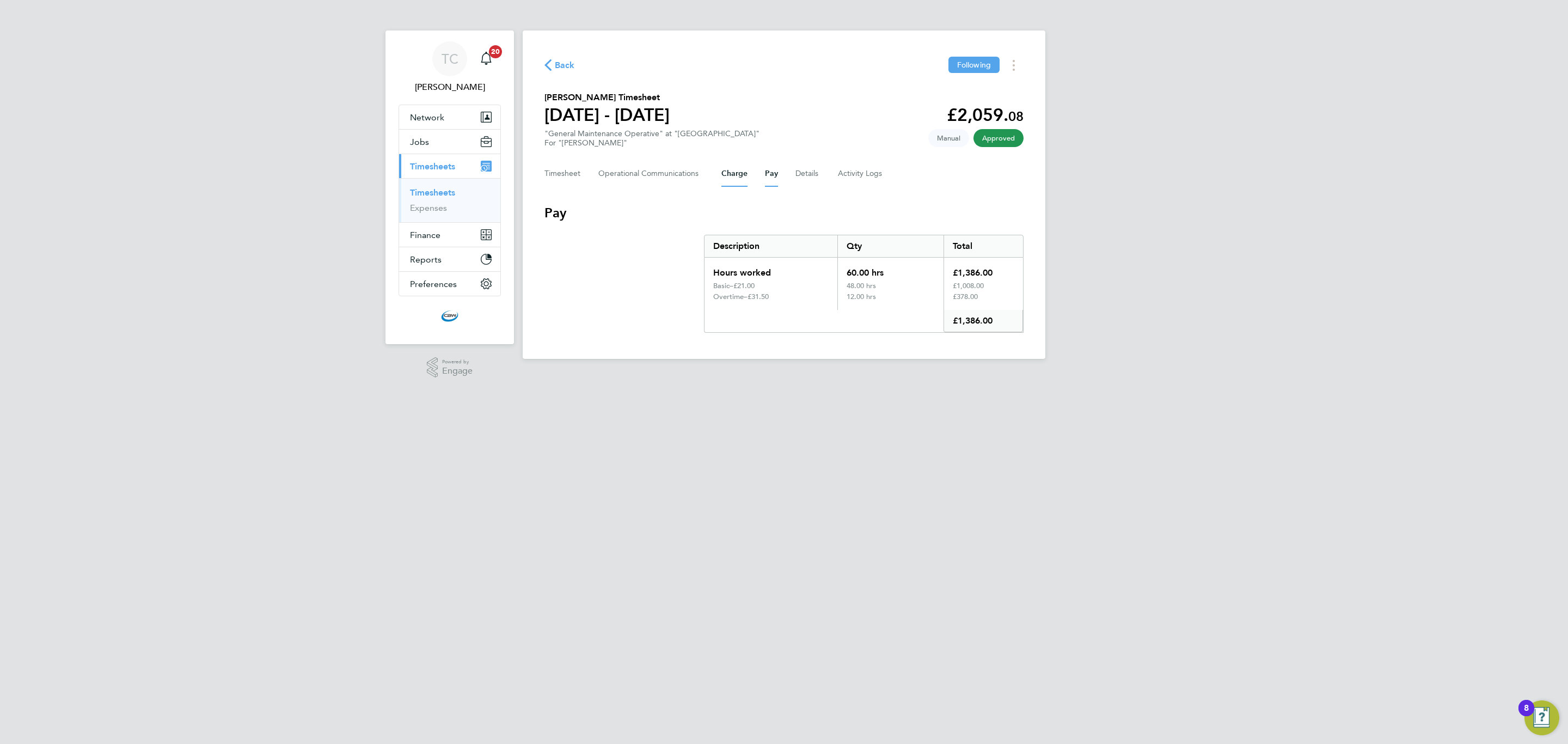
click at [730, 177] on button "Charge" at bounding box center [734, 173] width 26 height 26
click at [580, 171] on button "Timesheet" at bounding box center [562, 173] width 36 height 26
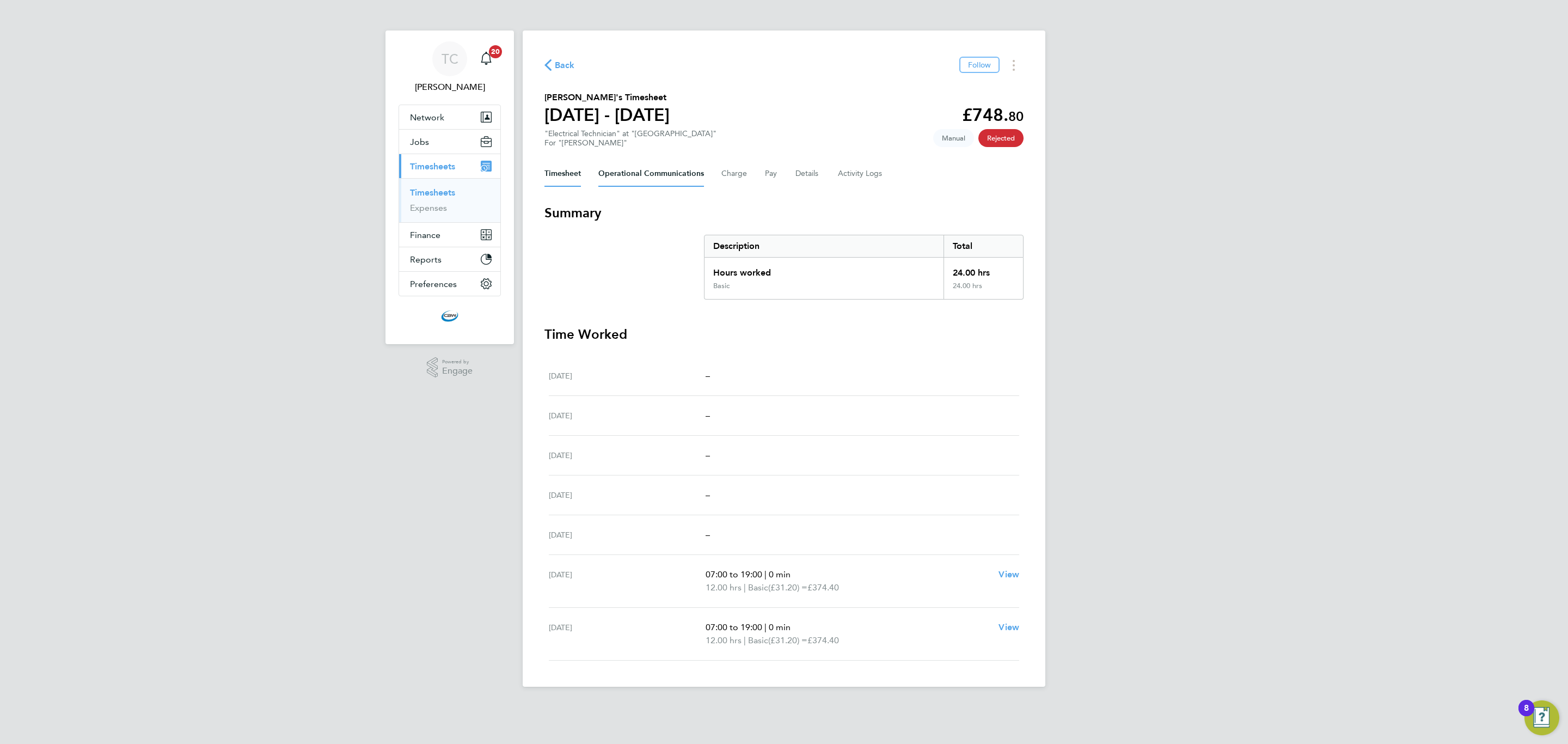
click at [633, 175] on Communications-tab "Operational Communications" at bounding box center [651, 173] width 105 height 26
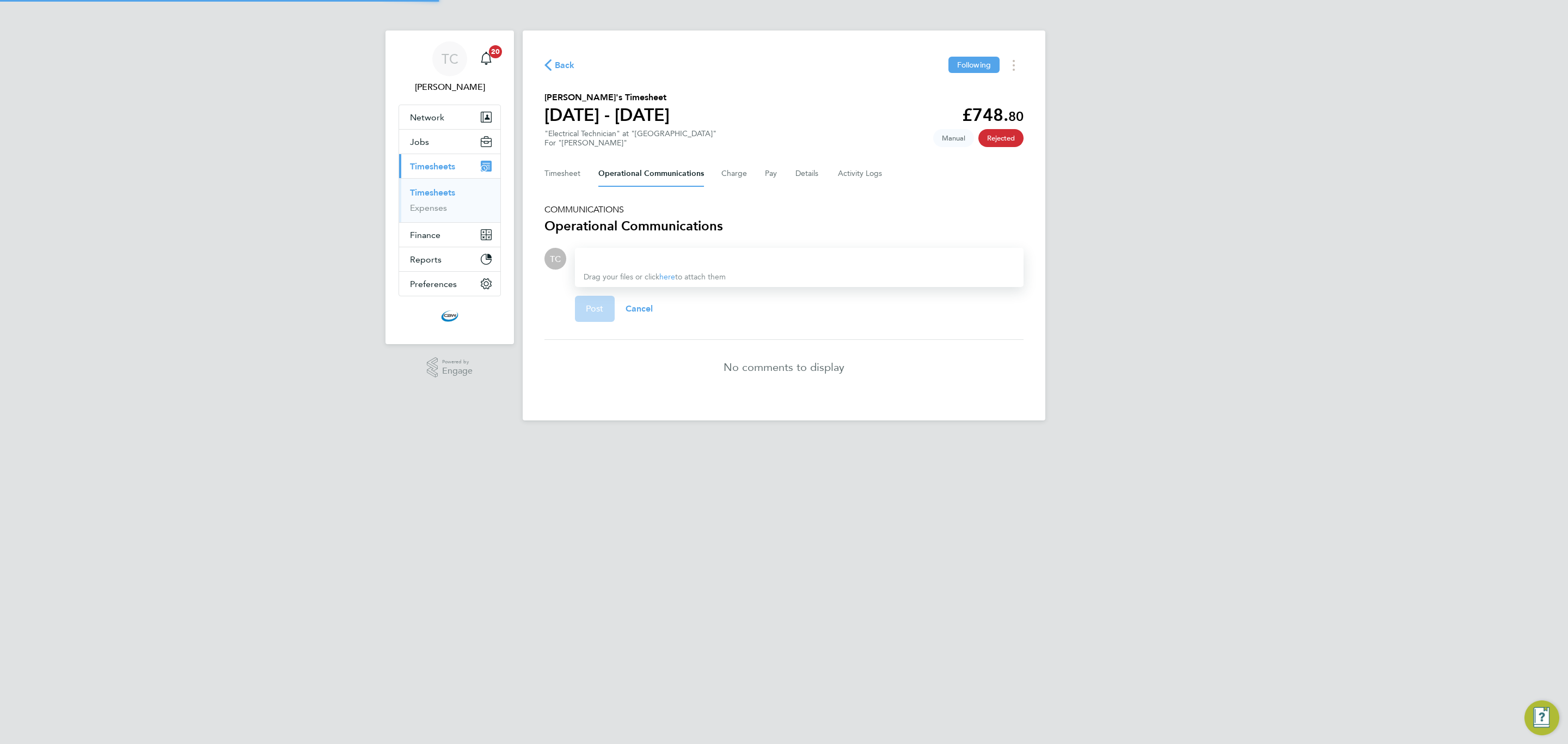
click at [748, 174] on div "Timesheet Operational Communications Charge Pay Details Activity Logs" at bounding box center [784, 173] width 479 height 26
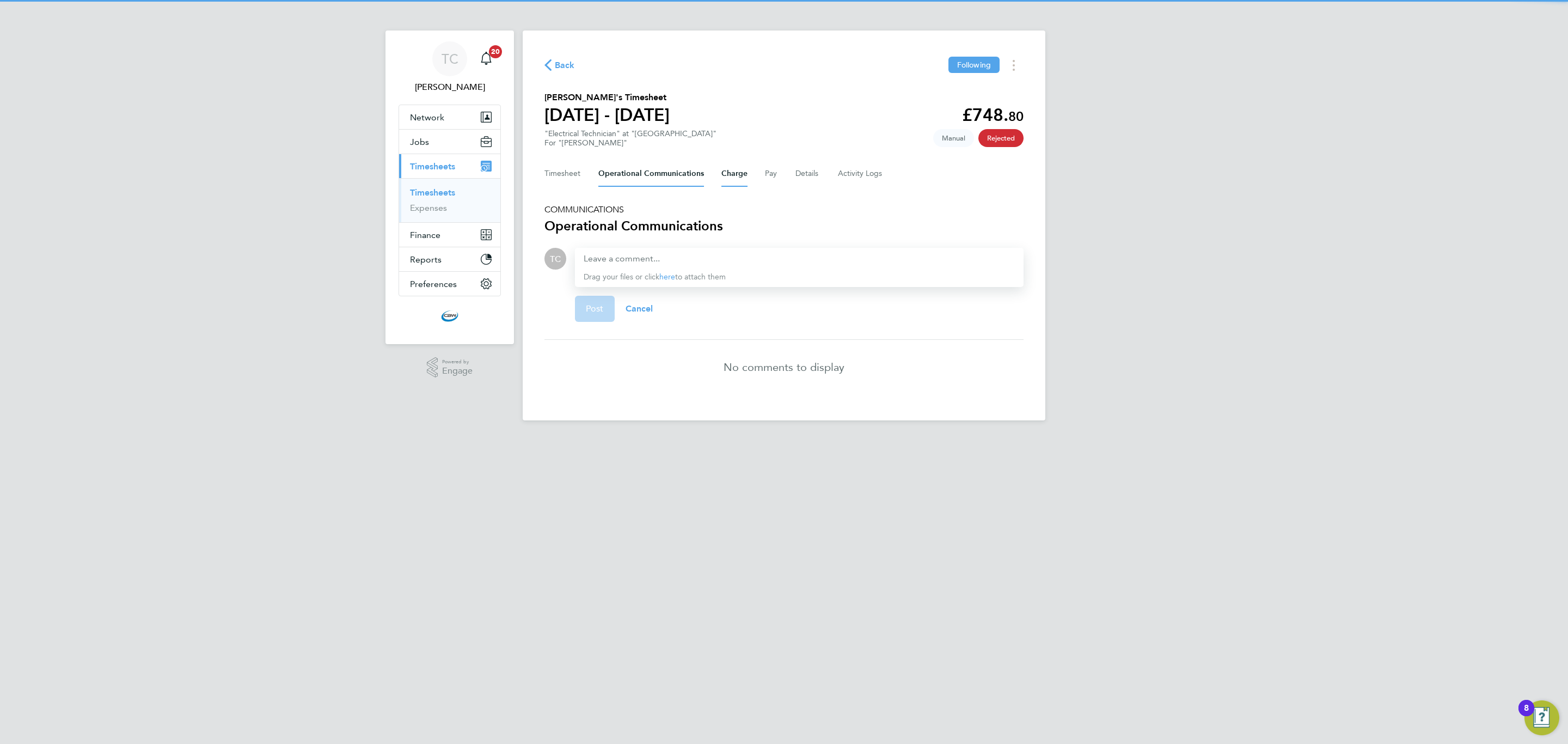
click at [737, 174] on button "Charge" at bounding box center [734, 173] width 26 height 26
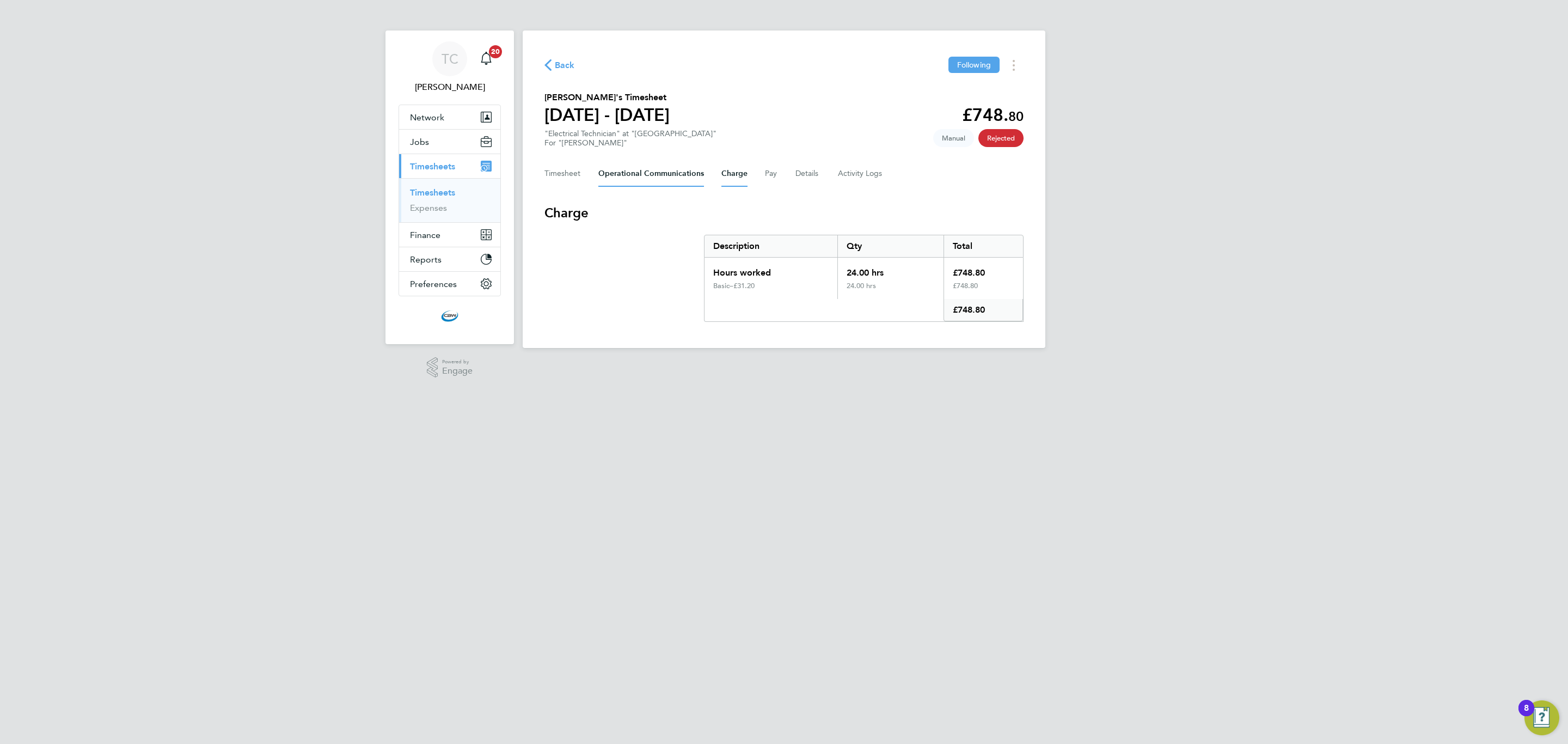
click at [645, 169] on Communications-tab "Operational Communications" at bounding box center [651, 173] width 105 height 26
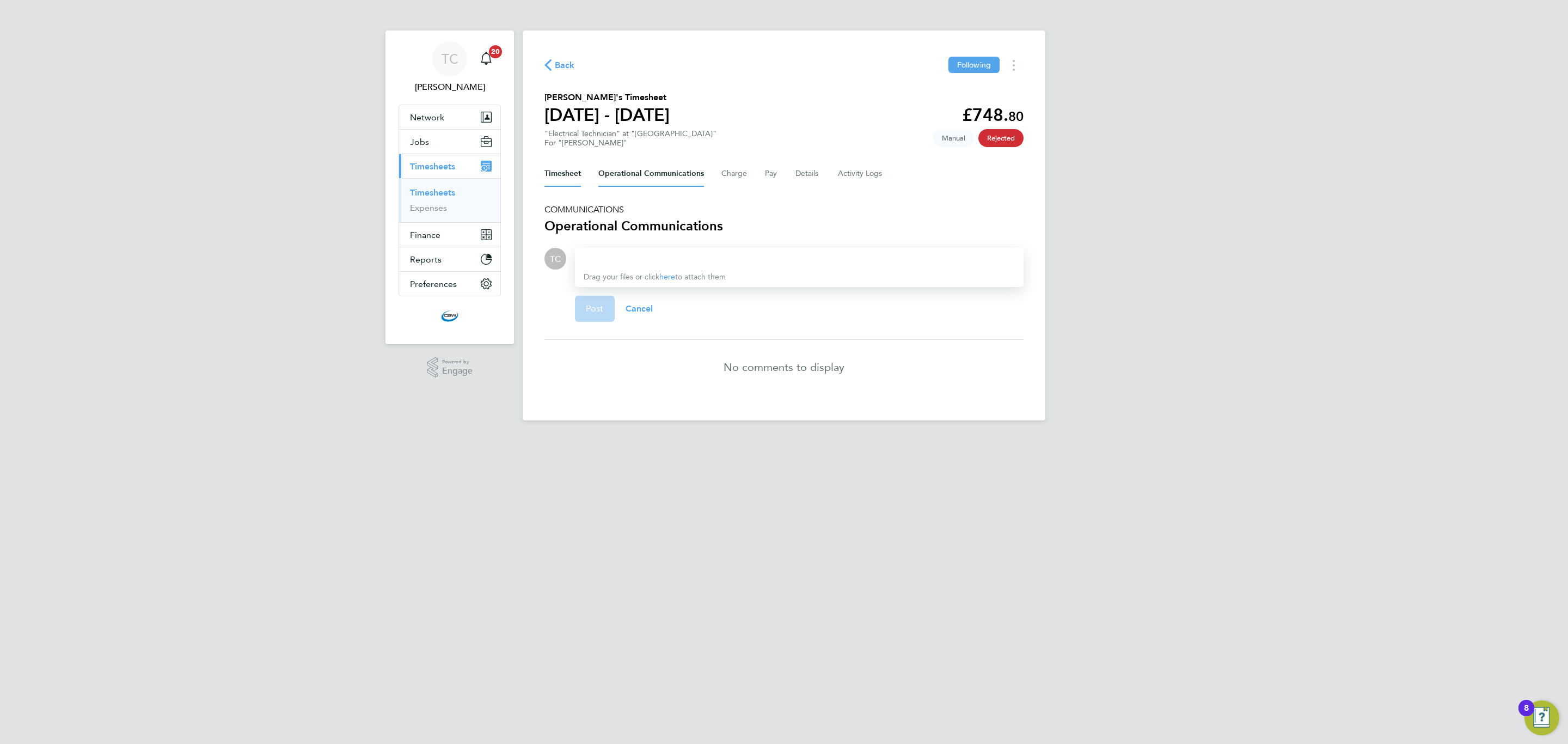
click at [551, 169] on button "Timesheet" at bounding box center [562, 173] width 36 height 26
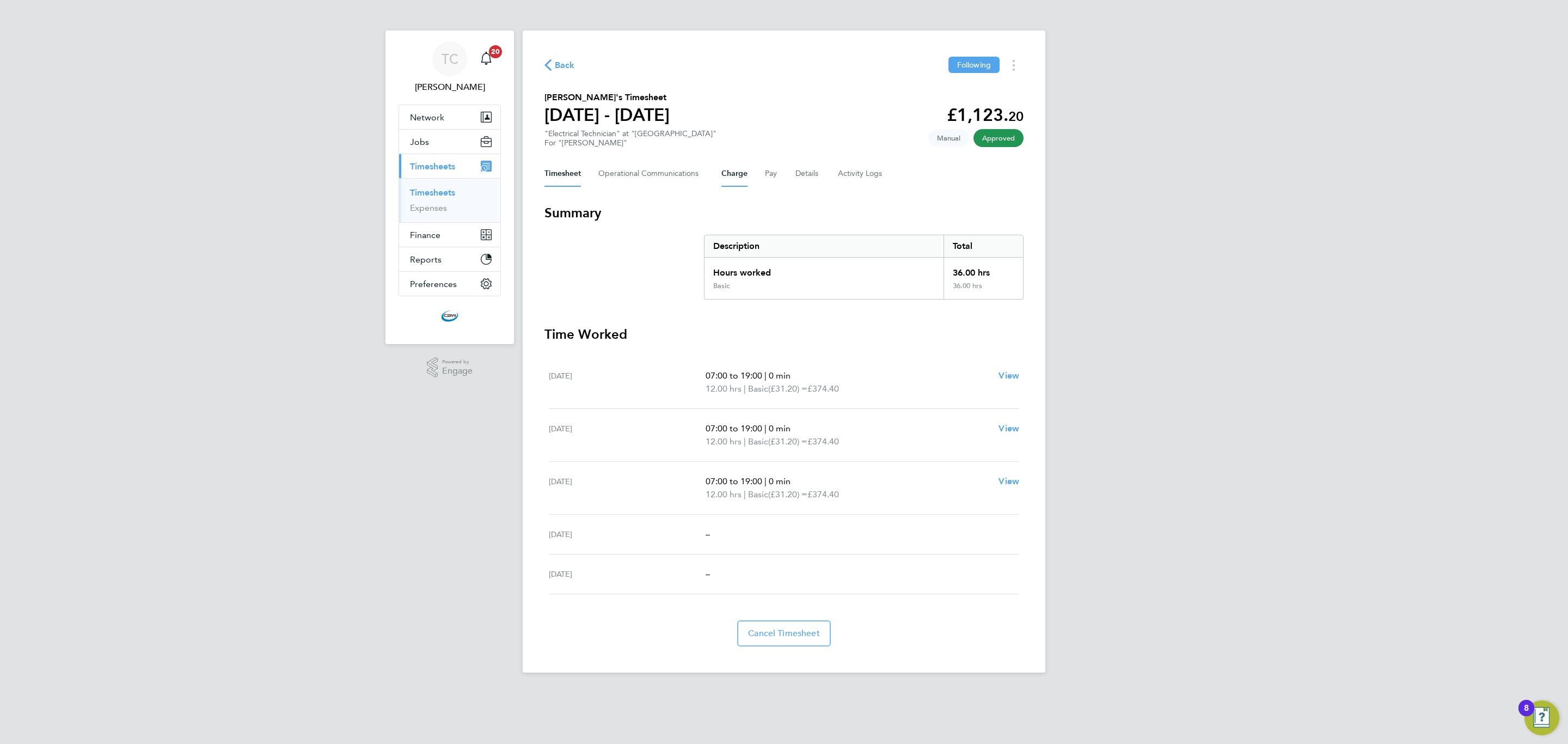
click at [736, 177] on button "Charge" at bounding box center [734, 173] width 26 height 26
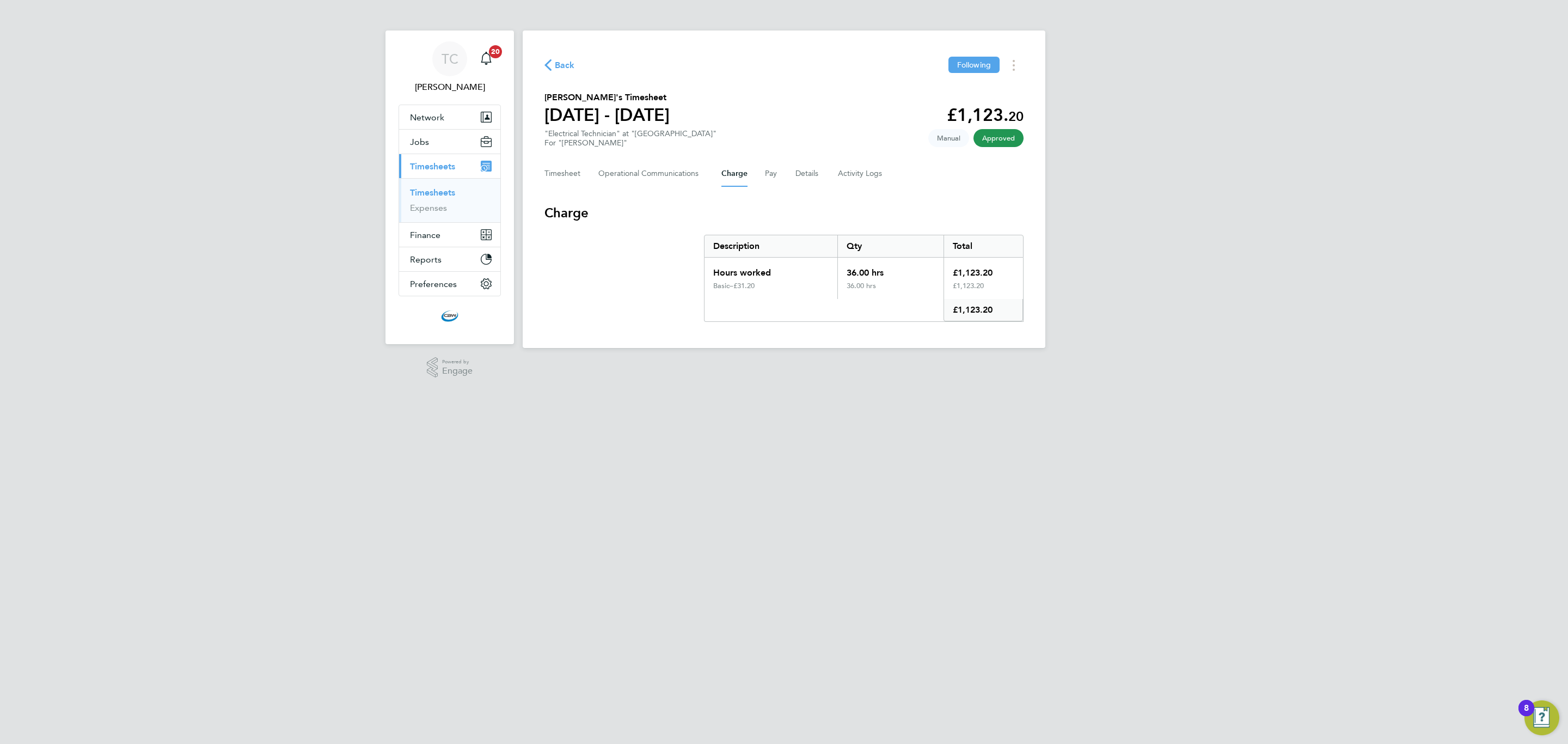
click at [433, 195] on link "Timesheets" at bounding box center [432, 192] width 45 height 10
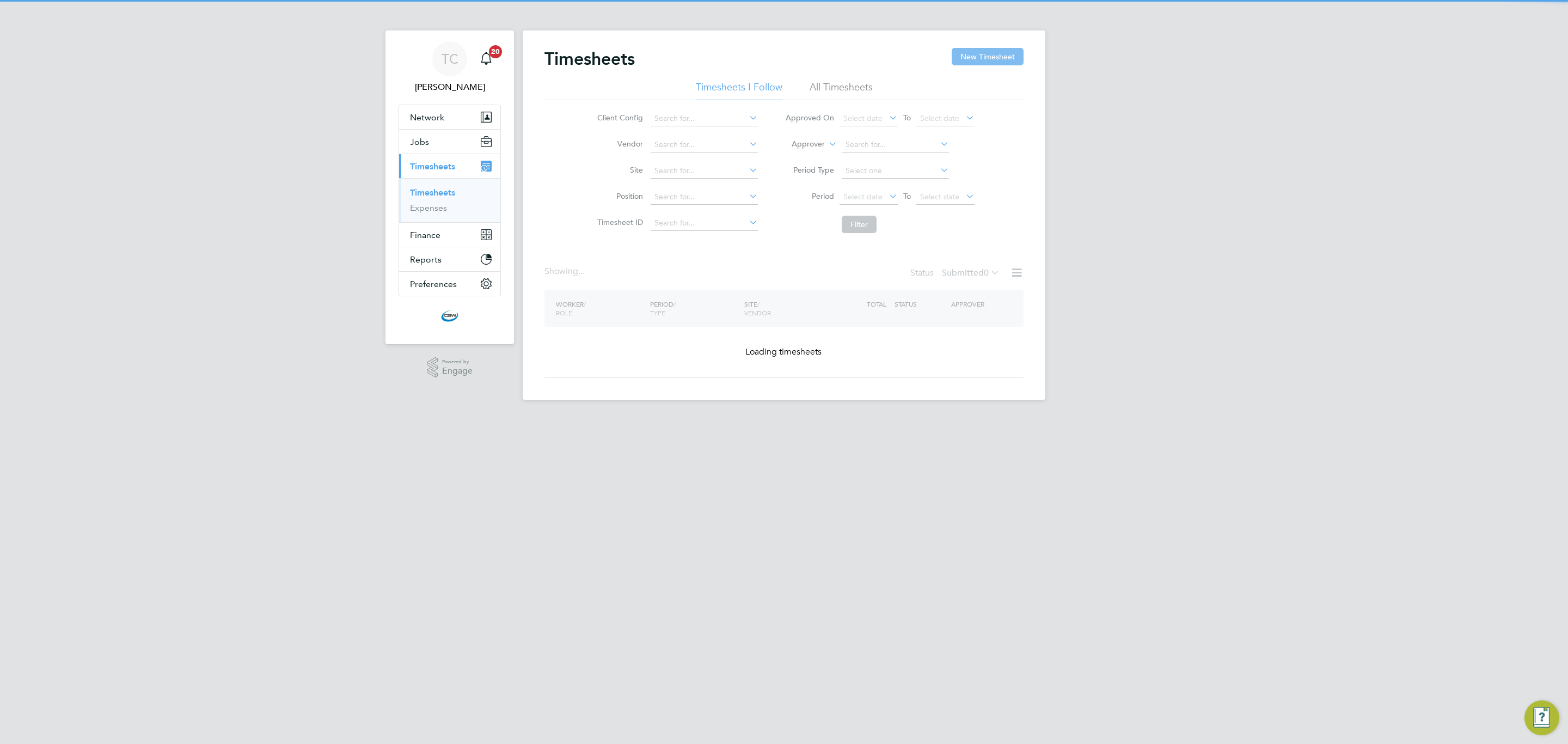
click at [972, 61] on button "New Timesheet" at bounding box center [987, 56] width 72 height 17
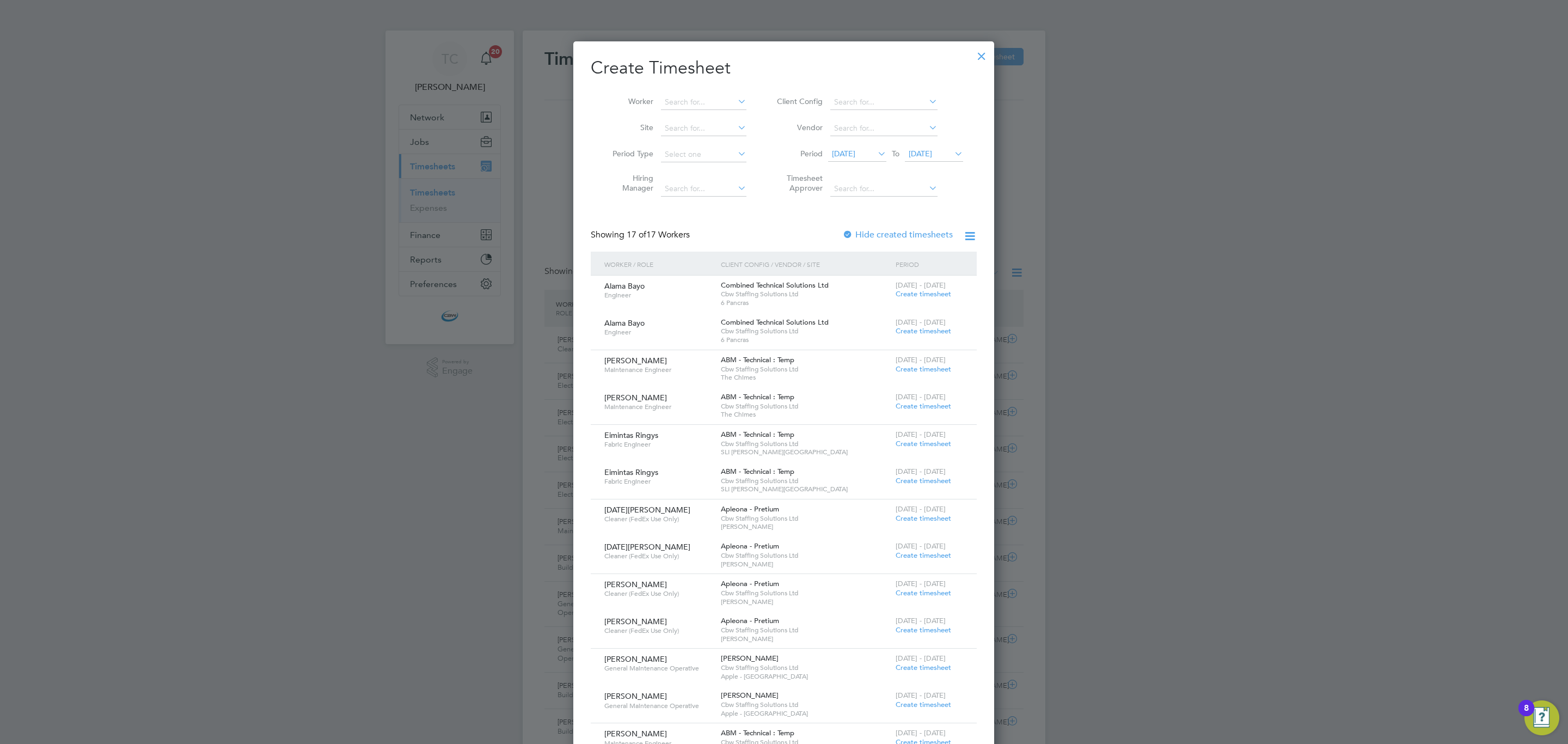
click at [714, 111] on li "Worker" at bounding box center [675, 102] width 169 height 26
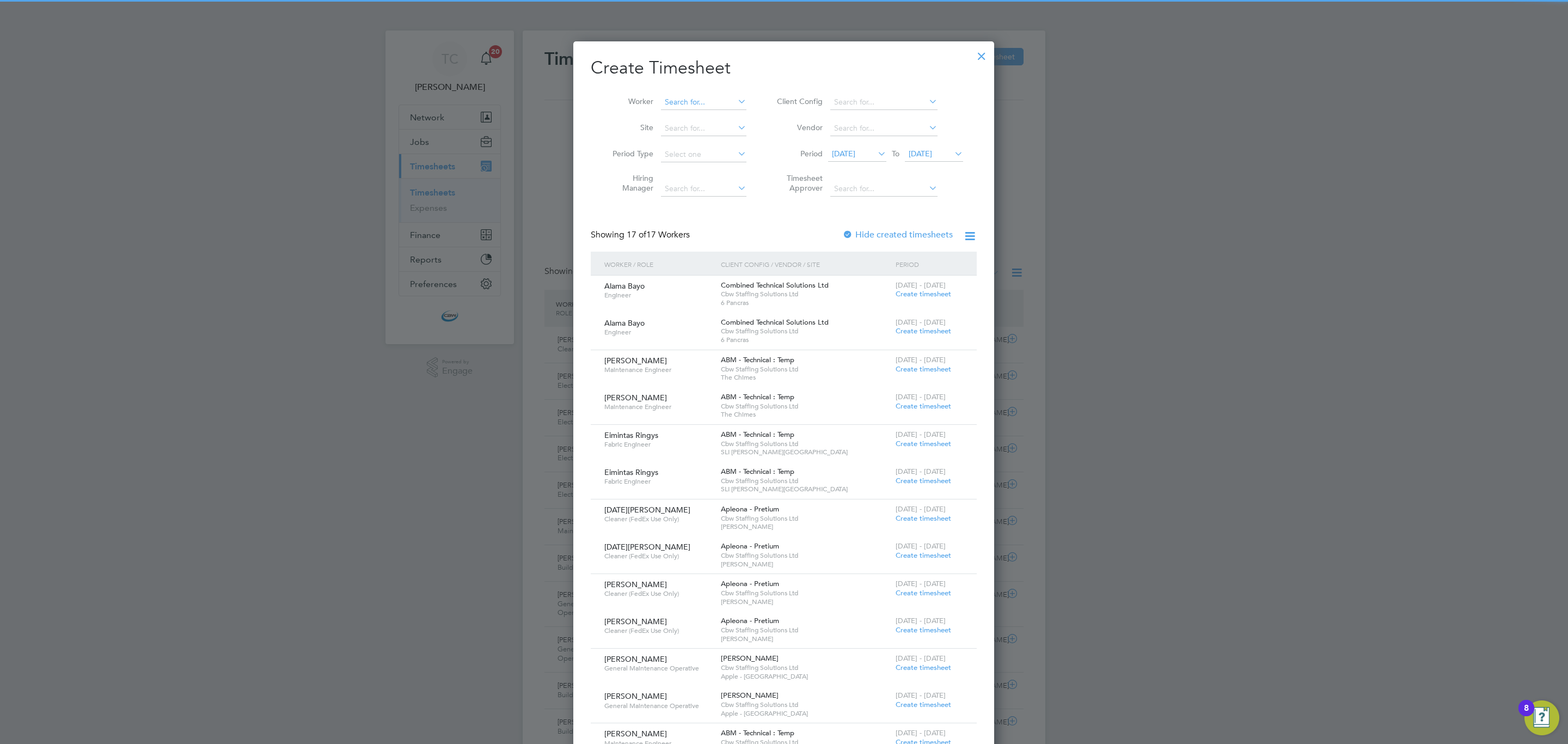
click at [714, 105] on input at bounding box center [704, 102] width 86 height 15
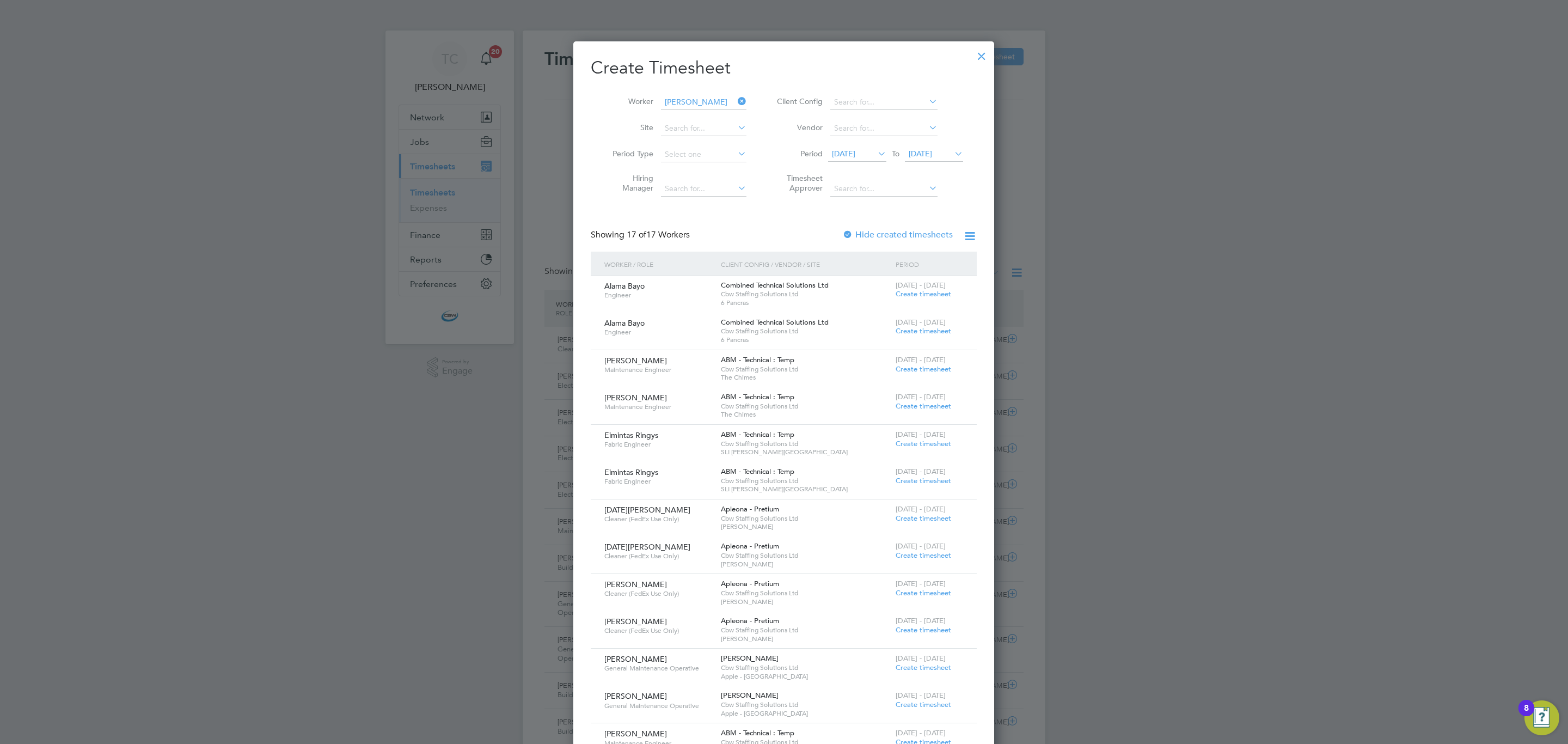
click at [710, 126] on li "[PERSON_NAME]" at bounding box center [739, 132] width 158 height 14
type input "[PERSON_NAME]"
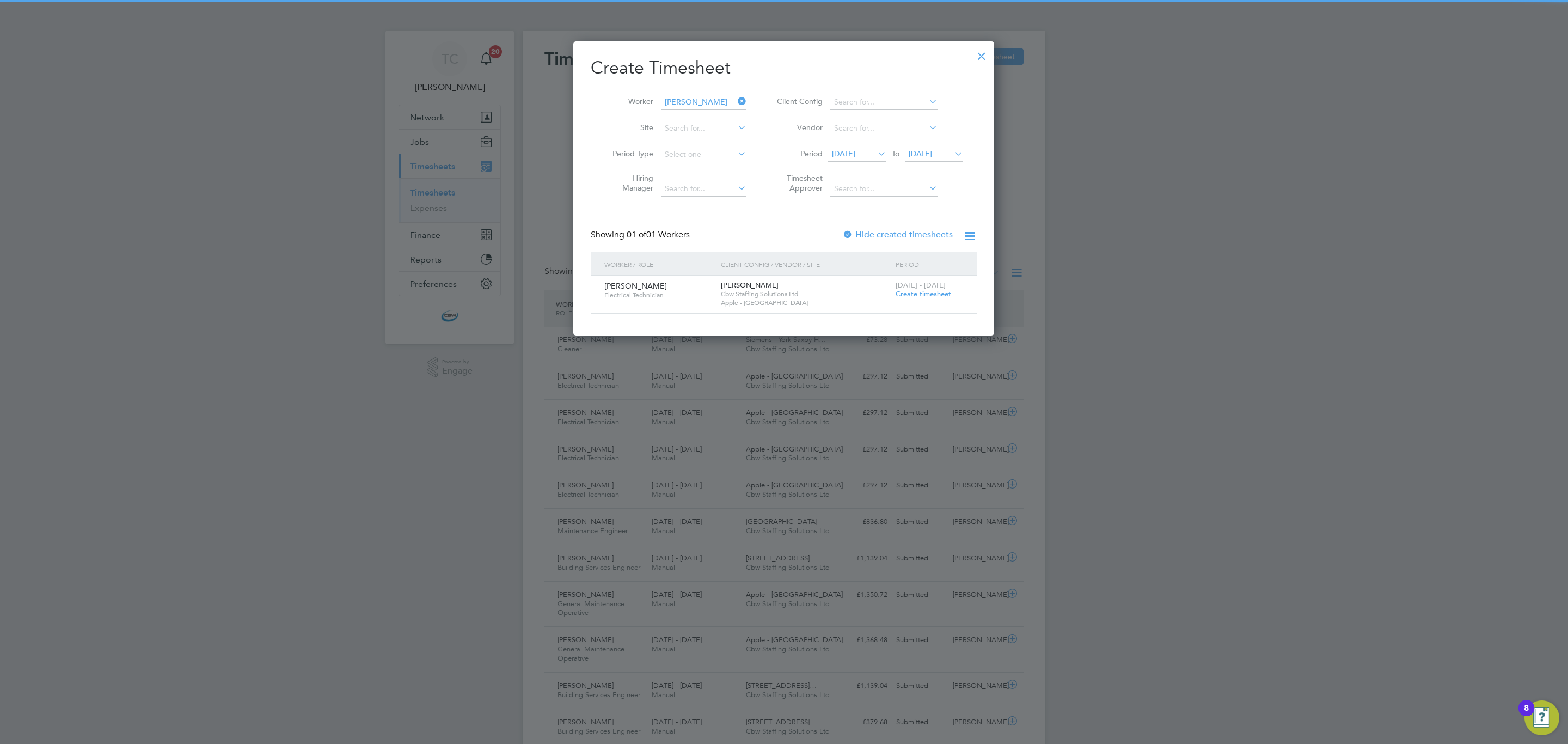
click at [902, 290] on span "Create timesheet" at bounding box center [923, 294] width 55 height 10
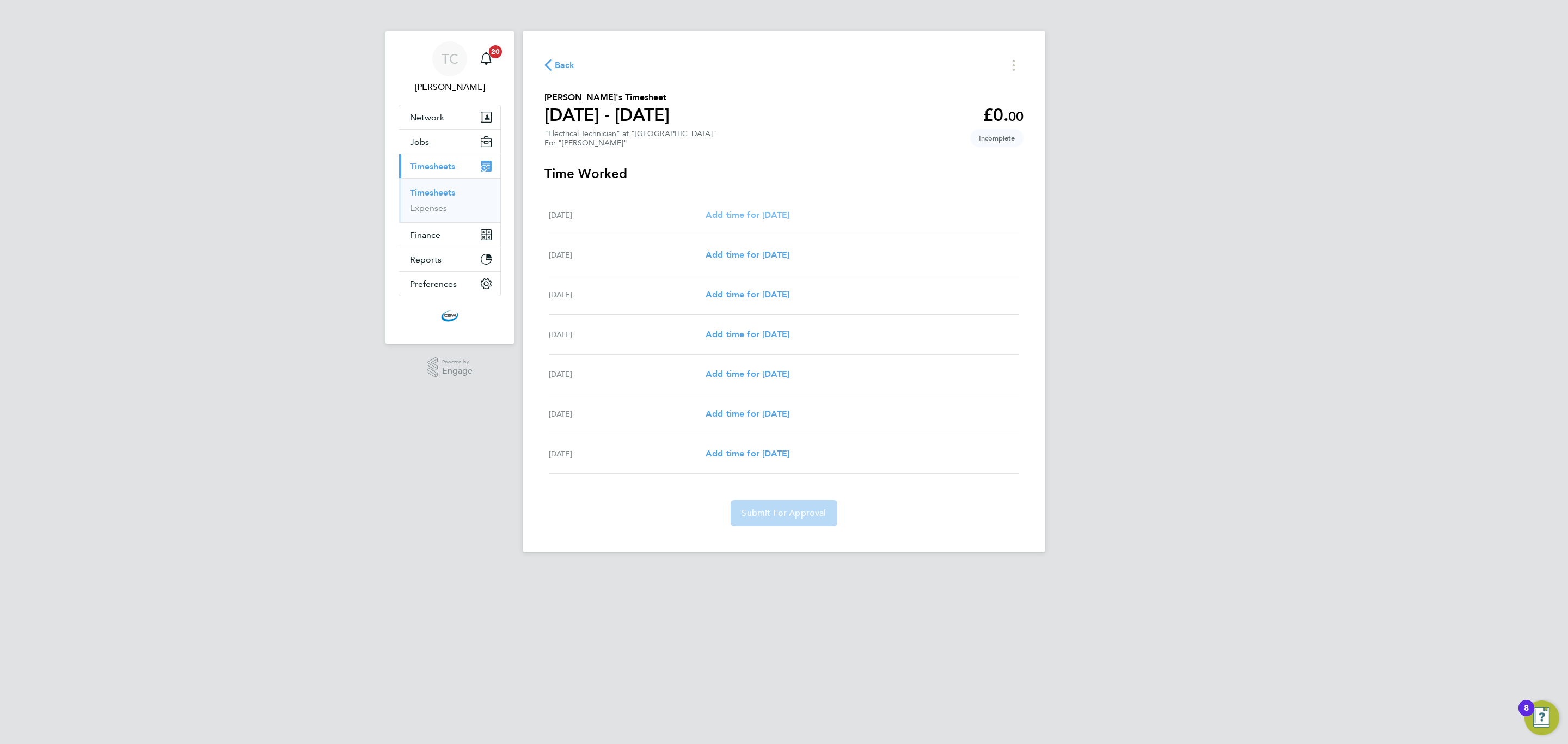
click at [731, 216] on span "Add time for Sat 20 Sep" at bounding box center [747, 214] width 84 height 10
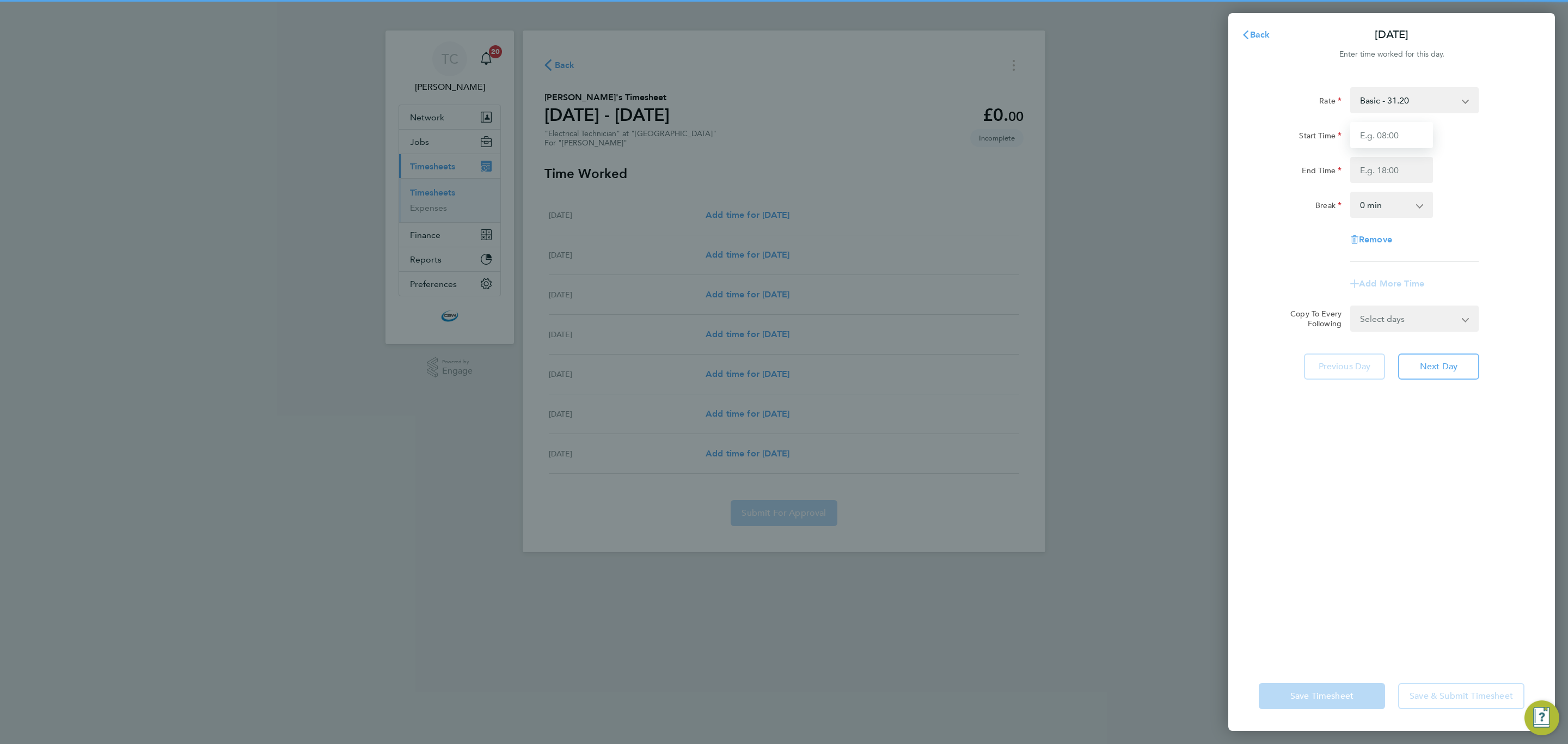
click at [1411, 142] on input "Start Time" at bounding box center [1391, 135] width 83 height 26
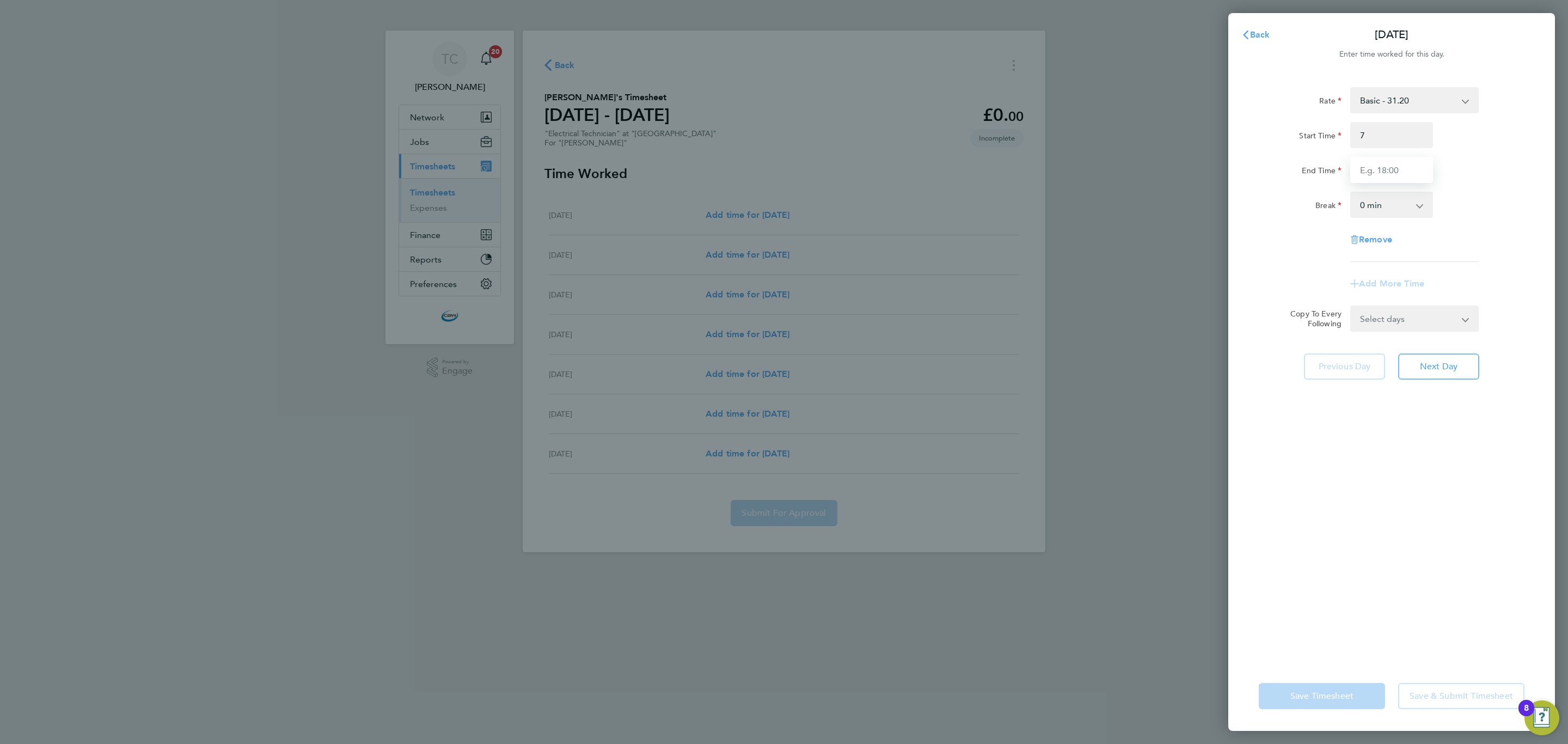
type input "07:00"
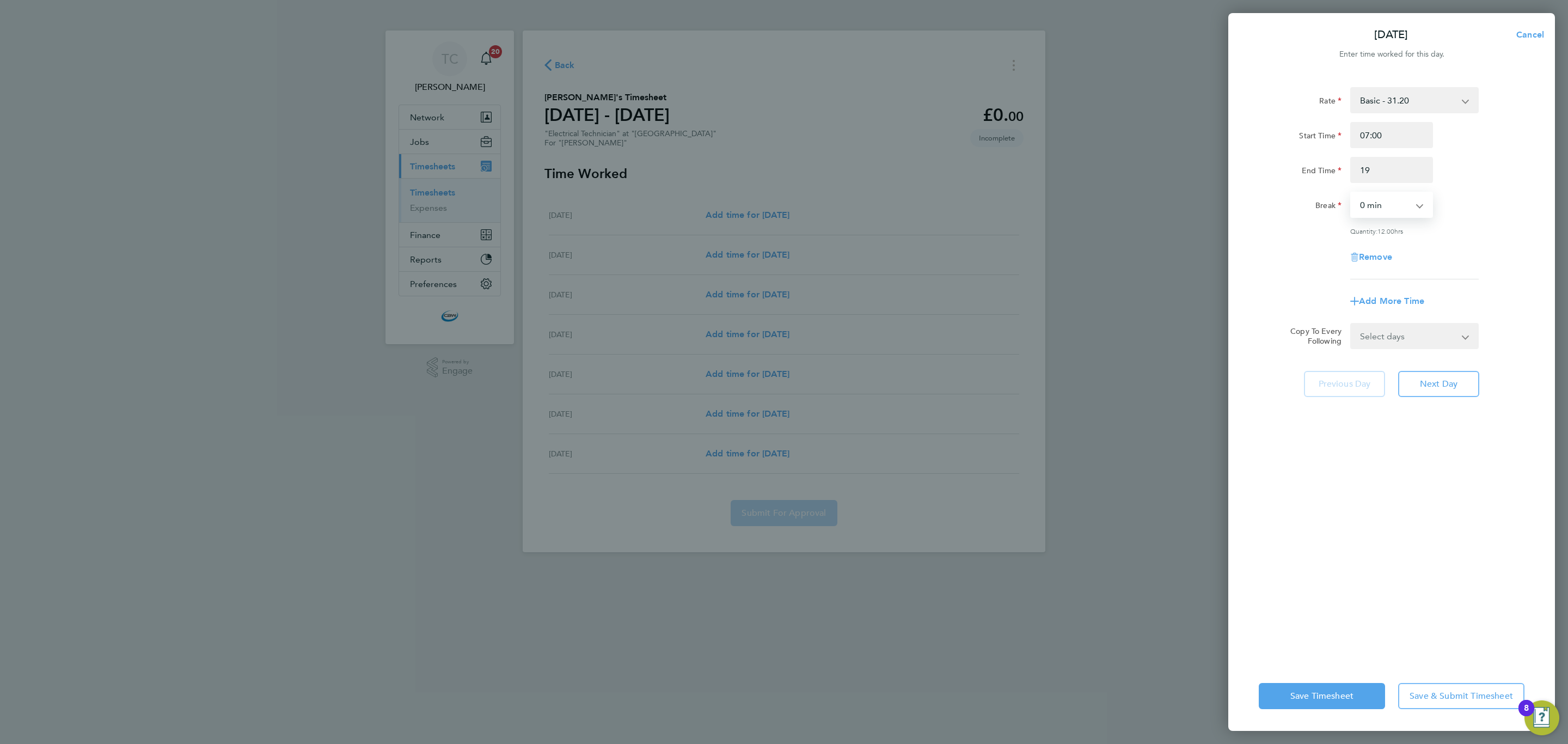
type input "19:00"
drag, startPoint x: 1444, startPoint y: 340, endPoint x: 1434, endPoint y: 344, distance: 10.8
click at [1444, 340] on select "Select days Day Weekday (Mon-Fri) Monday Tuesday Wednesday Thursday Friday Sund…" at bounding box center [1408, 336] width 114 height 24
select select "DAY"
click at [1352, 324] on select "Select days Day Weekday (Mon-Fri) Monday Tuesday Wednesday Thursday Friday Sund…" at bounding box center [1408, 336] width 114 height 24
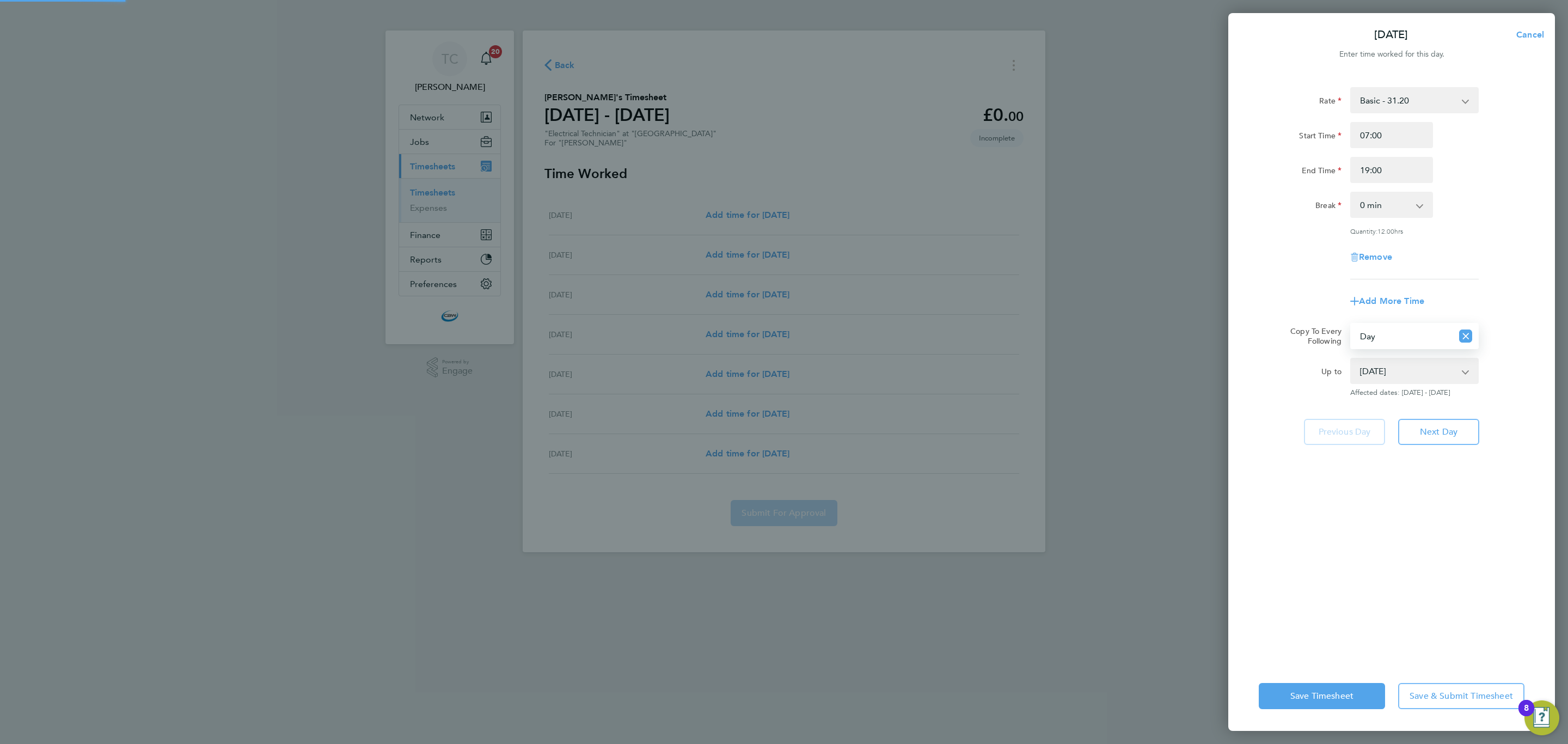
click at [1431, 373] on select "21 Sep 2025 22 Sep 2025 23 Sep 2025 24 Sep 2025 25 Sep 2025 26 Sep 2025" at bounding box center [1408, 371] width 113 height 24
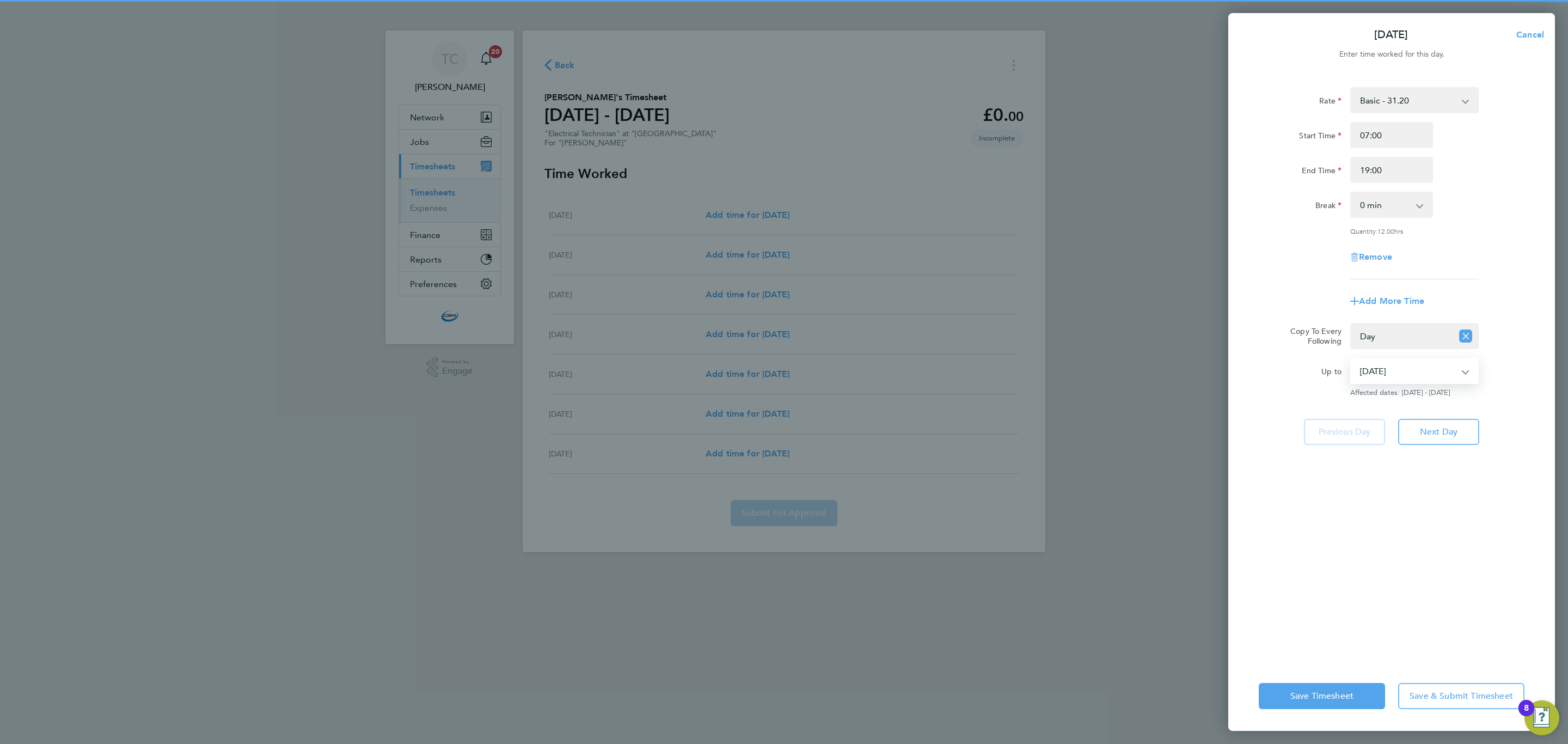
select select "2025-09-21"
click at [1352, 359] on select "21 Sep 2025 22 Sep 2025 23 Sep 2025 24 Sep 2025 25 Sep 2025 26 Sep 2025" at bounding box center [1408, 371] width 113 height 24
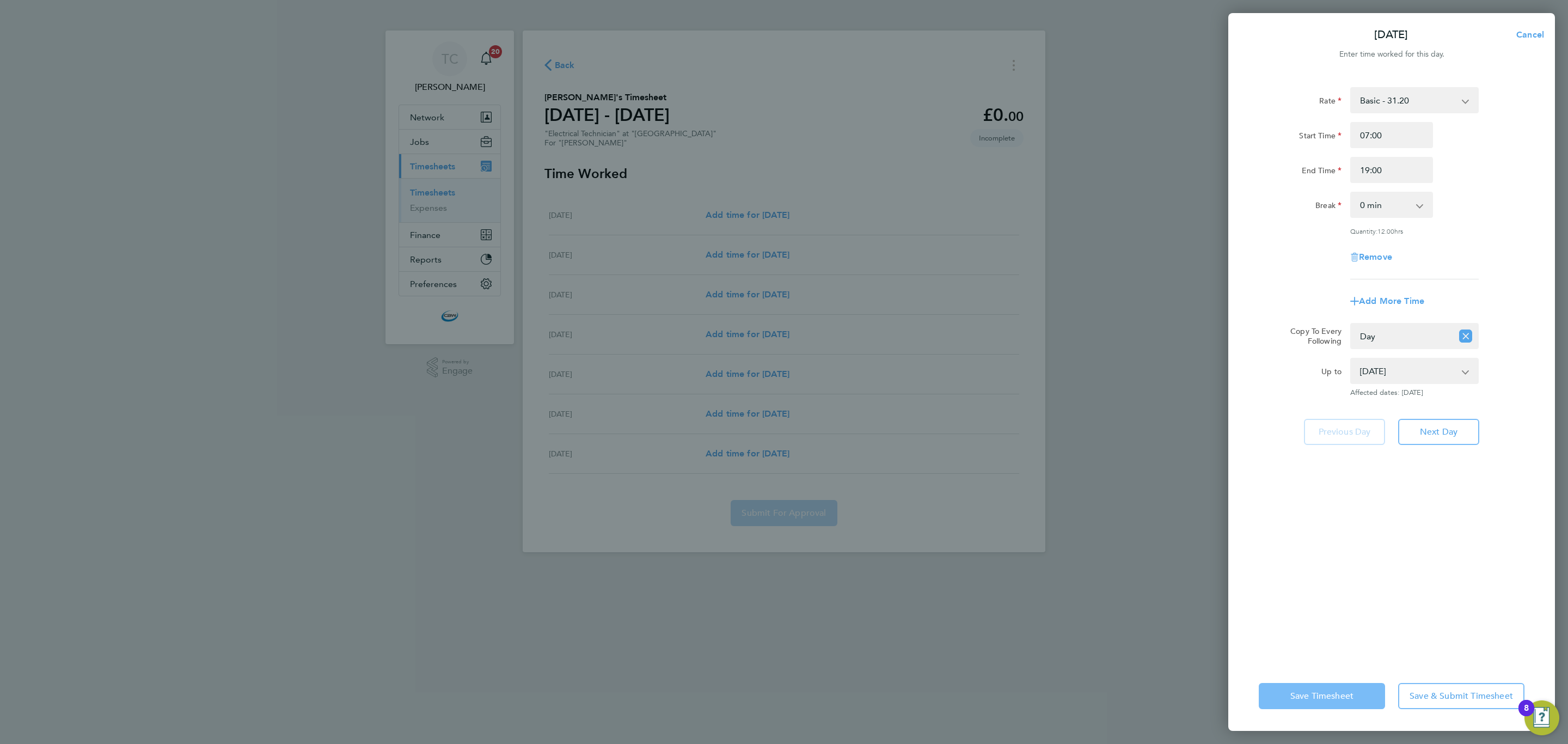
click at [1319, 691] on span "Save Timesheet" at bounding box center [1322, 696] width 63 height 11
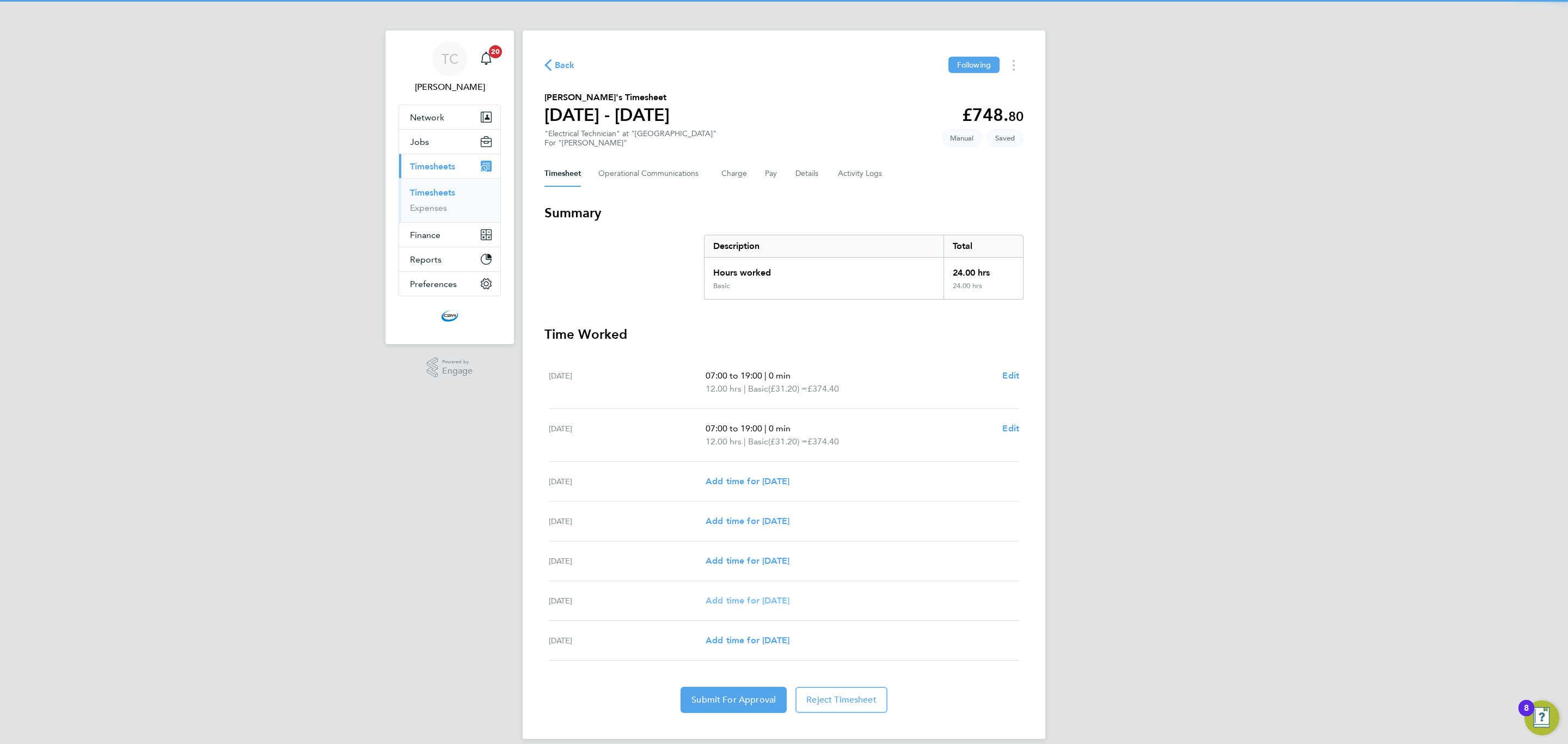
click at [776, 602] on span "Add time for Thu 25 Sep" at bounding box center [747, 600] width 84 height 10
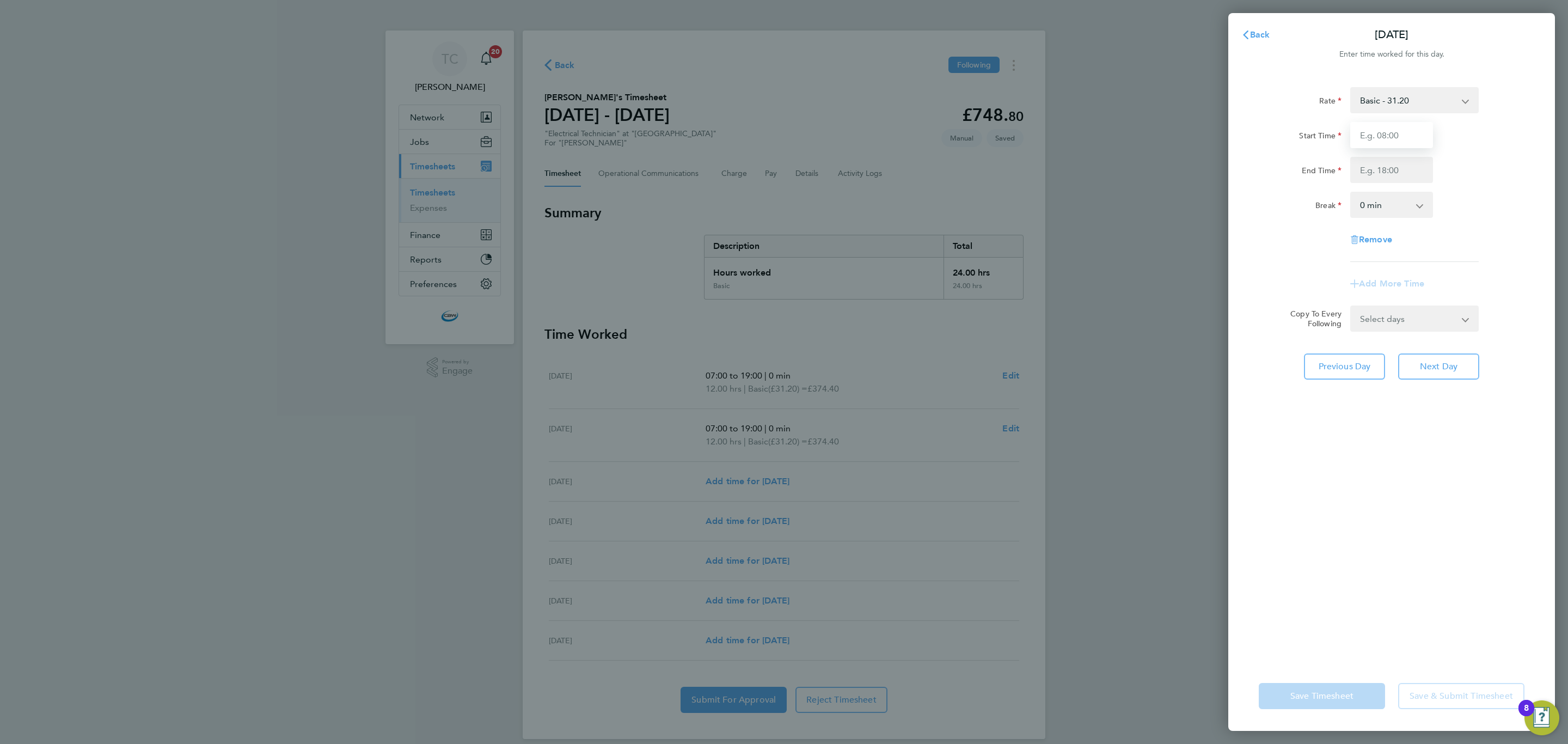
click at [1389, 129] on input "Start Time" at bounding box center [1391, 135] width 83 height 26
type input "07:00"
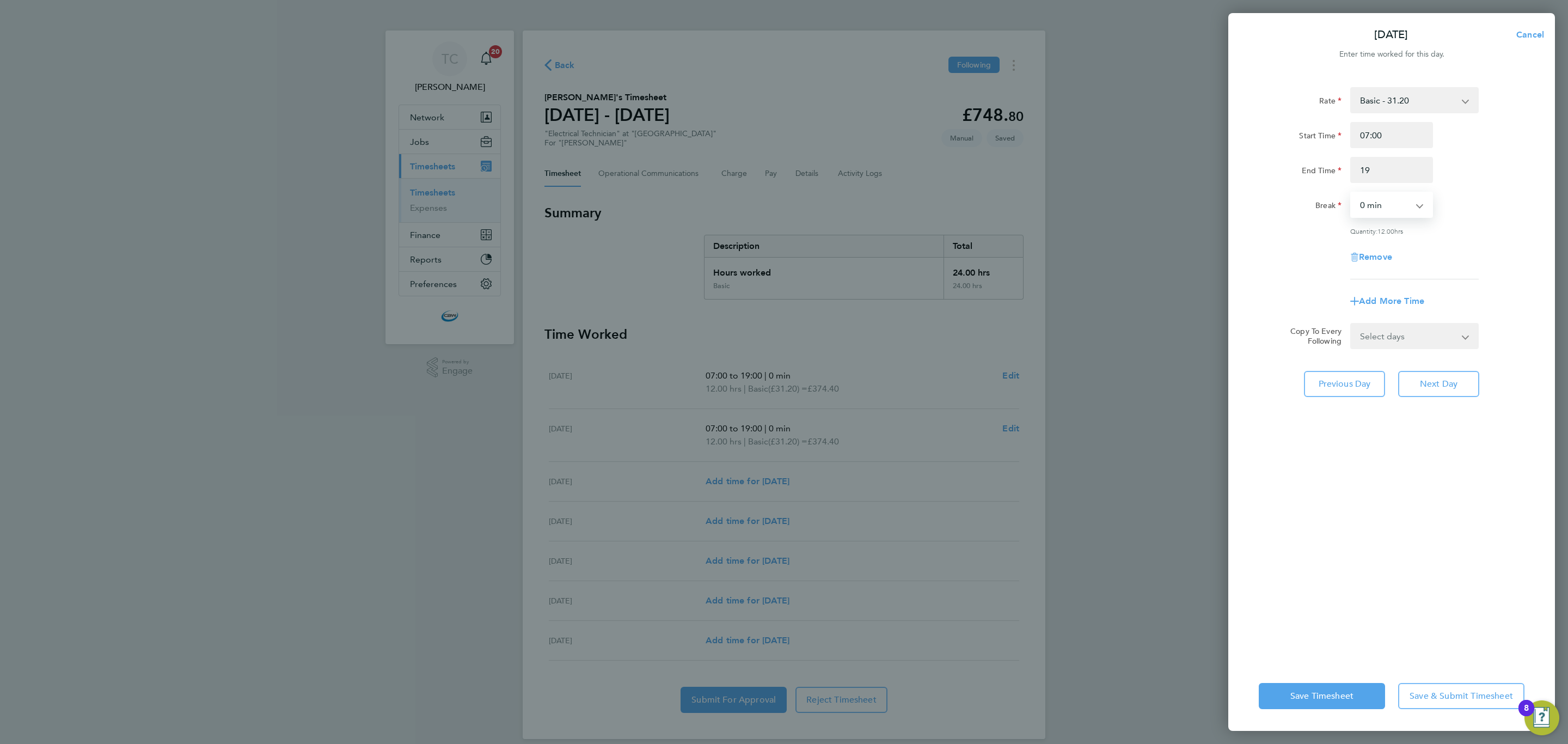
type input "19:00"
drag, startPoint x: 1404, startPoint y: 325, endPoint x: 1397, endPoint y: 340, distance: 16.6
click at [1404, 325] on select "Select days Friday" at bounding box center [1408, 336] width 114 height 24
select select "FRI"
click at [1352, 324] on select "Select days Friday" at bounding box center [1408, 336] width 114 height 24
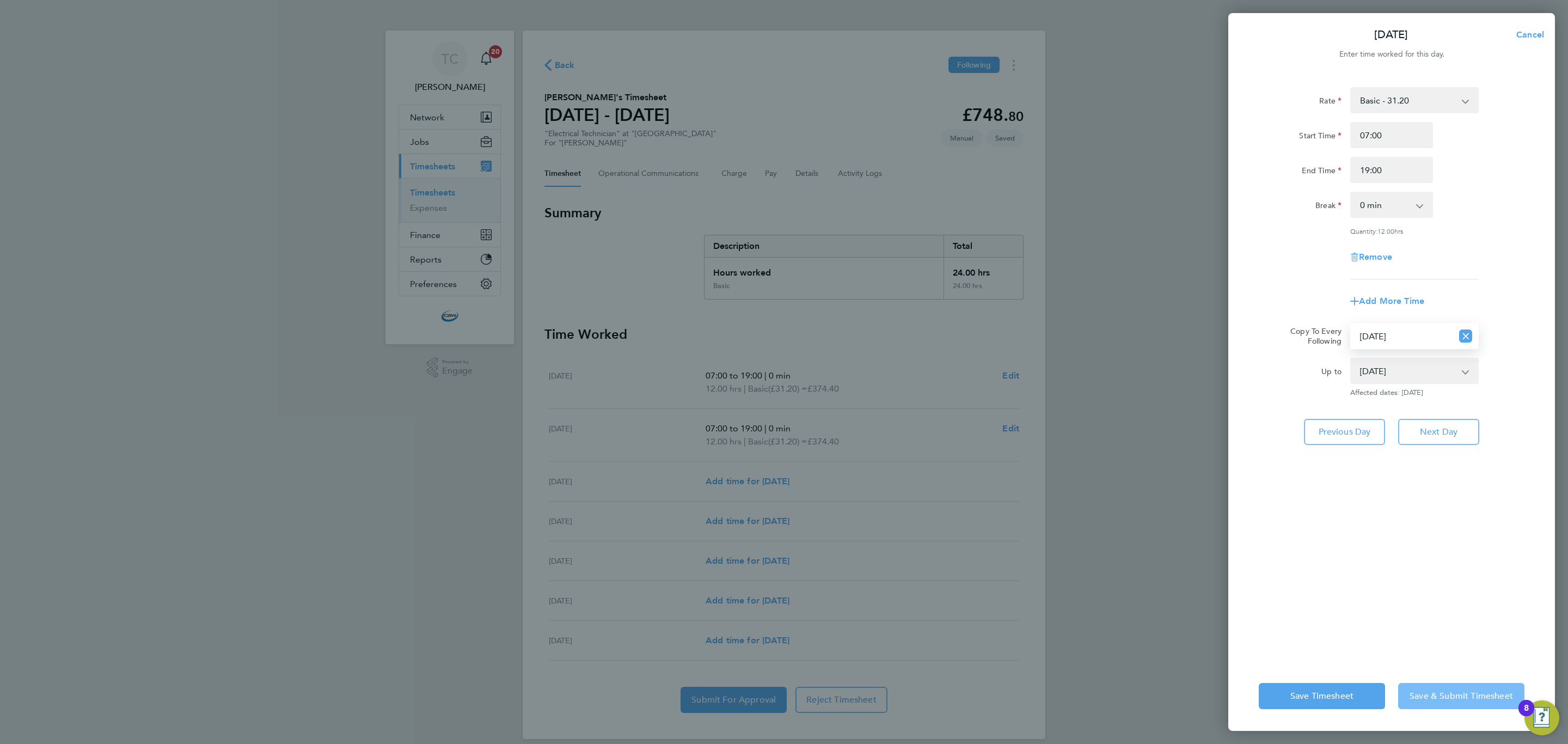
click at [1437, 701] on button "Save & Submit Timesheet" at bounding box center [1461, 696] width 126 height 26
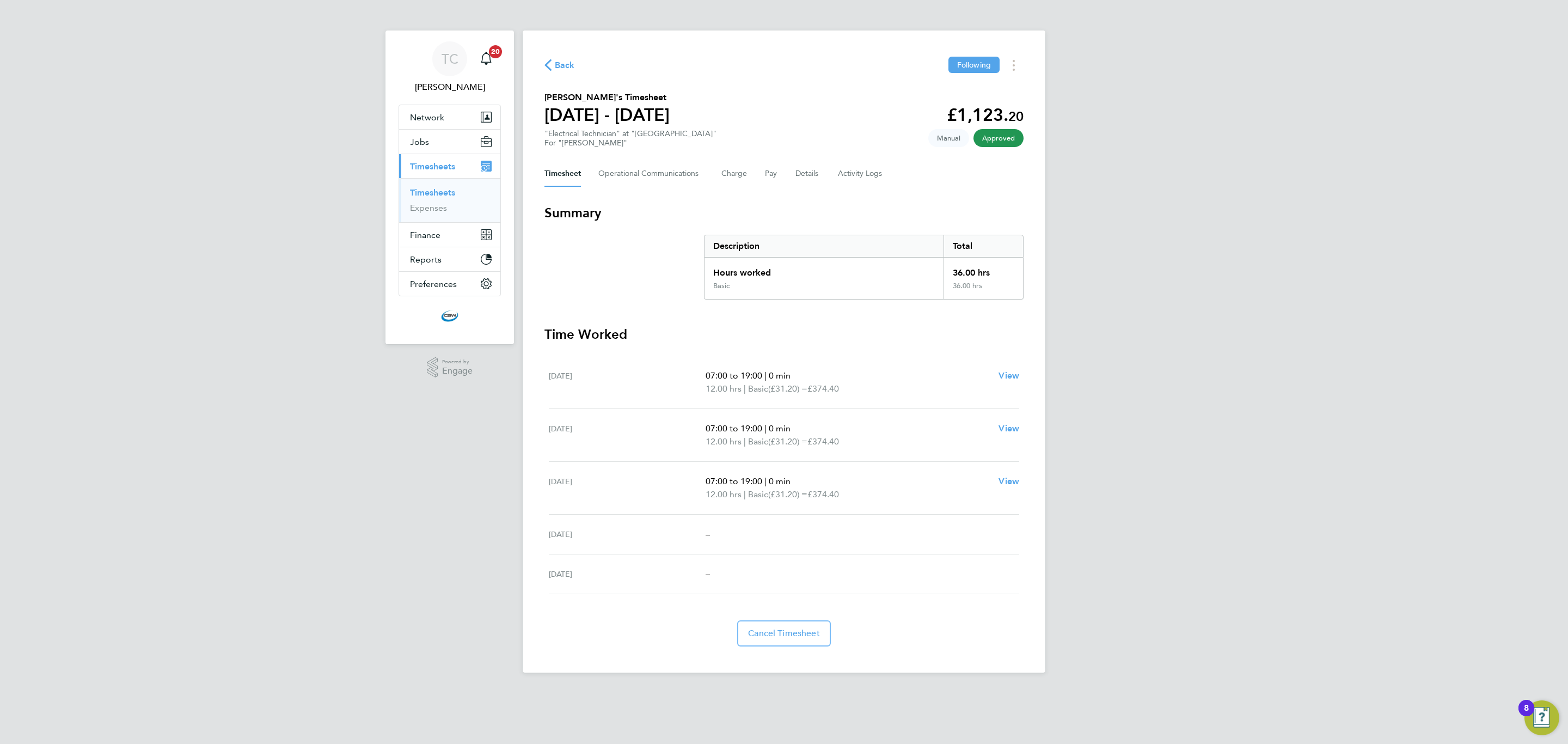
drag, startPoint x: 214, startPoint y: 118, endPoint x: 242, endPoint y: 43, distance: 80.1
click at [242, 43] on div "TC [PERSON_NAME] Notifications 20 Applications: Network Team Members Businesses…" at bounding box center [784, 345] width 1568 height 690
click at [438, 188] on link "Timesheets" at bounding box center [432, 192] width 45 height 10
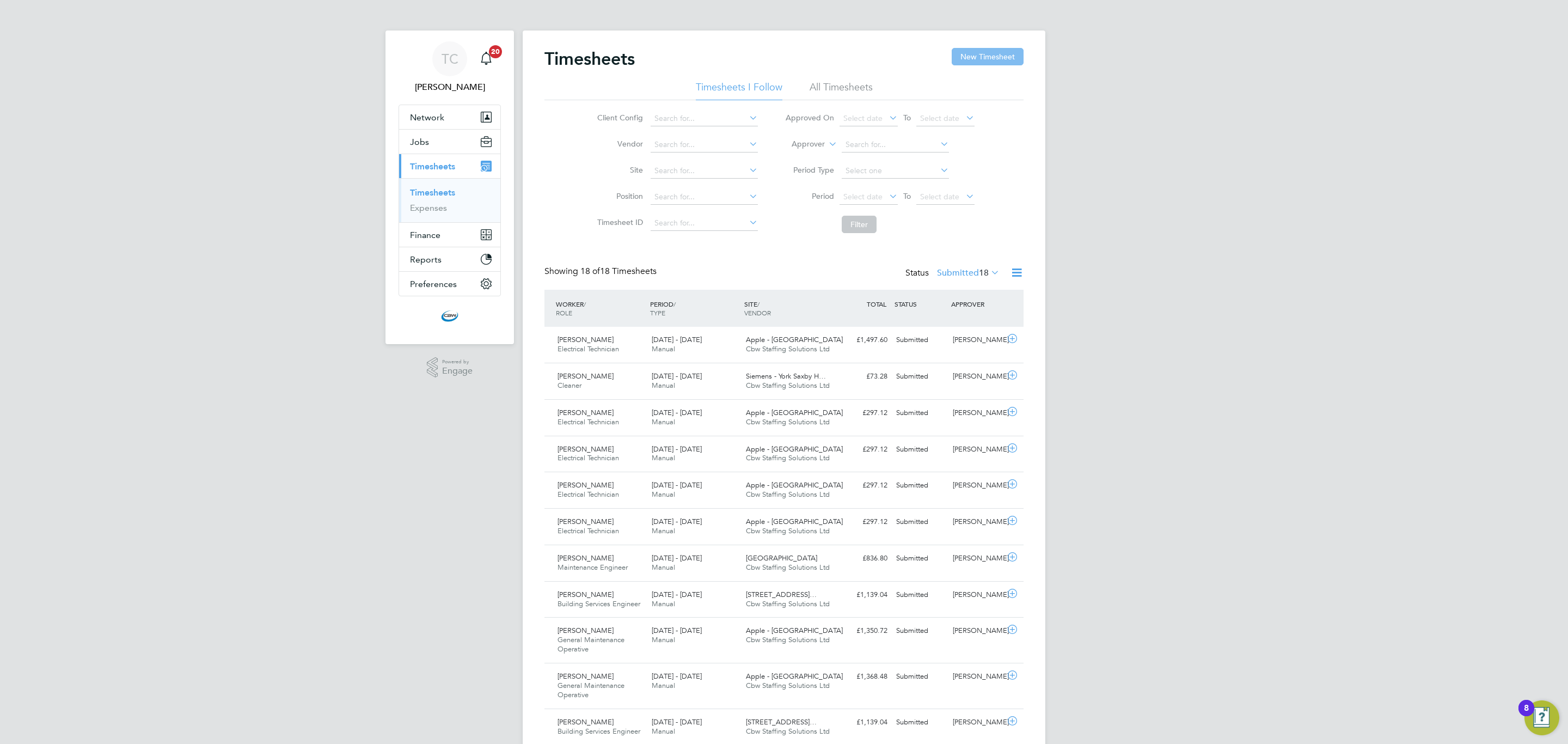
click at [978, 54] on button "New Timesheet" at bounding box center [987, 56] width 72 height 17
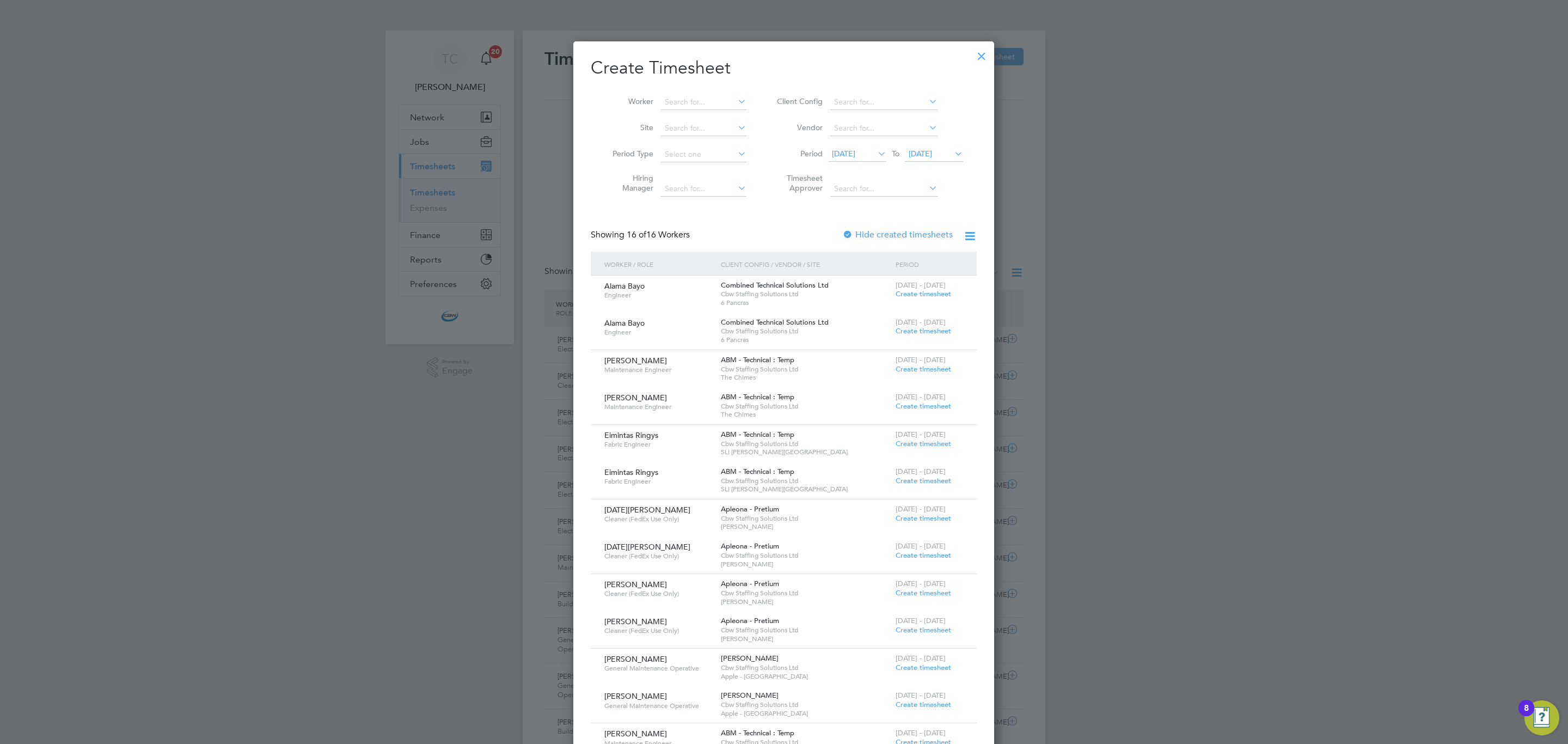
click at [141, 214] on div at bounding box center [784, 372] width 1568 height 744
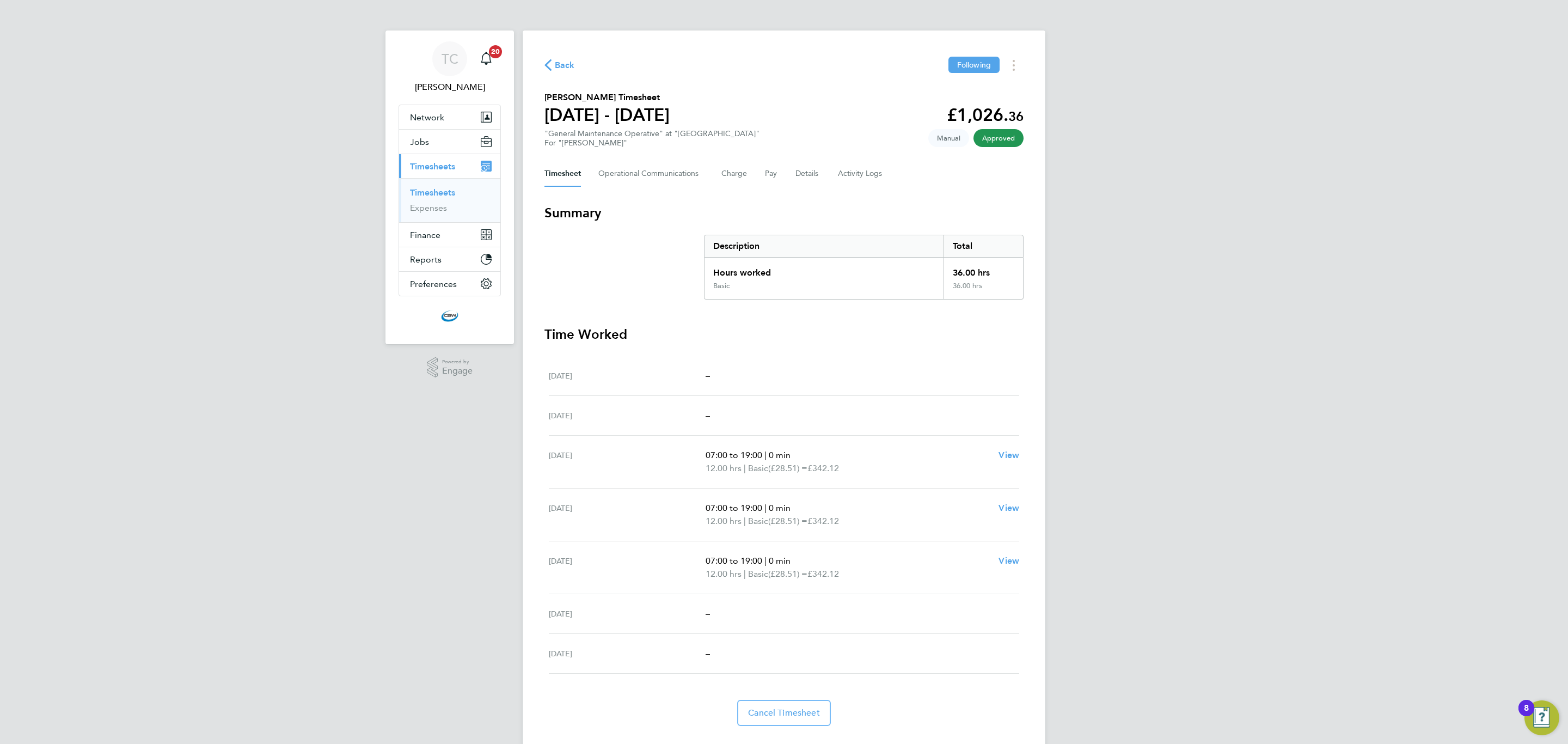
click at [436, 197] on link "Timesheets" at bounding box center [432, 192] width 45 height 10
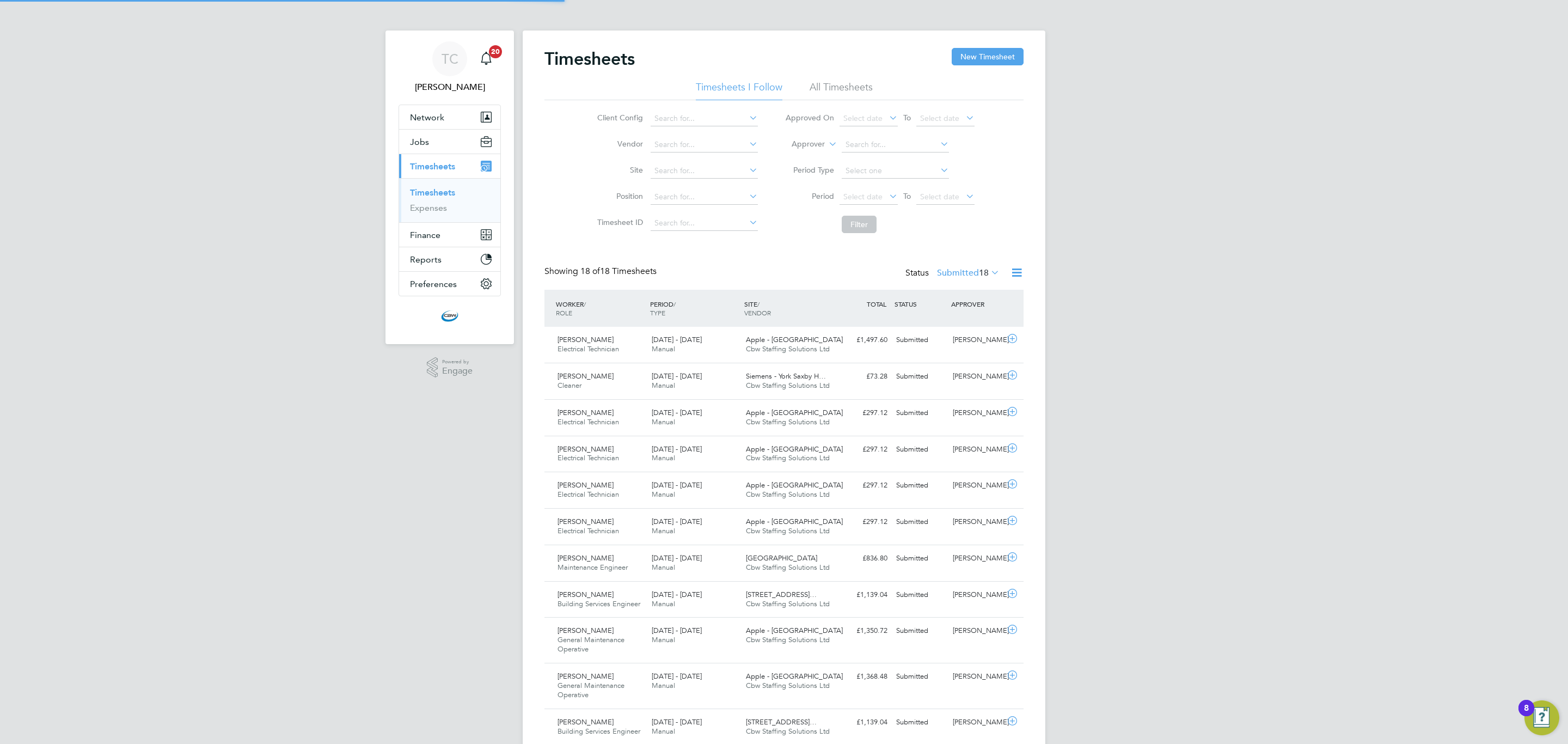
click at [969, 60] on button "New Timesheet" at bounding box center [987, 56] width 72 height 17
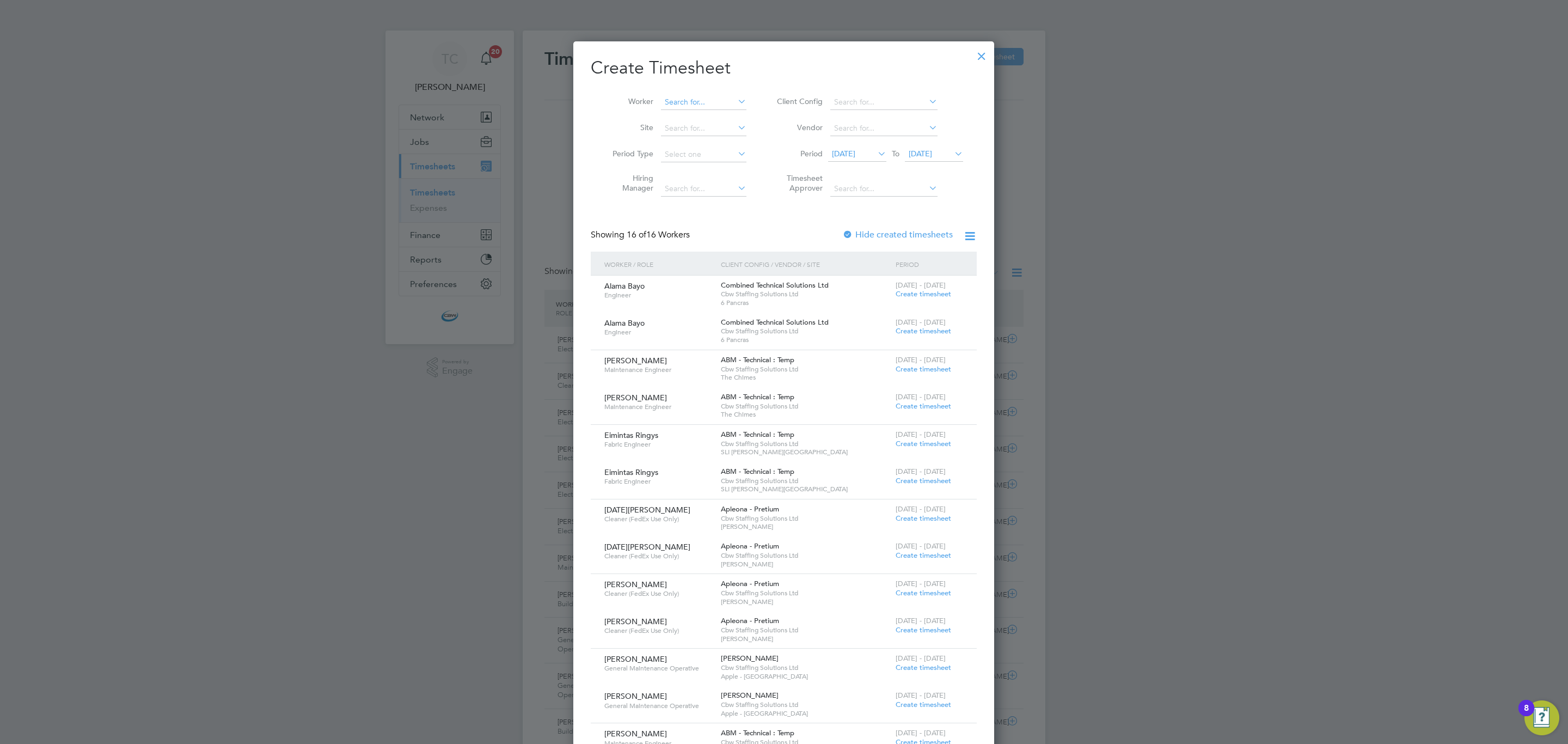
click at [688, 99] on input at bounding box center [704, 102] width 86 height 15
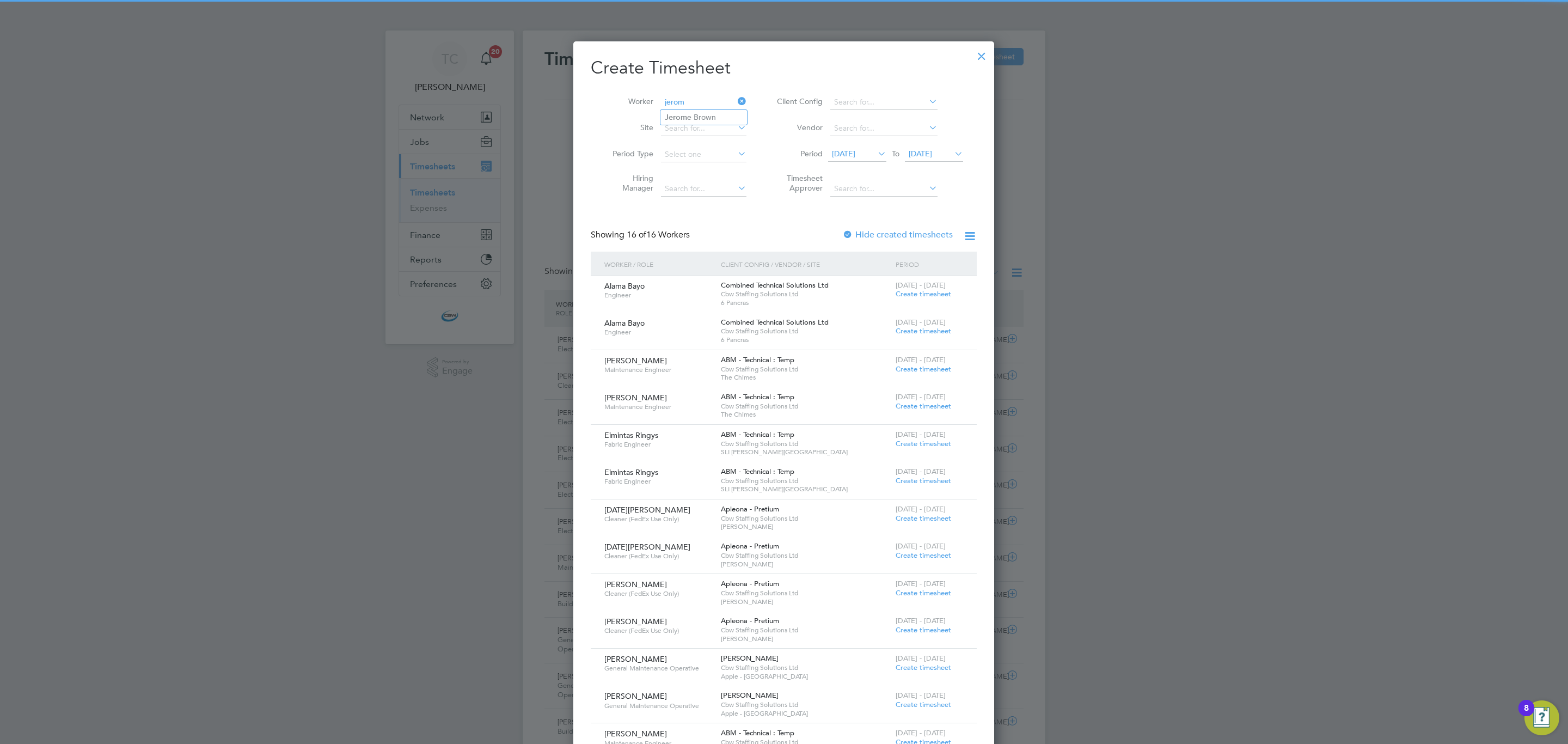
type input "jerom"
click at [704, 118] on li "[PERSON_NAME]" at bounding box center [707, 117] width 94 height 14
type input "[PERSON_NAME]"
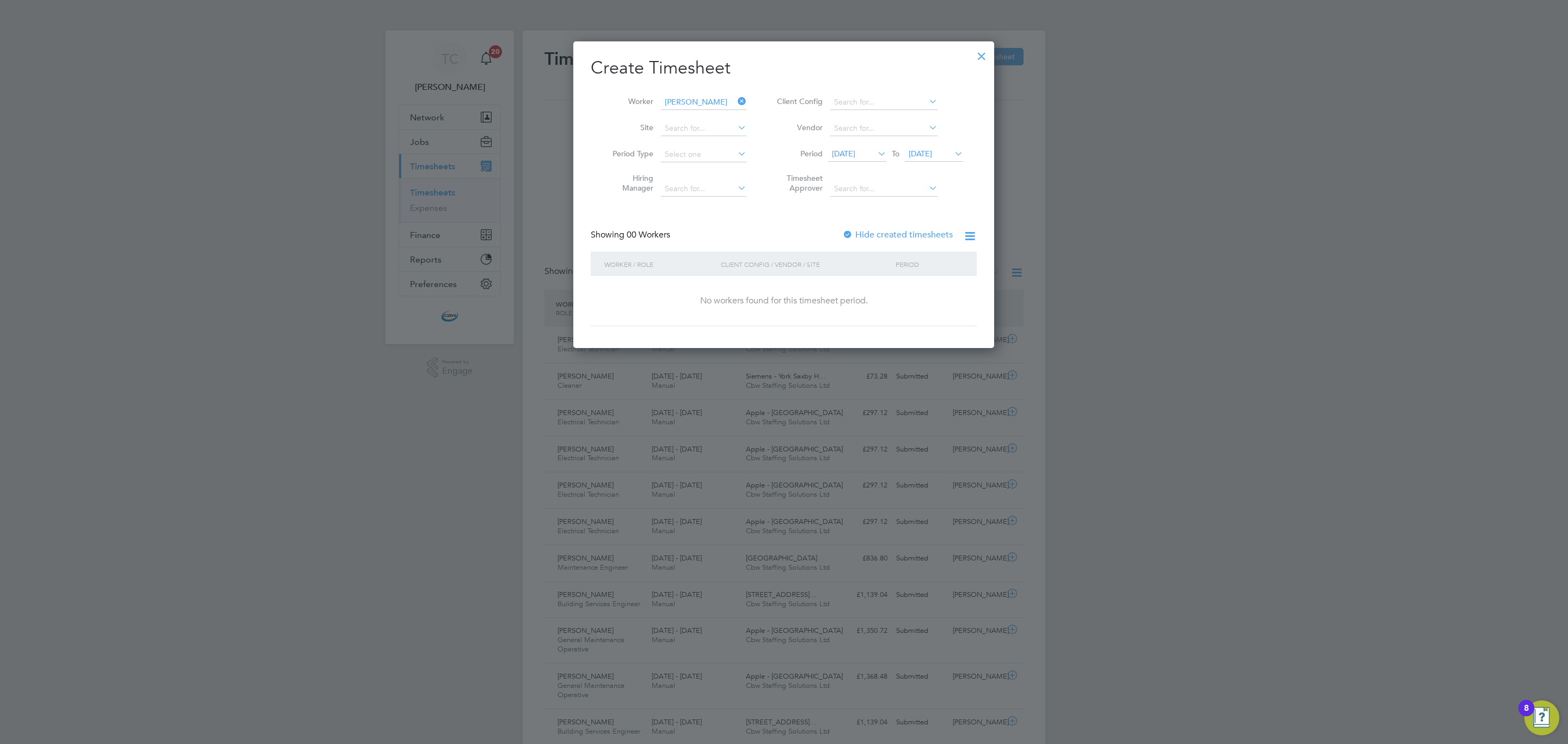
click at [866, 166] on li "Period [DATE] To [DATE]" at bounding box center [869, 155] width 216 height 26
click at [856, 149] on span "[DATE]" at bounding box center [843, 153] width 23 height 10
click at [850, 217] on span "[DATE]" at bounding box center [846, 210] width 21 height 21
click at [849, 237] on div at bounding box center [848, 235] width 11 height 11
click at [881, 230] on label "Hide created timesheets" at bounding box center [897, 235] width 110 height 11
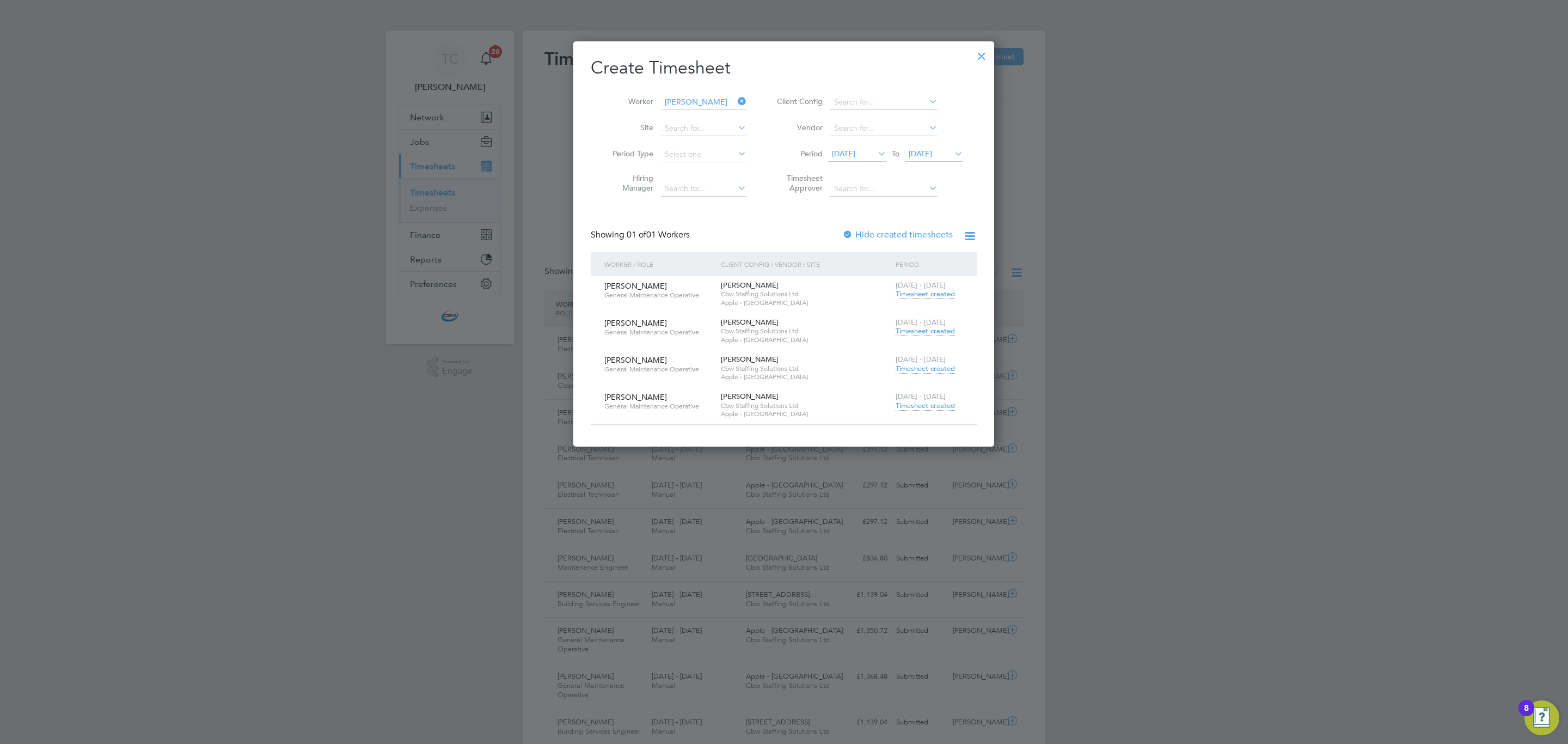
click at [933, 329] on span "Timesheet created" at bounding box center [925, 331] width 60 height 10
click at [931, 367] on span "Timesheet created" at bounding box center [925, 369] width 60 height 10
click at [947, 407] on span "Timesheet created" at bounding box center [925, 406] width 60 height 10
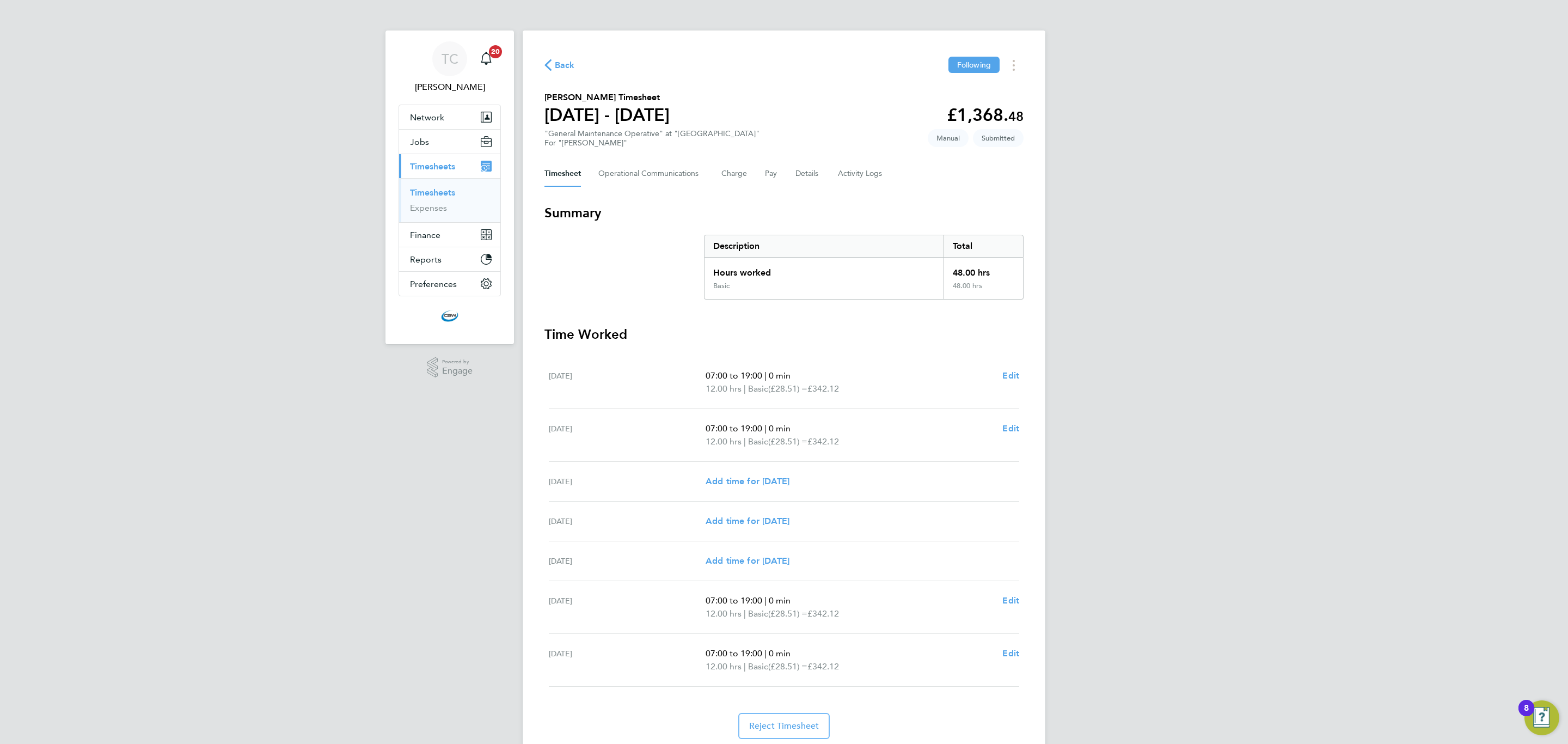
click at [718, 163] on div "Timesheet Operational Communications Charge Pay Details Activity Logs" at bounding box center [784, 173] width 479 height 26
click at [723, 166] on button "Charge" at bounding box center [734, 173] width 26 height 26
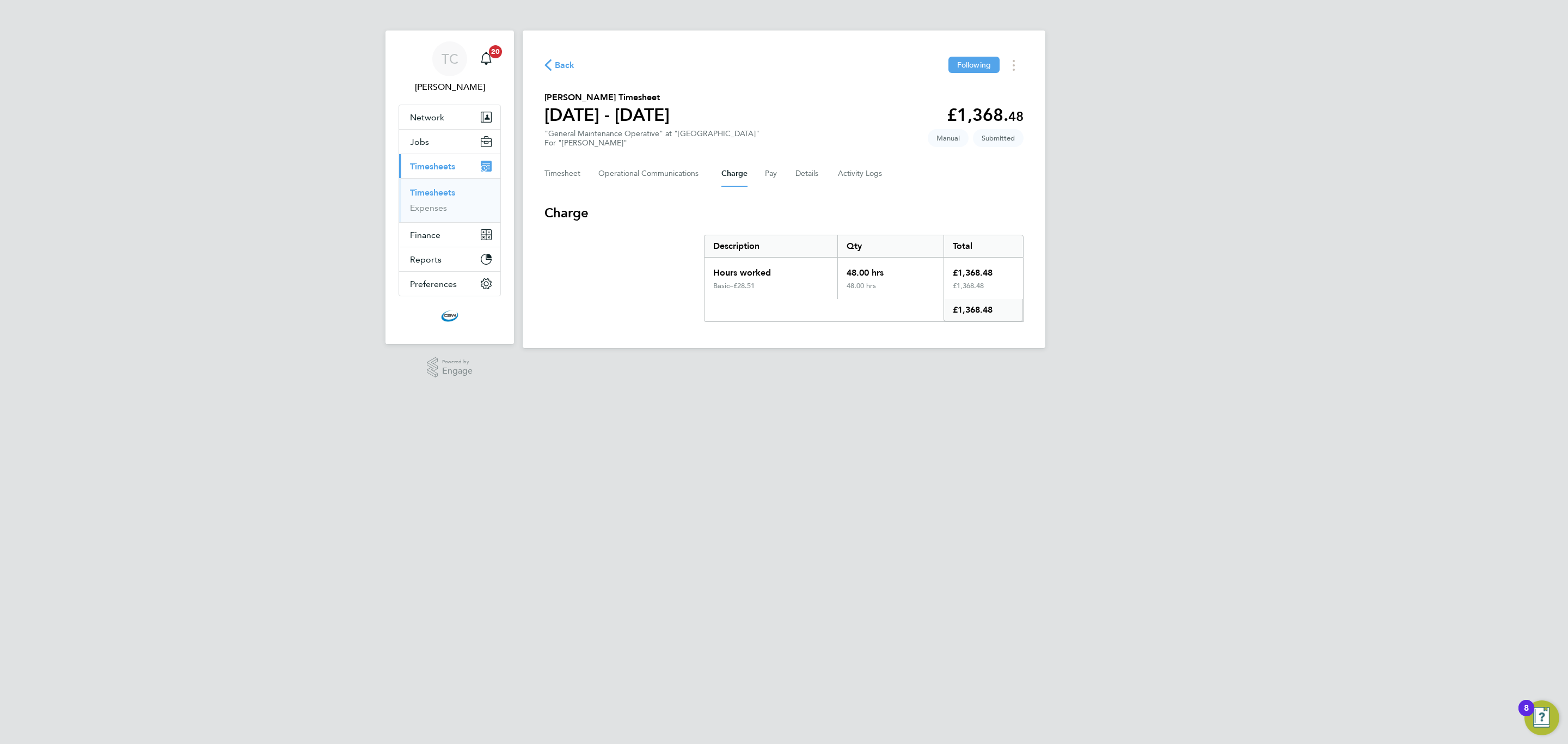
click at [761, 169] on div "Timesheet Operational Communications Charge Pay Details Activity Logs" at bounding box center [784, 173] width 479 height 26
click at [767, 171] on button "Pay" at bounding box center [771, 173] width 13 height 26
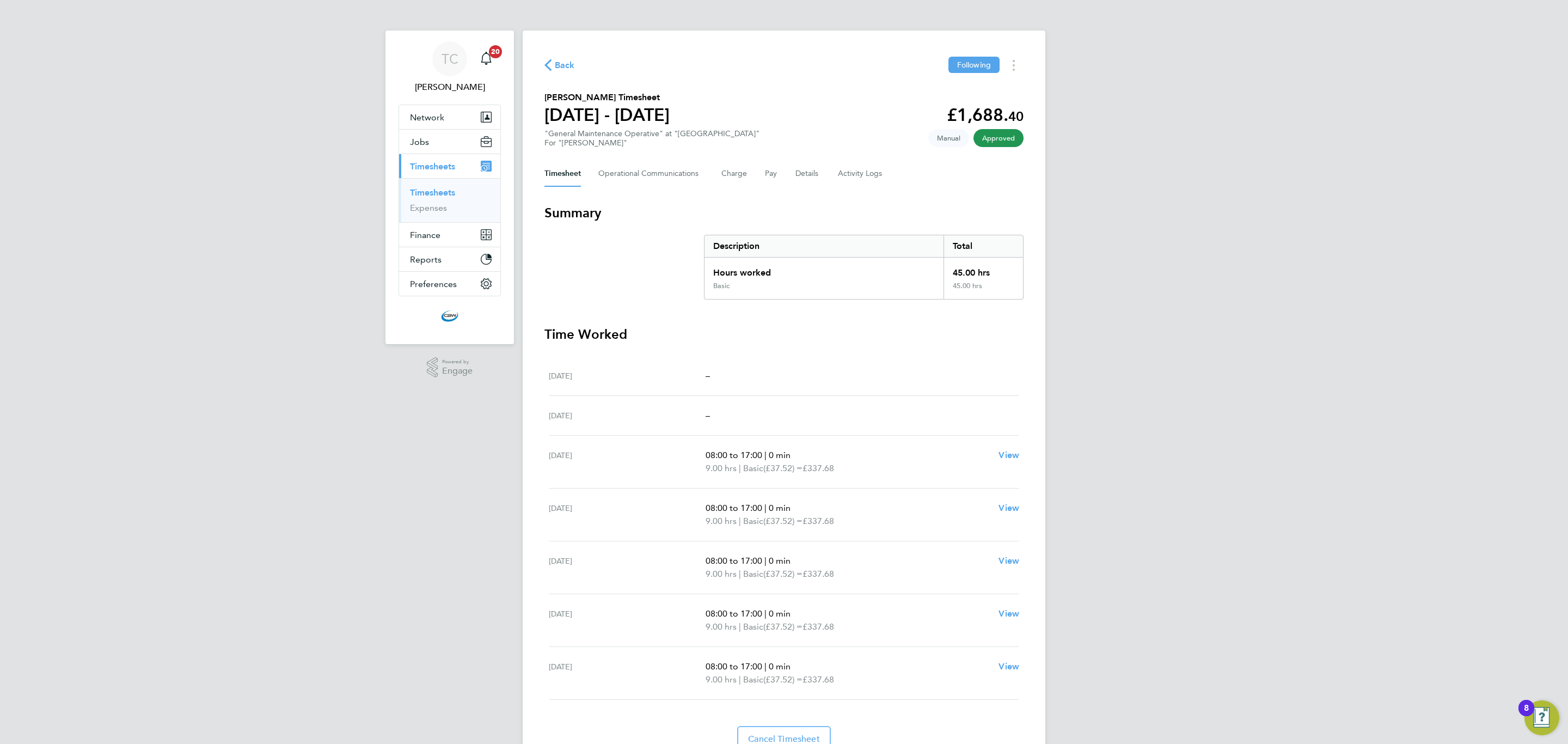
click at [567, 60] on span "Back" at bounding box center [564, 65] width 20 height 13
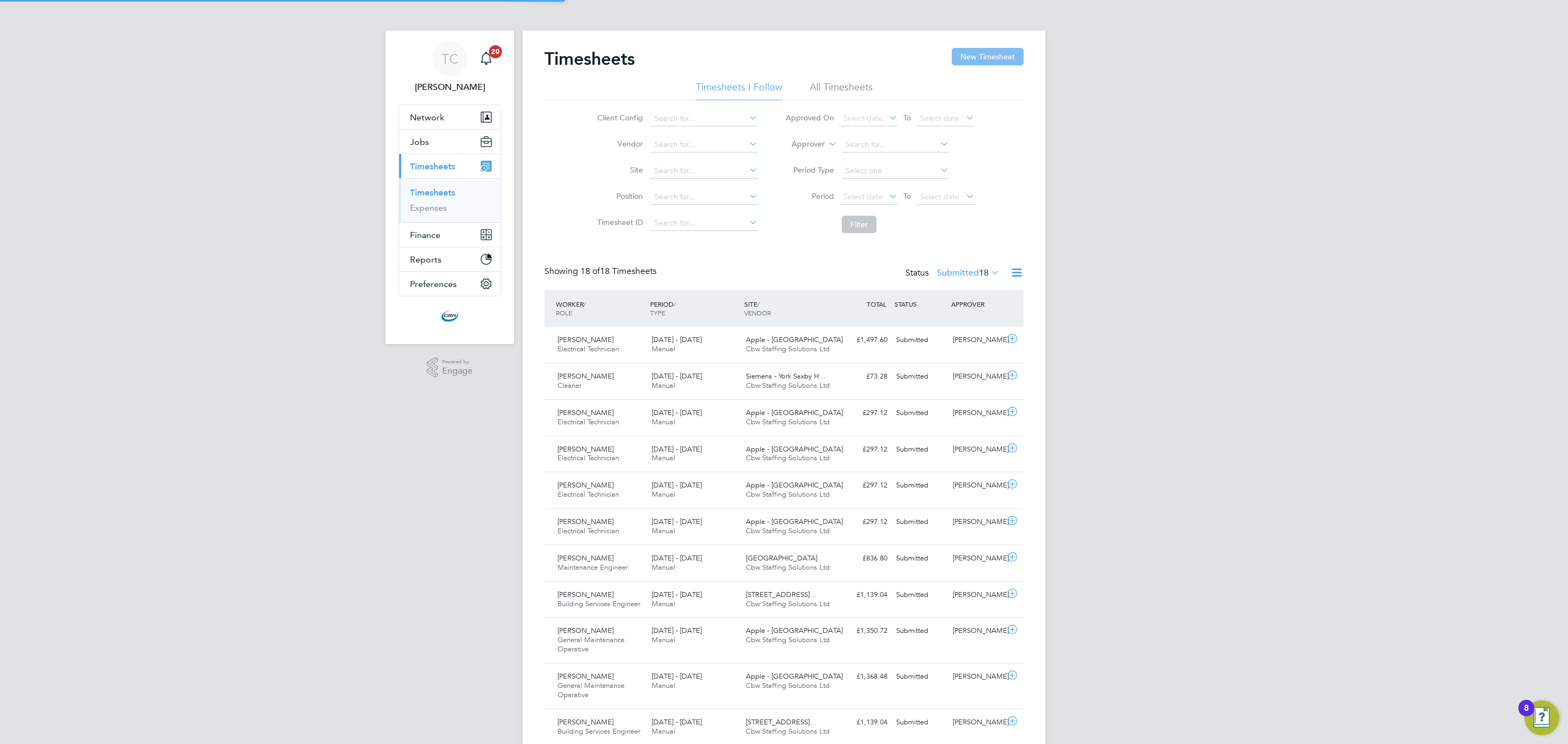
click at [957, 60] on button "New Timesheet" at bounding box center [987, 56] width 72 height 17
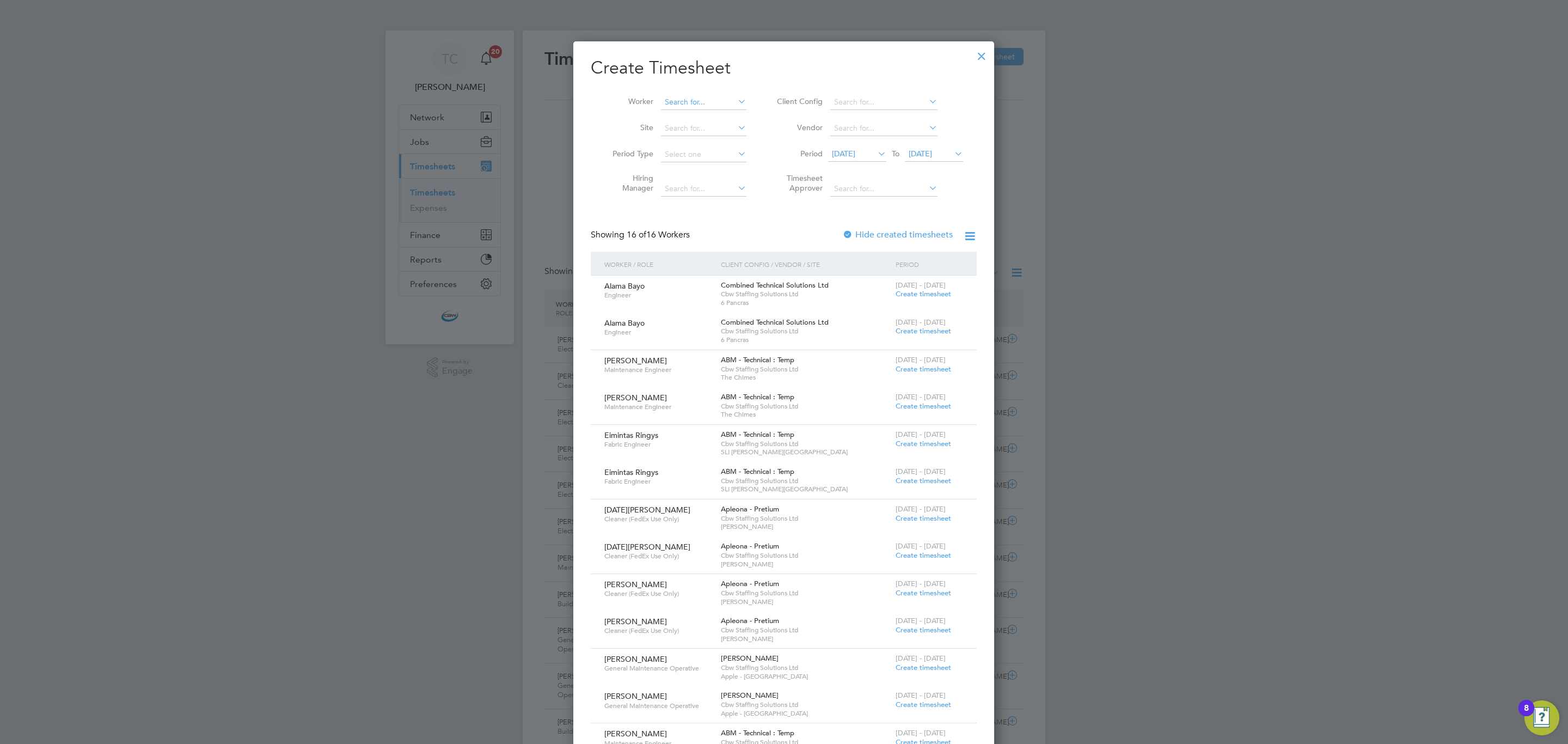
click at [711, 110] on div "Timesheets New Timesheet Timesheets I Follow All Timesheets Client Config Vendo…" at bounding box center [784, 531] width 523 height 1000
click at [708, 118] on li "[PERSON_NAME] enan" at bounding box center [710, 117] width 101 height 14
type input "[PERSON_NAME]"
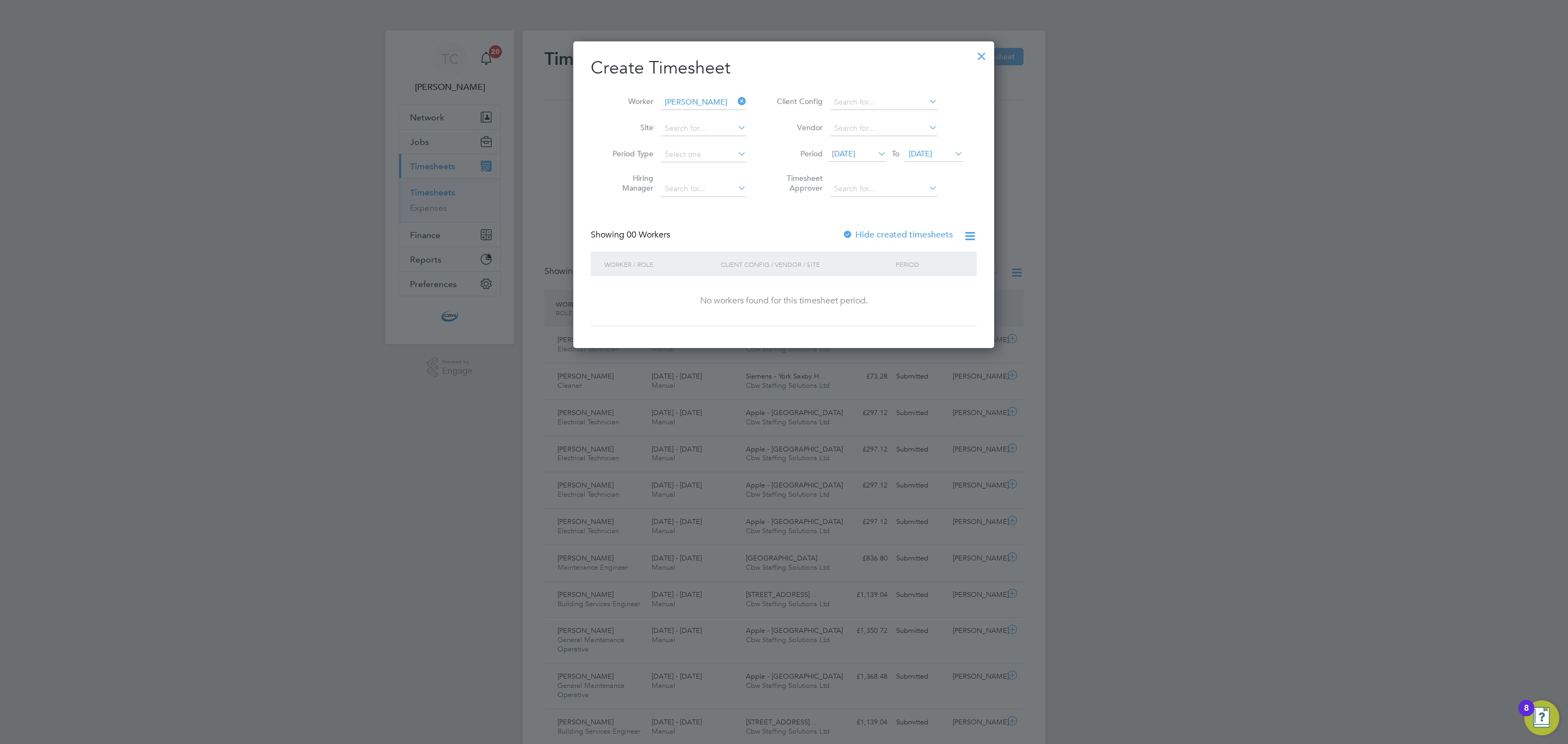
click at [856, 151] on span "[DATE]" at bounding box center [843, 153] width 23 height 10
click at [851, 213] on span "[DATE]" at bounding box center [846, 210] width 21 height 21
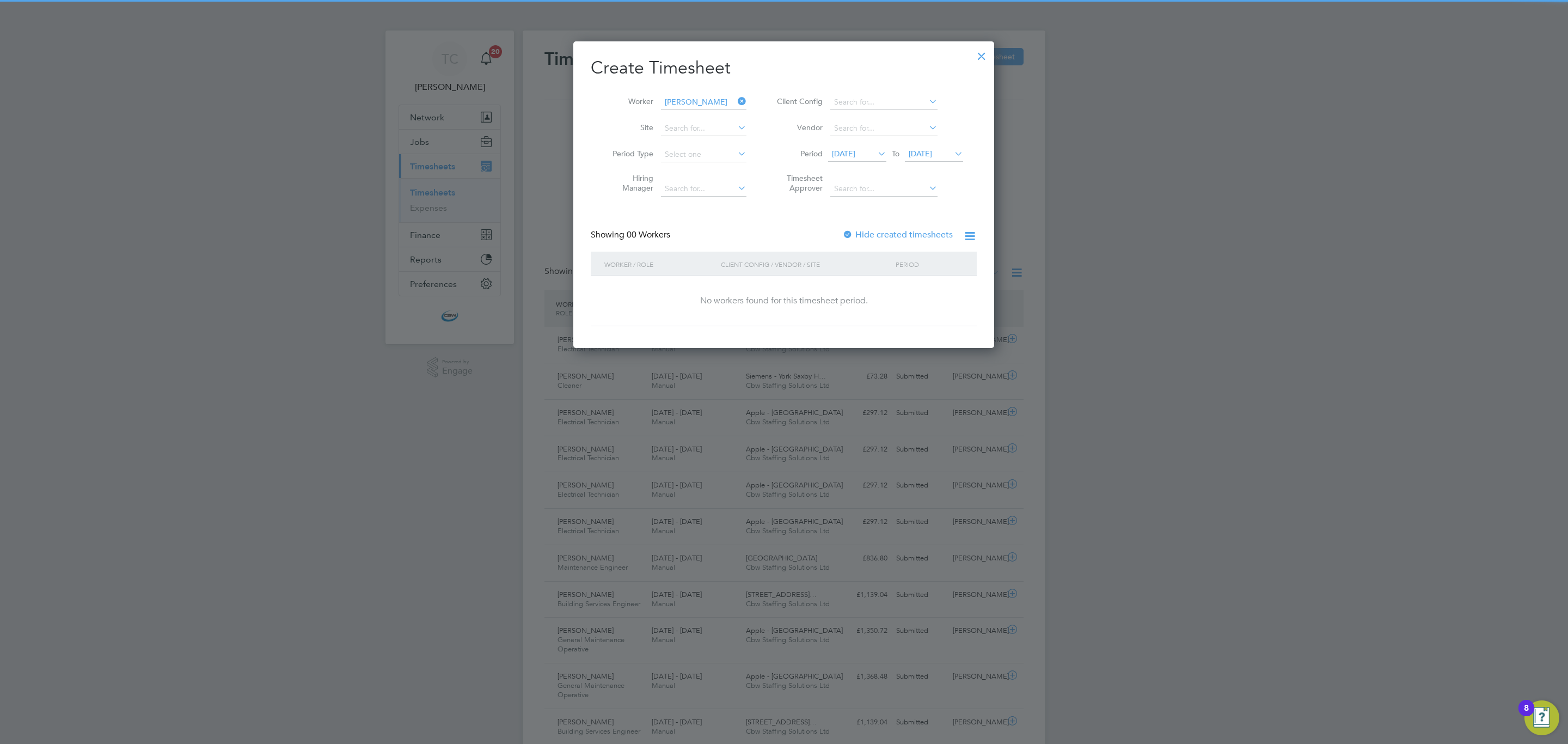
click at [850, 238] on div at bounding box center [848, 235] width 11 height 11
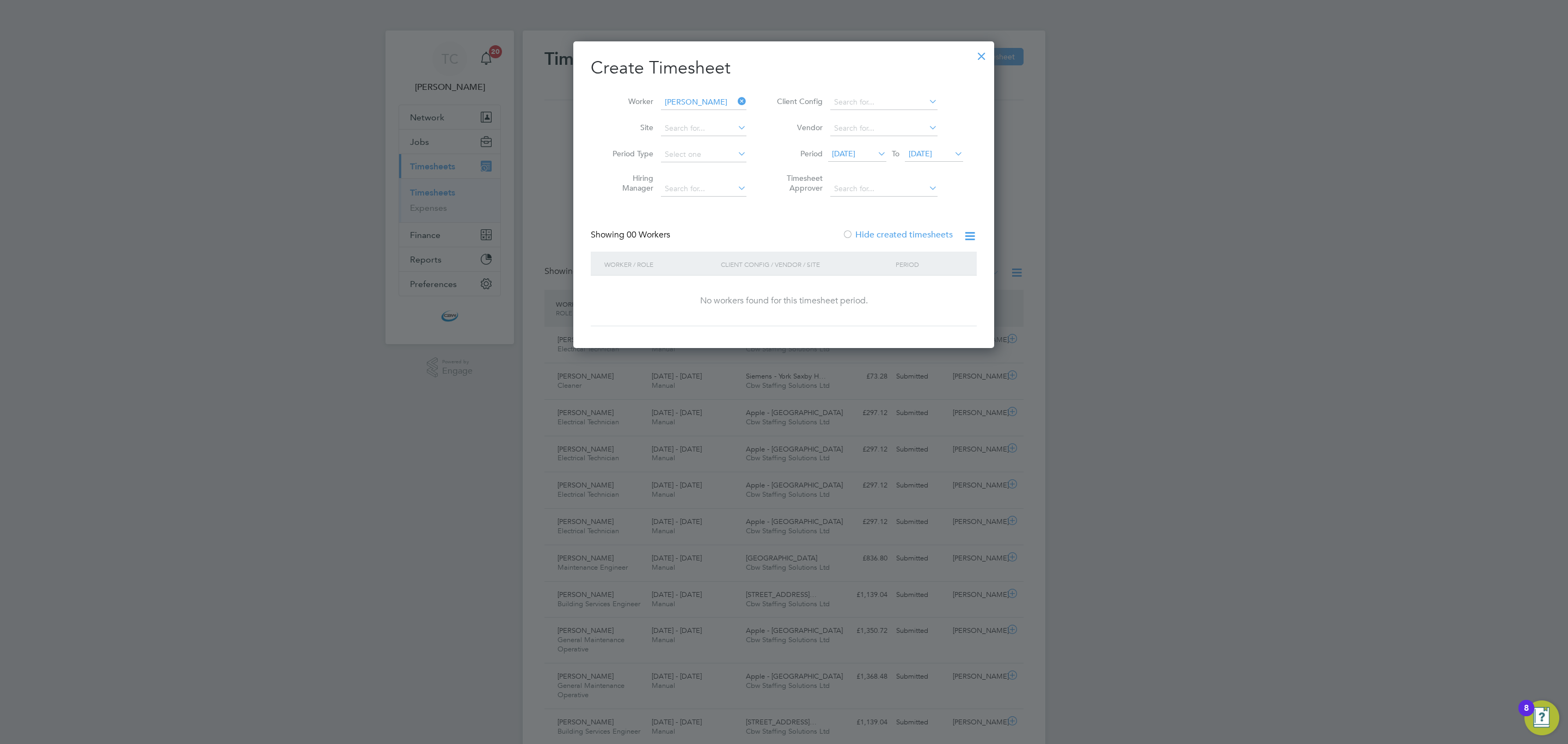
click at [867, 236] on label "Hide created timesheets" at bounding box center [897, 235] width 110 height 11
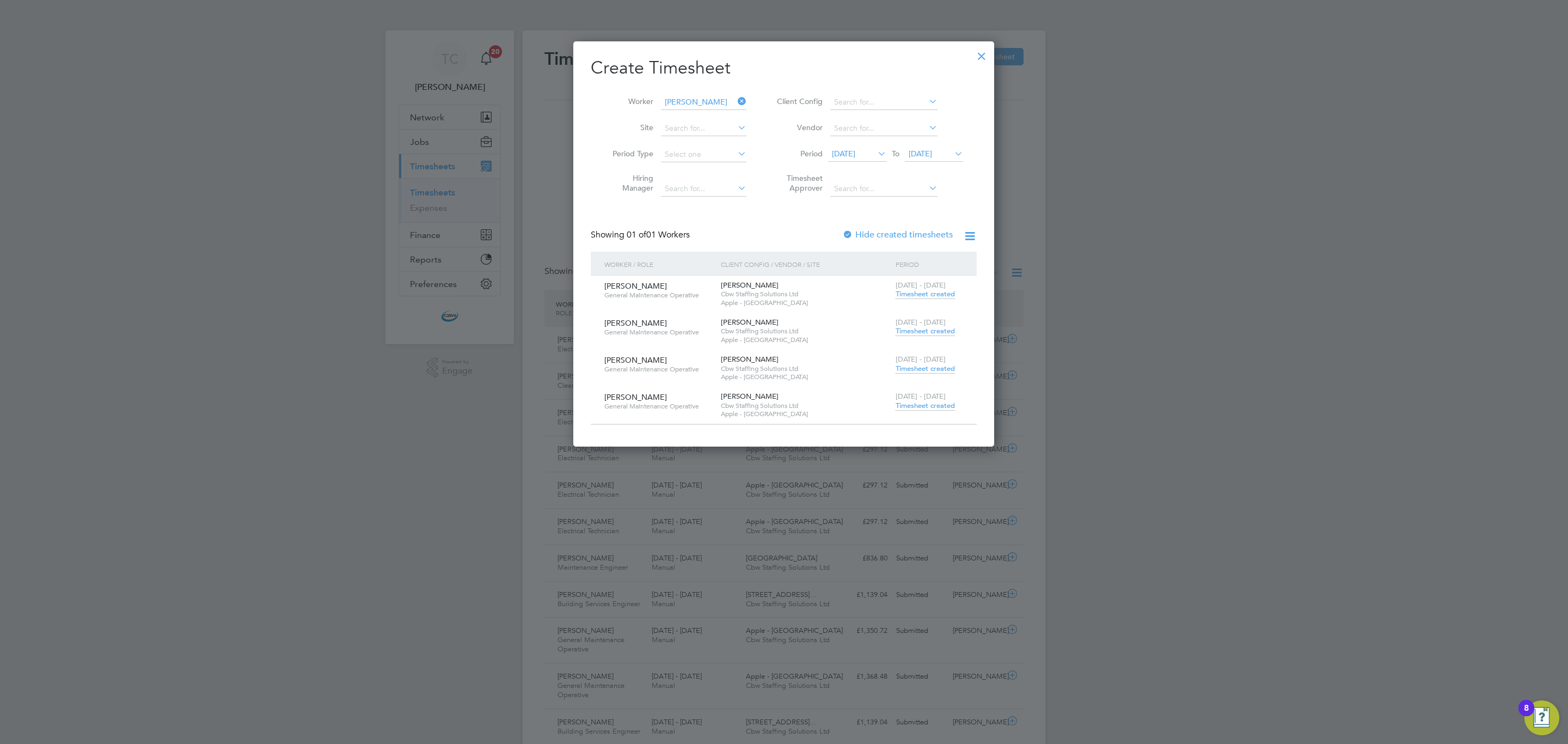
click at [867, 236] on label "Hide created timesheets" at bounding box center [897, 235] width 110 height 11
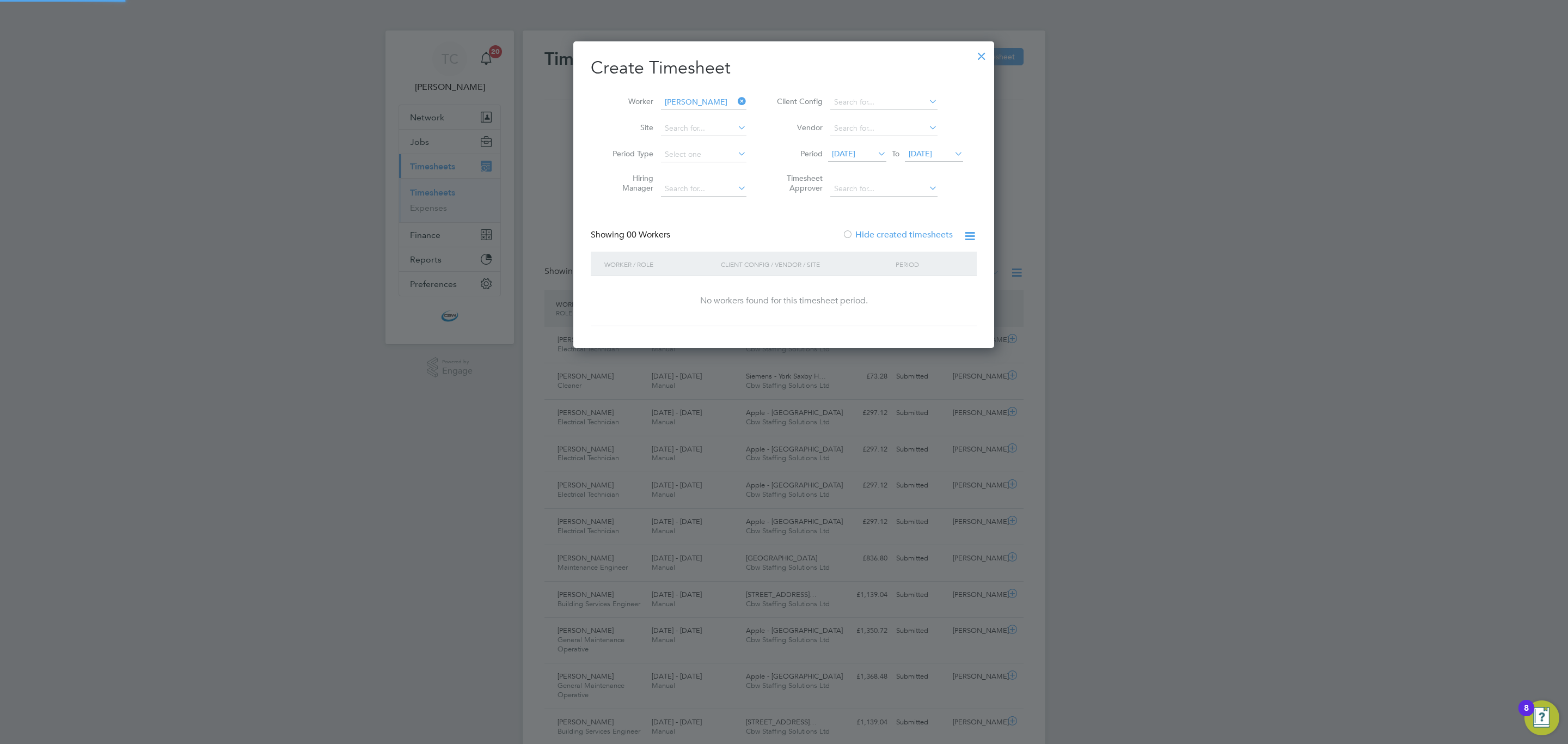
click at [867, 236] on label "Hide created timesheets" at bounding box center [897, 235] width 110 height 11
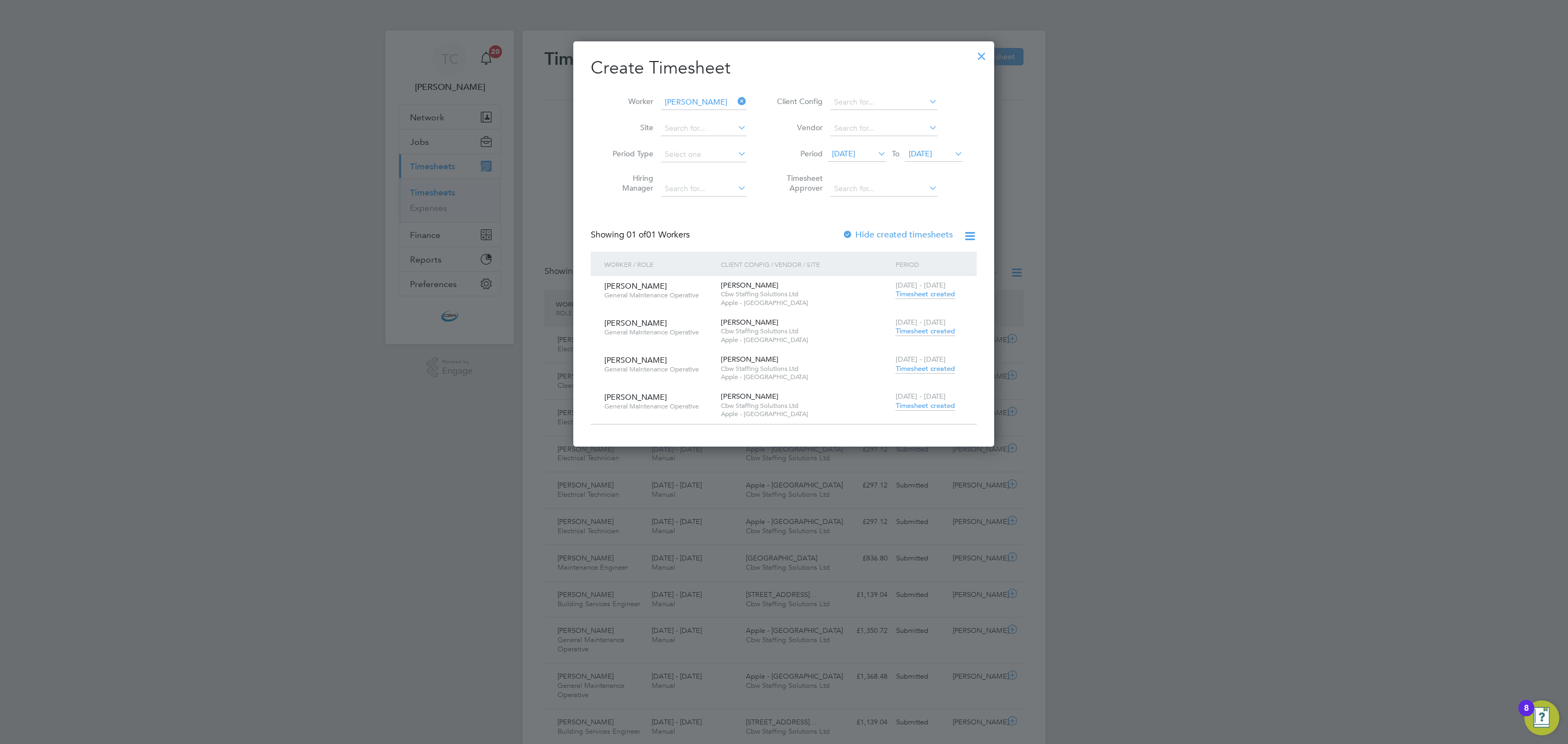
click at [932, 330] on span "Timesheet created" at bounding box center [925, 331] width 60 height 10
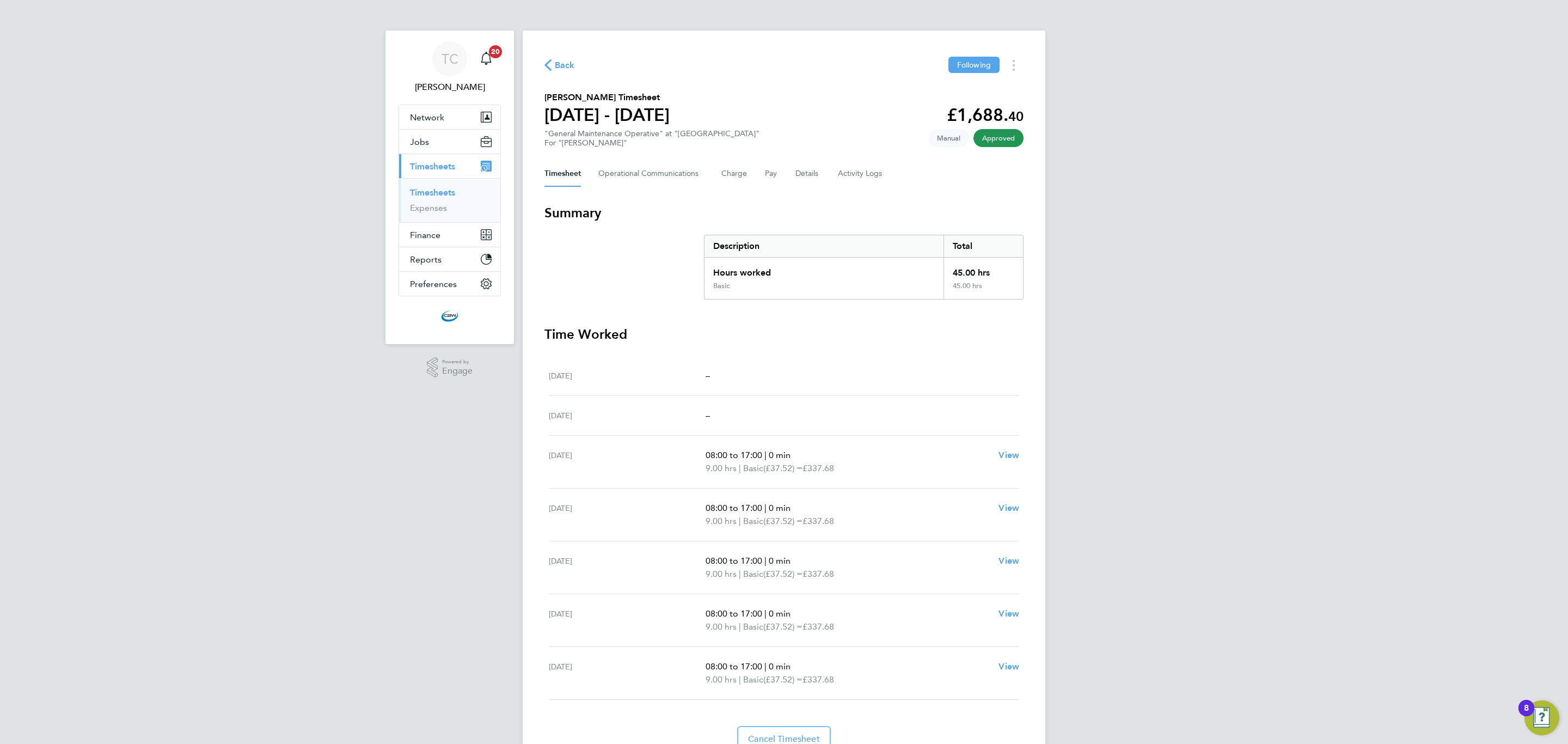
drag, startPoint x: 793, startPoint y: 197, endPoint x: 577, endPoint y: 59, distance: 256.3
click at [577, 59] on div "Back Following" at bounding box center [784, 65] width 479 height 17
click at [569, 65] on span "Back" at bounding box center [564, 65] width 20 height 13
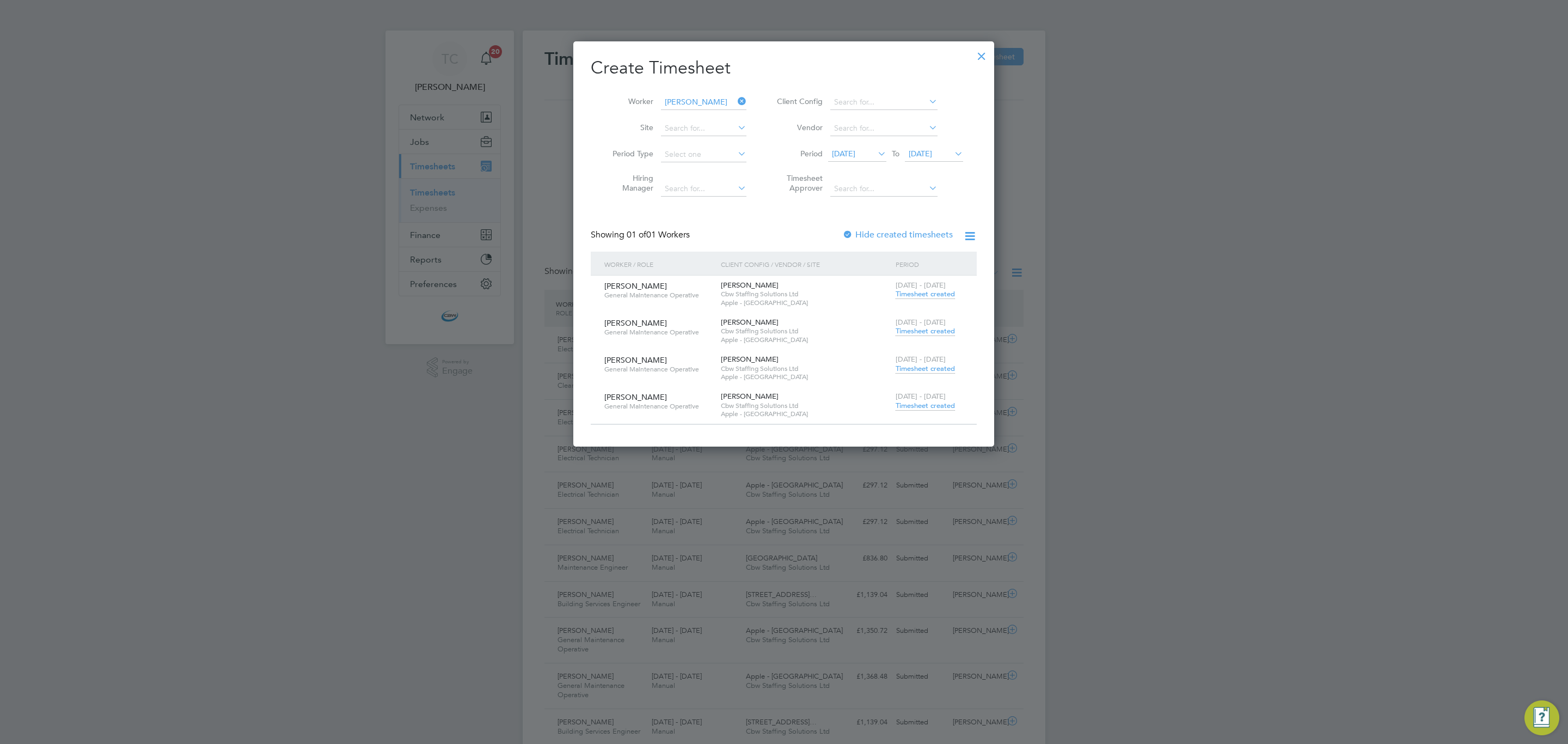
click at [908, 367] on span "Timesheet created" at bounding box center [925, 369] width 60 height 10
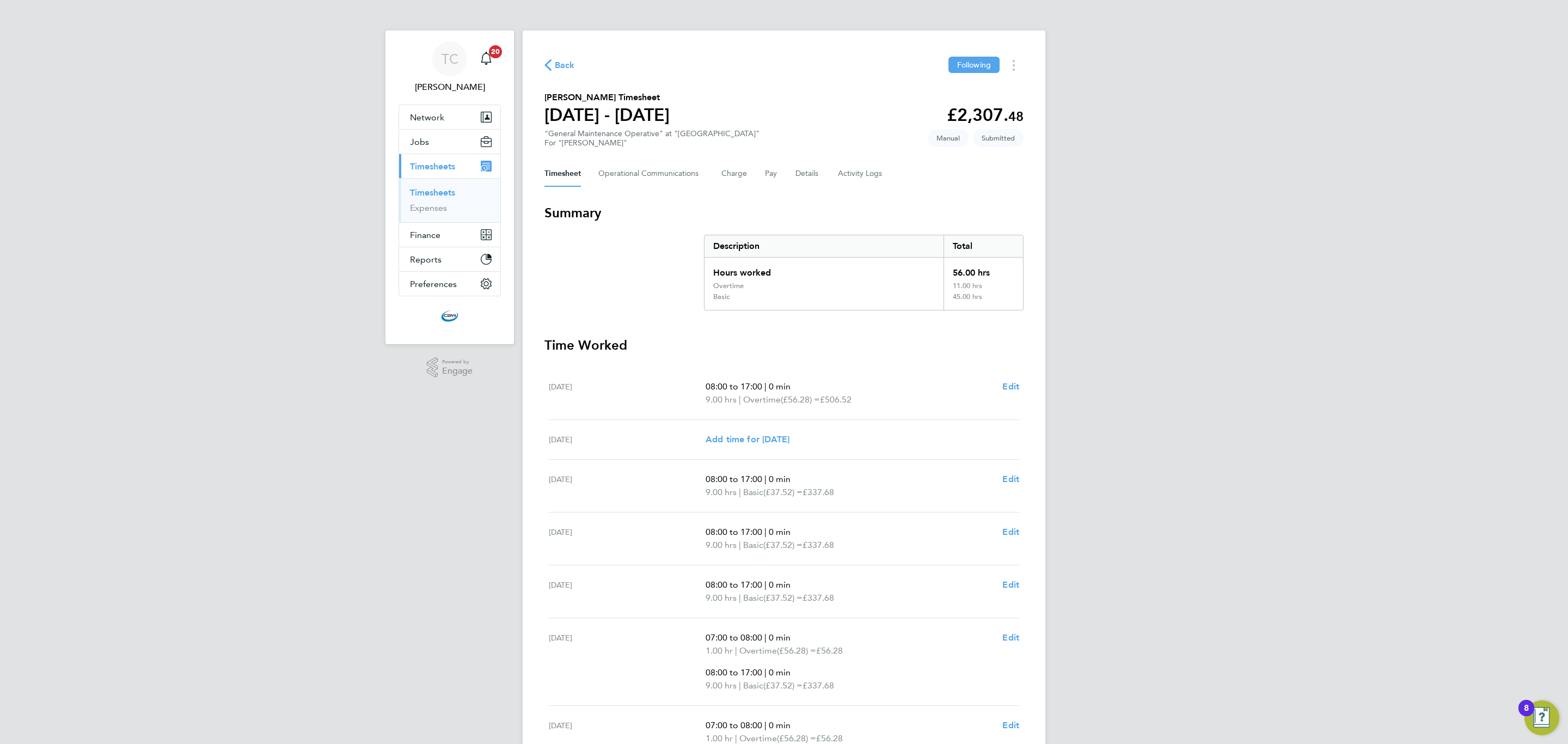
click at [567, 67] on span "Back" at bounding box center [564, 65] width 20 height 13
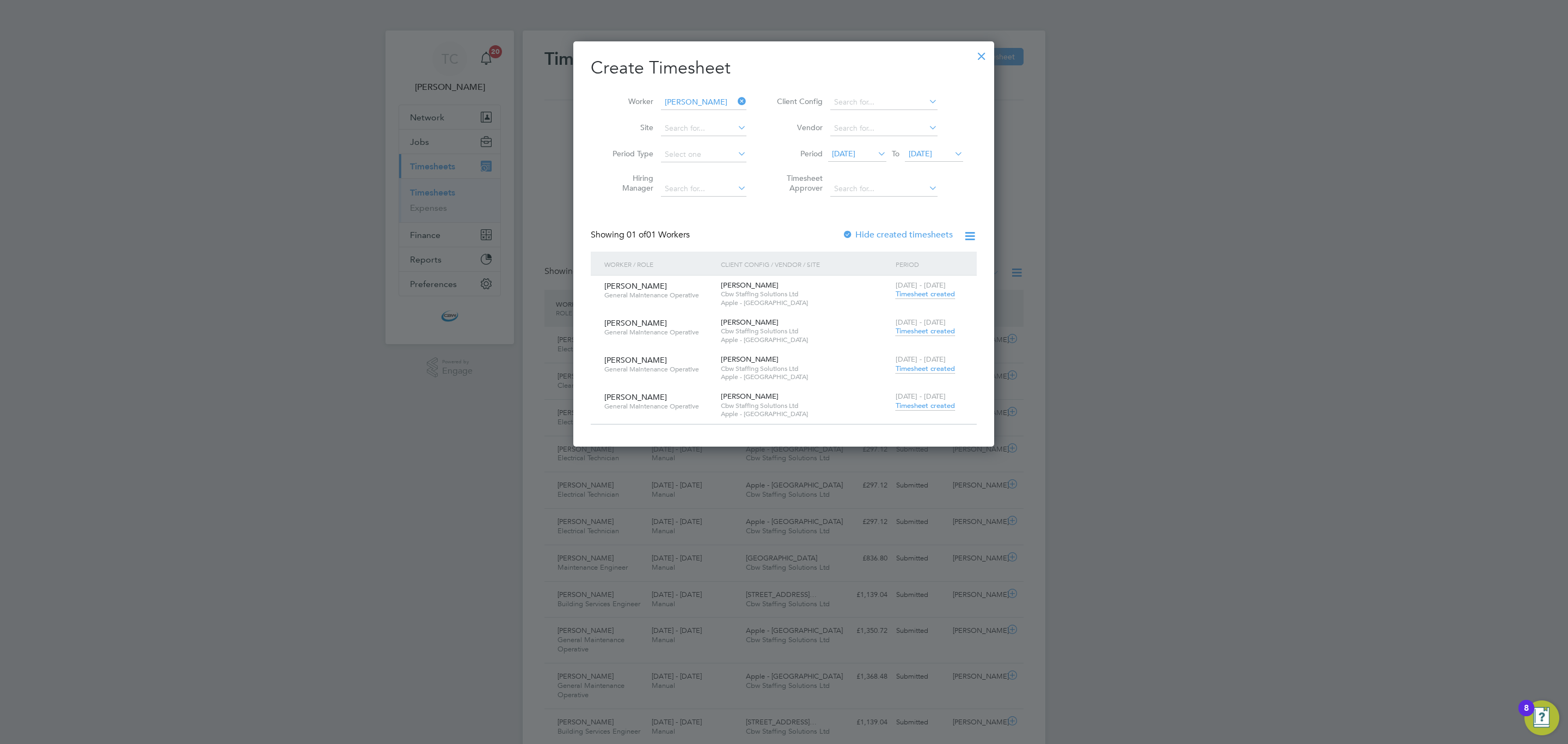
click at [936, 402] on span "Timesheet created" at bounding box center [925, 406] width 60 height 10
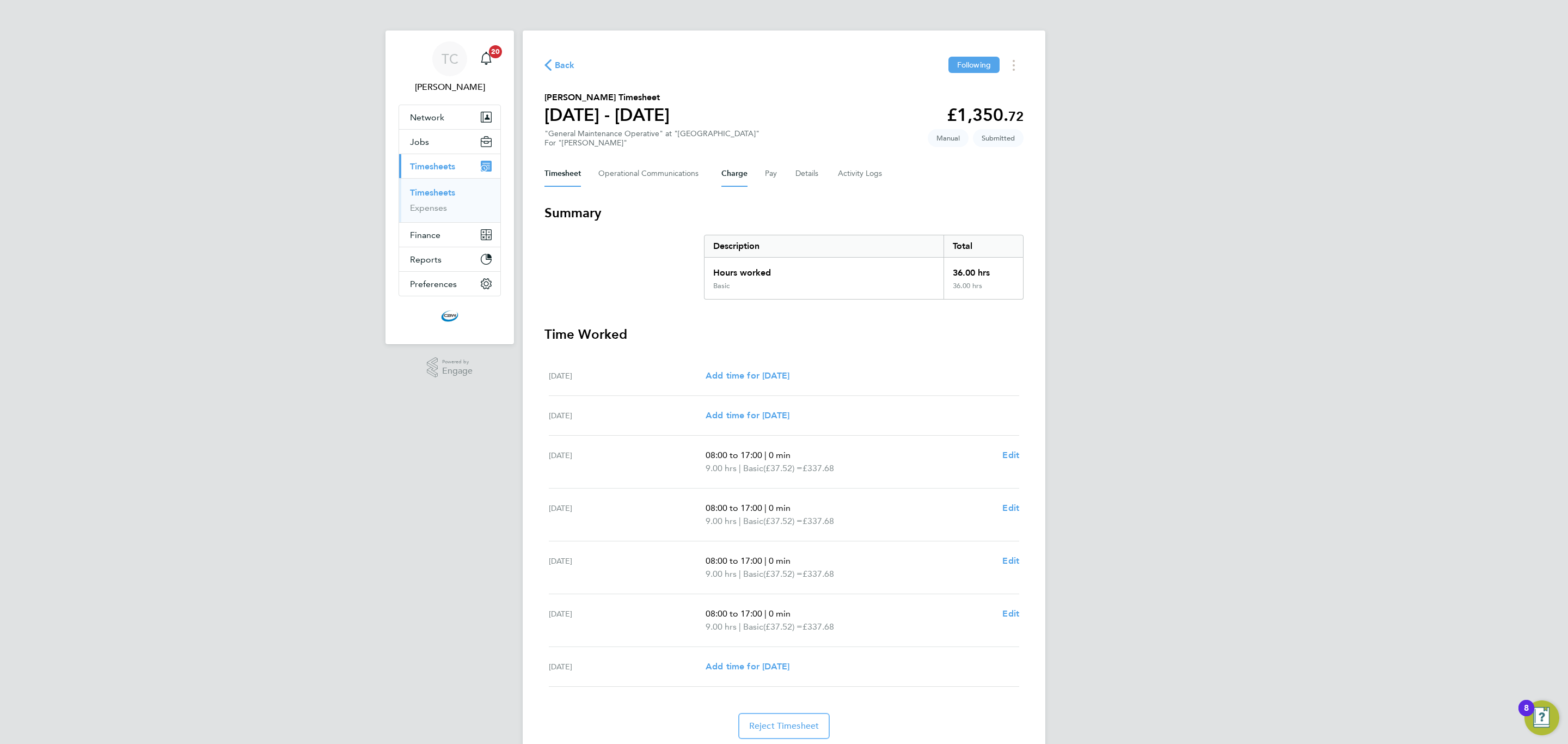
click at [735, 177] on button "Charge" at bounding box center [734, 173] width 26 height 26
